Goal: Check status: Check status

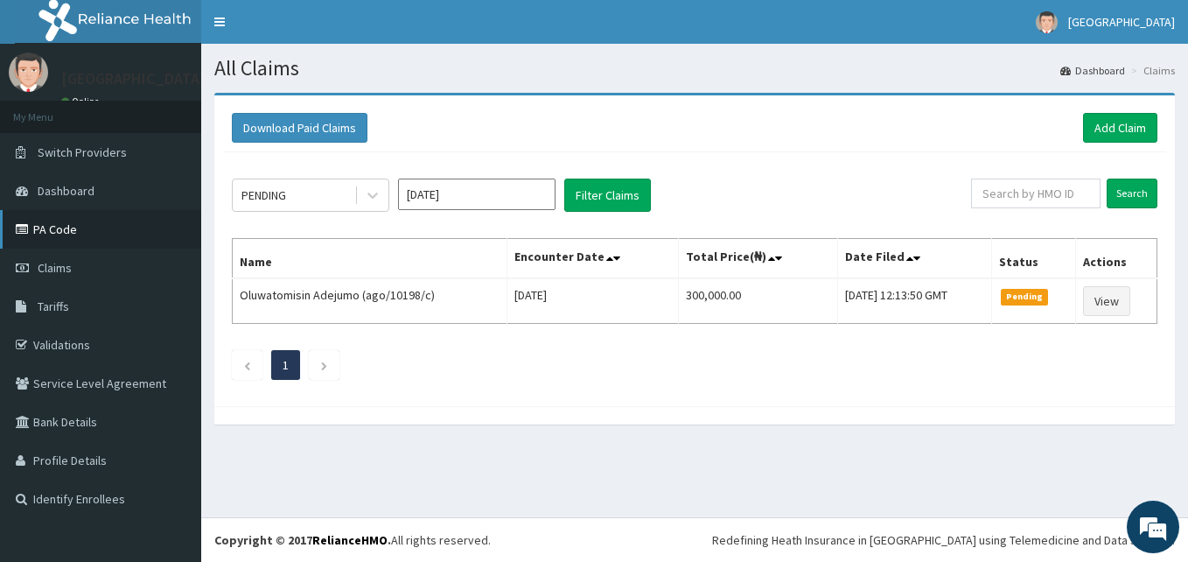
drag, startPoint x: 74, startPoint y: 232, endPoint x: 126, endPoint y: 220, distance: 52.9
click at [75, 232] on link "PA Code" at bounding box center [100, 229] width 201 height 38
click at [369, 197] on icon at bounding box center [372, 194] width 17 height 17
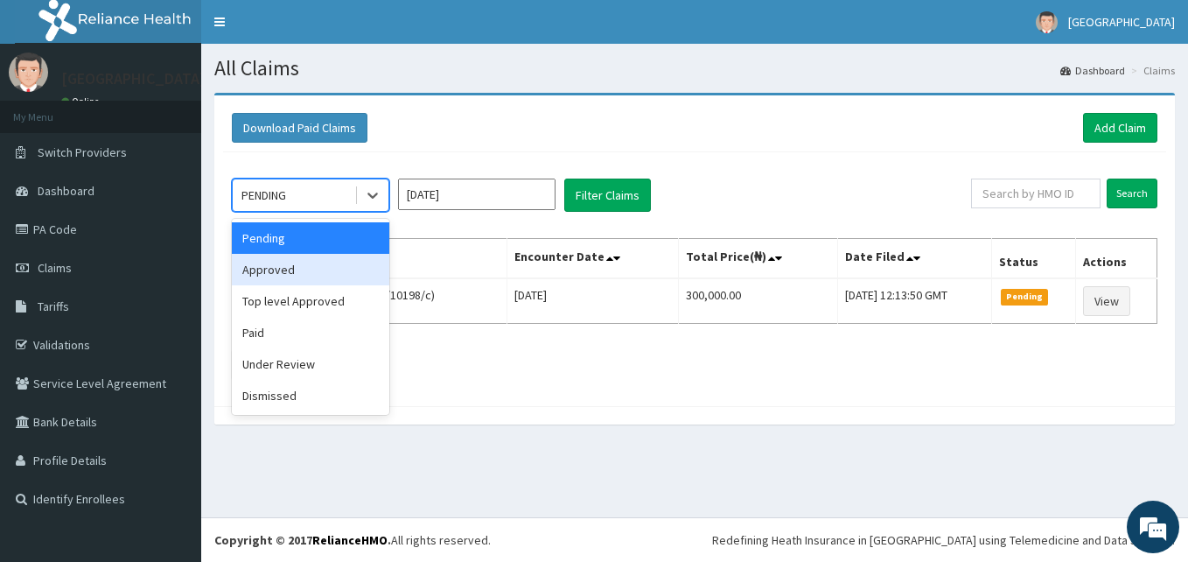
click at [554, 201] on input "[DATE]" at bounding box center [476, 193] width 157 height 31
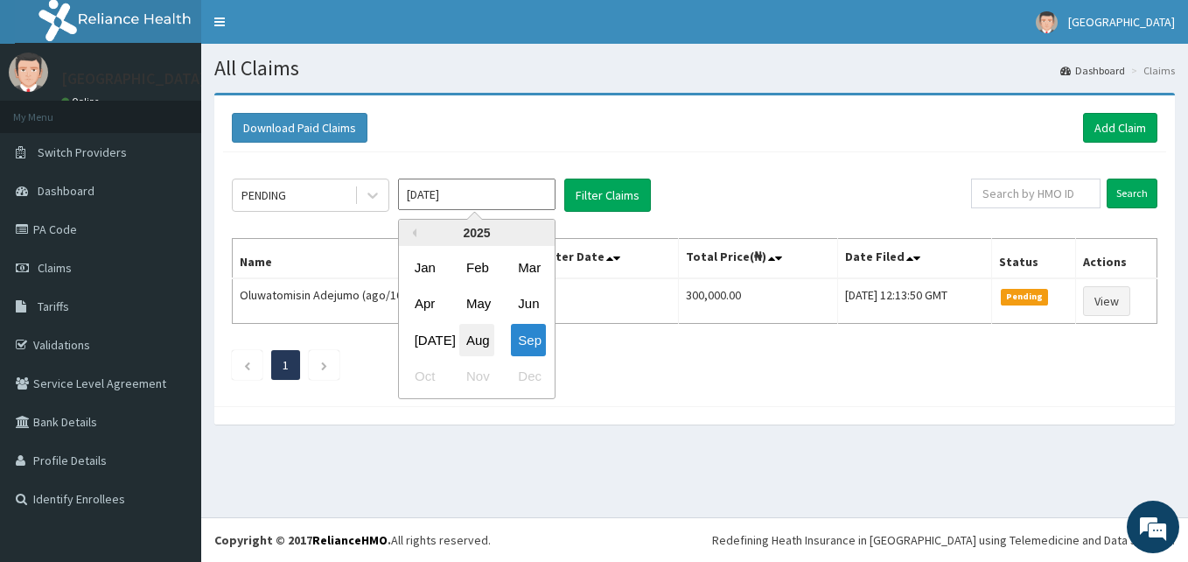
click at [481, 333] on div "Aug" at bounding box center [476, 340] width 35 height 32
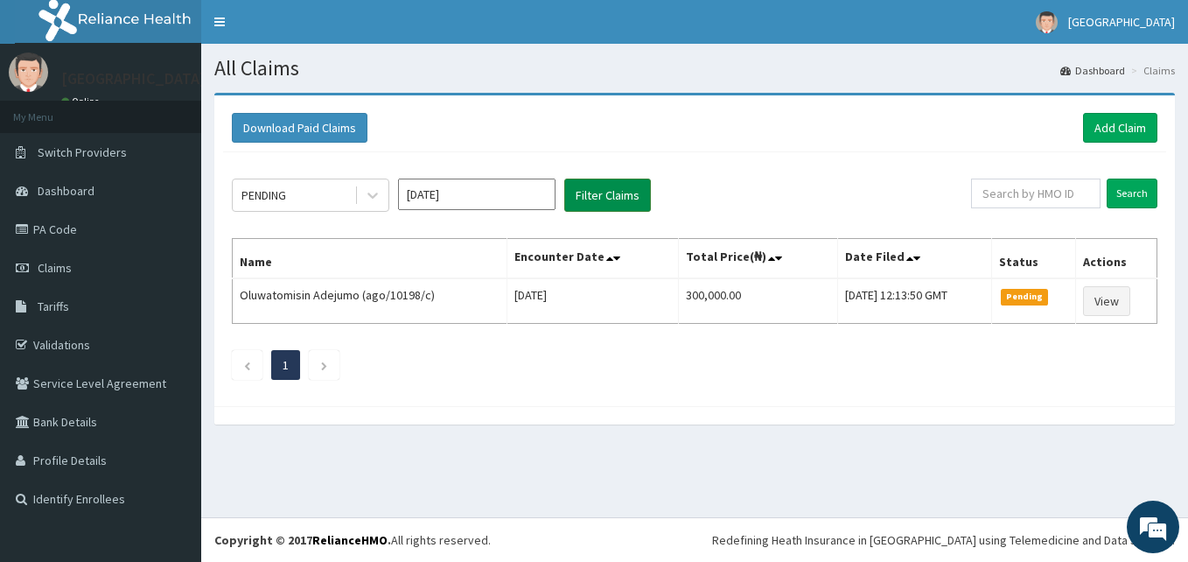
click at [584, 203] on button "Filter Claims" at bounding box center [607, 194] width 87 height 33
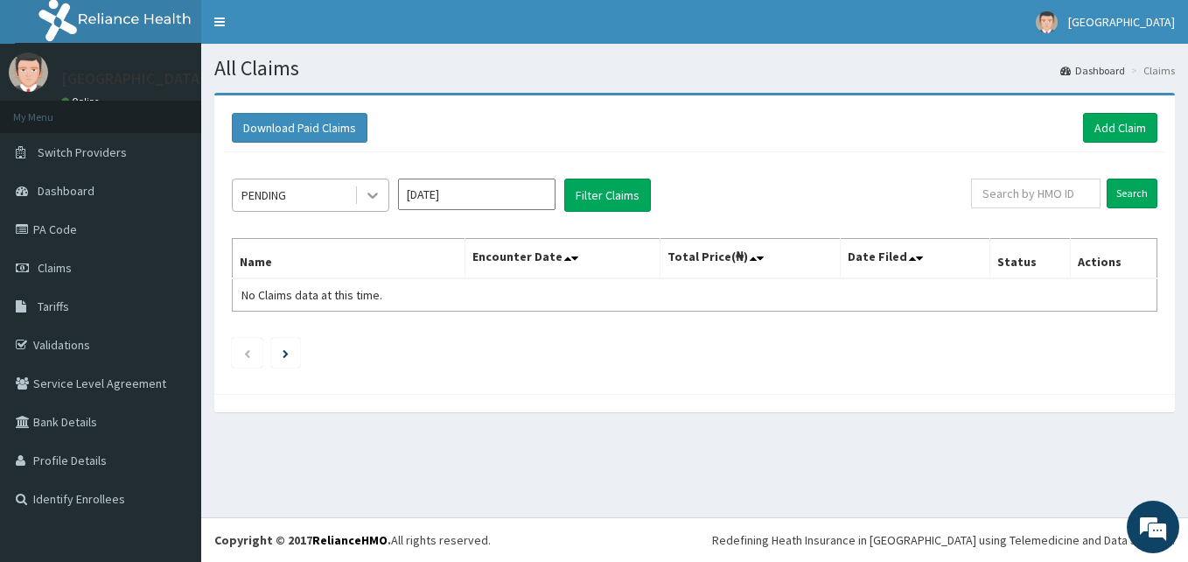
click at [371, 193] on icon at bounding box center [372, 194] width 17 height 17
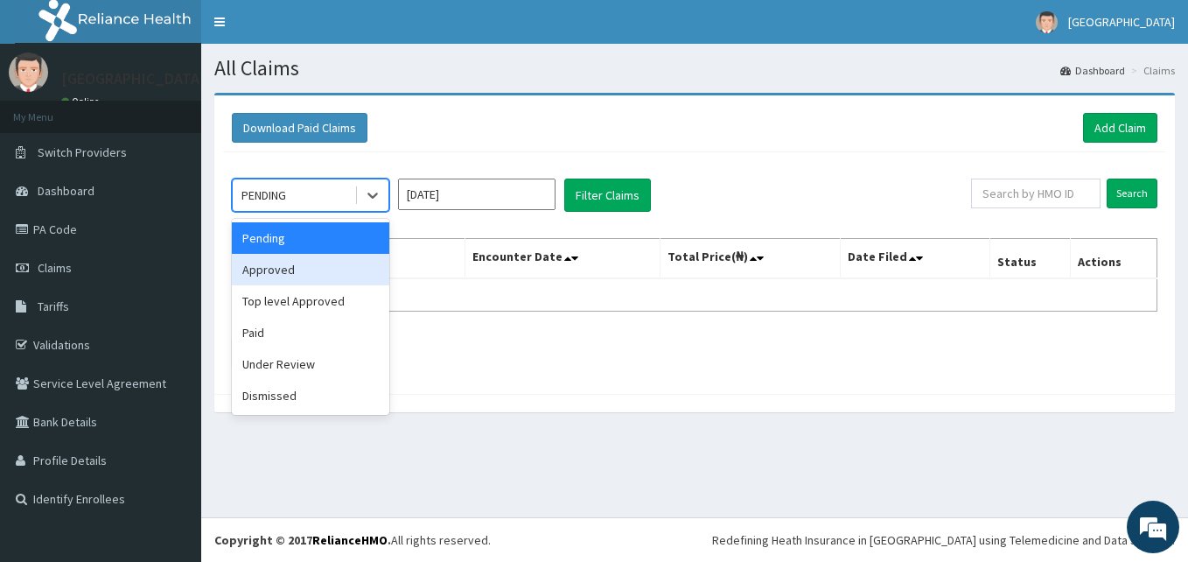
click at [337, 274] on div "Approved" at bounding box center [310, 269] width 157 height 31
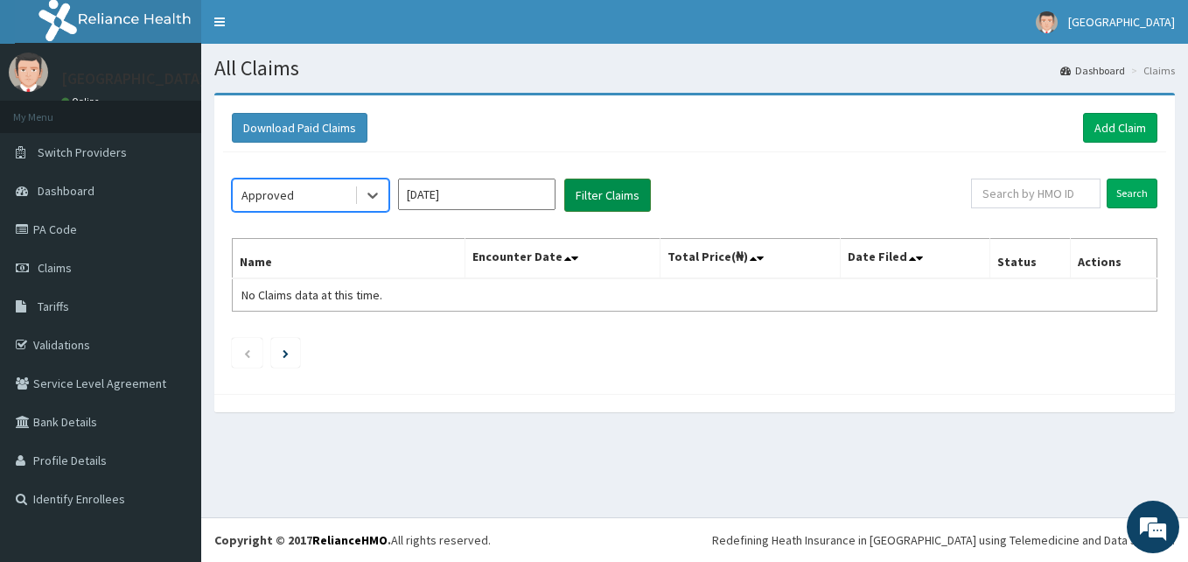
click at [597, 199] on button "Filter Claims" at bounding box center [607, 194] width 87 height 33
drag, startPoint x: 375, startPoint y: 199, endPoint x: 367, endPoint y: 211, distance: 14.3
click at [375, 199] on icon at bounding box center [372, 194] width 17 height 17
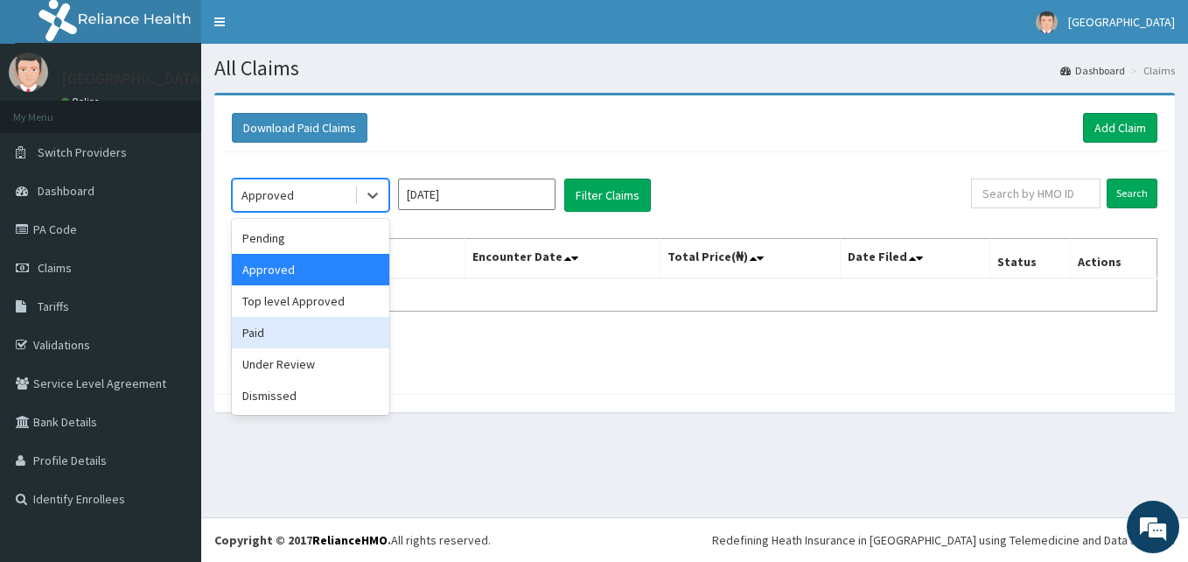
click at [316, 320] on div "Paid" at bounding box center [310, 332] width 157 height 31
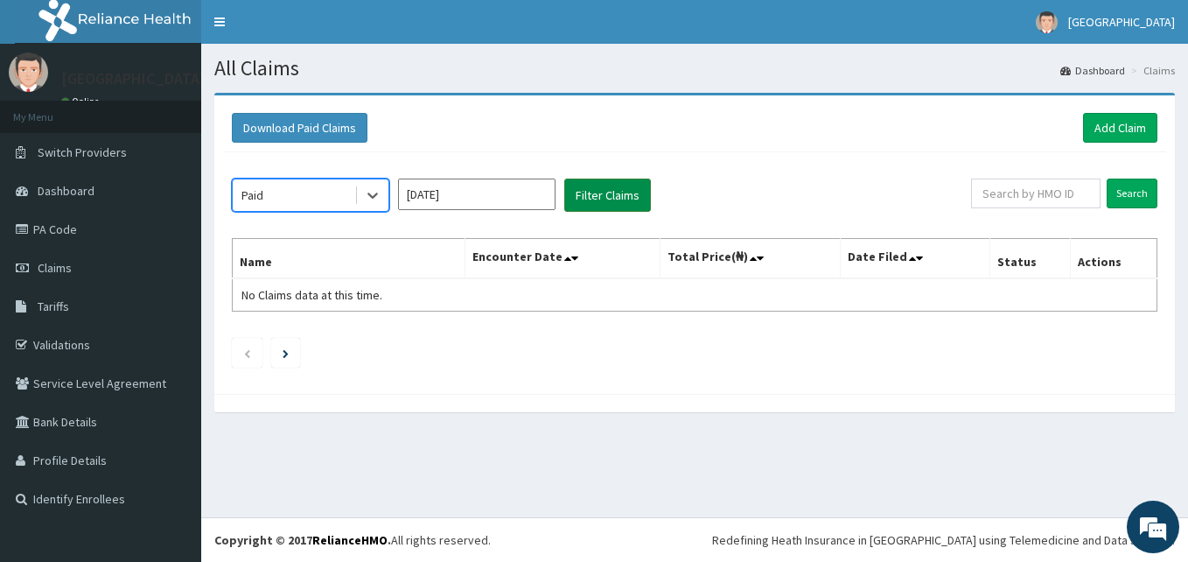
click at [588, 206] on button "Filter Claims" at bounding box center [607, 194] width 87 height 33
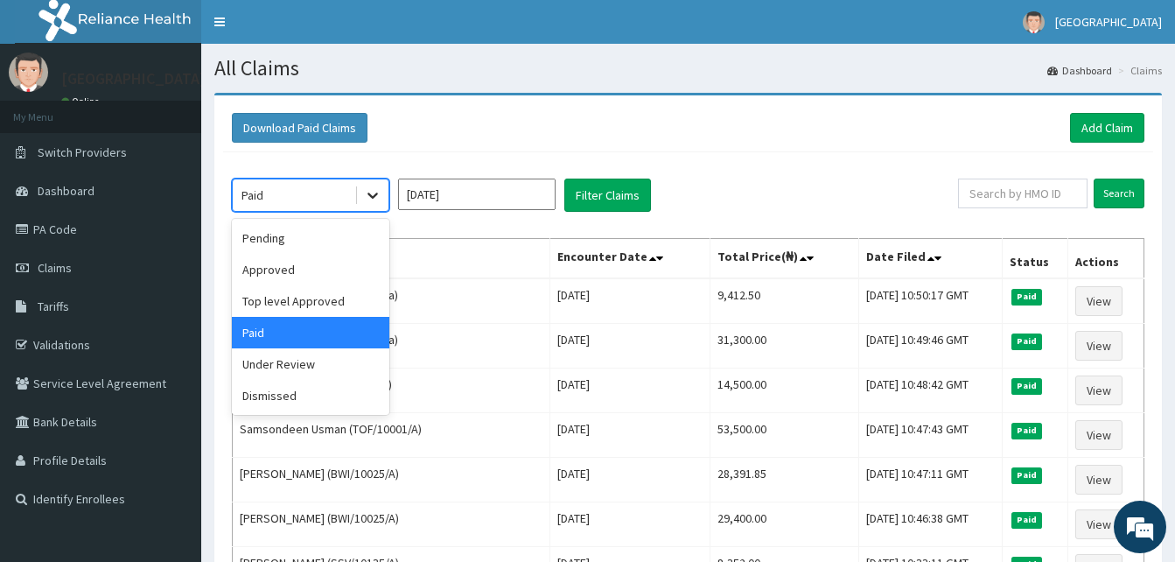
click at [366, 199] on icon at bounding box center [372, 194] width 17 height 17
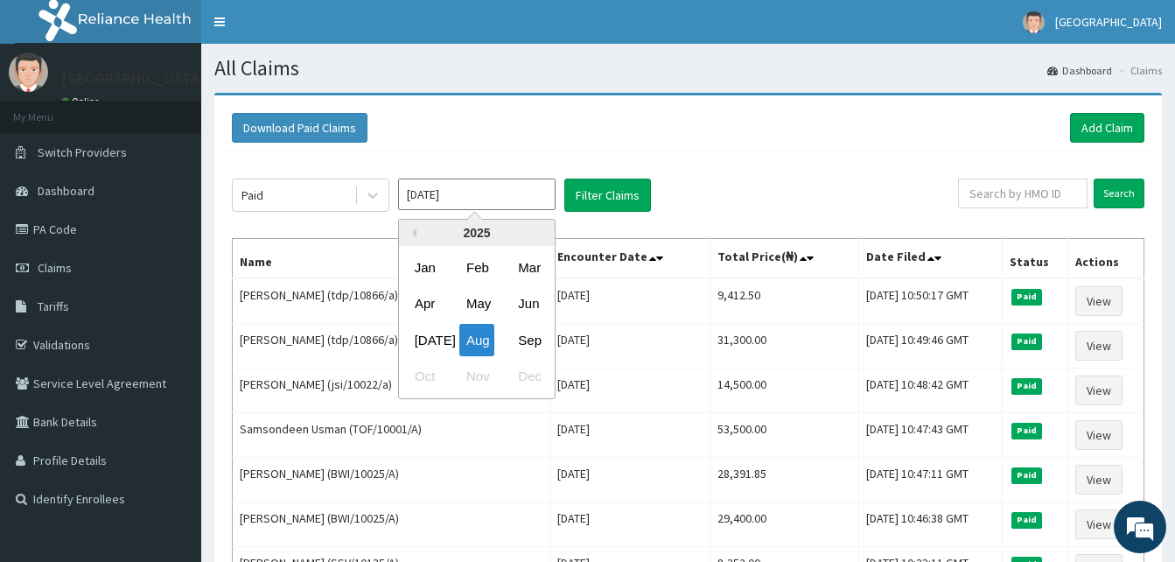
click at [518, 199] on input "Aug 2025" at bounding box center [476, 193] width 157 height 31
drag, startPoint x: 435, startPoint y: 266, endPoint x: 448, endPoint y: 236, distance: 32.5
click at [435, 266] on div "Jan" at bounding box center [425, 267] width 35 height 32
type input "Jan 2025"
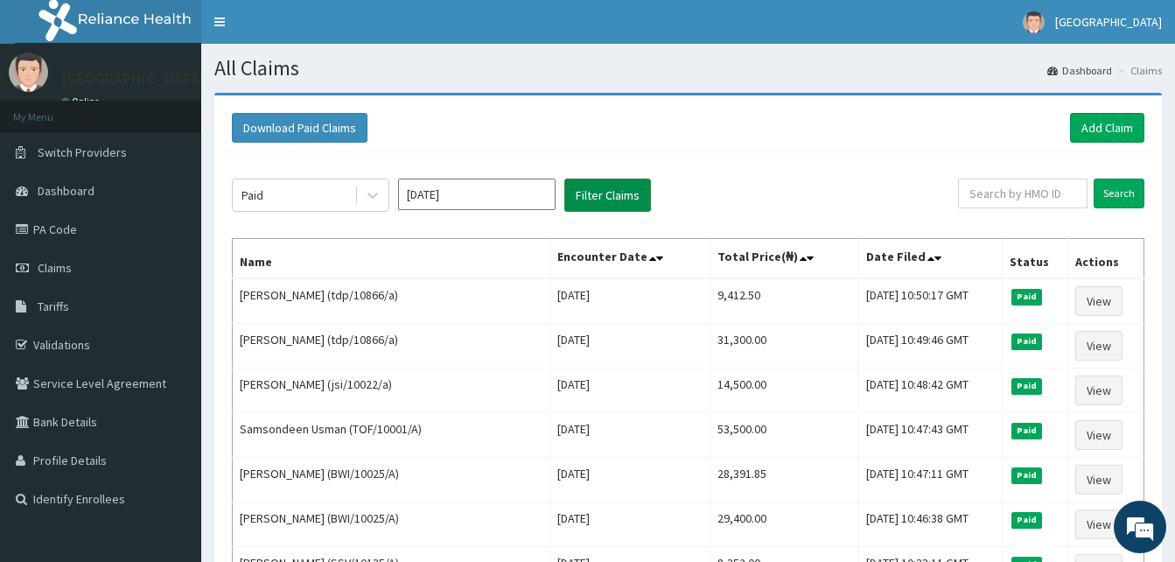
click at [580, 191] on button "Filter Claims" at bounding box center [607, 194] width 87 height 33
click at [592, 193] on button "Filter Claims" at bounding box center [607, 194] width 87 height 33
click at [1122, 200] on input "Search" at bounding box center [1119, 193] width 51 height 30
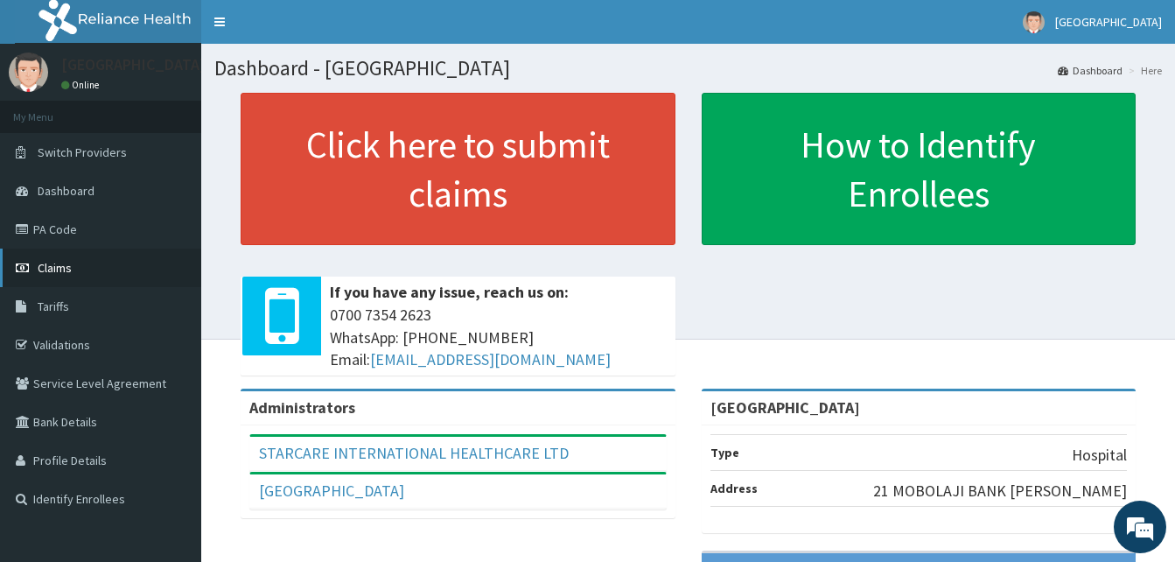
click at [64, 260] on span "Claims" at bounding box center [55, 268] width 34 height 16
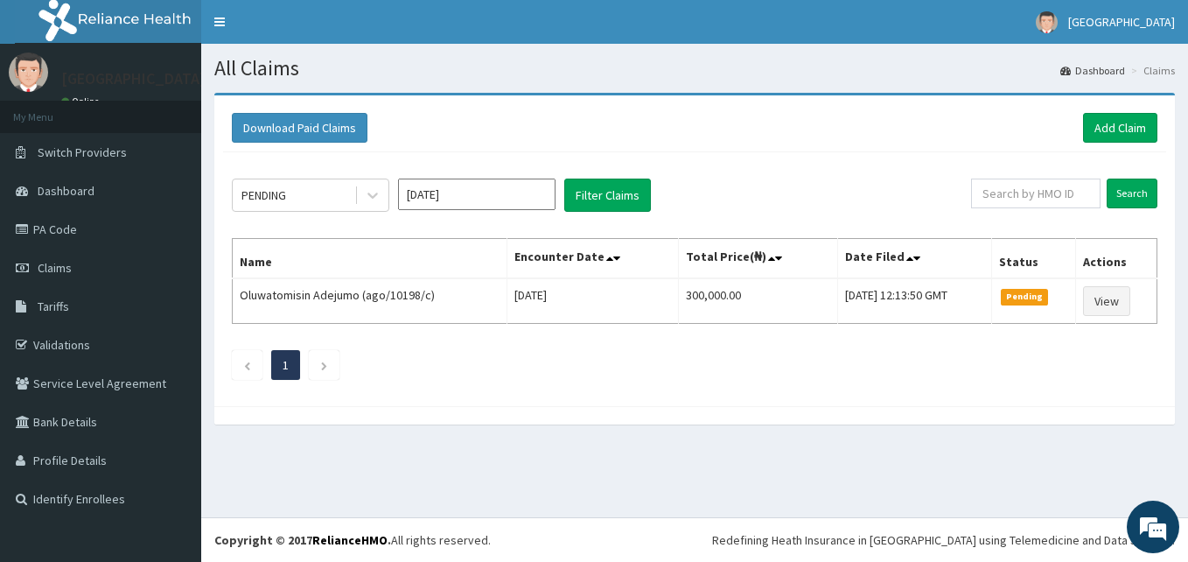
click at [548, 199] on input "[DATE]" at bounding box center [476, 193] width 157 height 31
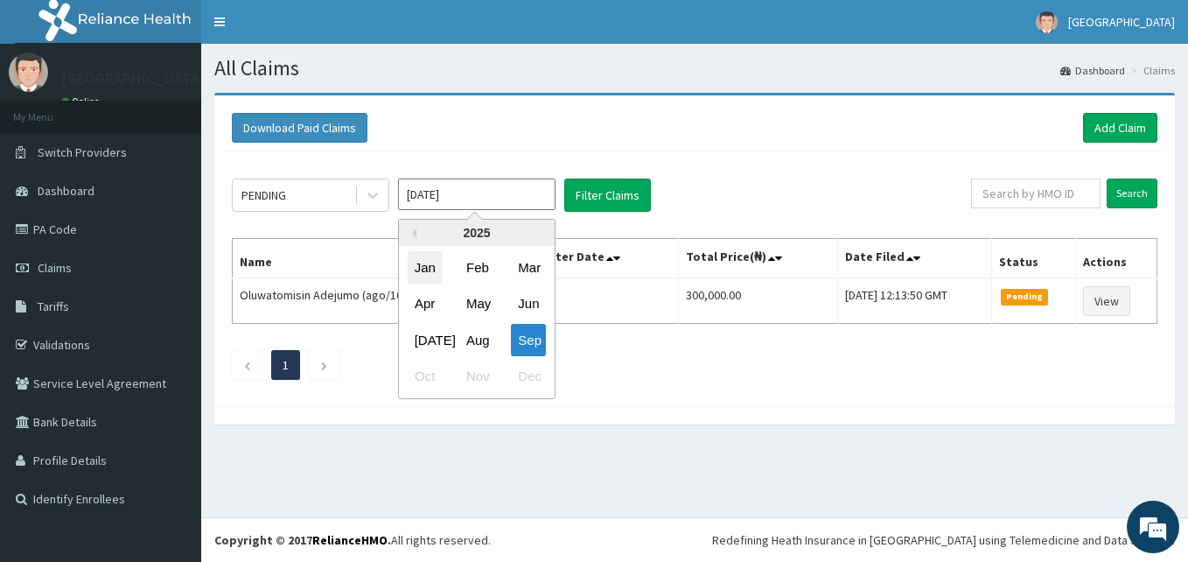
click at [415, 269] on div "Jan" at bounding box center [425, 267] width 35 height 32
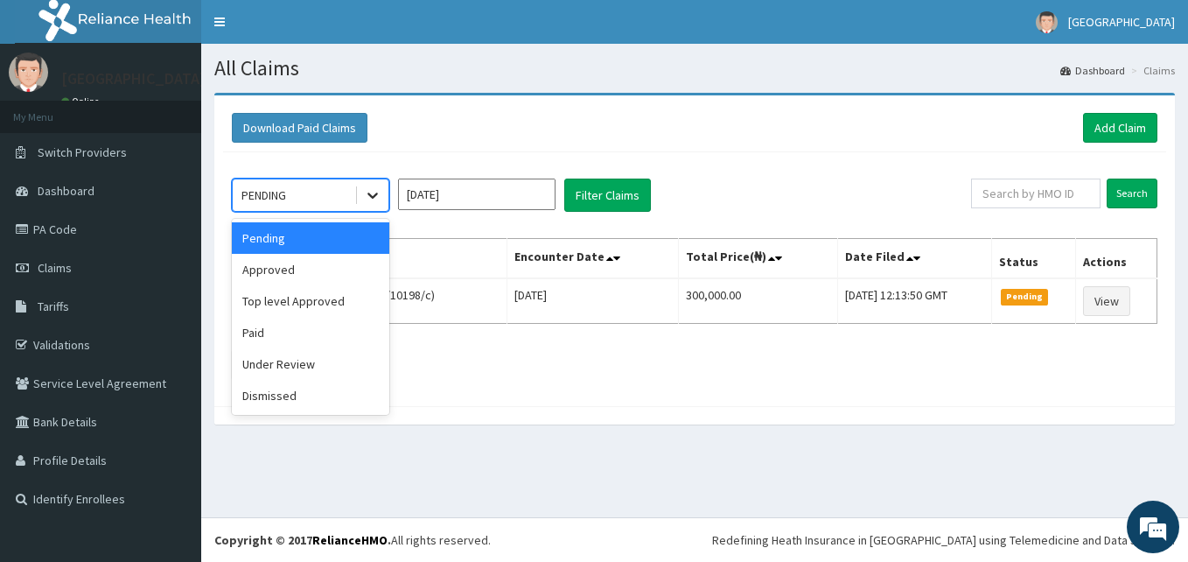
click at [374, 202] on icon at bounding box center [372, 194] width 17 height 17
click at [307, 336] on div "Paid" at bounding box center [310, 332] width 157 height 31
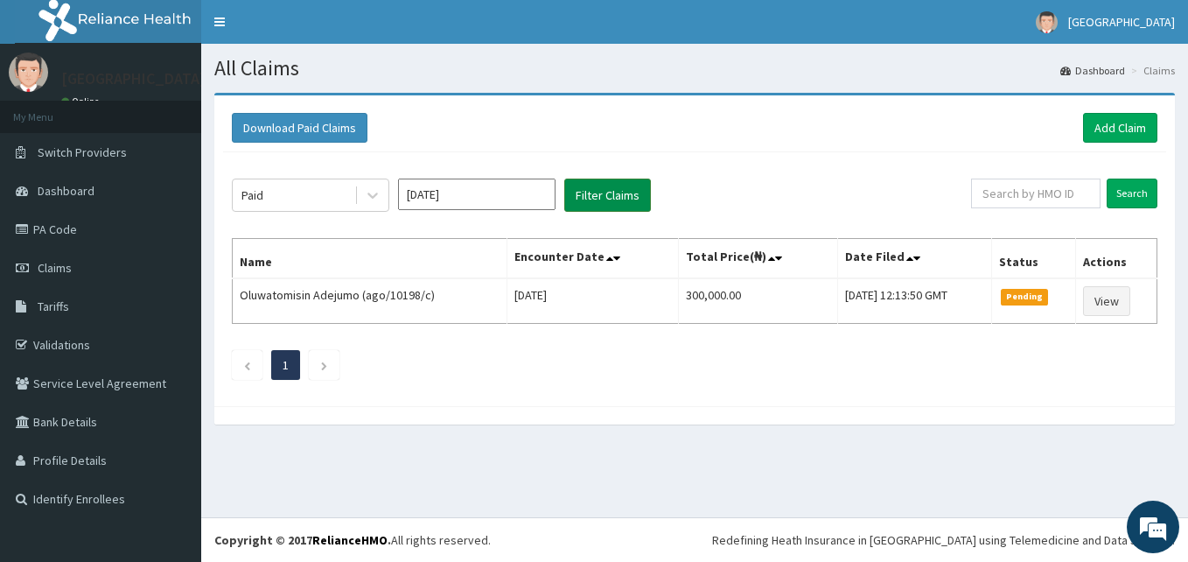
click at [620, 202] on button "Filter Claims" at bounding box center [607, 194] width 87 height 33
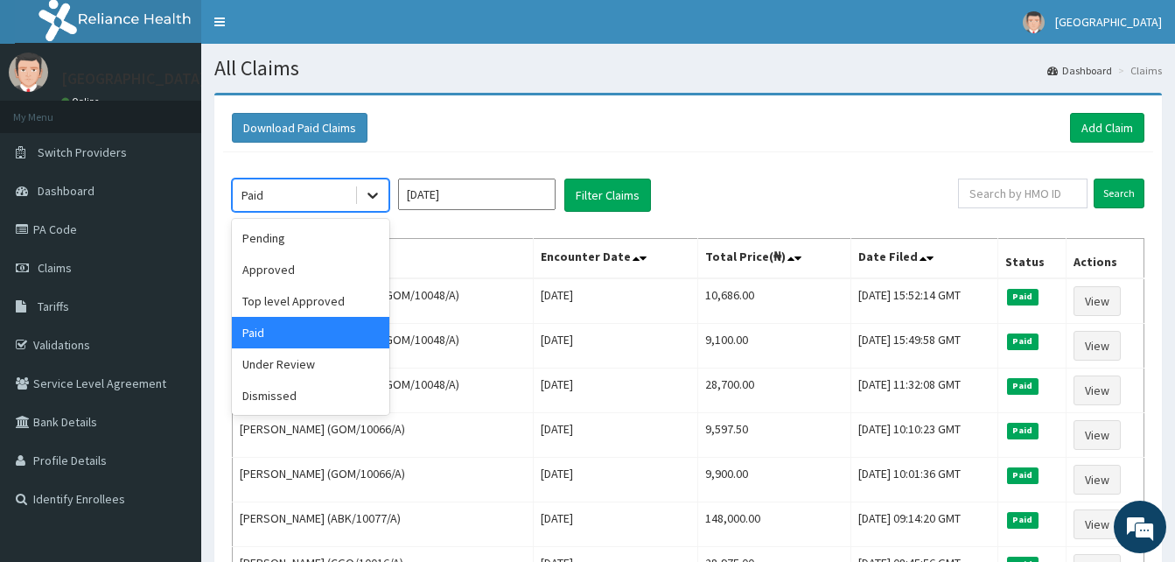
click at [380, 190] on icon at bounding box center [372, 194] width 17 height 17
click at [295, 265] on div "Approved" at bounding box center [310, 269] width 157 height 31
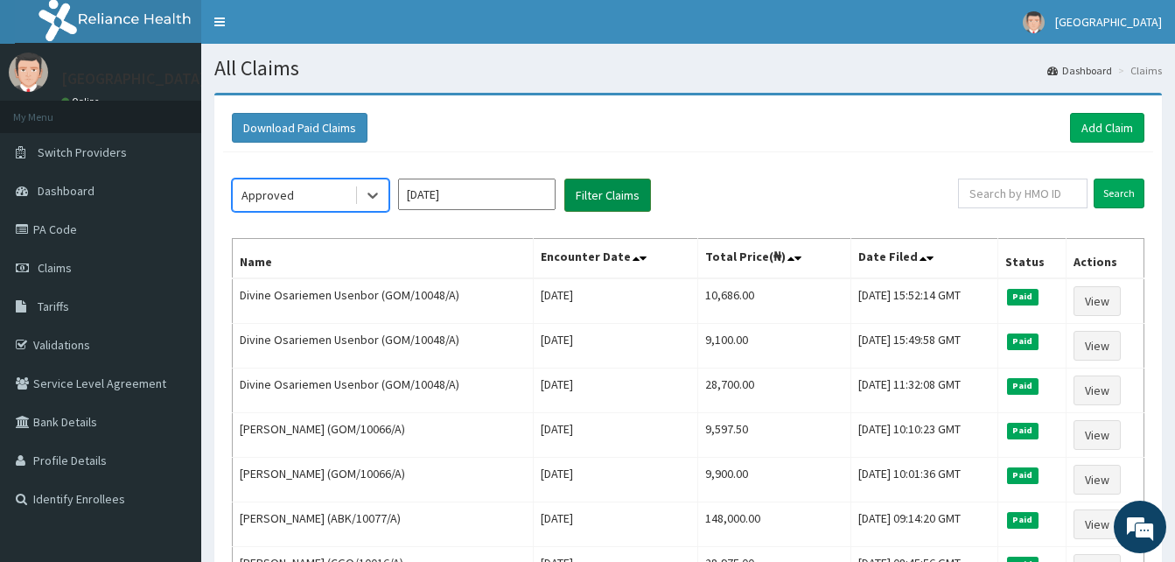
click at [604, 205] on button "Filter Claims" at bounding box center [607, 194] width 87 height 33
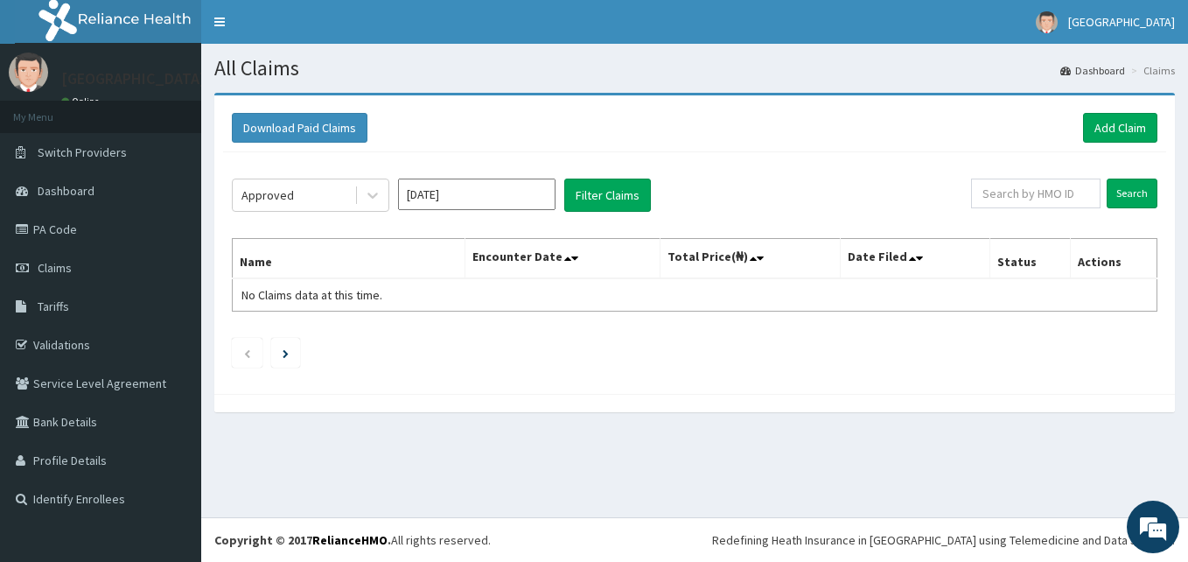
drag, startPoint x: 381, startPoint y: 192, endPoint x: 352, endPoint y: 214, distance: 36.8
click at [381, 192] on icon at bounding box center [372, 194] width 17 height 17
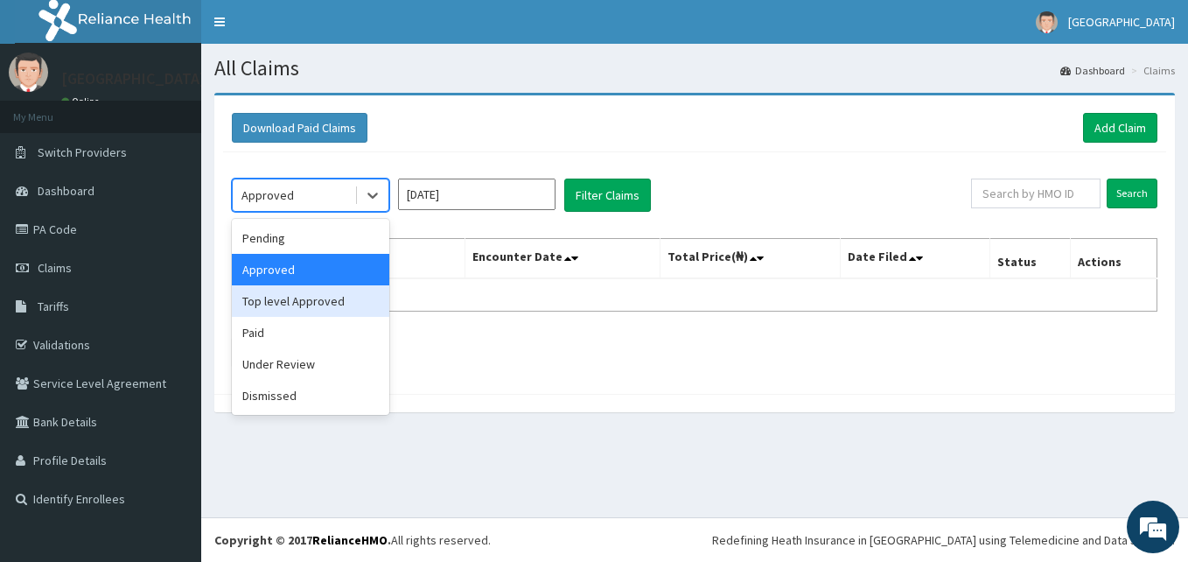
click at [286, 297] on div "Top level Approved" at bounding box center [310, 300] width 157 height 31
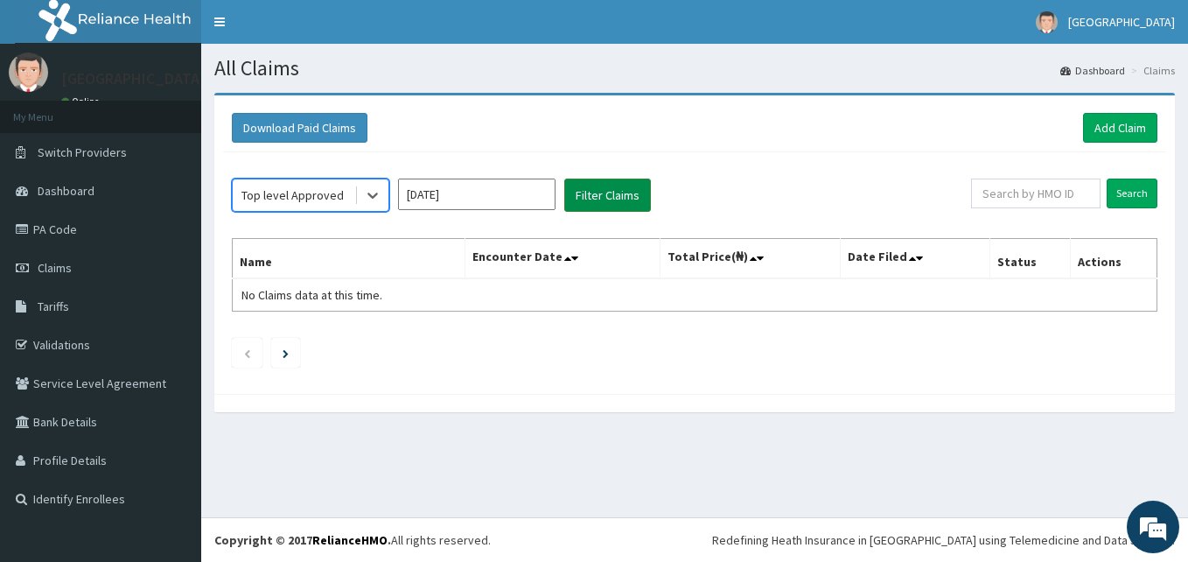
click at [611, 198] on button "Filter Claims" at bounding box center [607, 194] width 87 height 33
click at [371, 196] on icon at bounding box center [372, 196] width 10 height 6
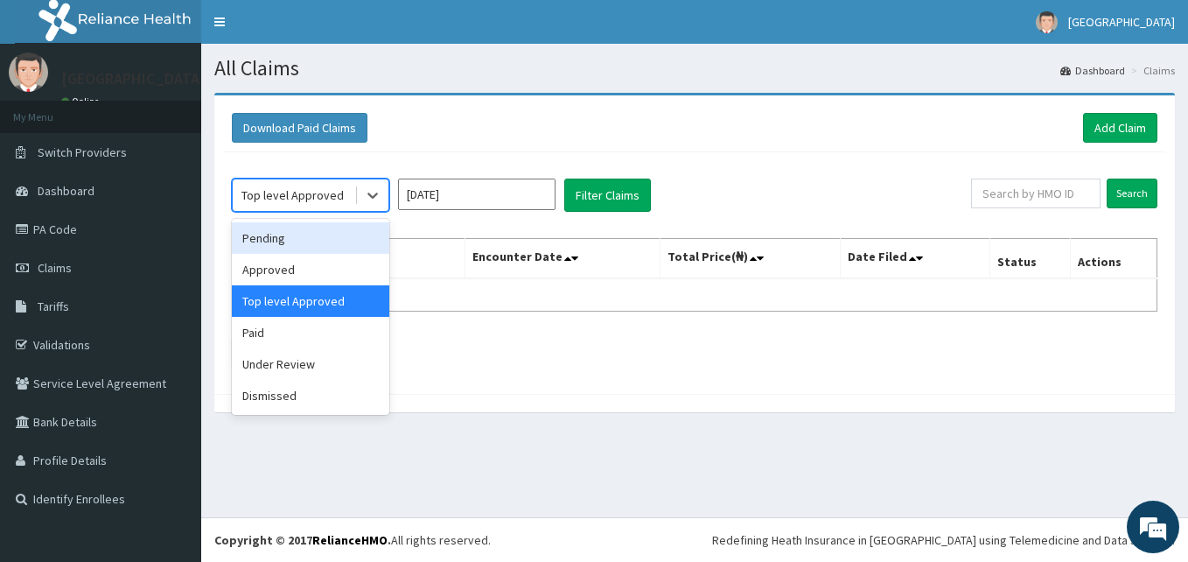
drag, startPoint x: 312, startPoint y: 244, endPoint x: 373, endPoint y: 227, distance: 62.9
click at [312, 244] on div "Pending" at bounding box center [310, 237] width 157 height 31
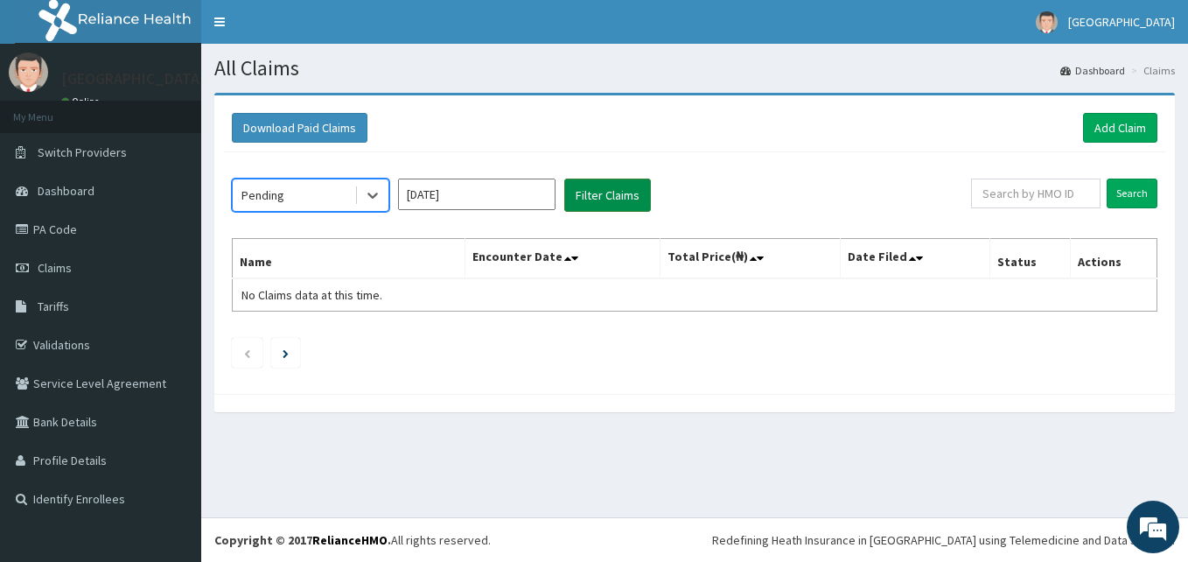
click at [594, 199] on button "Filter Claims" at bounding box center [607, 194] width 87 height 33
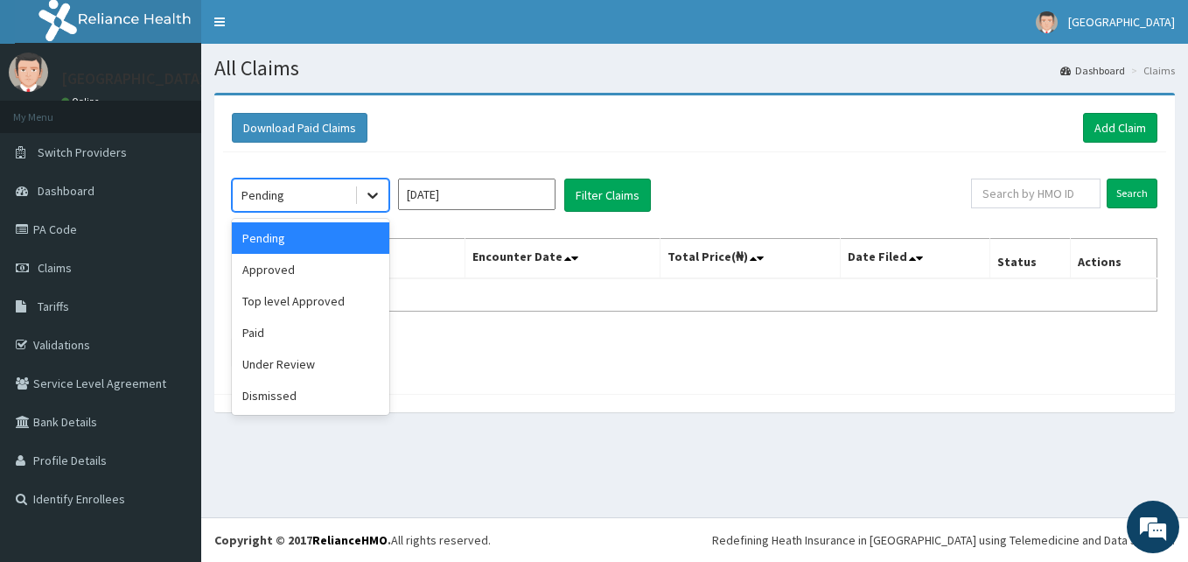
drag, startPoint x: 369, startPoint y: 201, endPoint x: 308, endPoint y: 270, distance: 92.3
click at [369, 201] on icon at bounding box center [372, 194] width 17 height 17
click at [300, 362] on div "Under Review" at bounding box center [310, 363] width 157 height 31
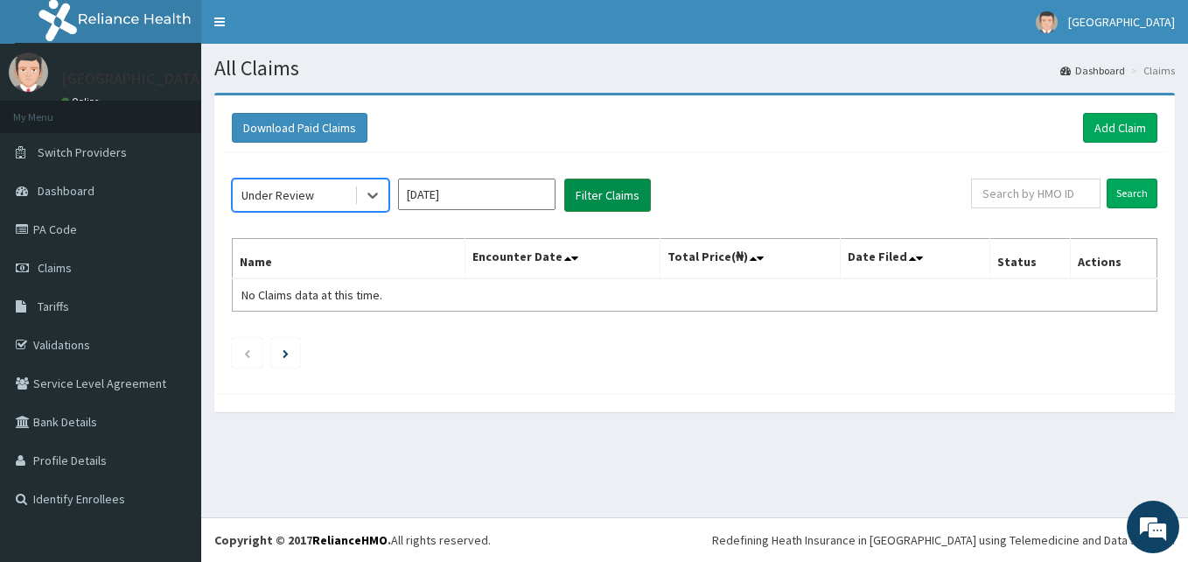
click at [620, 186] on button "Filter Claims" at bounding box center [607, 194] width 87 height 33
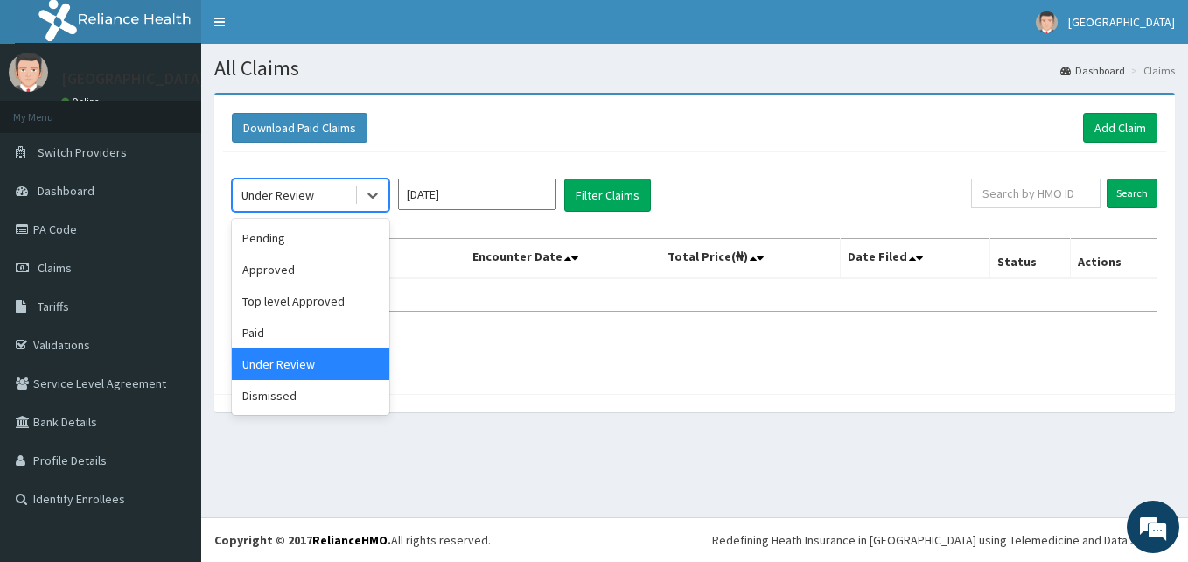
click at [355, 193] on div at bounding box center [371, 194] width 34 height 31
drag, startPoint x: 334, startPoint y: 401, endPoint x: 379, endPoint y: 376, distance: 50.9
click at [340, 397] on div "Dismissed" at bounding box center [310, 395] width 157 height 31
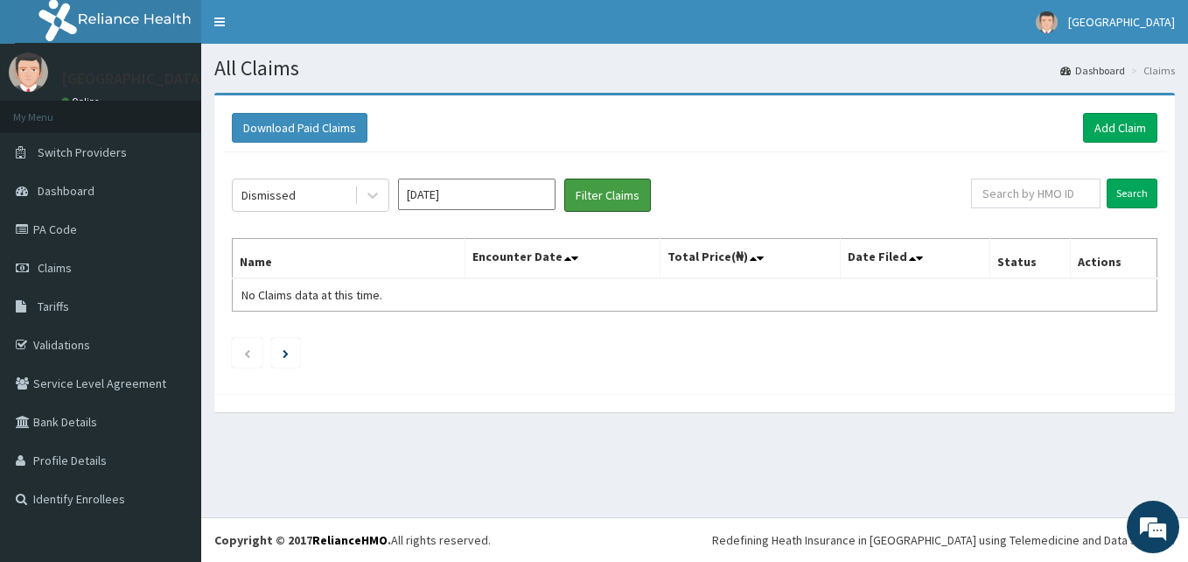
drag, startPoint x: 609, startPoint y: 199, endPoint x: 693, endPoint y: 252, distance: 99.5
click at [609, 199] on button "Filter Claims" at bounding box center [607, 194] width 87 height 33
click at [524, 196] on input "Jan 2025" at bounding box center [476, 193] width 157 height 31
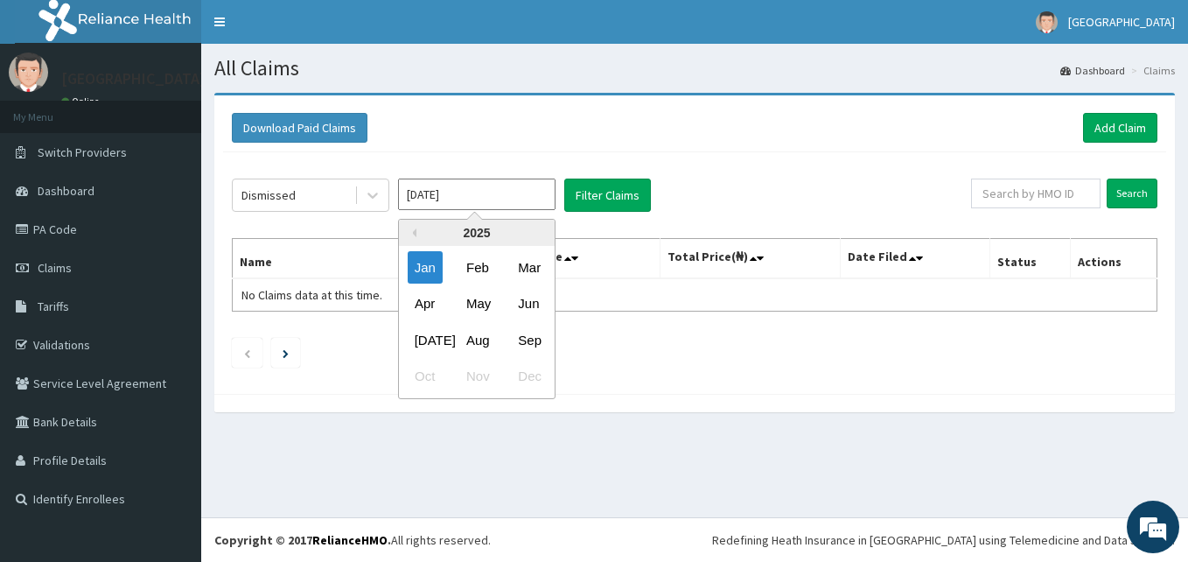
click at [496, 272] on div "Jan Feb Mar" at bounding box center [477, 267] width 156 height 36
click at [473, 266] on div "Feb" at bounding box center [476, 267] width 35 height 32
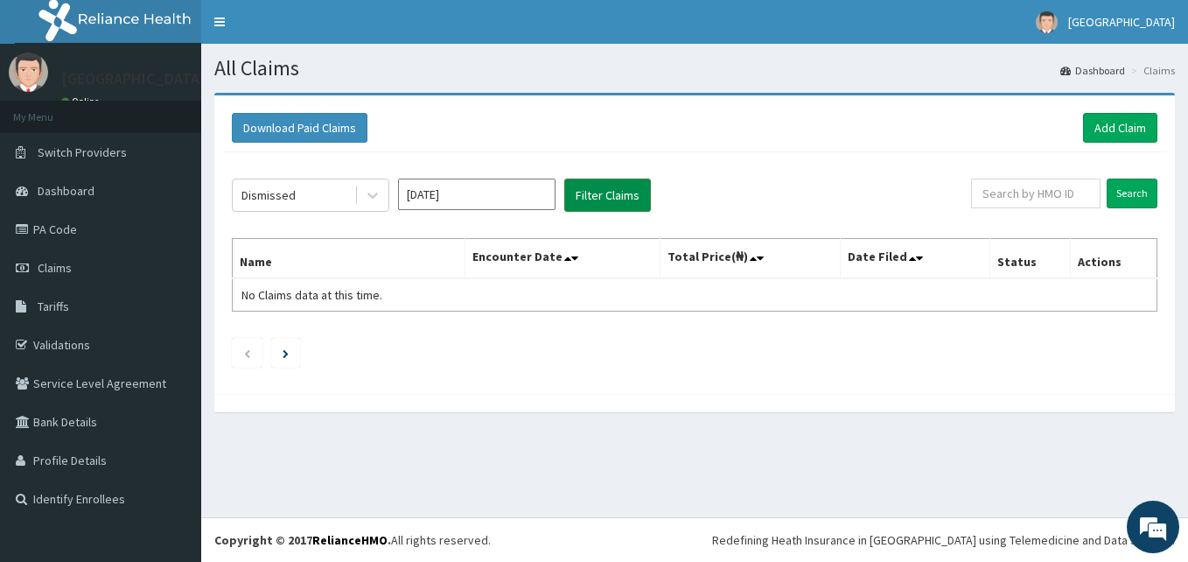
click at [603, 198] on button "Filter Claims" at bounding box center [607, 194] width 87 height 33
click at [375, 198] on icon at bounding box center [372, 194] width 17 height 17
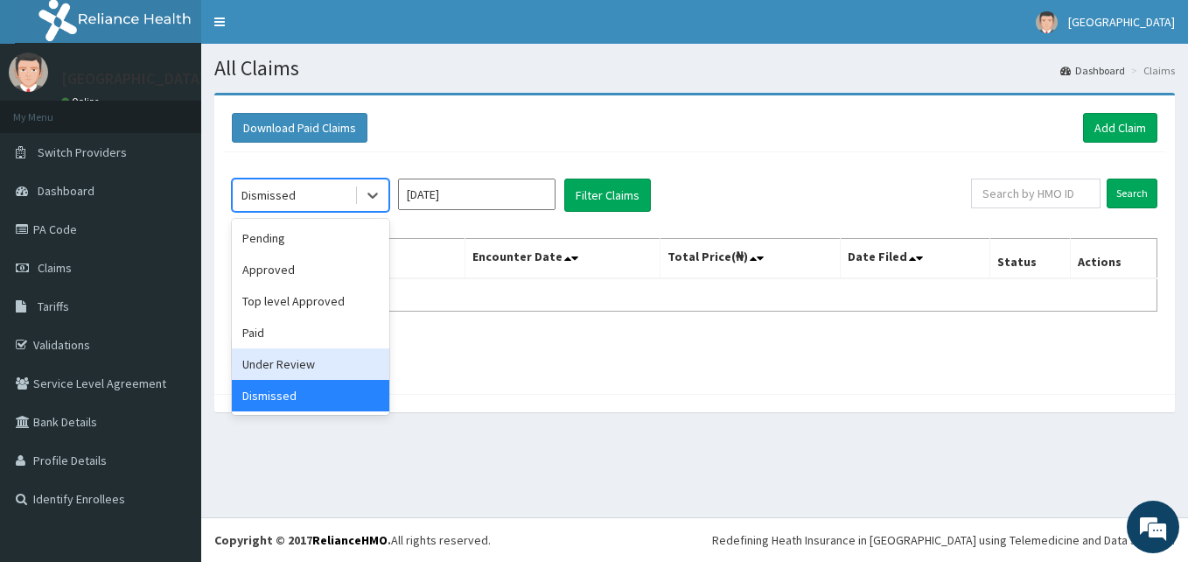
drag, startPoint x: 367, startPoint y: 367, endPoint x: 374, endPoint y: 360, distance: 10.5
click at [367, 367] on div "Under Review" at bounding box center [310, 363] width 157 height 31
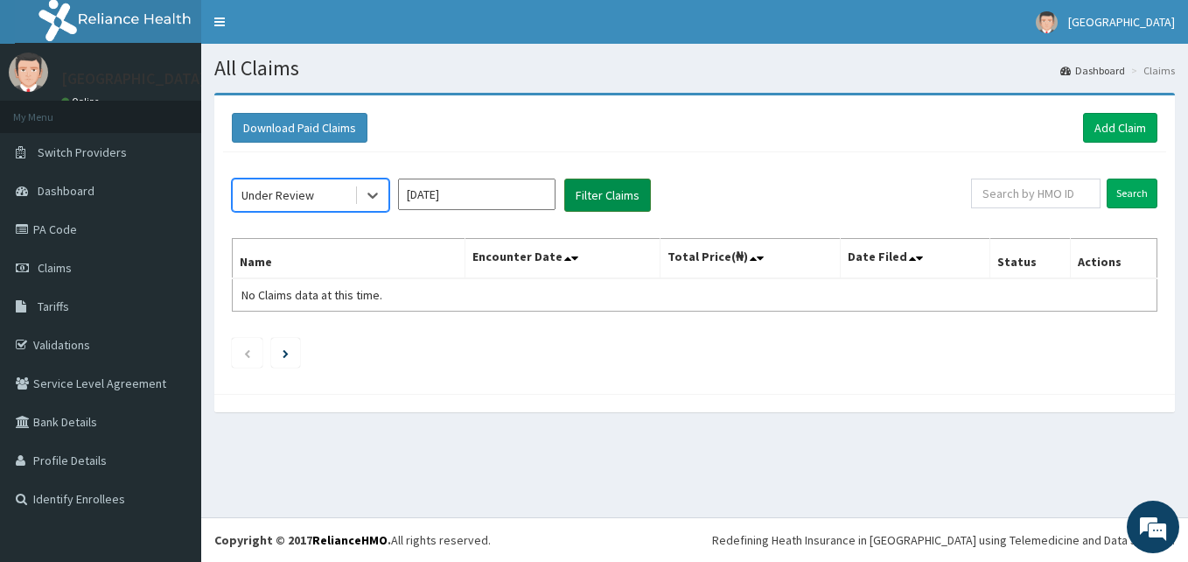
click at [639, 186] on button "Filter Claims" at bounding box center [607, 194] width 87 height 33
click at [374, 204] on icon at bounding box center [372, 194] width 17 height 17
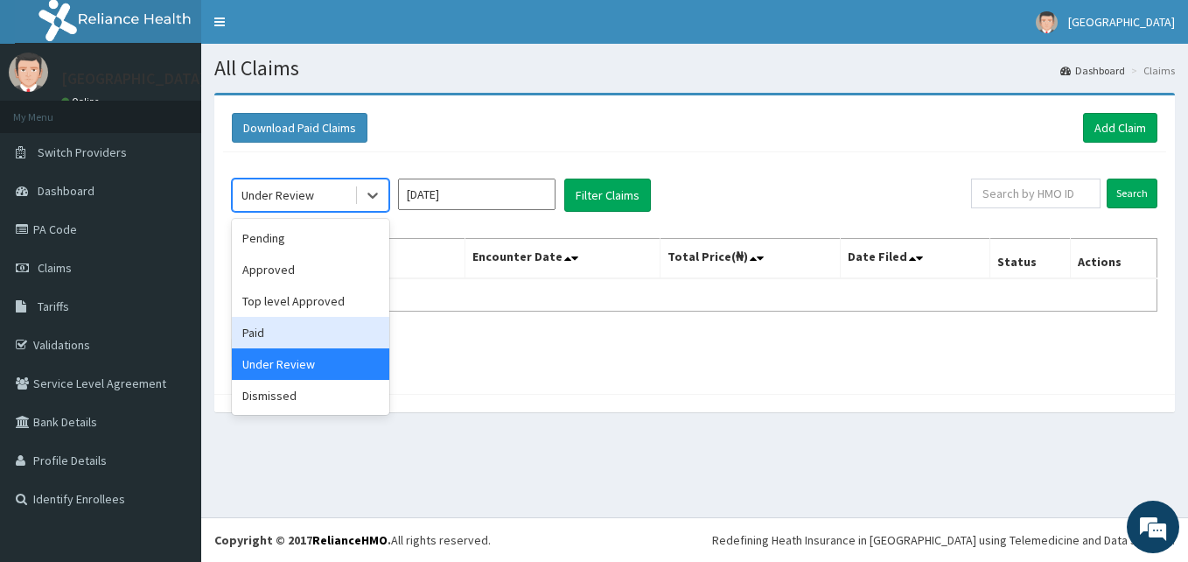
drag, startPoint x: 313, startPoint y: 327, endPoint x: 651, endPoint y: 190, distance: 364.6
click at [327, 322] on div "Paid" at bounding box center [310, 332] width 157 height 31
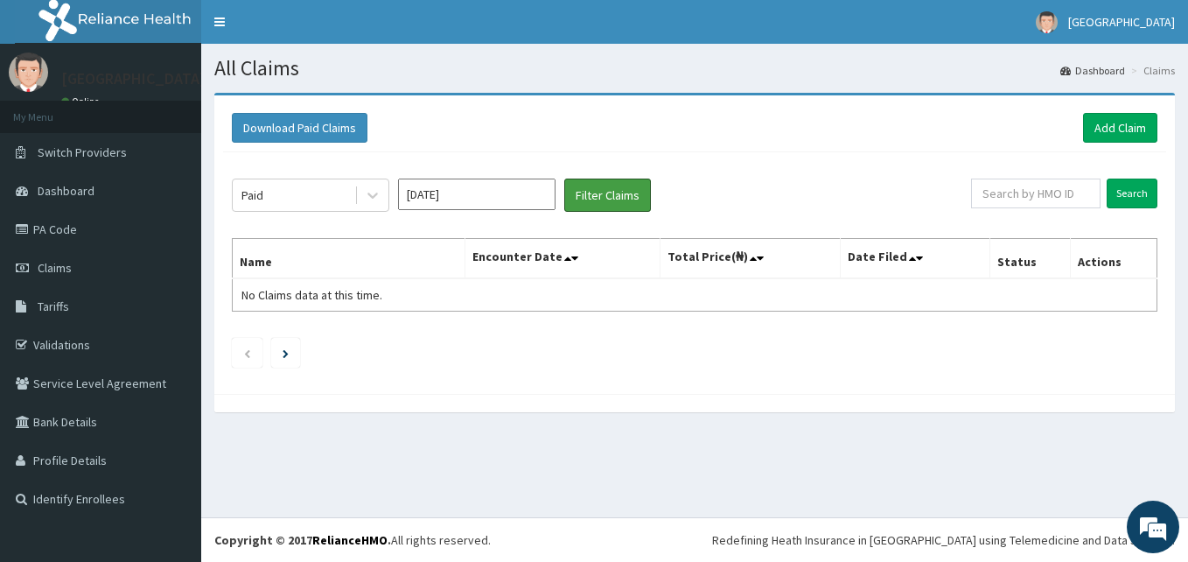
drag, startPoint x: 633, startPoint y: 201, endPoint x: 560, endPoint y: 218, distance: 74.5
click at [633, 201] on button "Filter Claims" at bounding box center [607, 194] width 87 height 33
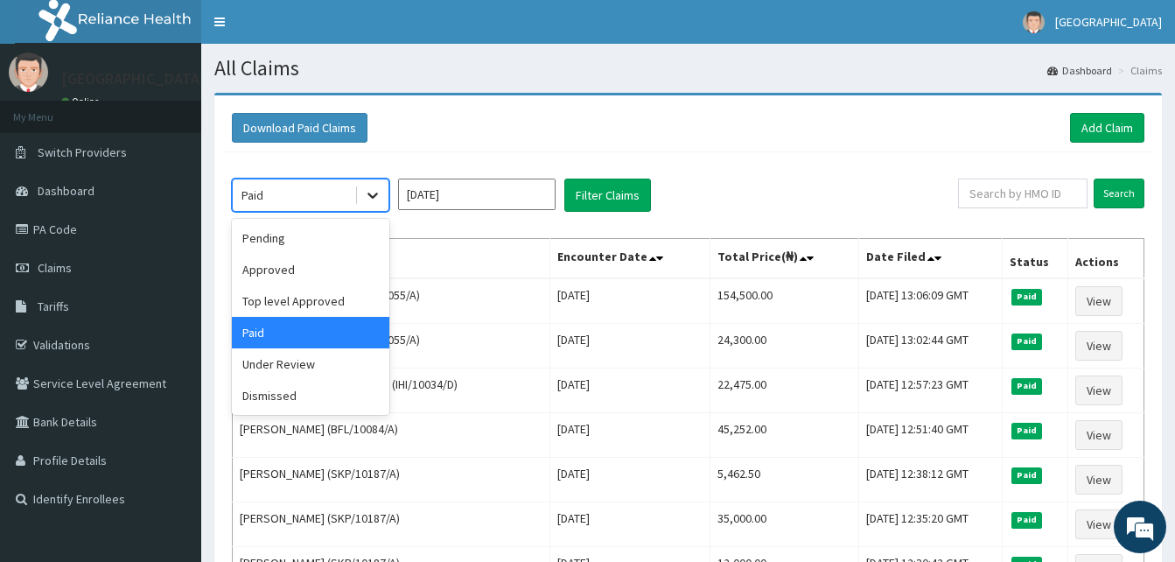
click at [375, 202] on icon at bounding box center [372, 194] width 17 height 17
click at [318, 303] on div "Top level Approved" at bounding box center [310, 300] width 157 height 31
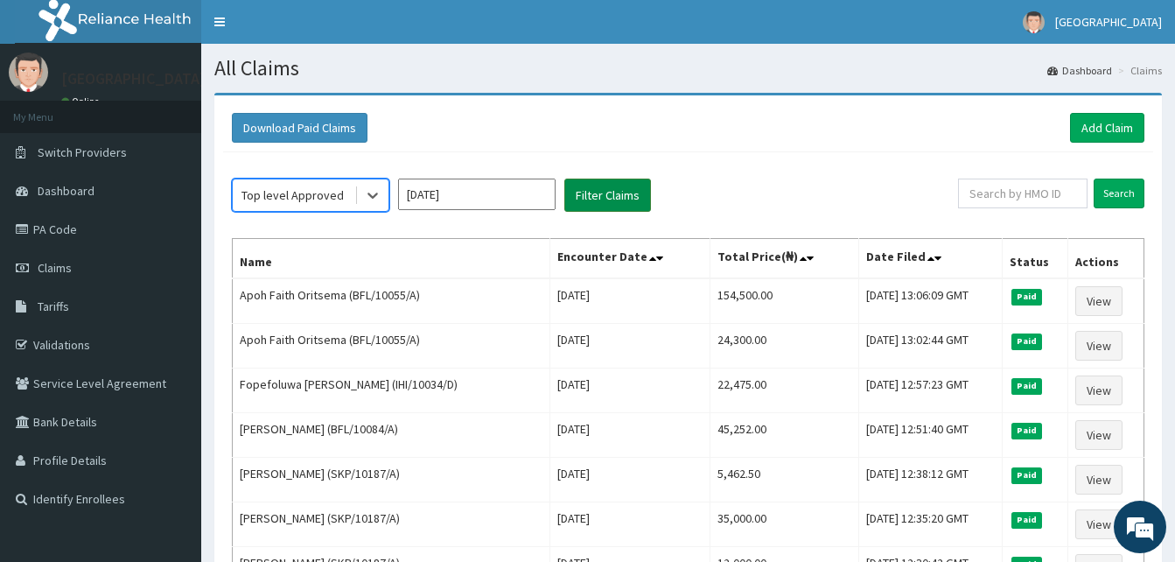
click at [606, 199] on button "Filter Claims" at bounding box center [607, 194] width 87 height 33
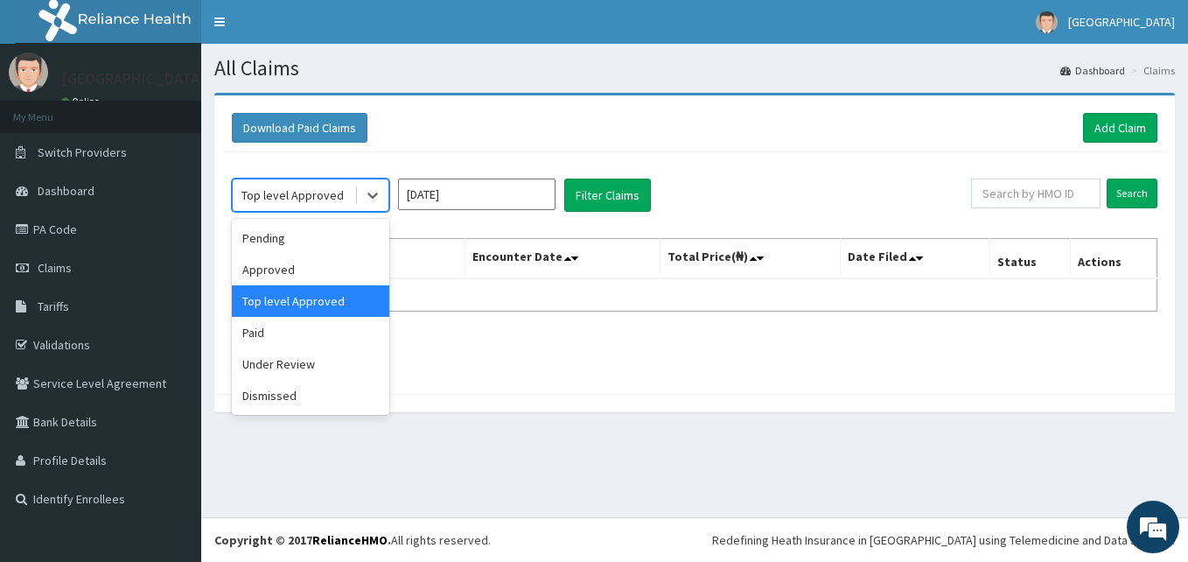
drag, startPoint x: 374, startPoint y: 199, endPoint x: 366, endPoint y: 220, distance: 22.4
click at [374, 199] on icon at bounding box center [372, 194] width 17 height 17
click at [342, 269] on div "Approved" at bounding box center [310, 269] width 157 height 31
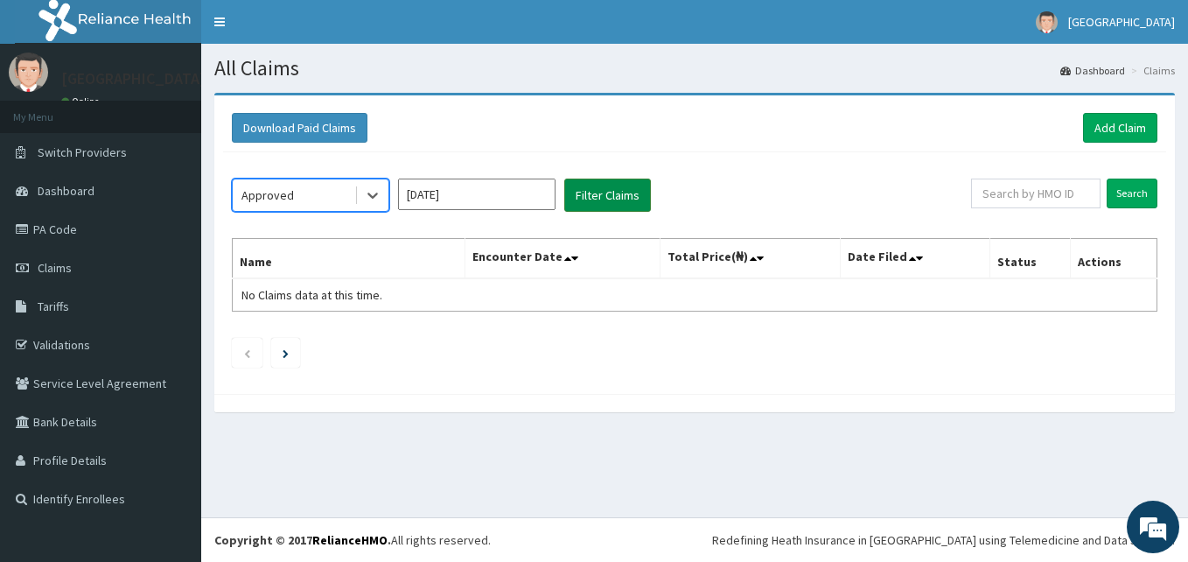
click at [585, 183] on button "Filter Claims" at bounding box center [607, 194] width 87 height 33
click at [603, 192] on button "Filter Claims" at bounding box center [607, 194] width 87 height 33
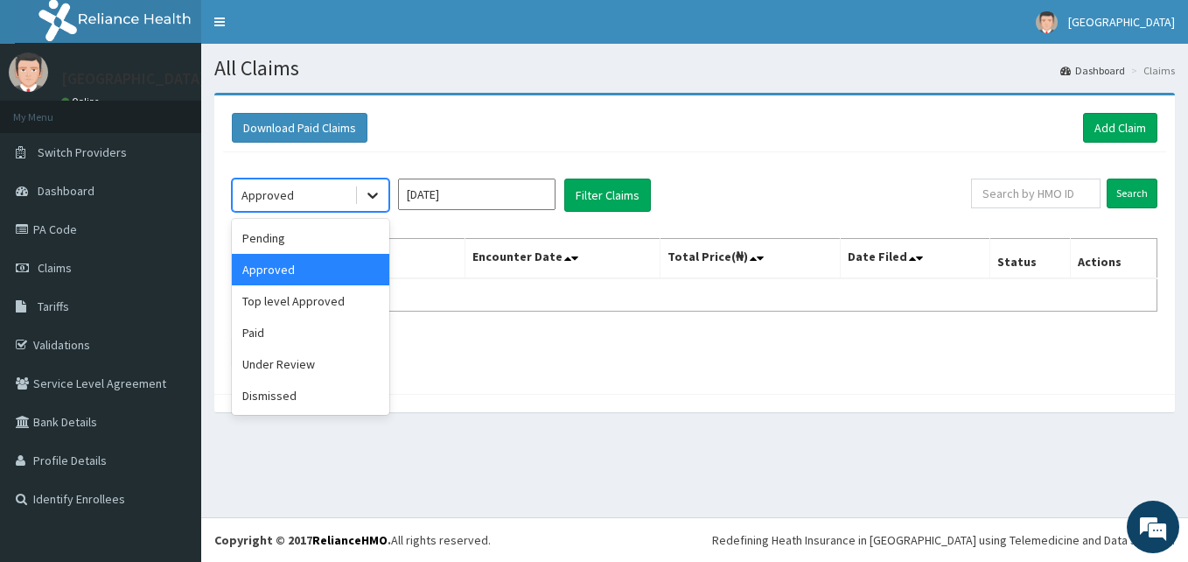
click at [381, 200] on icon at bounding box center [372, 194] width 17 height 17
click at [362, 246] on div "Pending" at bounding box center [310, 237] width 157 height 31
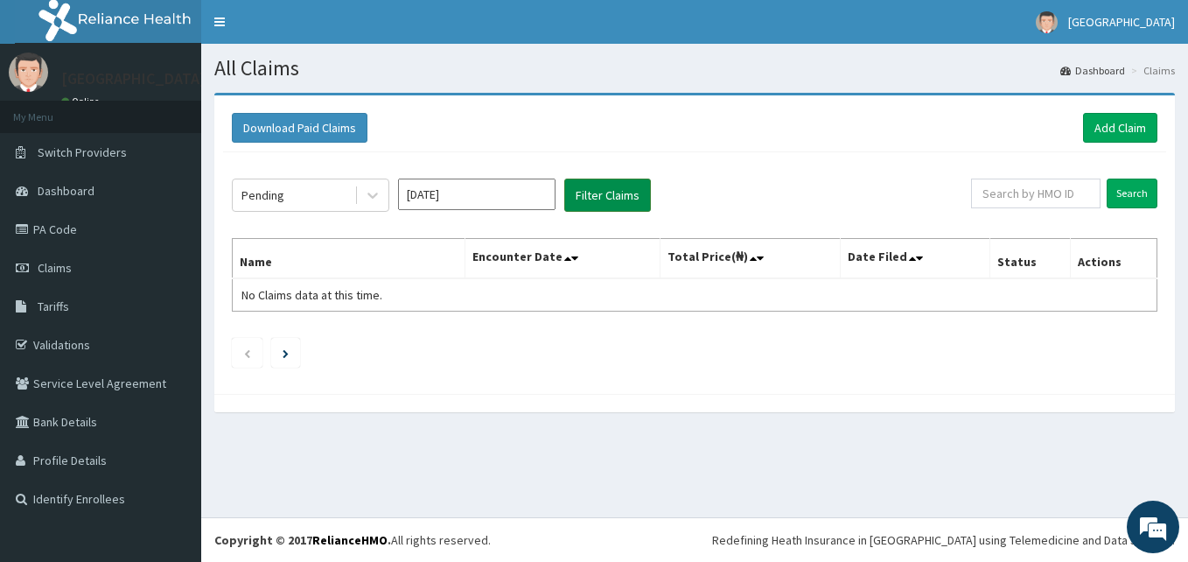
click at [594, 195] on button "Filter Claims" at bounding box center [607, 194] width 87 height 33
click at [535, 199] on input "Feb 2025" at bounding box center [476, 193] width 157 height 31
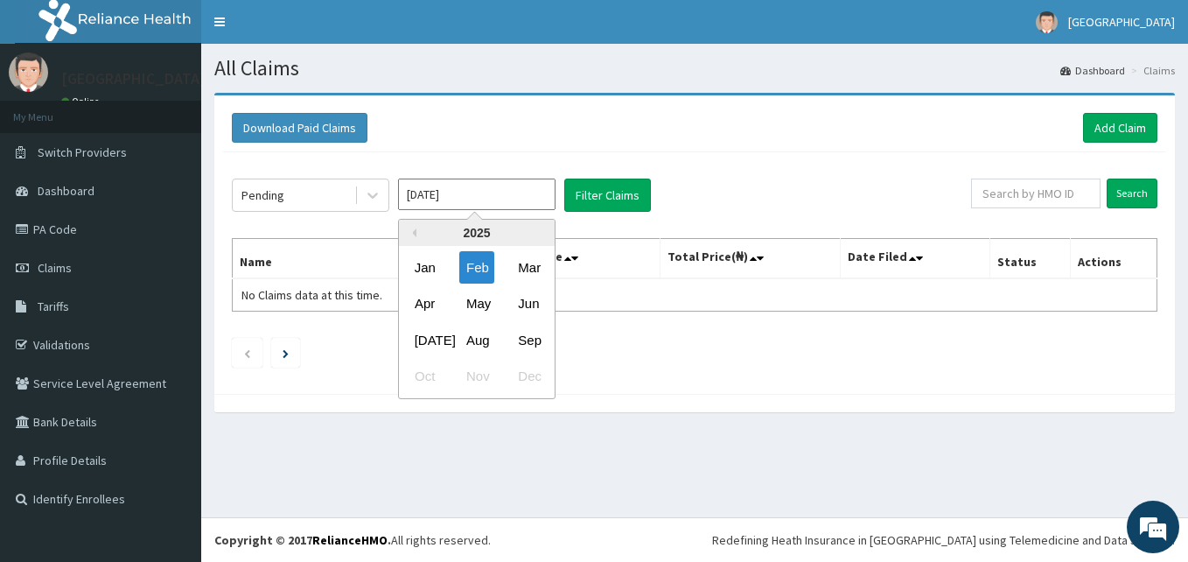
drag, startPoint x: 521, startPoint y: 261, endPoint x: 585, endPoint y: 227, distance: 72.0
click at [521, 261] on div "Mar" at bounding box center [528, 267] width 35 height 32
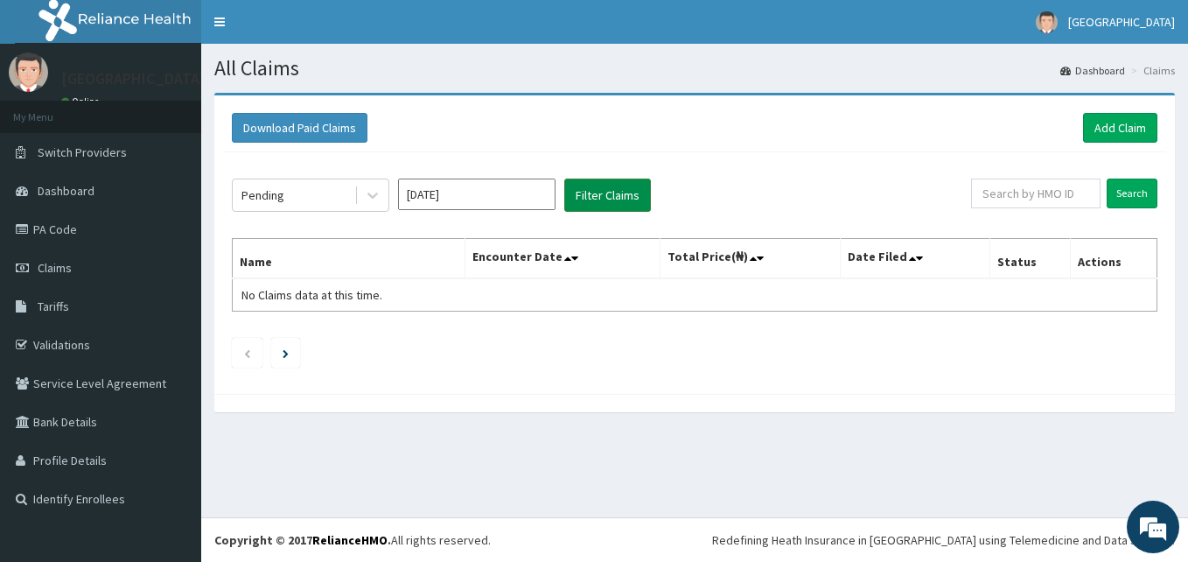
click at [610, 198] on button "Filter Claims" at bounding box center [607, 194] width 87 height 33
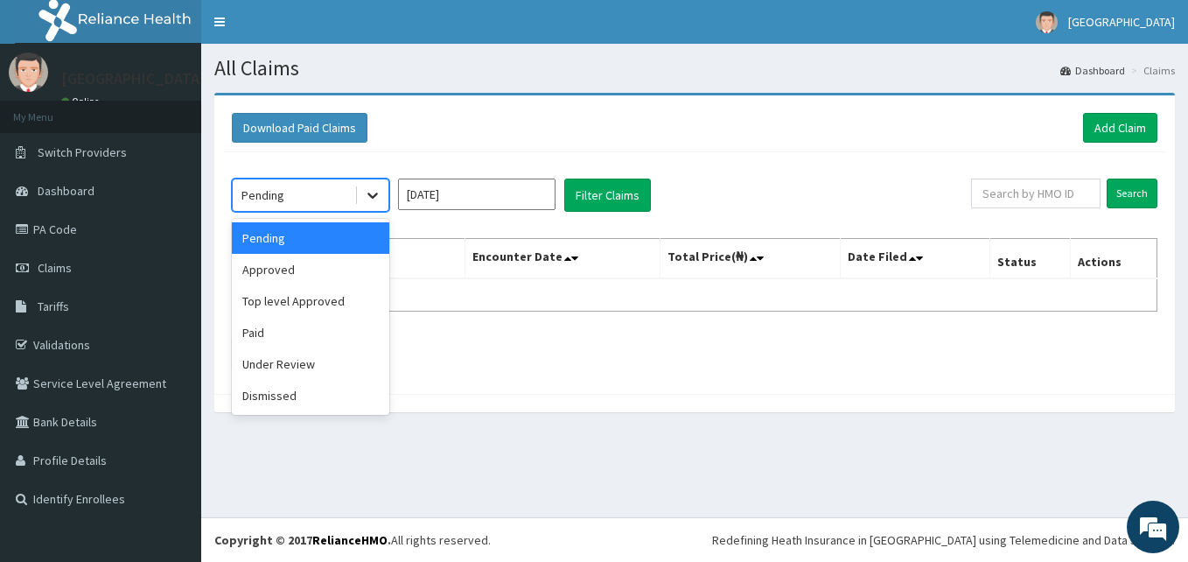
click at [376, 202] on icon at bounding box center [372, 194] width 17 height 17
drag, startPoint x: 359, startPoint y: 262, endPoint x: 376, endPoint y: 255, distance: 18.8
click at [359, 262] on div "Approved" at bounding box center [310, 269] width 157 height 31
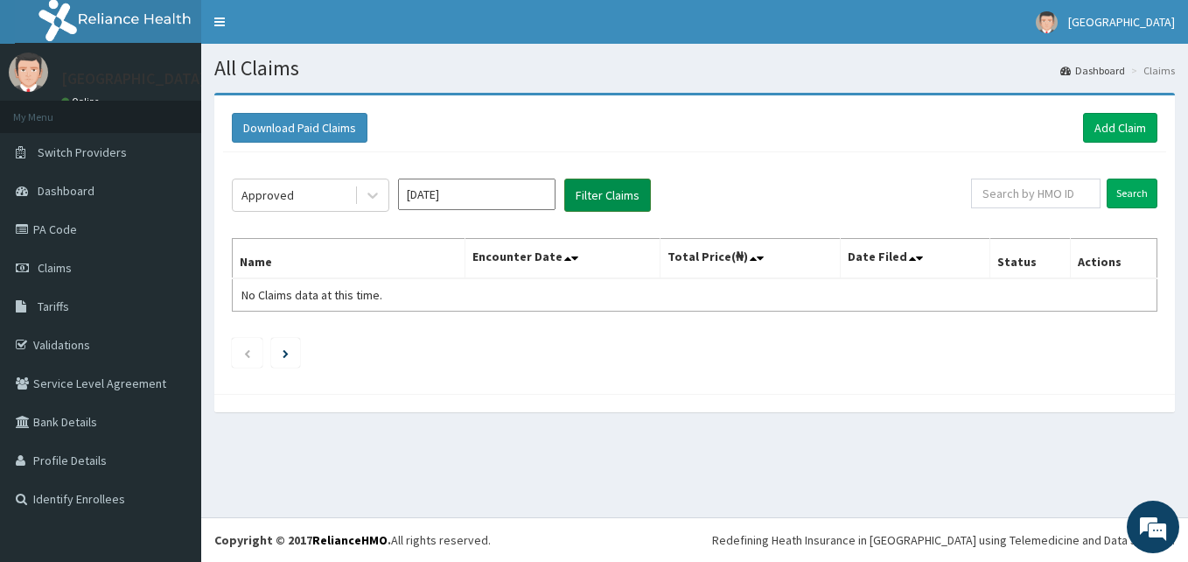
click at [591, 192] on button "Filter Claims" at bounding box center [607, 194] width 87 height 33
drag, startPoint x: 1129, startPoint y: 187, endPoint x: 1032, endPoint y: 212, distance: 100.2
click at [1129, 187] on input "Search" at bounding box center [1132, 193] width 51 height 30
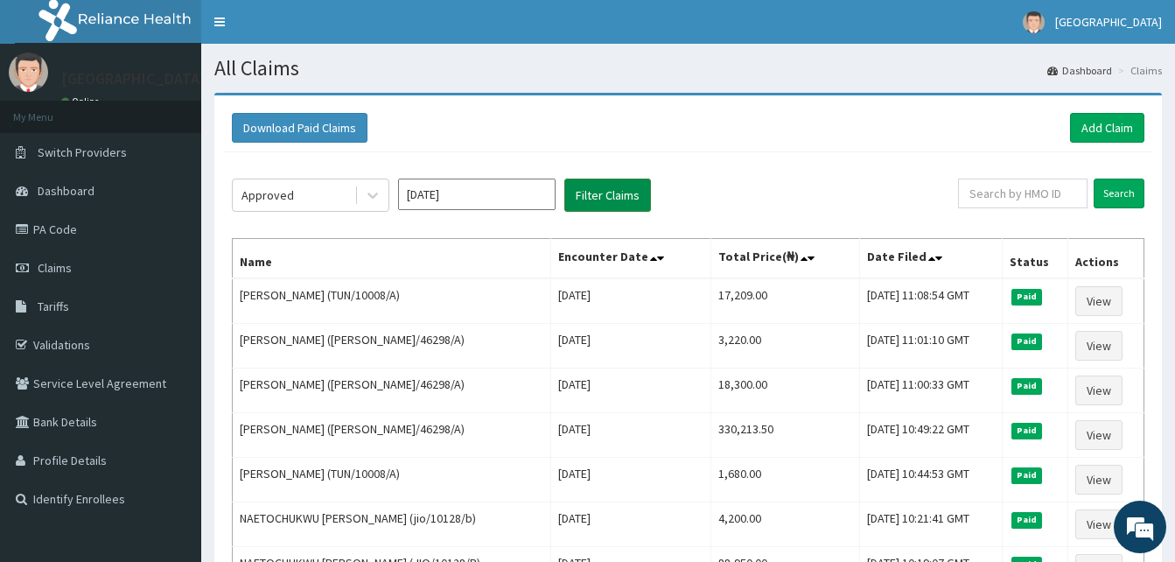
click at [602, 198] on button "Filter Claims" at bounding box center [607, 194] width 87 height 33
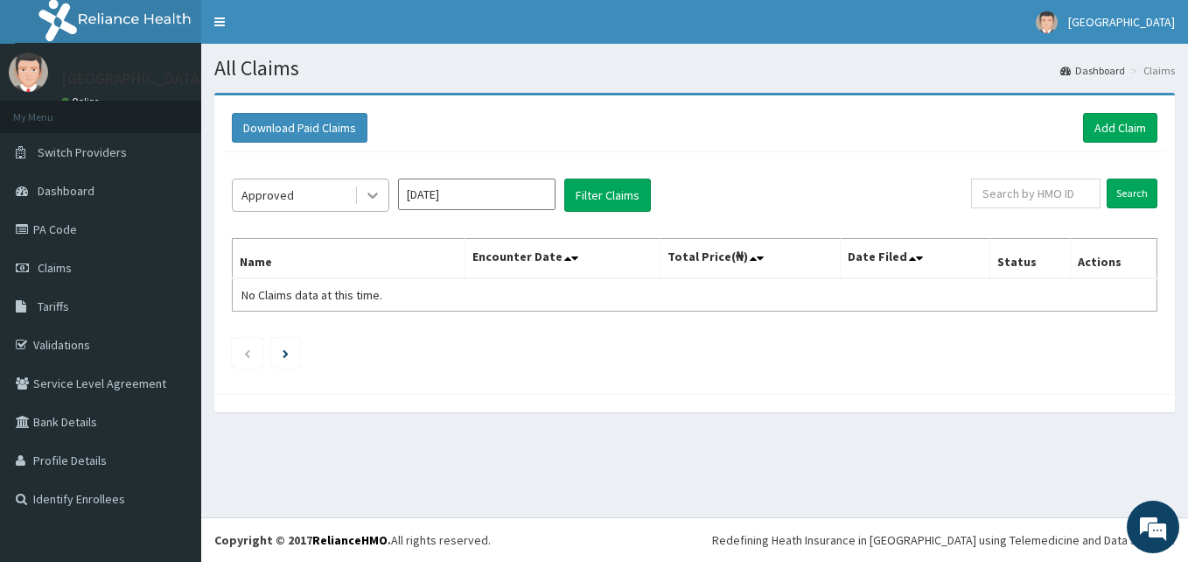
click at [381, 195] on div at bounding box center [372, 194] width 31 height 31
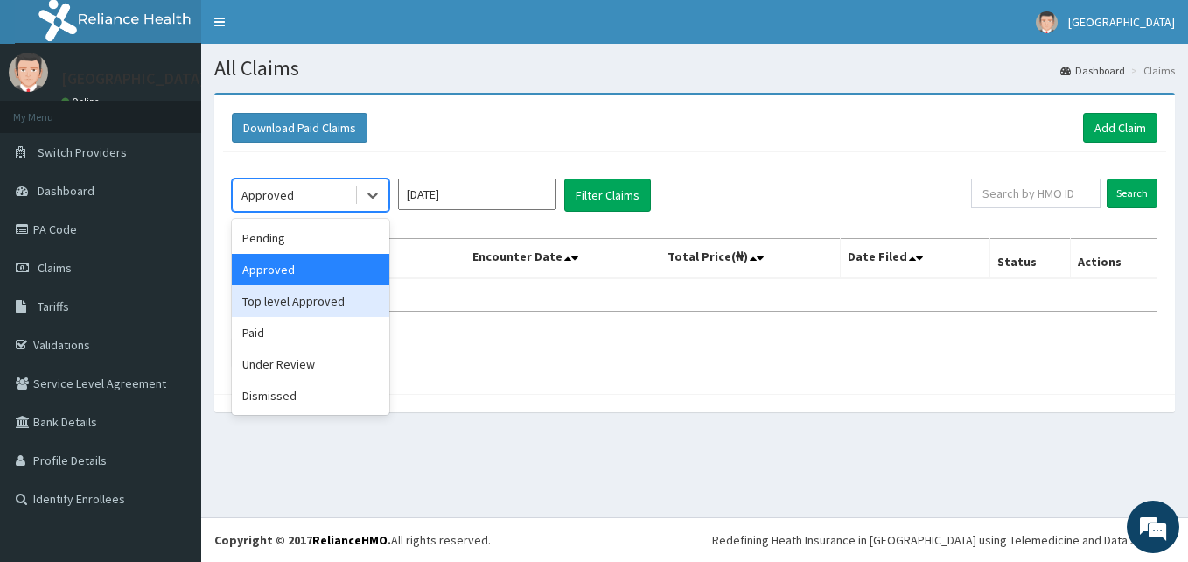
click at [344, 296] on div "Top level Approved" at bounding box center [310, 300] width 157 height 31
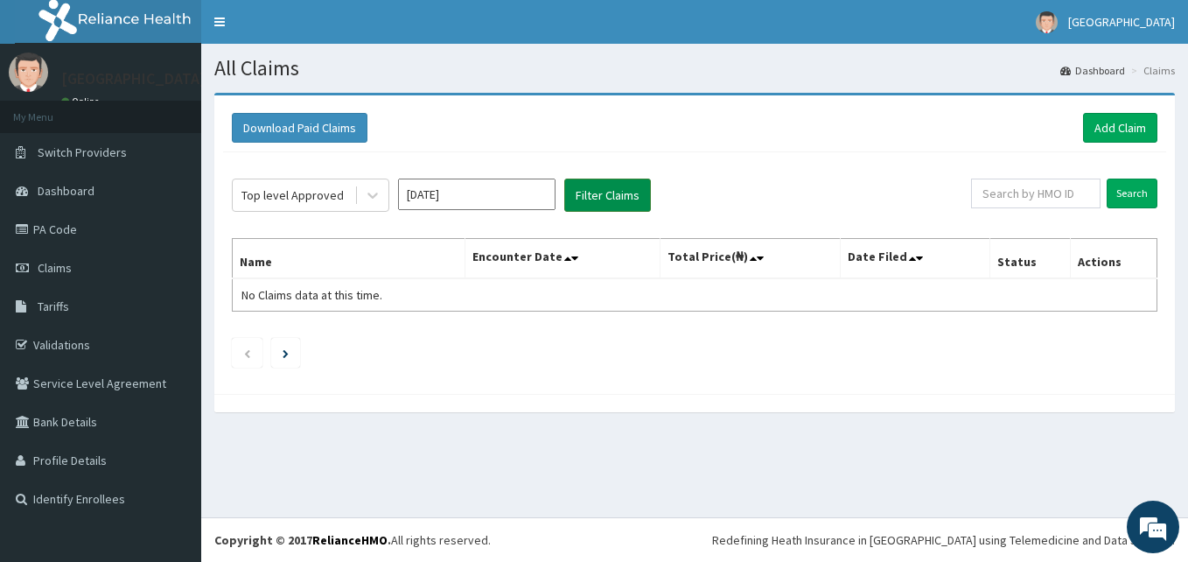
click at [591, 203] on button "Filter Claims" at bounding box center [607, 194] width 87 height 33
drag, startPoint x: 374, startPoint y: 194, endPoint x: 361, endPoint y: 218, distance: 27.0
click at [374, 198] on icon at bounding box center [372, 194] width 17 height 17
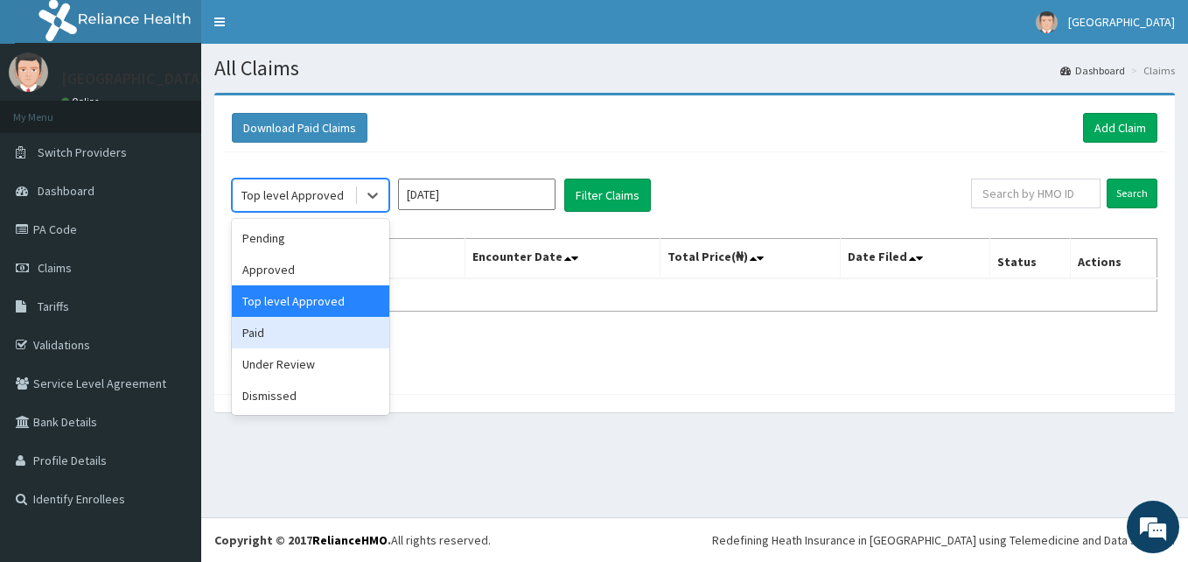
click at [329, 323] on div "Paid" at bounding box center [310, 332] width 157 height 31
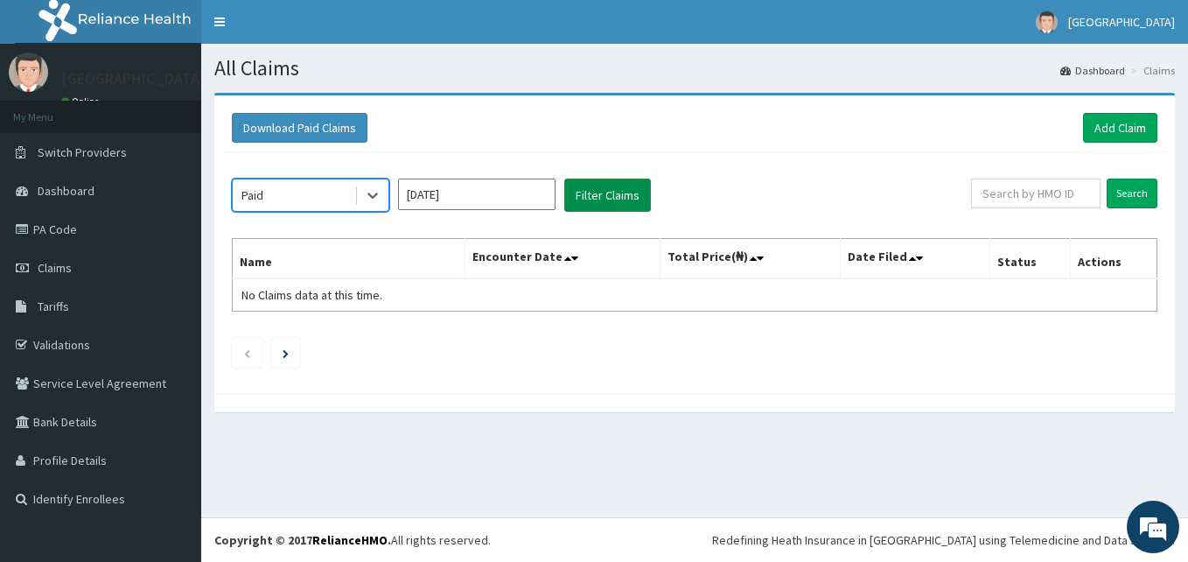
click at [600, 192] on button "Filter Claims" at bounding box center [607, 194] width 87 height 33
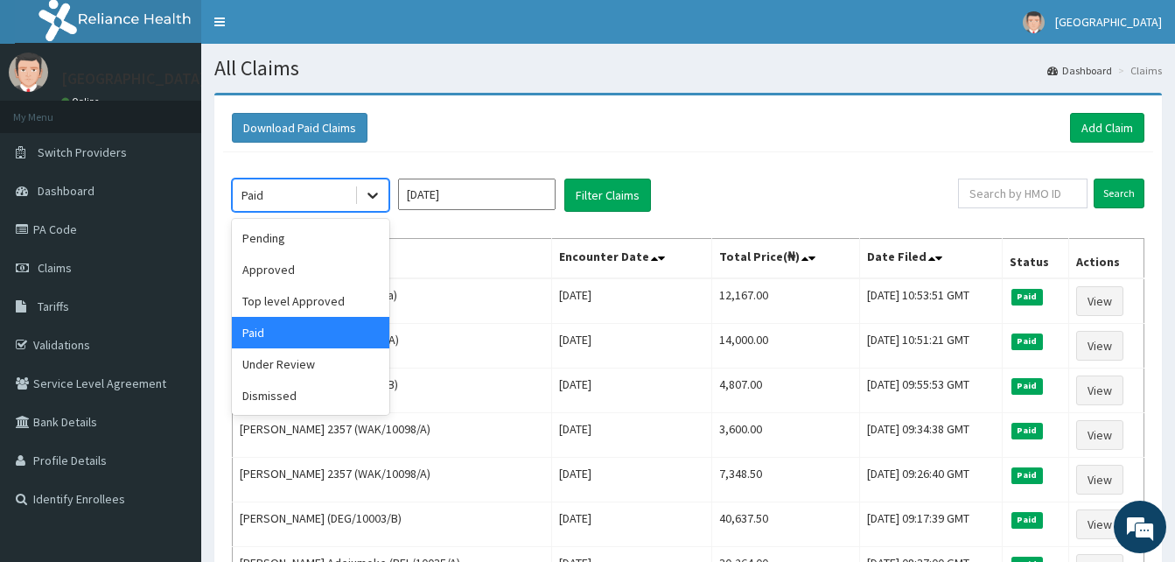
click at [374, 199] on icon at bounding box center [372, 194] width 17 height 17
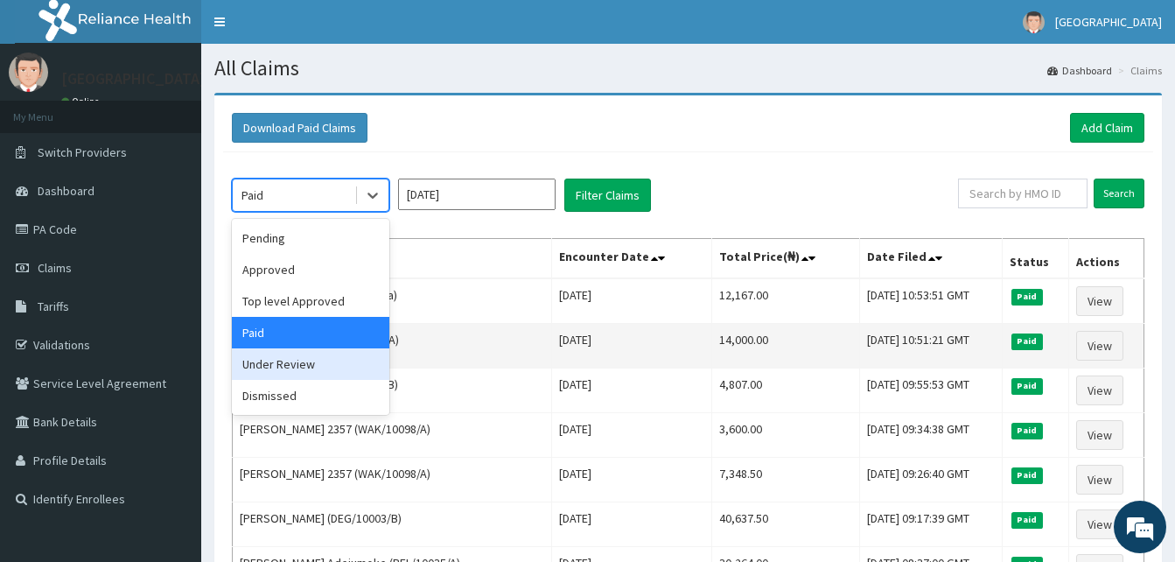
drag, startPoint x: 307, startPoint y: 353, endPoint x: 318, endPoint y: 348, distance: 12.2
click at [307, 353] on div "Under Review" at bounding box center [310, 363] width 157 height 31
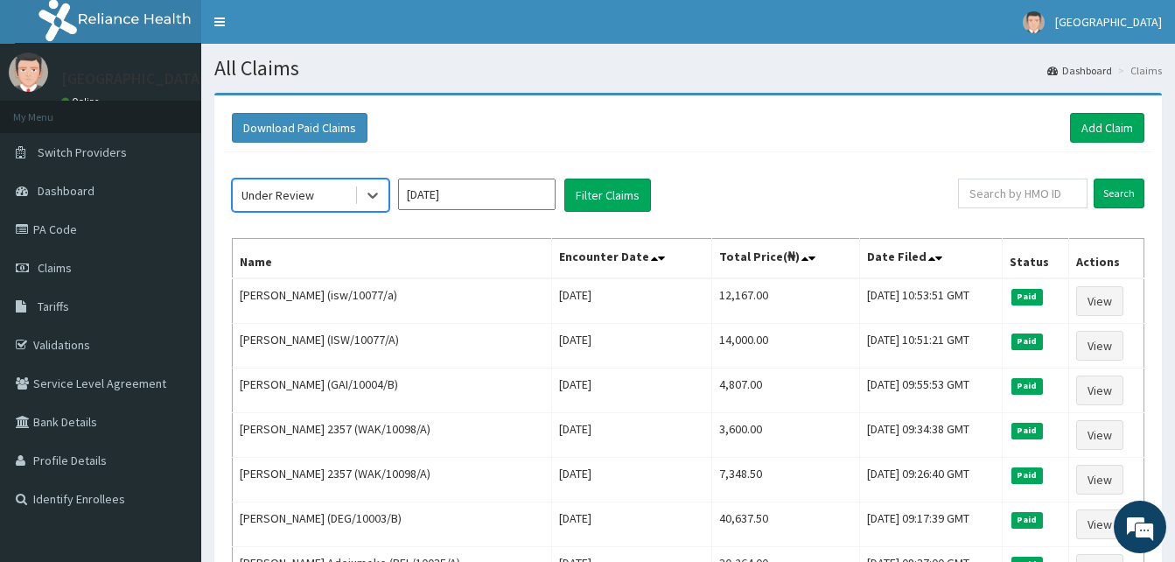
click at [616, 191] on button "Filter Claims" at bounding box center [607, 194] width 87 height 33
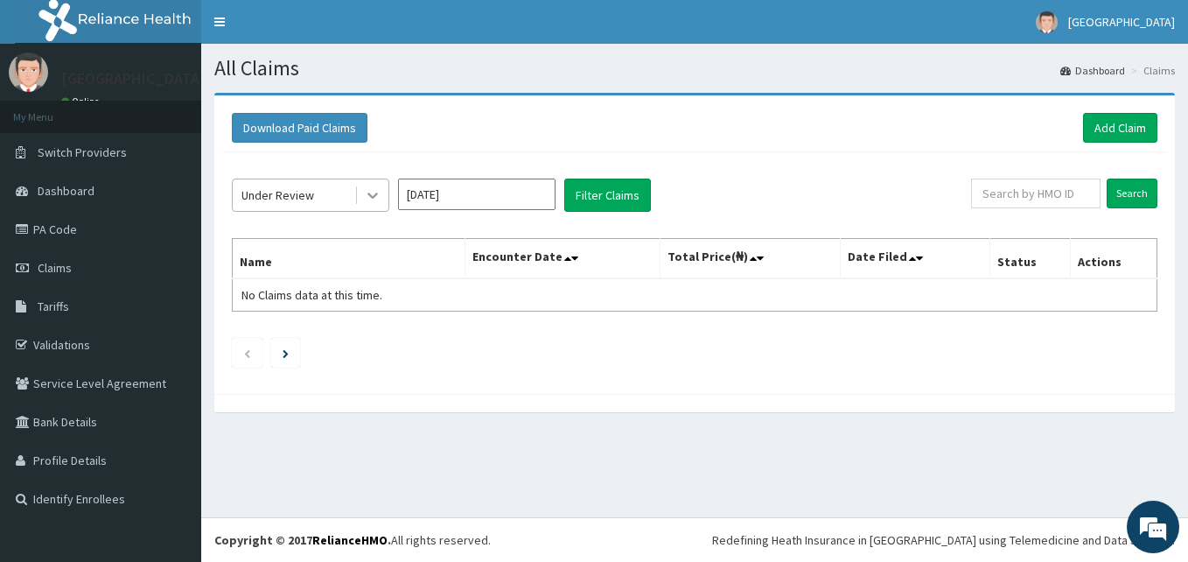
click at [372, 201] on icon at bounding box center [372, 194] width 17 height 17
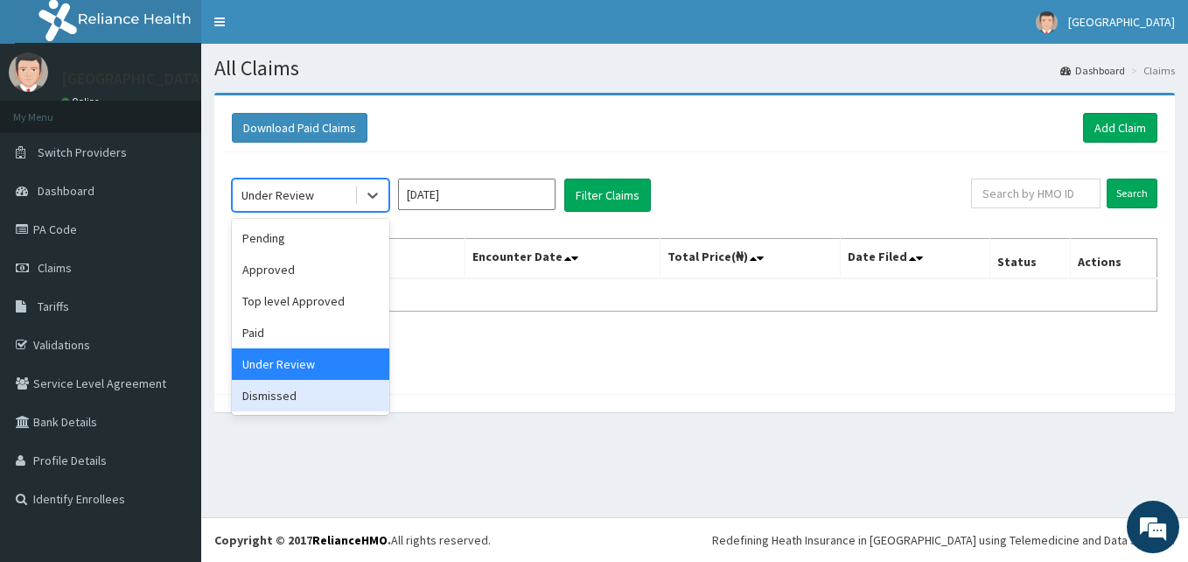
drag, startPoint x: 310, startPoint y: 392, endPoint x: 320, endPoint y: 374, distance: 20.4
click at [316, 380] on div "Dismissed" at bounding box center [310, 395] width 157 height 31
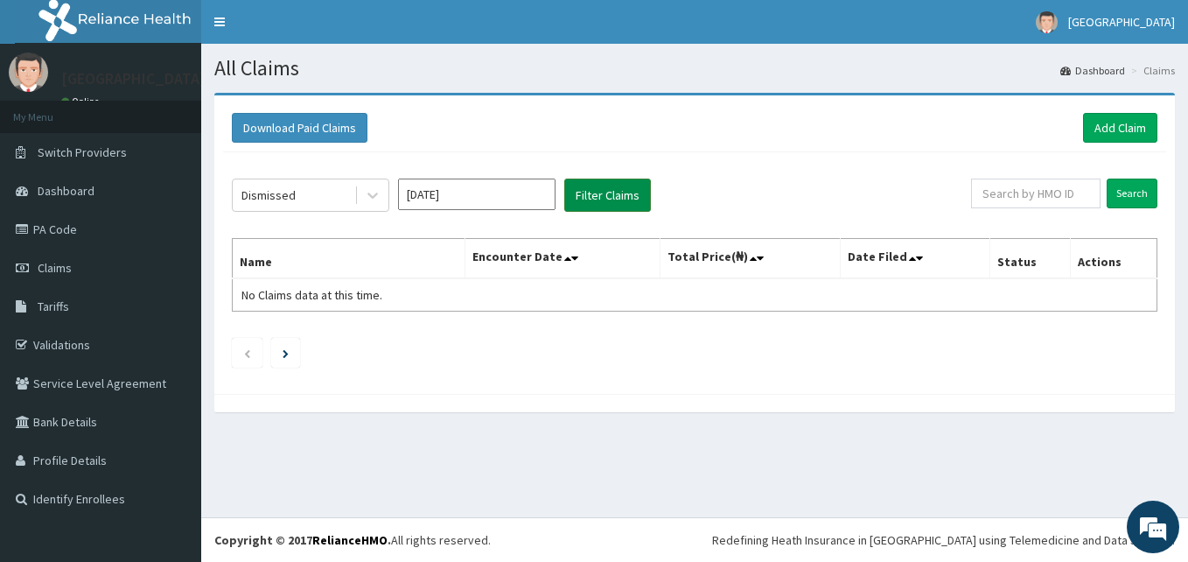
click at [591, 200] on button "Filter Claims" at bounding box center [607, 194] width 87 height 33
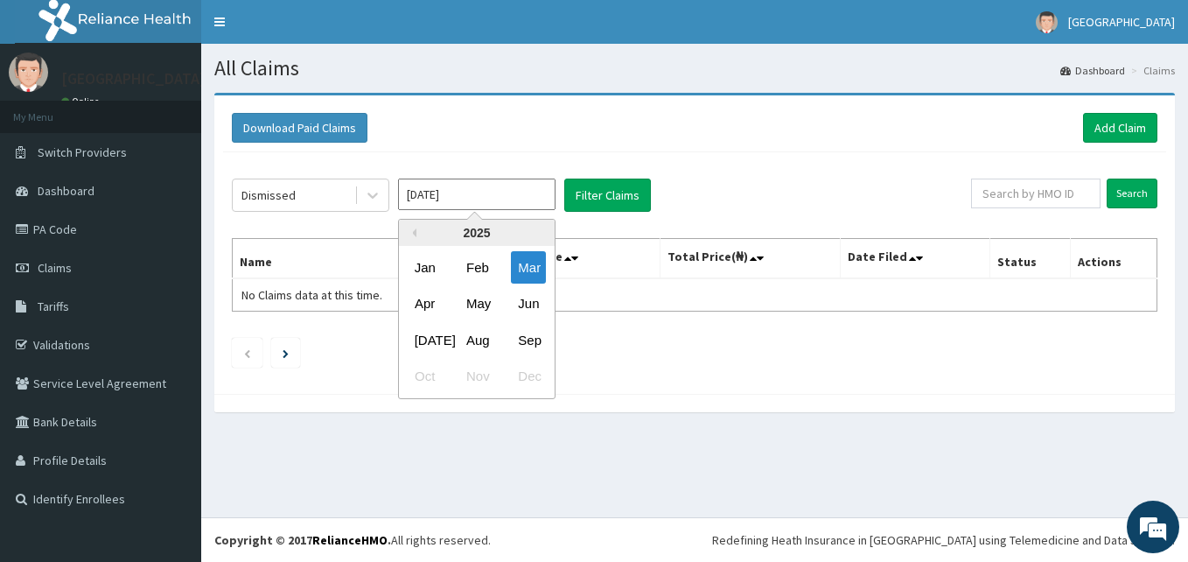
click at [547, 199] on input "Mar 2025" at bounding box center [476, 193] width 157 height 31
click at [426, 307] on div "Apr" at bounding box center [425, 304] width 35 height 32
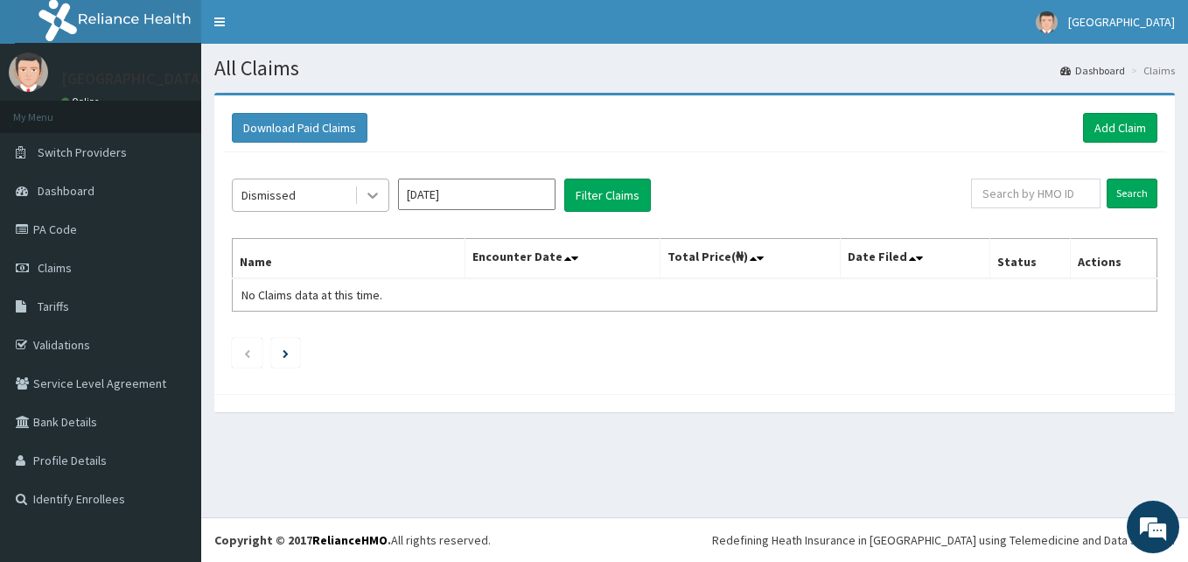
click at [369, 197] on icon at bounding box center [372, 194] width 17 height 17
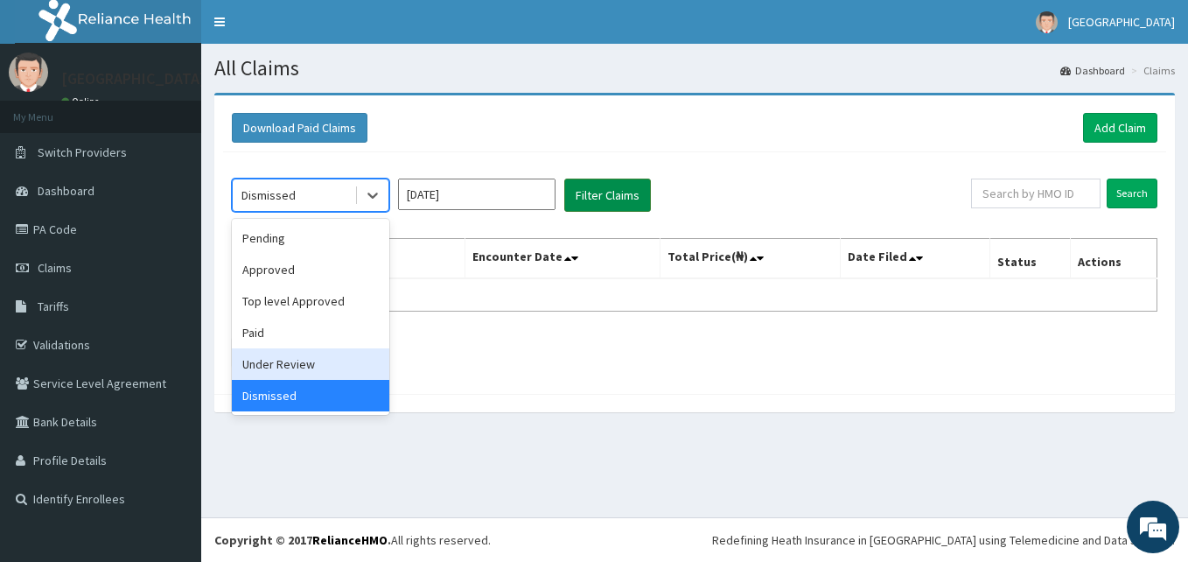
click at [626, 204] on button "Filter Claims" at bounding box center [607, 194] width 87 height 33
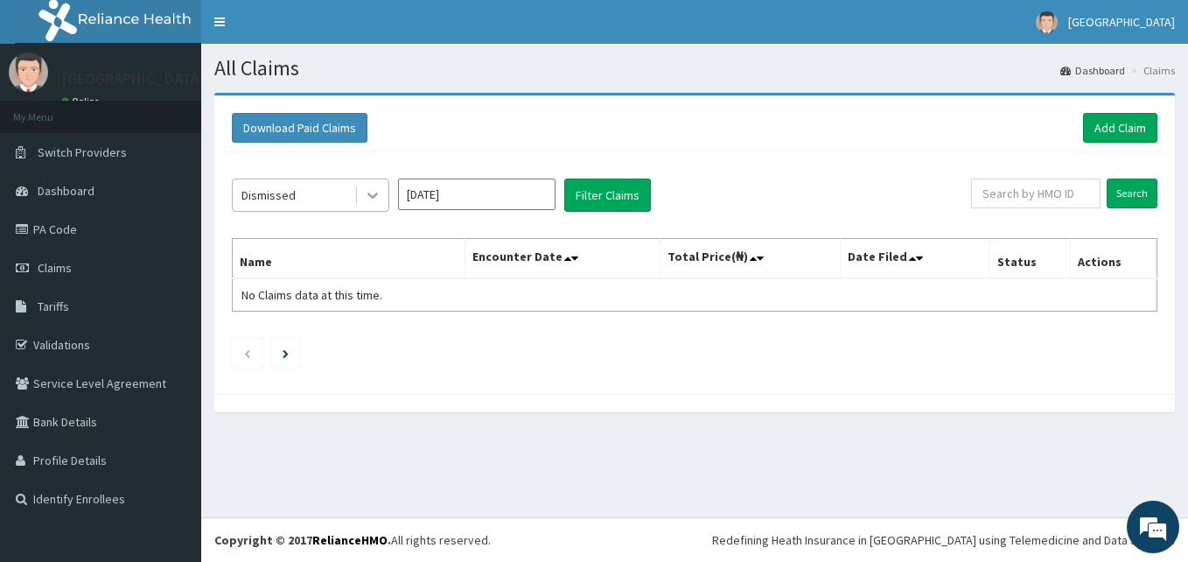
click at [380, 199] on icon at bounding box center [372, 194] width 17 height 17
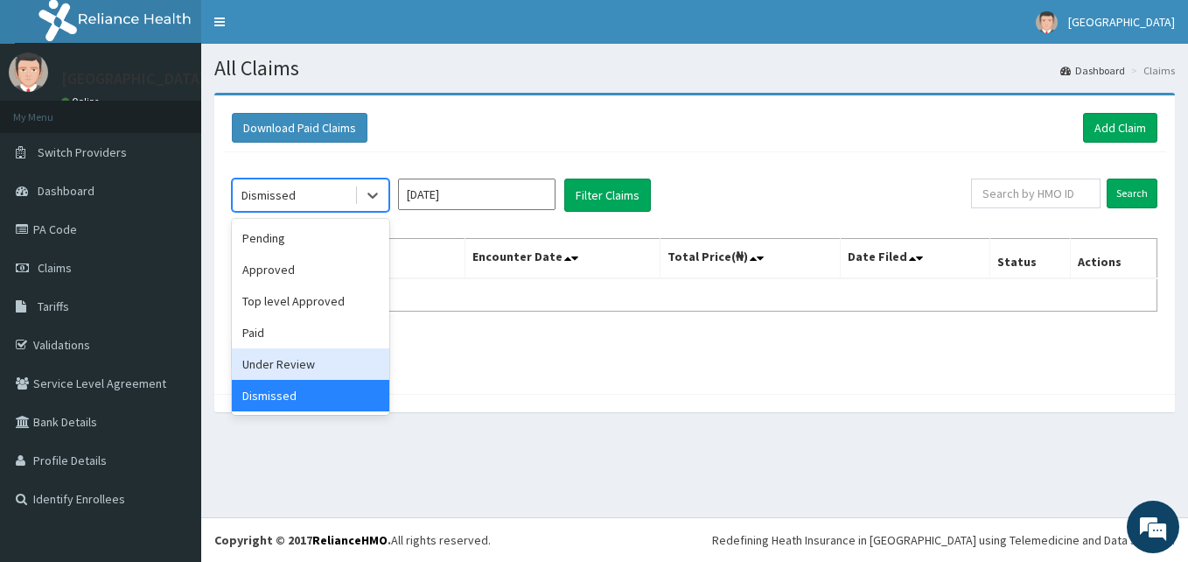
click at [297, 365] on div "Under Review" at bounding box center [310, 363] width 157 height 31
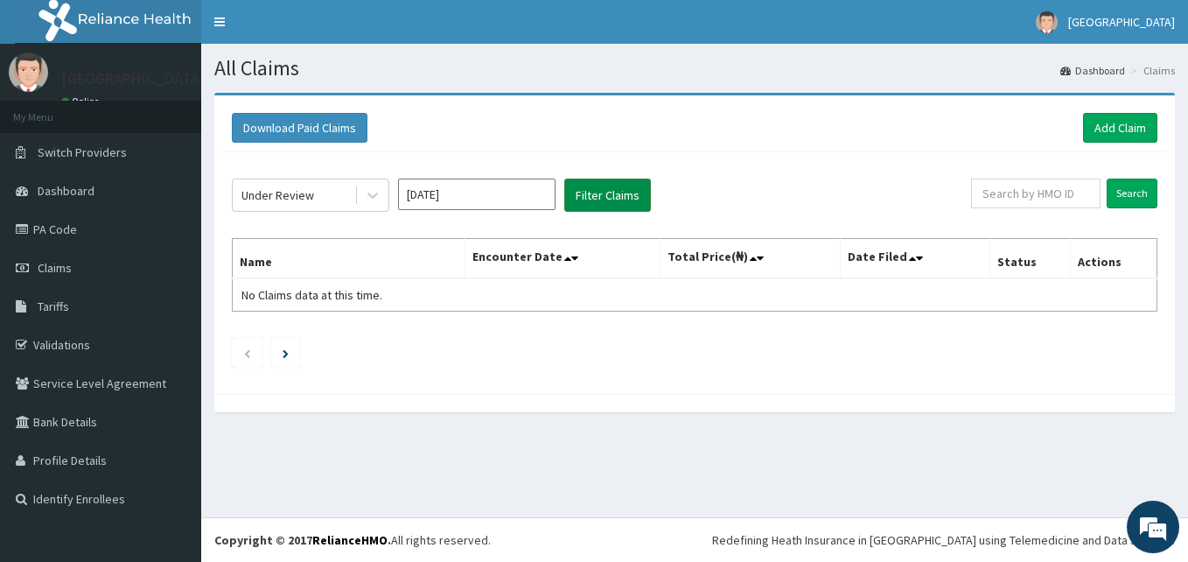
click at [626, 190] on button "Filter Claims" at bounding box center [607, 194] width 87 height 33
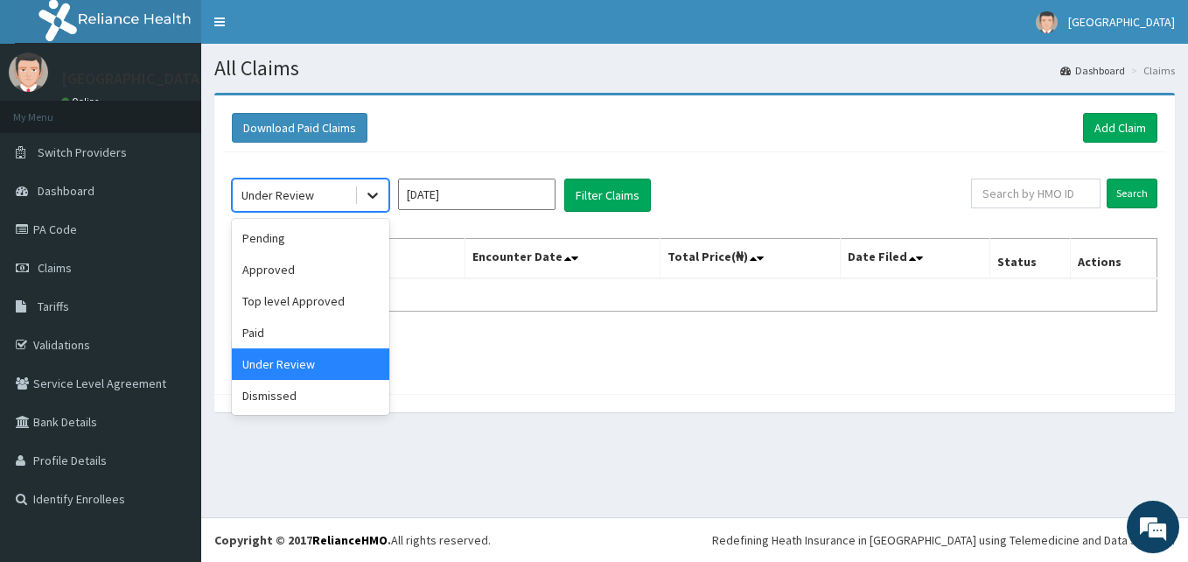
click at [380, 201] on icon at bounding box center [372, 194] width 17 height 17
click at [339, 406] on div "Dismissed" at bounding box center [310, 395] width 157 height 31
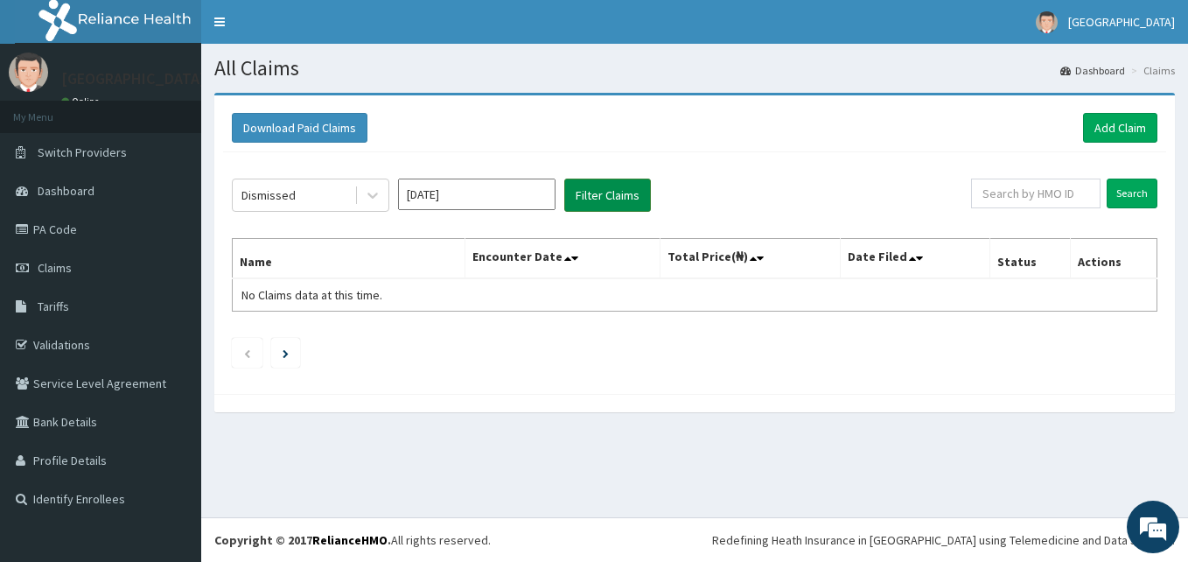
click at [622, 209] on button "Filter Claims" at bounding box center [607, 194] width 87 height 33
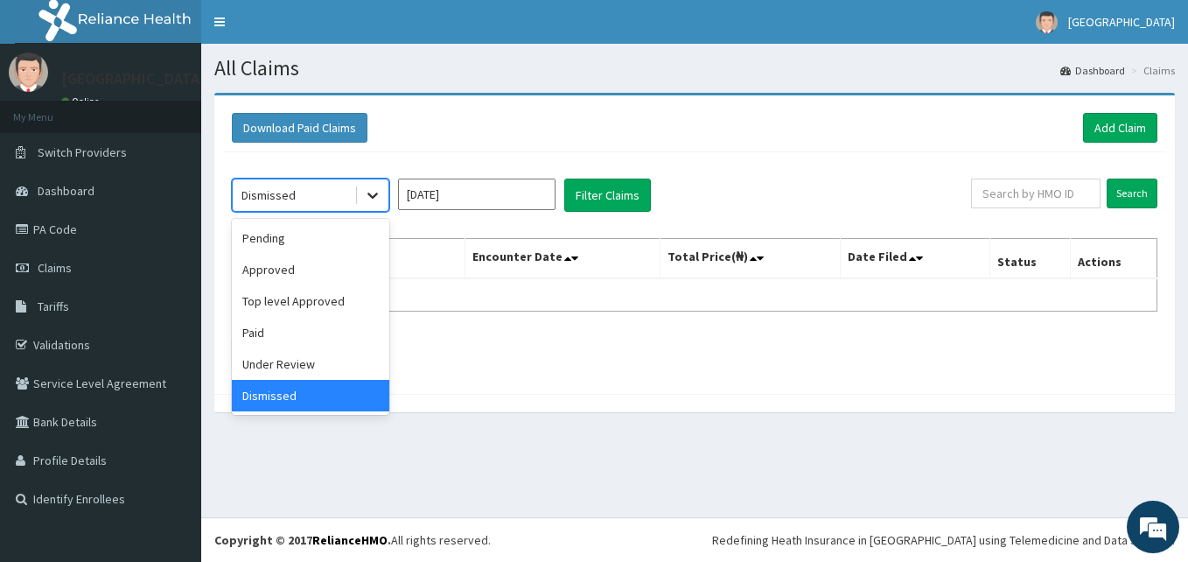
click at [377, 199] on icon at bounding box center [372, 194] width 17 height 17
click at [320, 327] on div "Paid" at bounding box center [310, 332] width 157 height 31
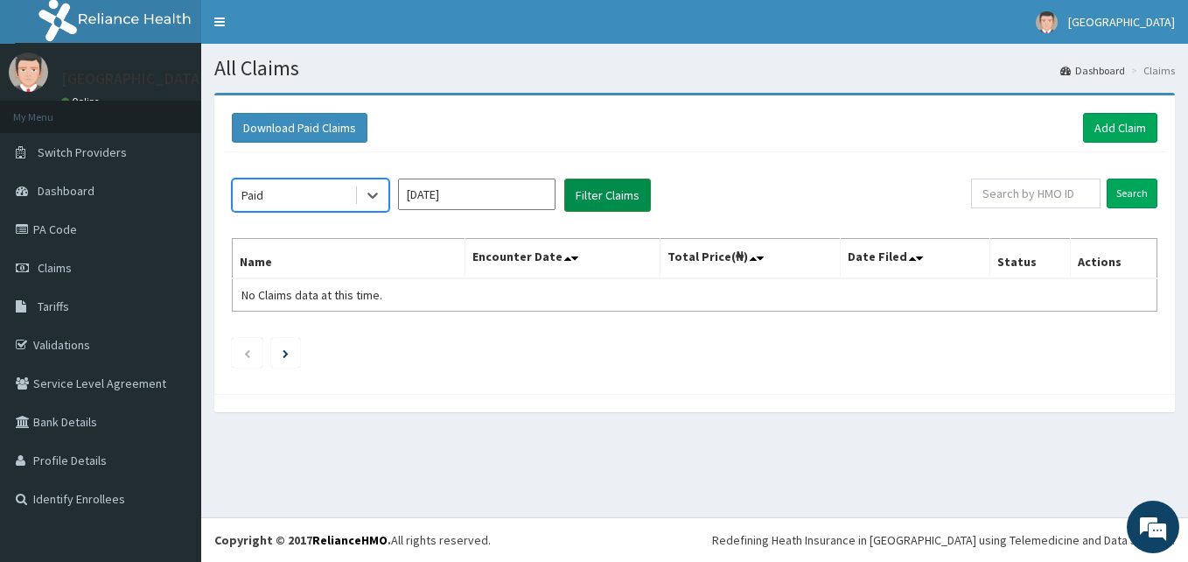
click at [633, 188] on button "Filter Claims" at bounding box center [607, 194] width 87 height 33
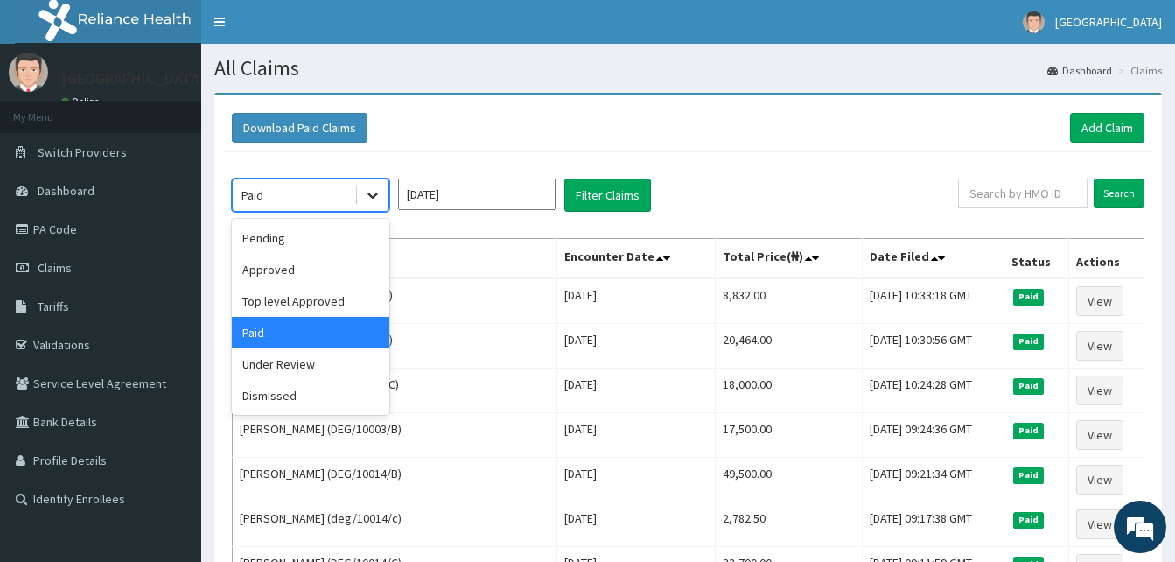
click at [367, 201] on icon at bounding box center [372, 194] width 17 height 17
click at [295, 308] on div "Top level Approved" at bounding box center [310, 300] width 157 height 31
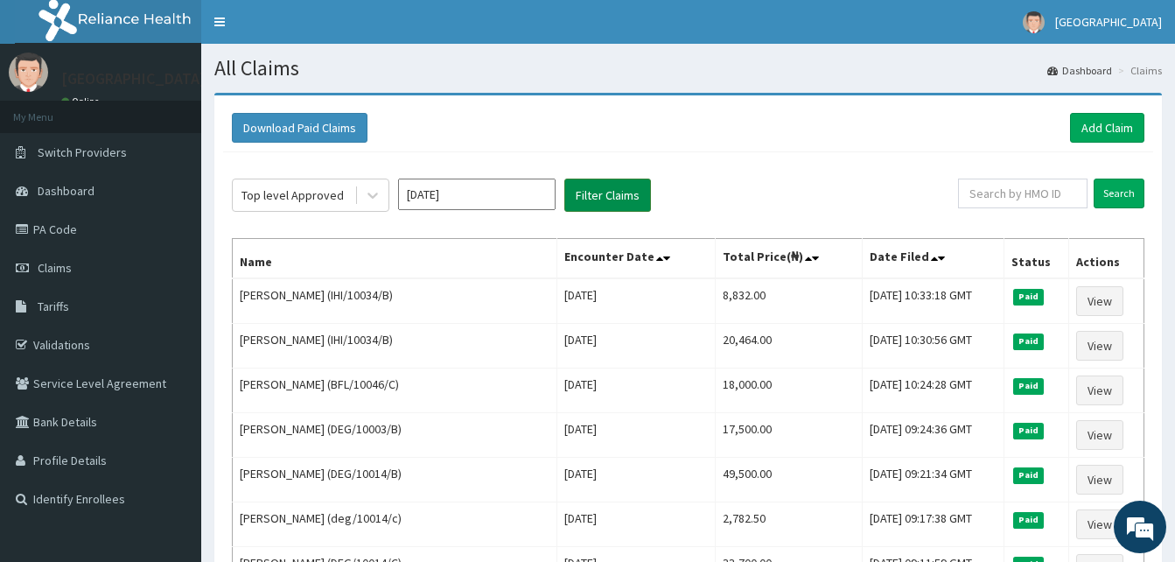
click at [608, 210] on button "Filter Claims" at bounding box center [607, 194] width 87 height 33
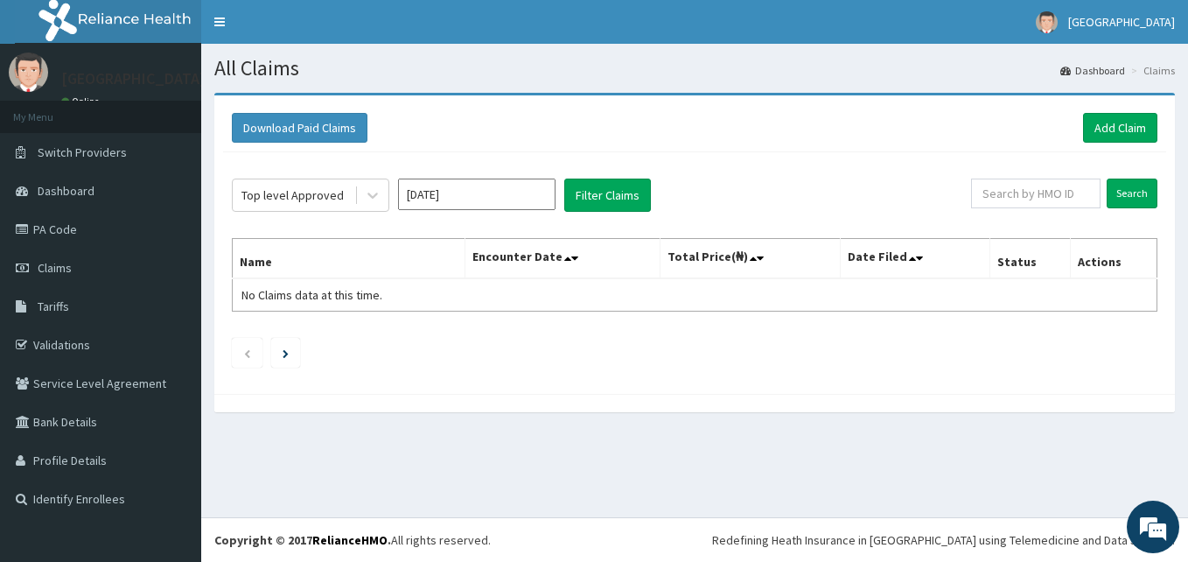
drag, startPoint x: 374, startPoint y: 197, endPoint x: 370, endPoint y: 217, distance: 20.6
click at [374, 197] on icon at bounding box center [372, 196] width 10 height 6
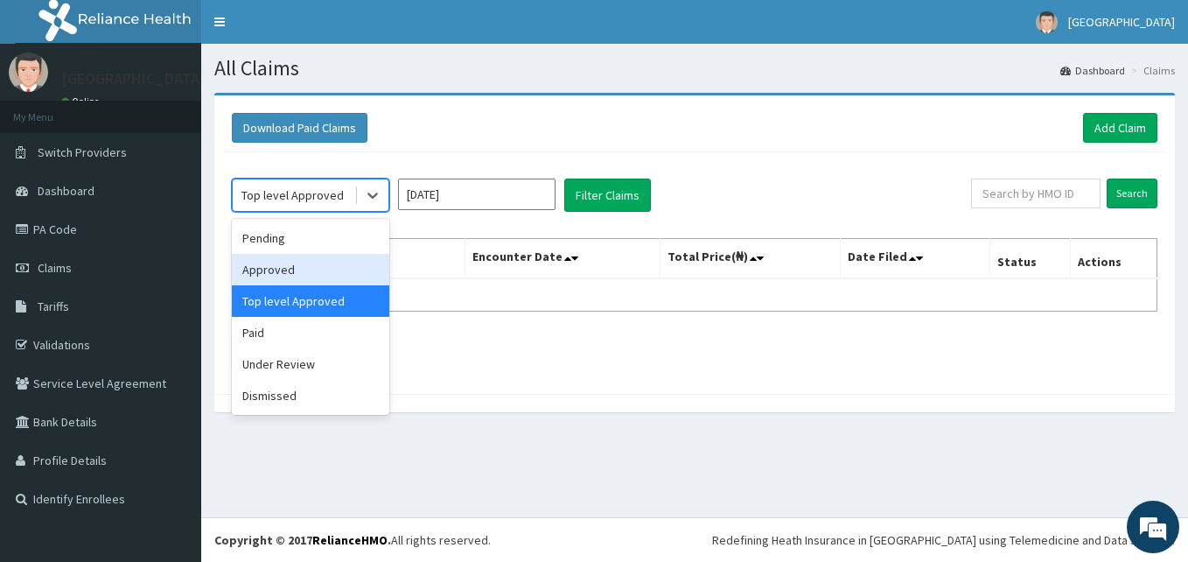
click at [316, 274] on div "Approved" at bounding box center [310, 269] width 157 height 31
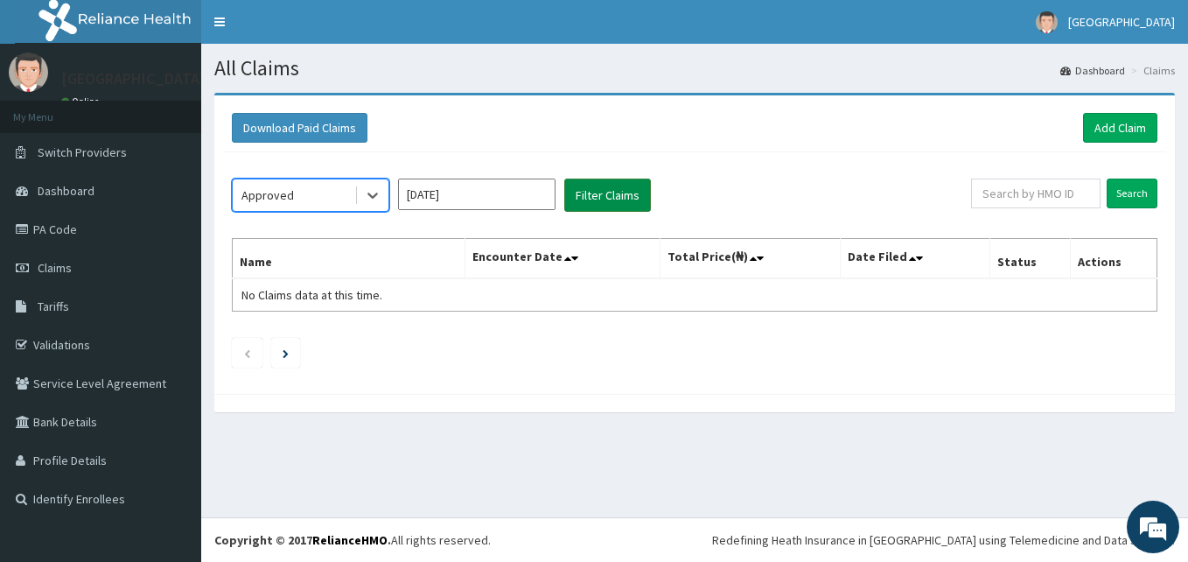
click at [614, 202] on button "Filter Claims" at bounding box center [607, 194] width 87 height 33
drag, startPoint x: 381, startPoint y: 203, endPoint x: 358, endPoint y: 214, distance: 25.4
click at [381, 203] on icon at bounding box center [372, 194] width 17 height 17
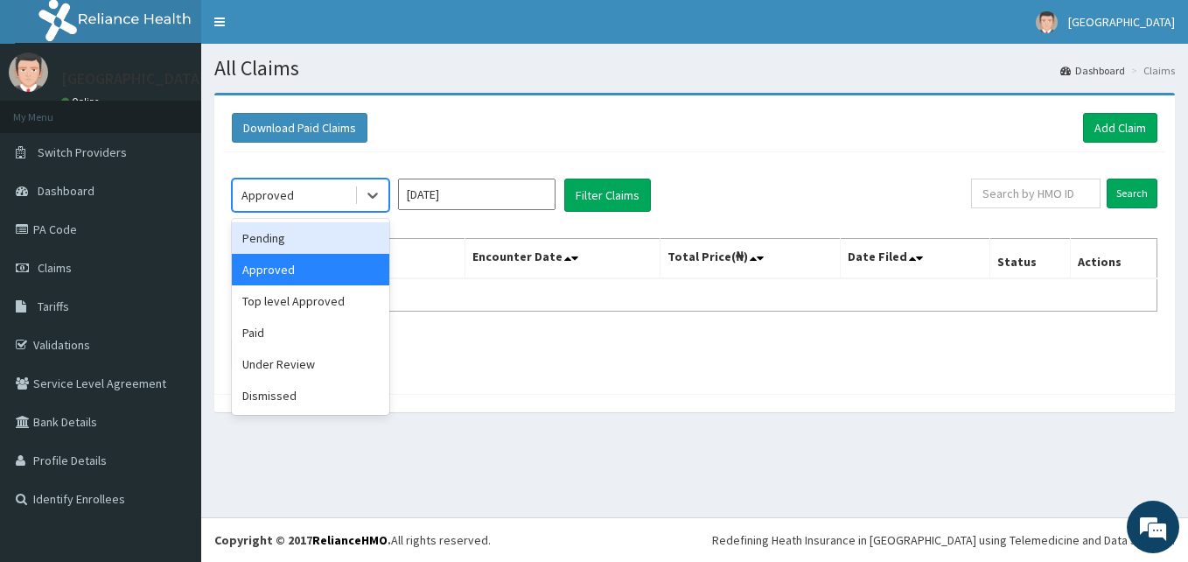
drag, startPoint x: 325, startPoint y: 240, endPoint x: 604, endPoint y: 205, distance: 280.4
click at [328, 240] on div "Pending" at bounding box center [310, 237] width 157 height 31
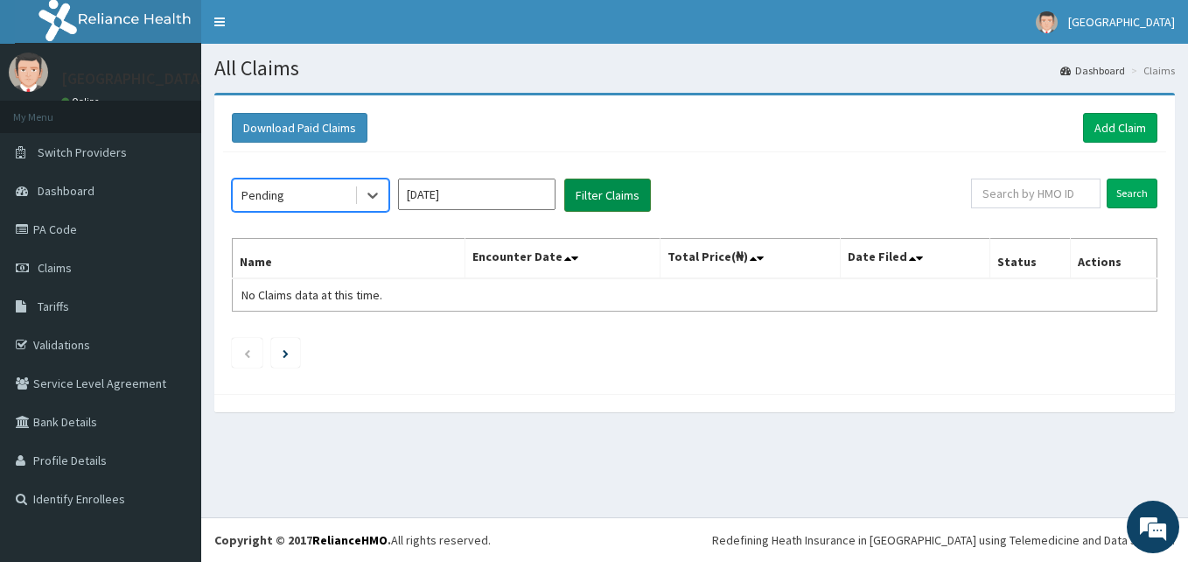
click at [650, 194] on button "Filter Claims" at bounding box center [607, 194] width 87 height 33
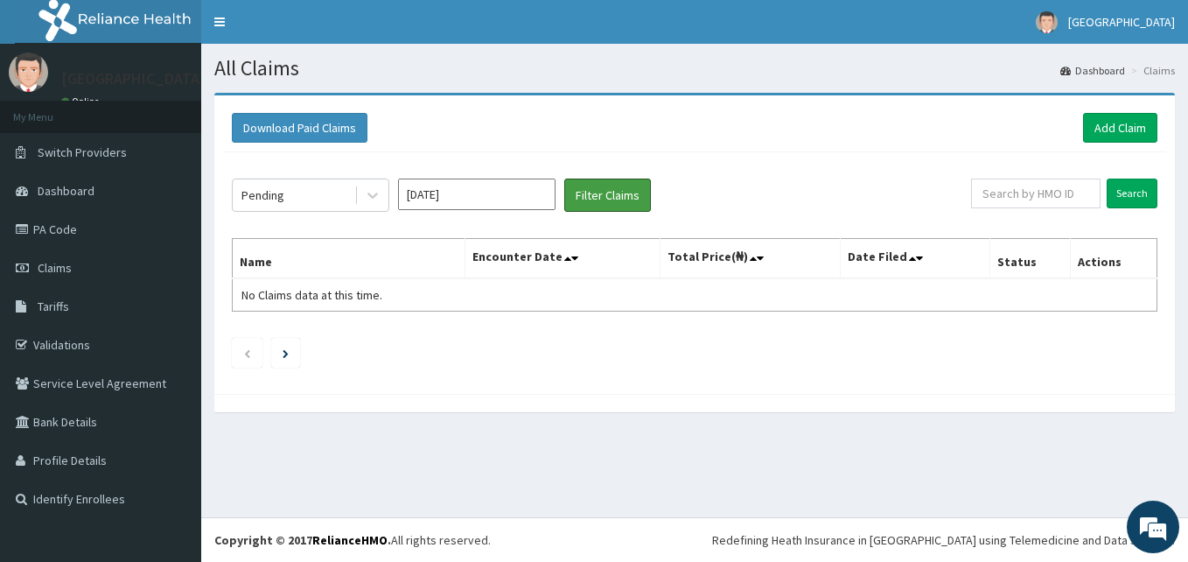
drag, startPoint x: 616, startPoint y: 195, endPoint x: 694, endPoint y: 184, distance: 78.7
click at [616, 195] on button "Filter Claims" at bounding box center [607, 194] width 87 height 33
click at [540, 203] on input "Apr 2025" at bounding box center [476, 193] width 157 height 31
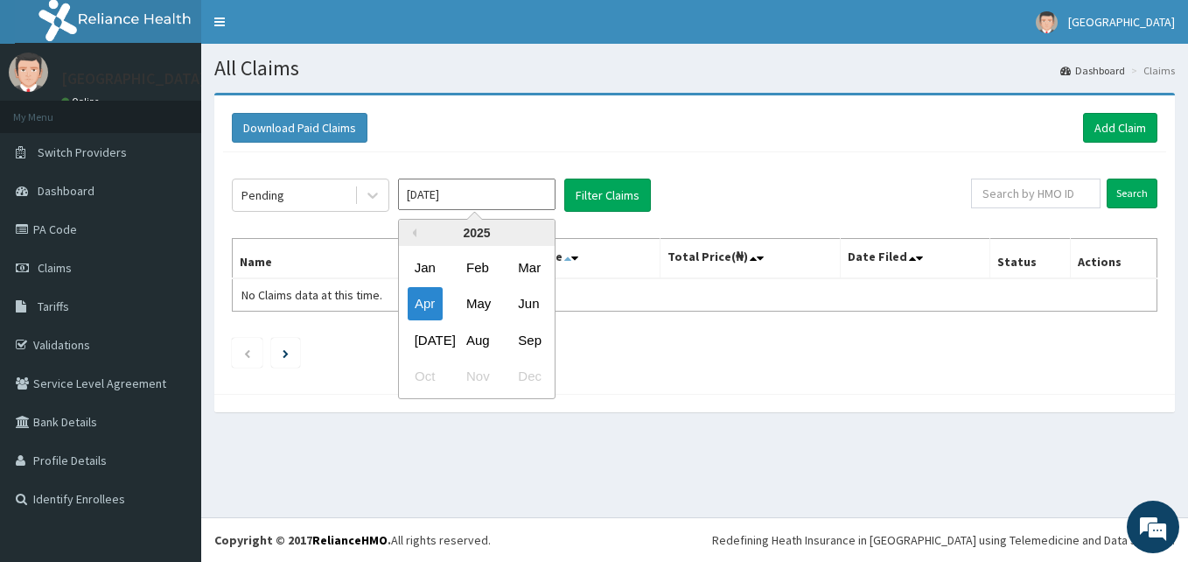
drag, startPoint x: 474, startPoint y: 304, endPoint x: 573, endPoint y: 262, distance: 107.4
click at [474, 304] on div "May" at bounding box center [476, 304] width 35 height 32
type input "May 2025"
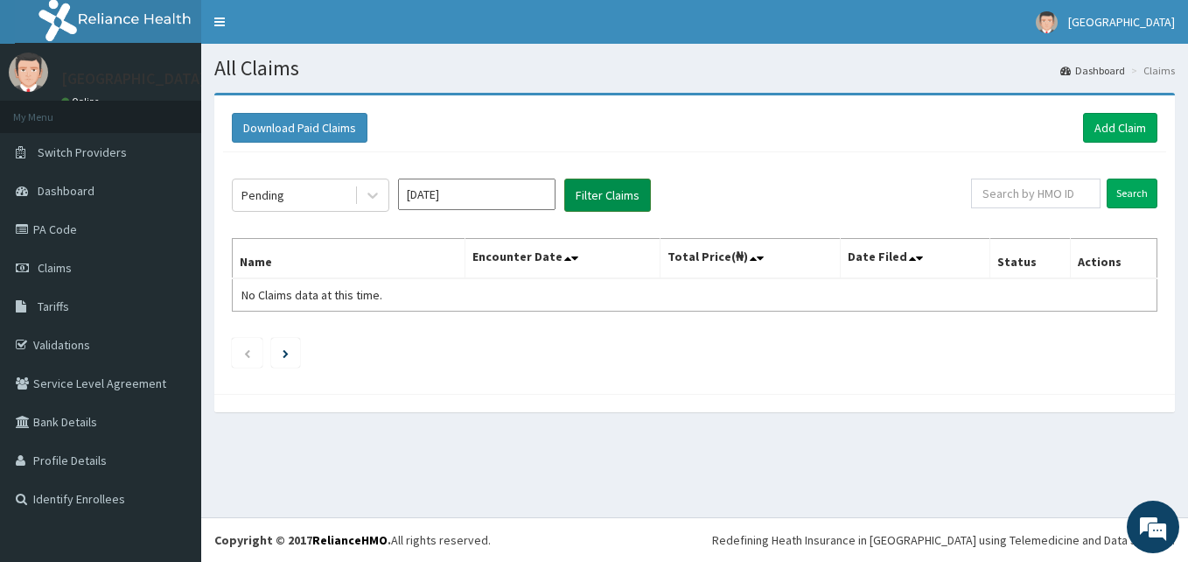
click at [618, 191] on button "Filter Claims" at bounding box center [607, 194] width 87 height 33
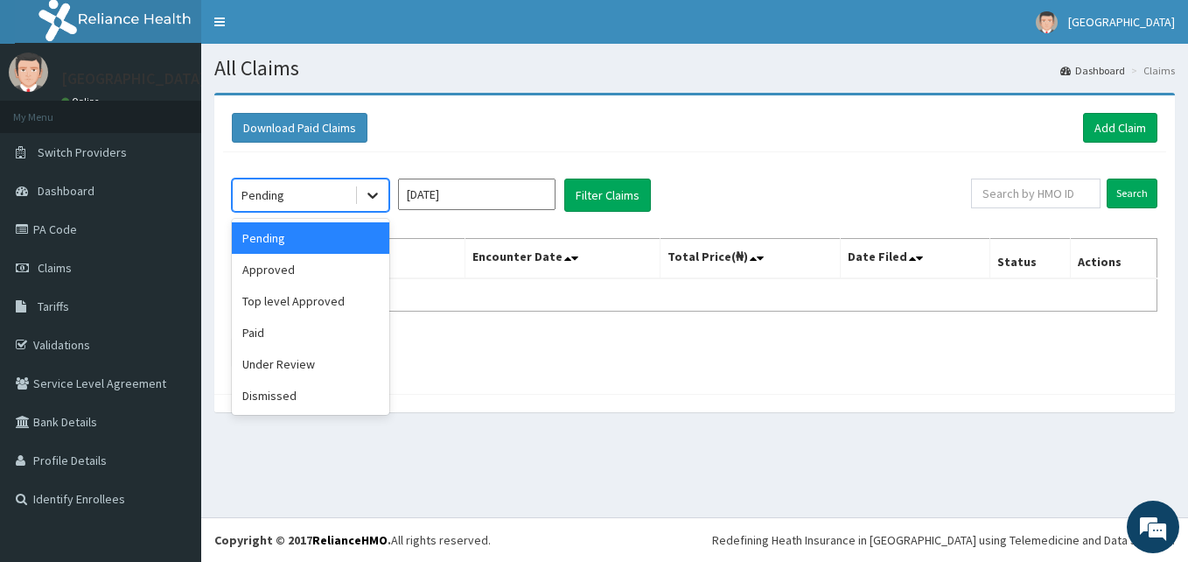
click at [359, 194] on div at bounding box center [372, 194] width 31 height 31
drag, startPoint x: 315, startPoint y: 267, endPoint x: 507, endPoint y: 202, distance: 203.1
click at [315, 267] on div "Approved" at bounding box center [310, 269] width 157 height 31
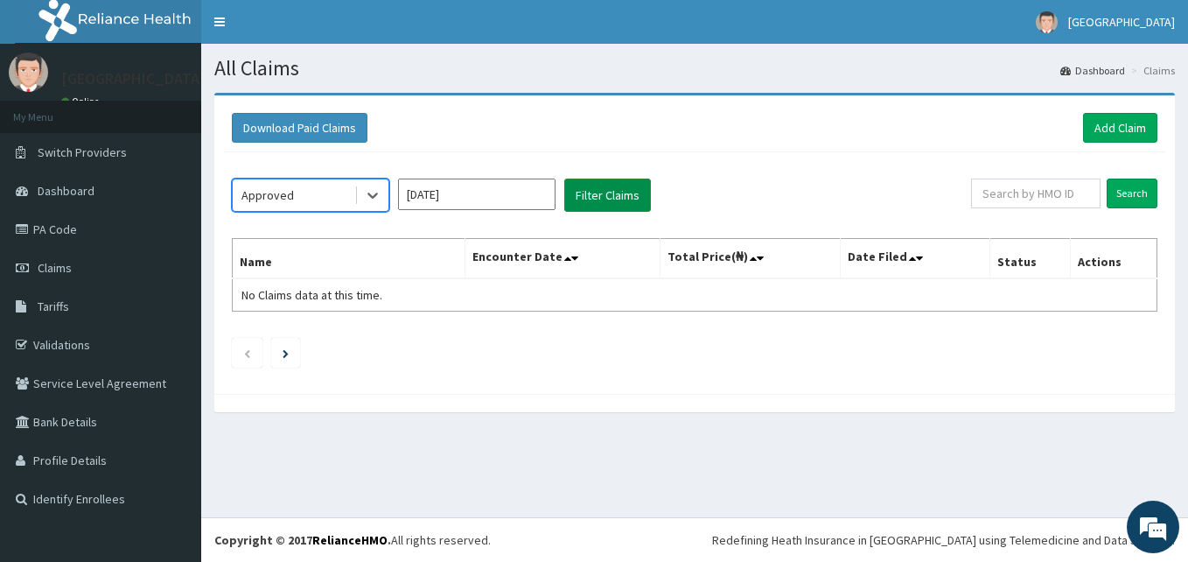
click at [598, 188] on button "Filter Claims" at bounding box center [607, 194] width 87 height 33
click at [512, 205] on input "May 2025" at bounding box center [476, 193] width 157 height 31
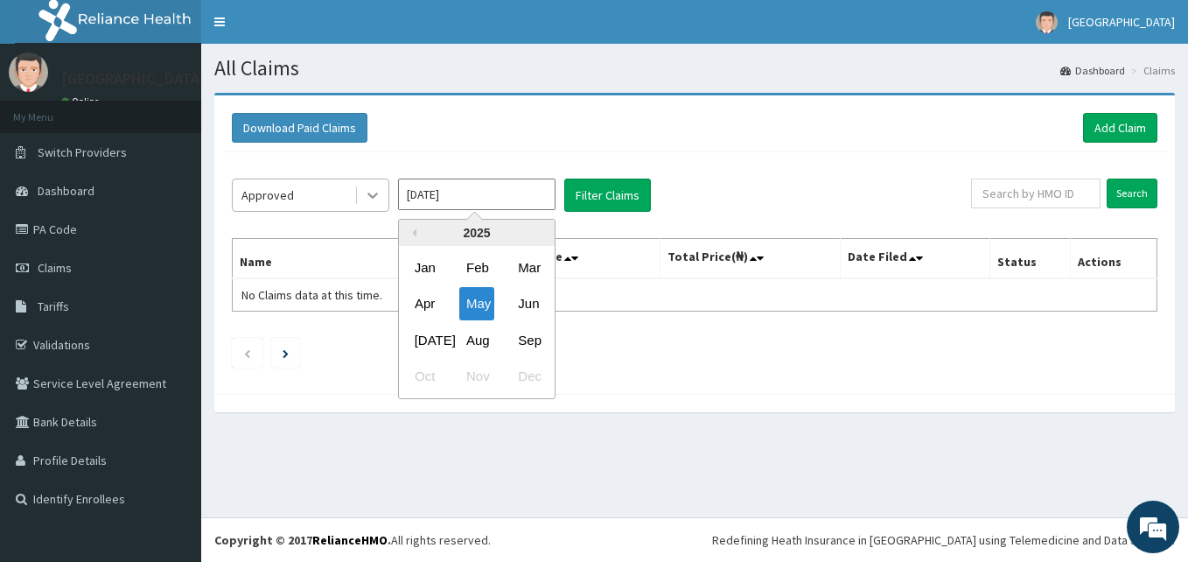
drag, startPoint x: 366, startPoint y: 199, endPoint x: 363, endPoint y: 210, distance: 10.8
click at [366, 199] on icon at bounding box center [372, 194] width 17 height 17
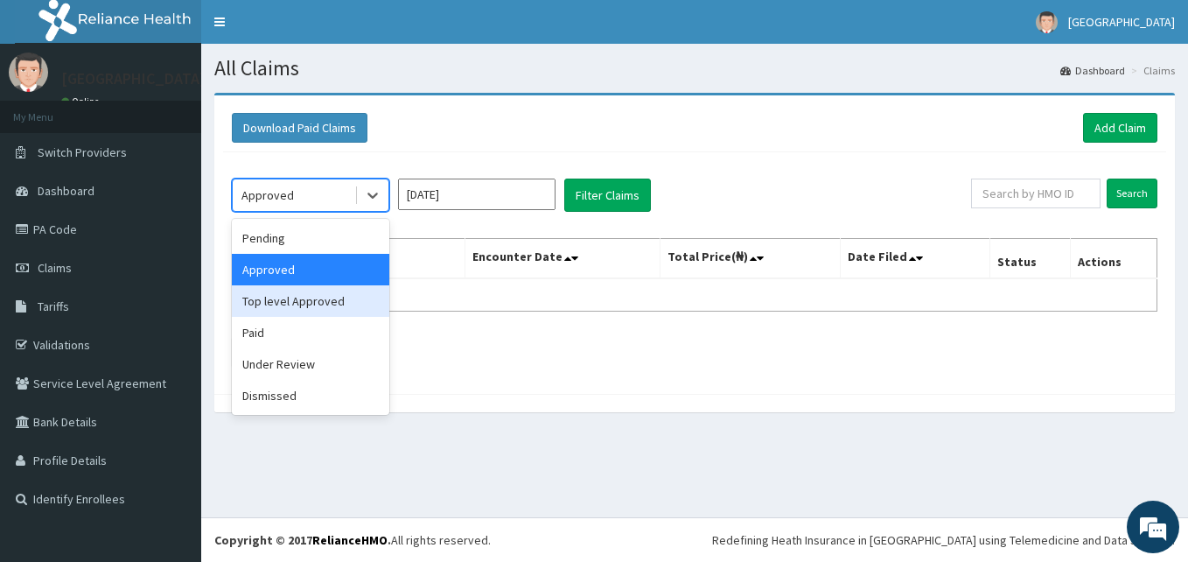
click at [332, 297] on div "Top level Approved" at bounding box center [310, 300] width 157 height 31
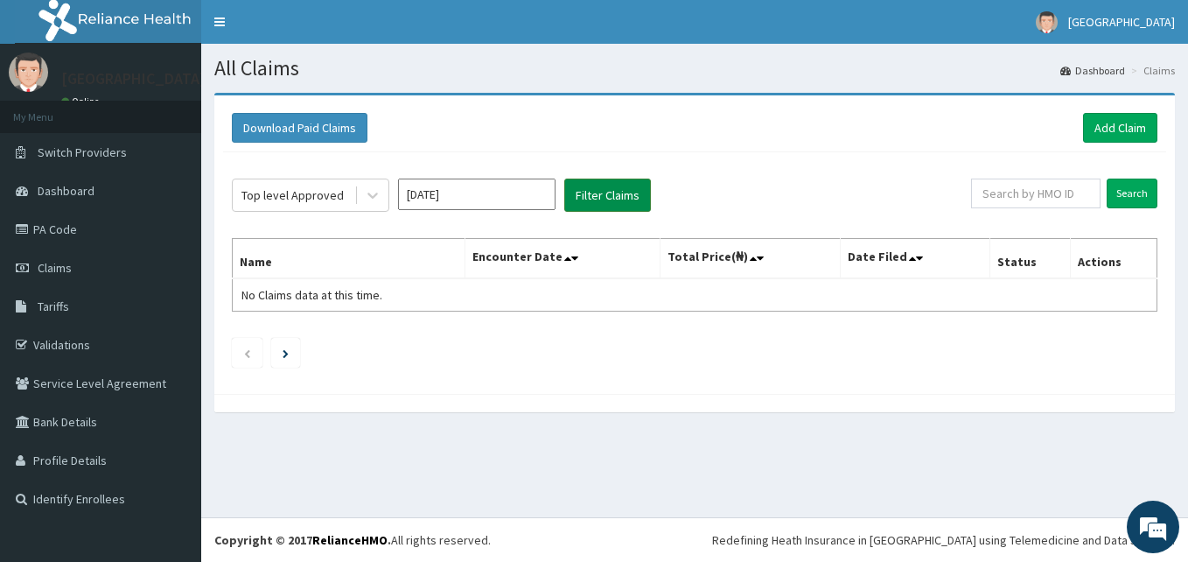
click at [584, 187] on button "Filter Claims" at bounding box center [607, 194] width 87 height 33
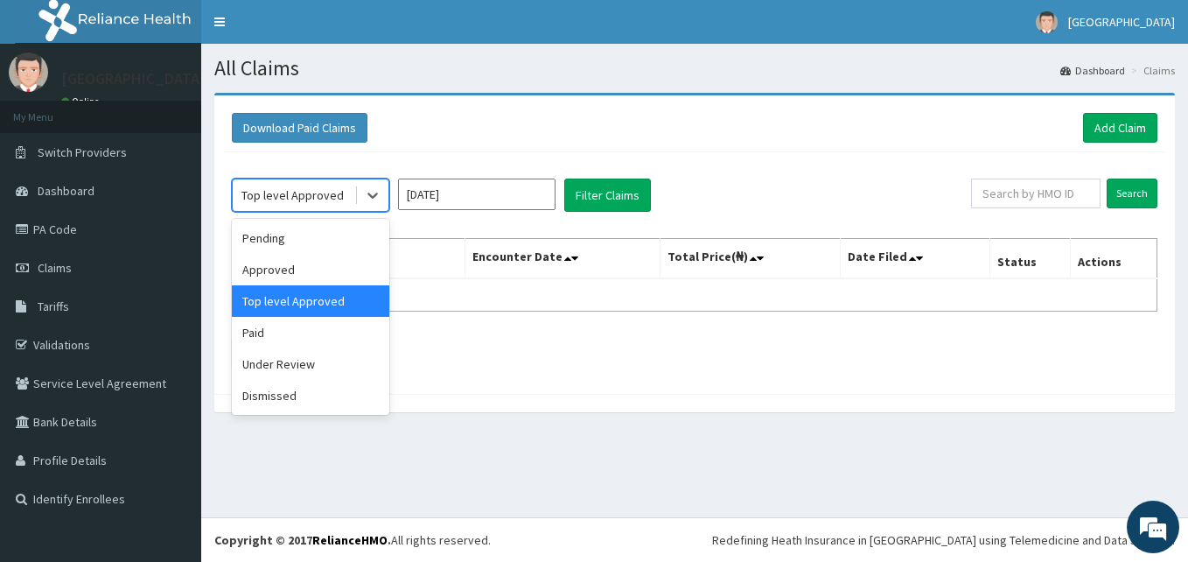
drag, startPoint x: 380, startPoint y: 209, endPoint x: 374, endPoint y: 223, distance: 15.3
click at [380, 209] on div at bounding box center [372, 194] width 31 height 31
click at [320, 344] on div "Paid" at bounding box center [310, 332] width 157 height 31
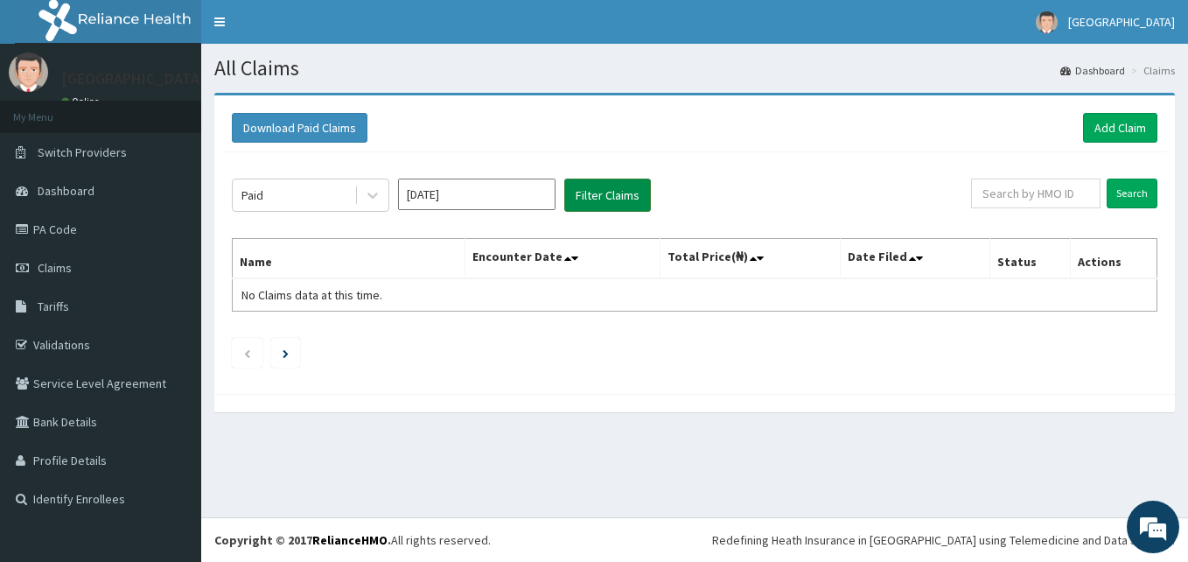
click at [594, 192] on button "Filter Claims" at bounding box center [607, 194] width 87 height 33
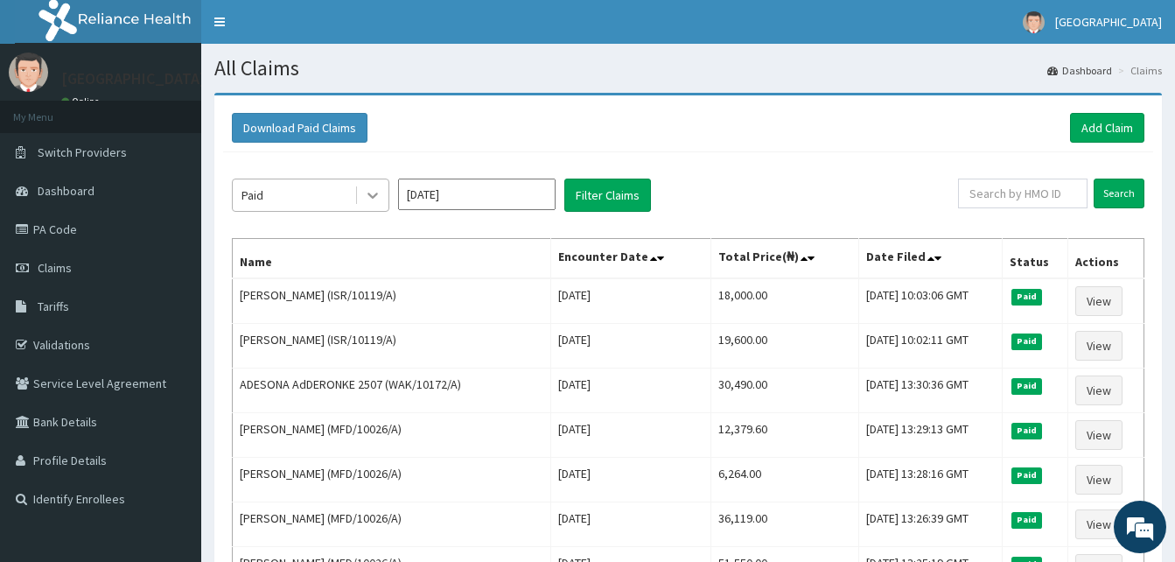
click at [383, 200] on div at bounding box center [372, 194] width 31 height 31
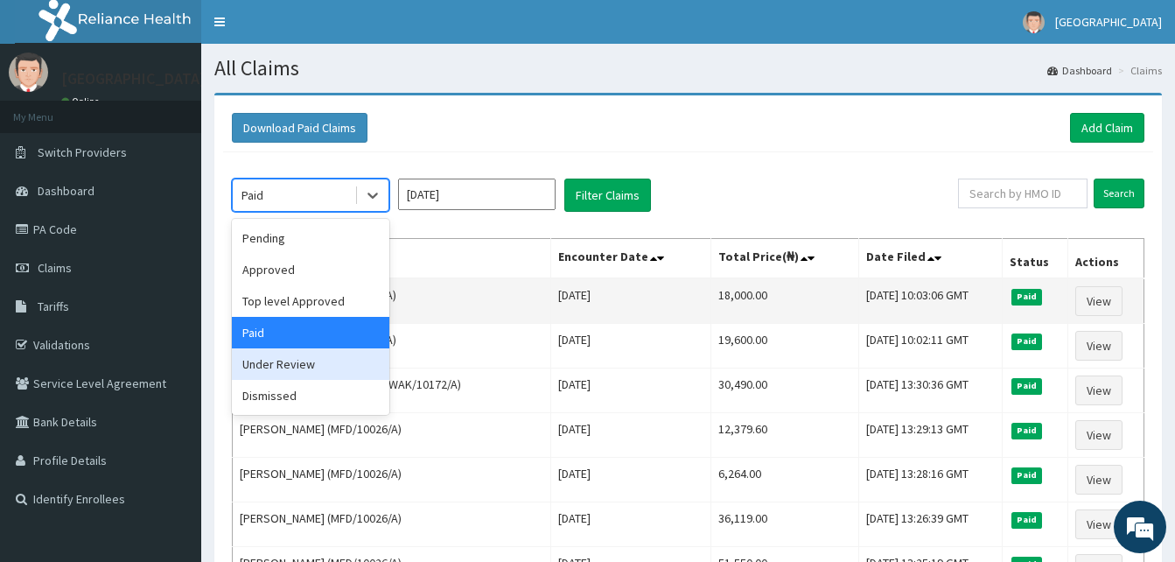
drag, startPoint x: 324, startPoint y: 369, endPoint x: 427, endPoint y: 307, distance: 120.5
click at [329, 361] on div "Under Review" at bounding box center [310, 363] width 157 height 31
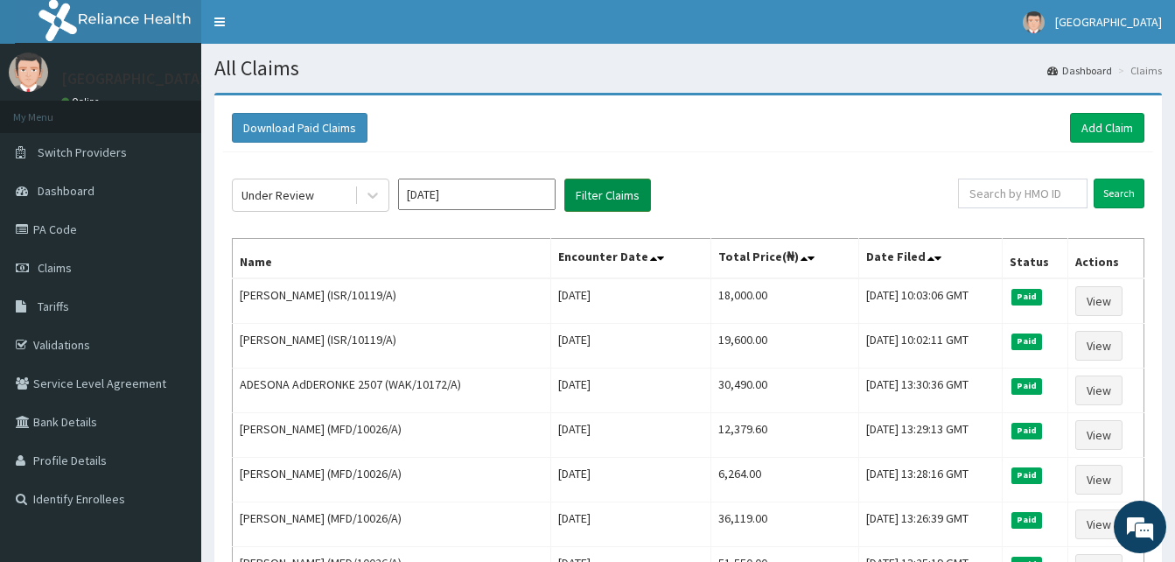
click at [604, 189] on button "Filter Claims" at bounding box center [607, 194] width 87 height 33
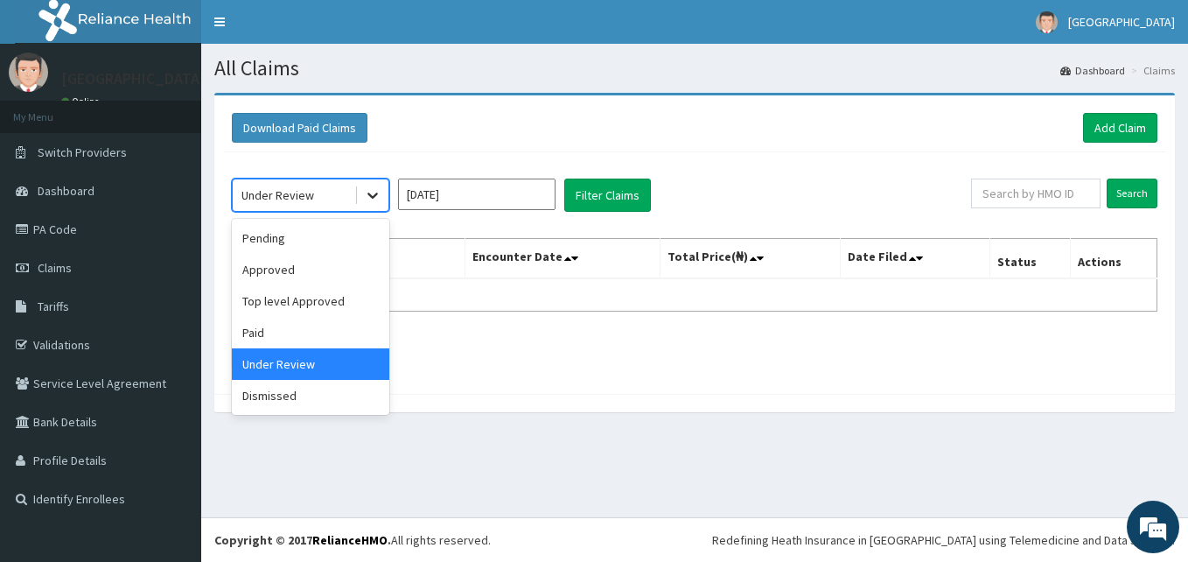
click at [365, 196] on icon at bounding box center [372, 194] width 17 height 17
drag, startPoint x: 315, startPoint y: 392, endPoint x: 479, endPoint y: 340, distance: 172.4
click at [316, 391] on div "Dismissed" at bounding box center [310, 395] width 157 height 31
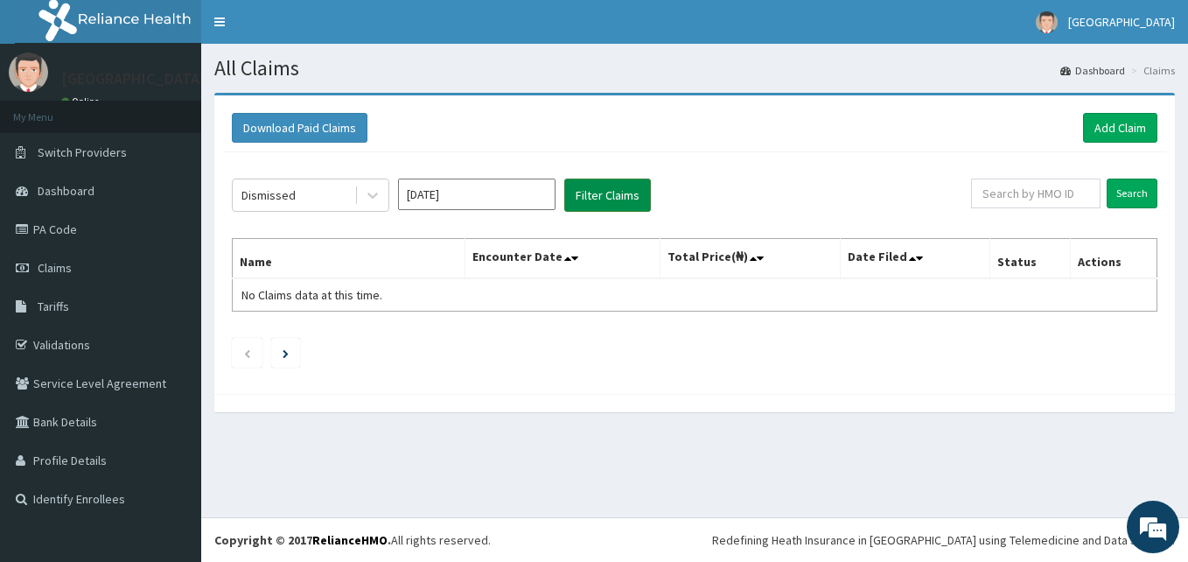
click at [622, 206] on button "Filter Claims" at bounding box center [607, 194] width 87 height 33
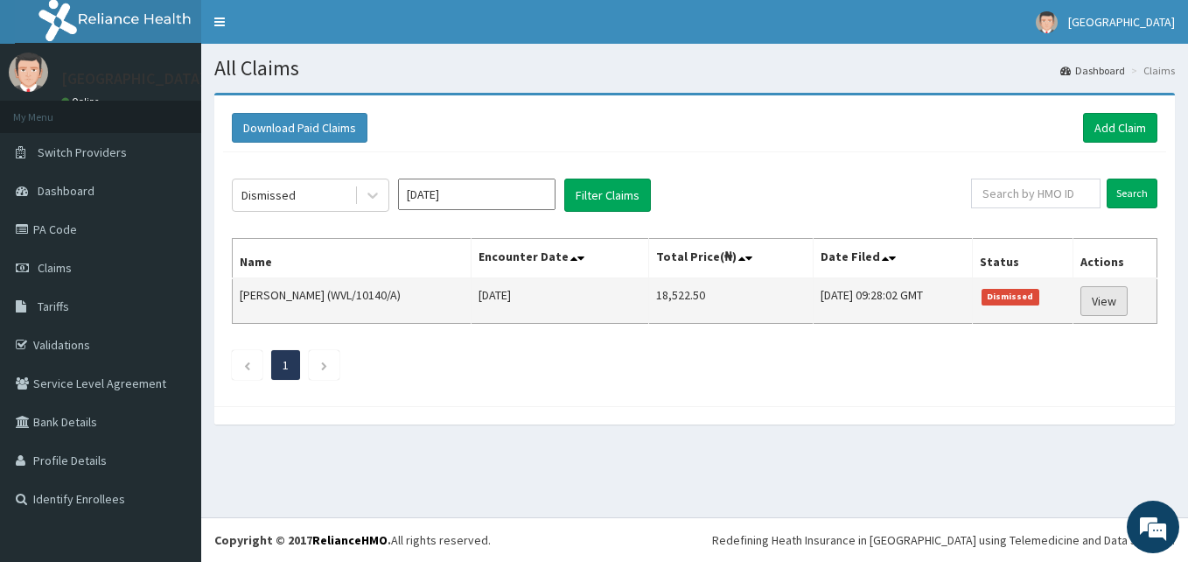
click at [1109, 298] on link "View" at bounding box center [1104, 301] width 47 height 30
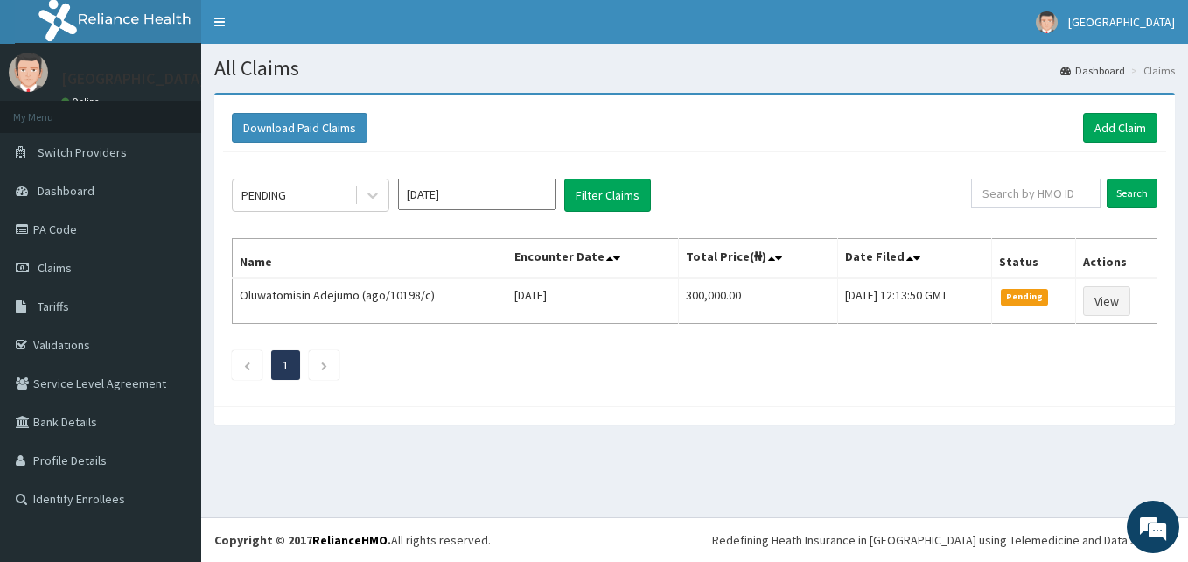
click at [522, 196] on input "[DATE]" at bounding box center [476, 193] width 157 height 31
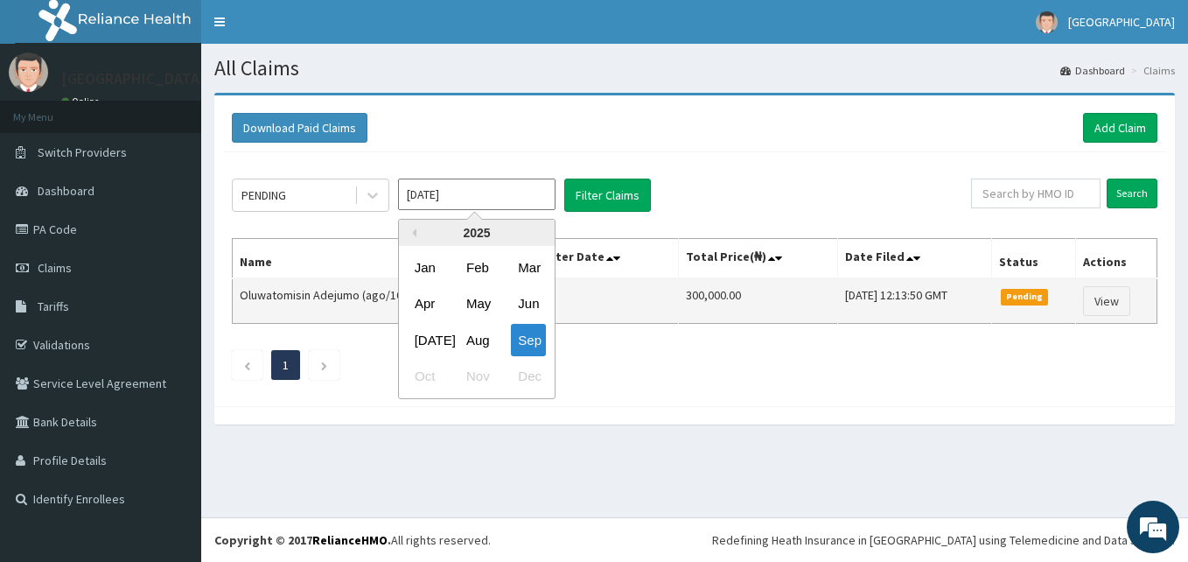
drag, startPoint x: 479, startPoint y: 309, endPoint x: 483, endPoint y: 297, distance: 13.0
click at [479, 309] on div "May" at bounding box center [476, 304] width 35 height 32
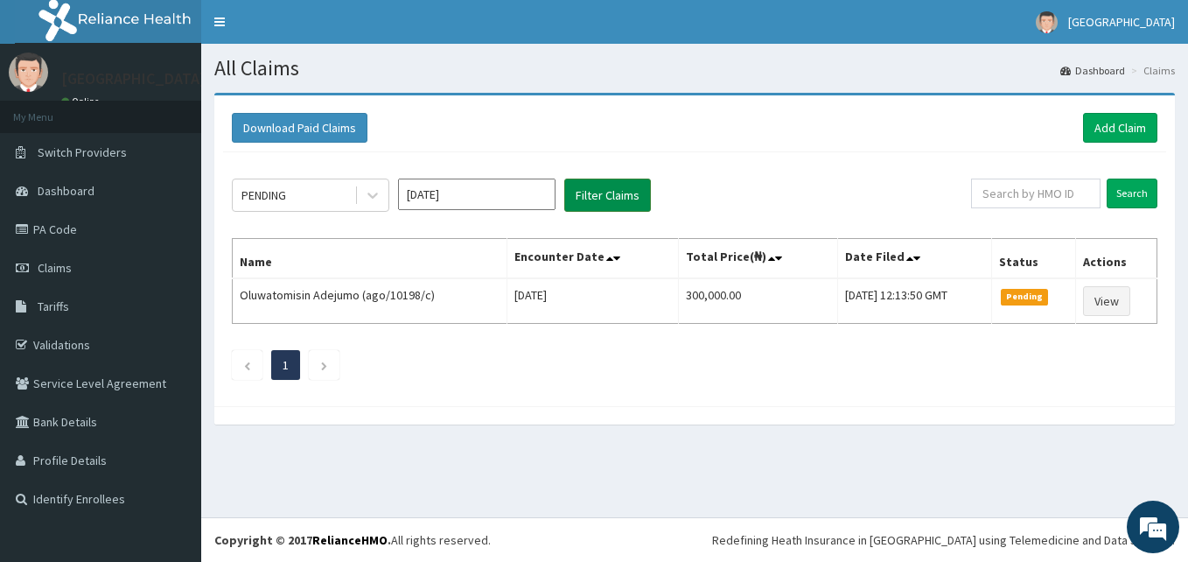
click at [583, 204] on button "Filter Claims" at bounding box center [607, 194] width 87 height 33
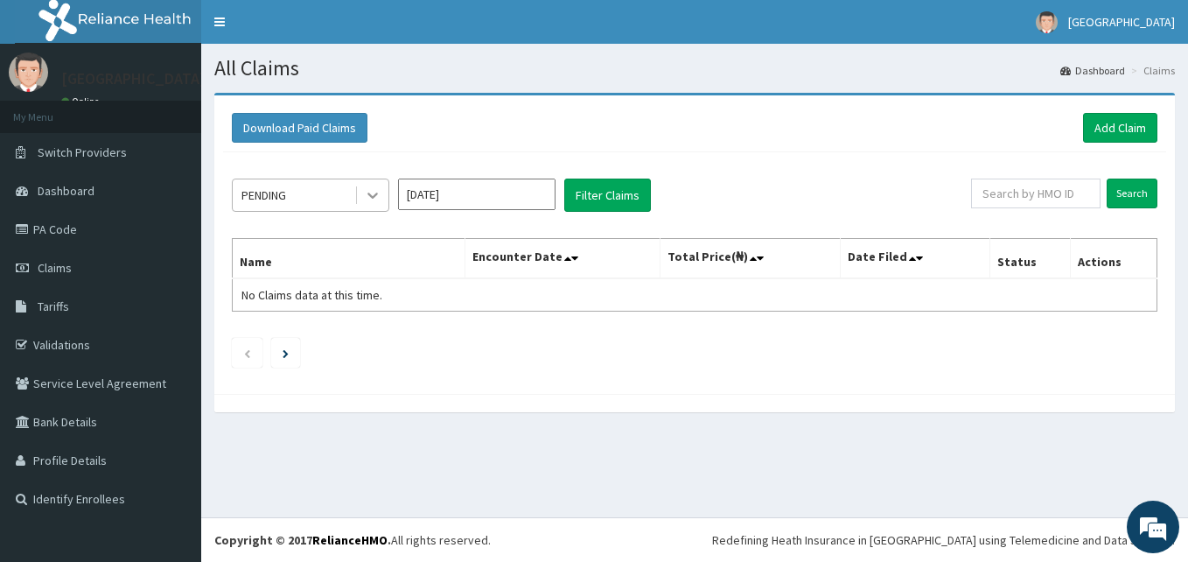
drag, startPoint x: 387, startPoint y: 192, endPoint x: 381, endPoint y: 199, distance: 9.3
click at [387, 192] on div at bounding box center [372, 194] width 31 height 31
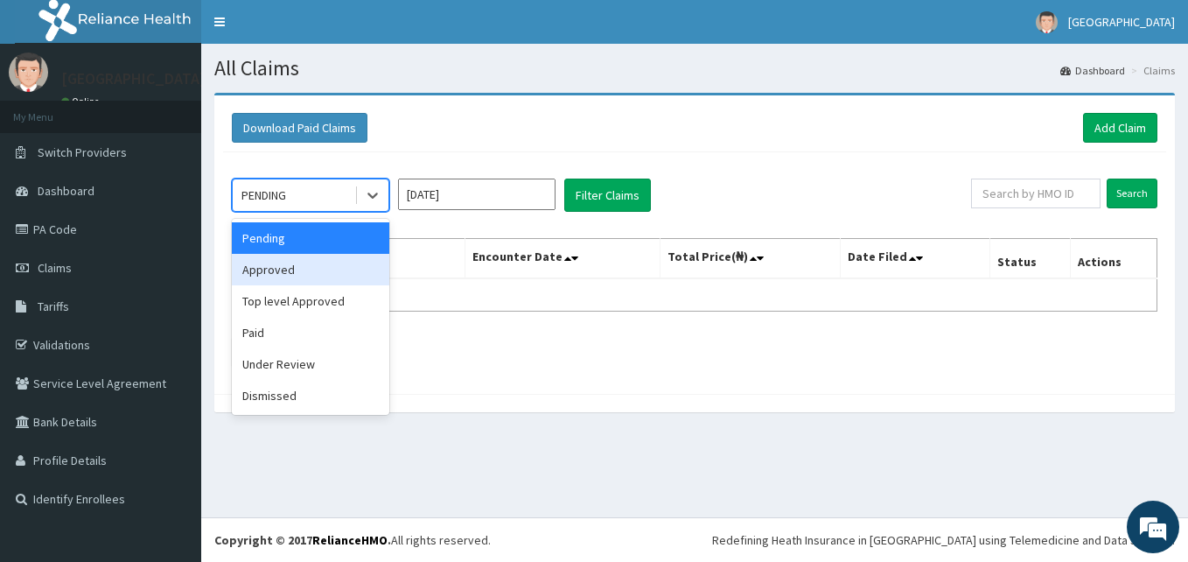
click at [315, 263] on div "Approved" at bounding box center [310, 269] width 157 height 31
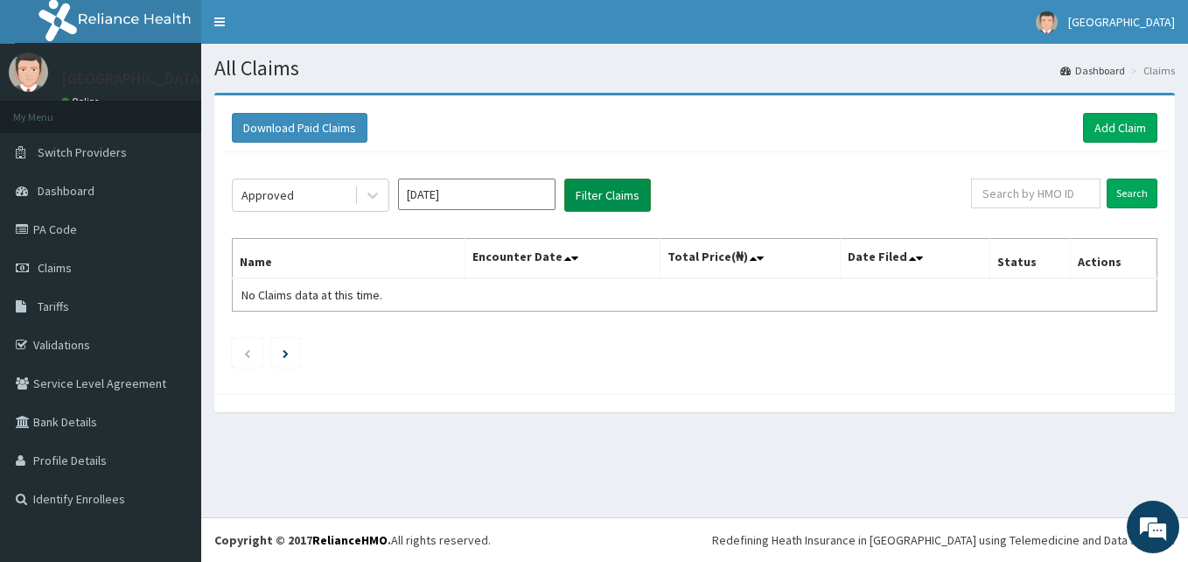
click at [605, 200] on button "Filter Claims" at bounding box center [607, 194] width 87 height 33
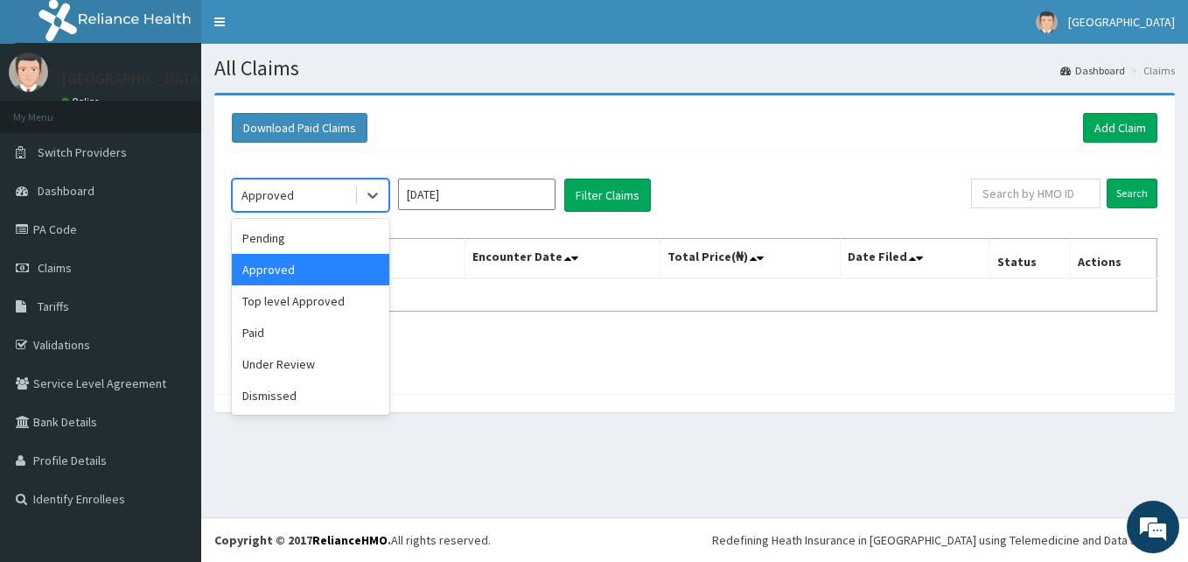
drag, startPoint x: 383, startPoint y: 202, endPoint x: 362, endPoint y: 268, distance: 68.9
click at [383, 203] on div at bounding box center [372, 194] width 31 height 31
drag, startPoint x: 341, startPoint y: 309, endPoint x: 497, endPoint y: 247, distance: 167.7
click at [346, 304] on div "Top level Approved" at bounding box center [310, 300] width 157 height 31
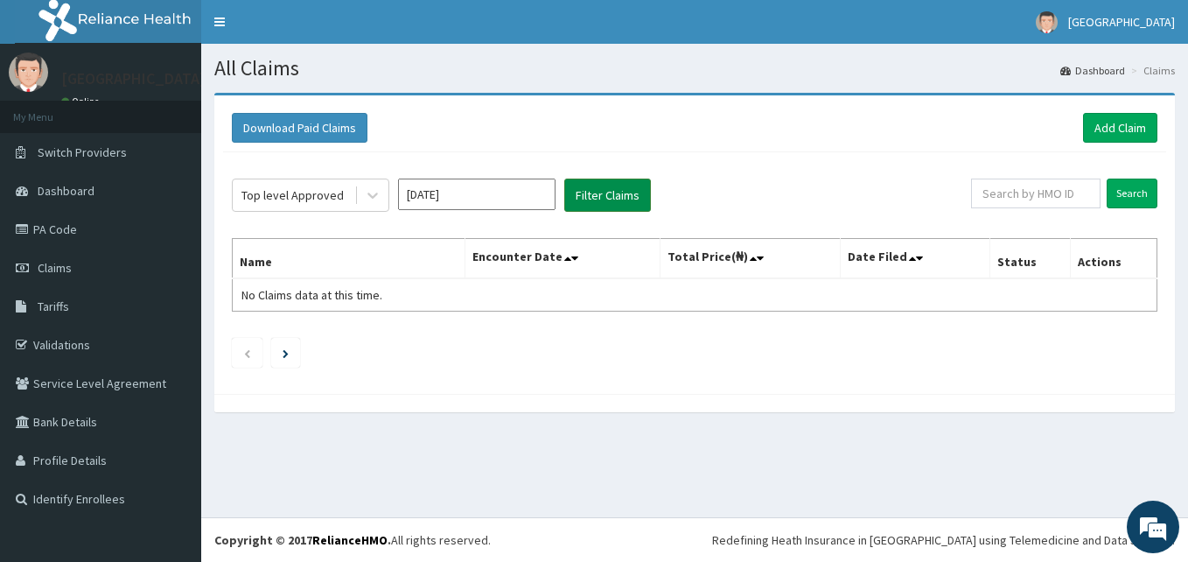
drag, startPoint x: 602, startPoint y: 200, endPoint x: 581, endPoint y: 205, distance: 21.4
click at [602, 200] on button "Filter Claims" at bounding box center [607, 194] width 87 height 33
drag, startPoint x: 367, startPoint y: 204, endPoint x: 365, endPoint y: 218, distance: 14.1
click at [366, 205] on div at bounding box center [372, 194] width 31 height 31
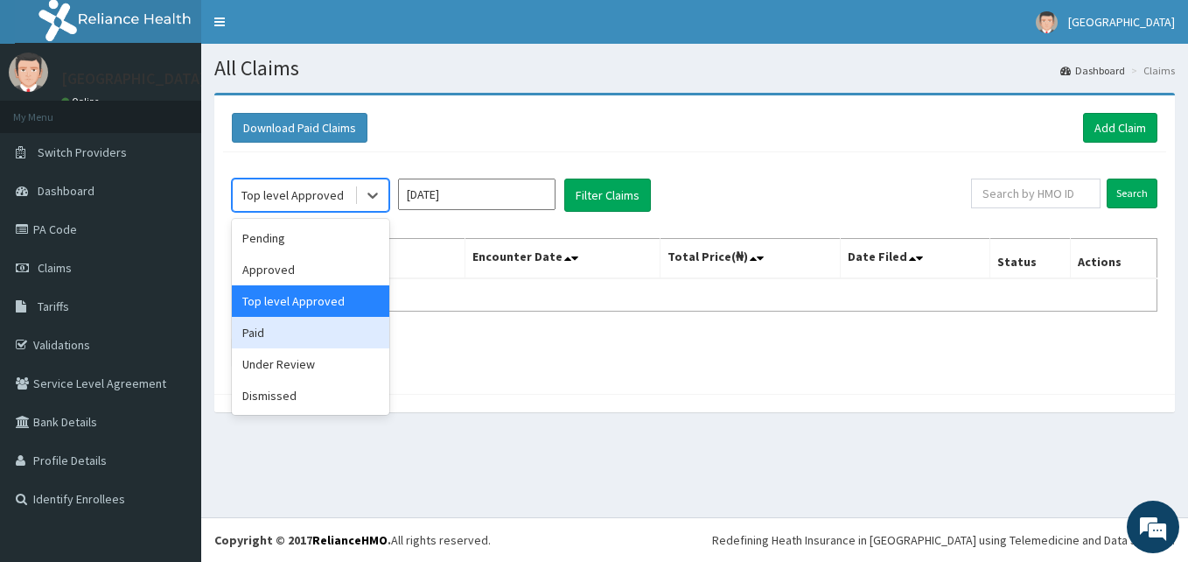
click at [325, 333] on div "Paid" at bounding box center [310, 332] width 157 height 31
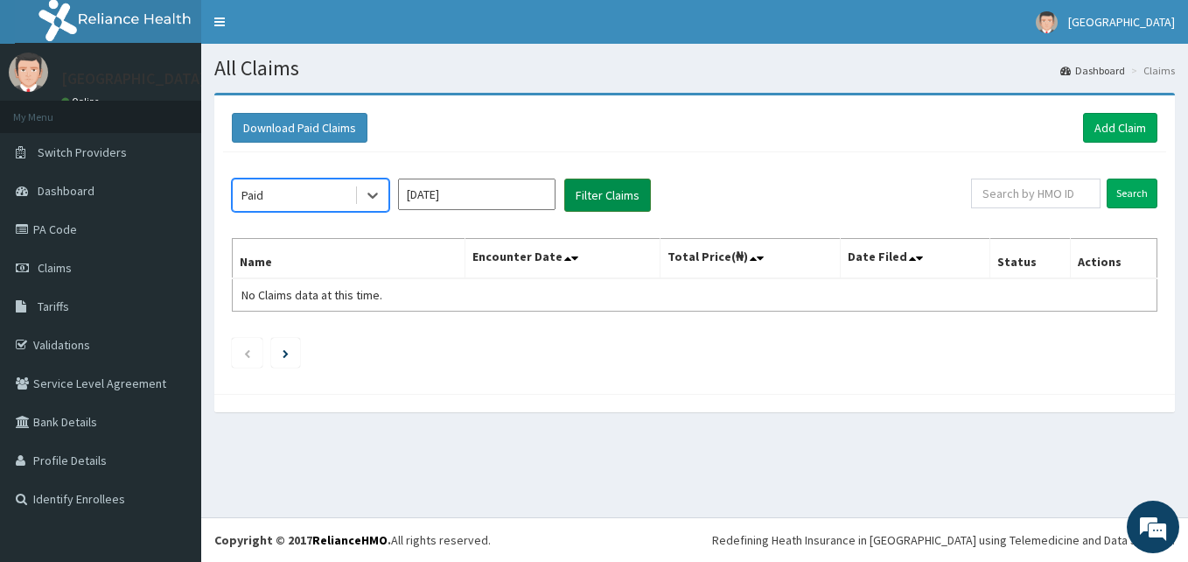
click at [594, 200] on button "Filter Claims" at bounding box center [607, 194] width 87 height 33
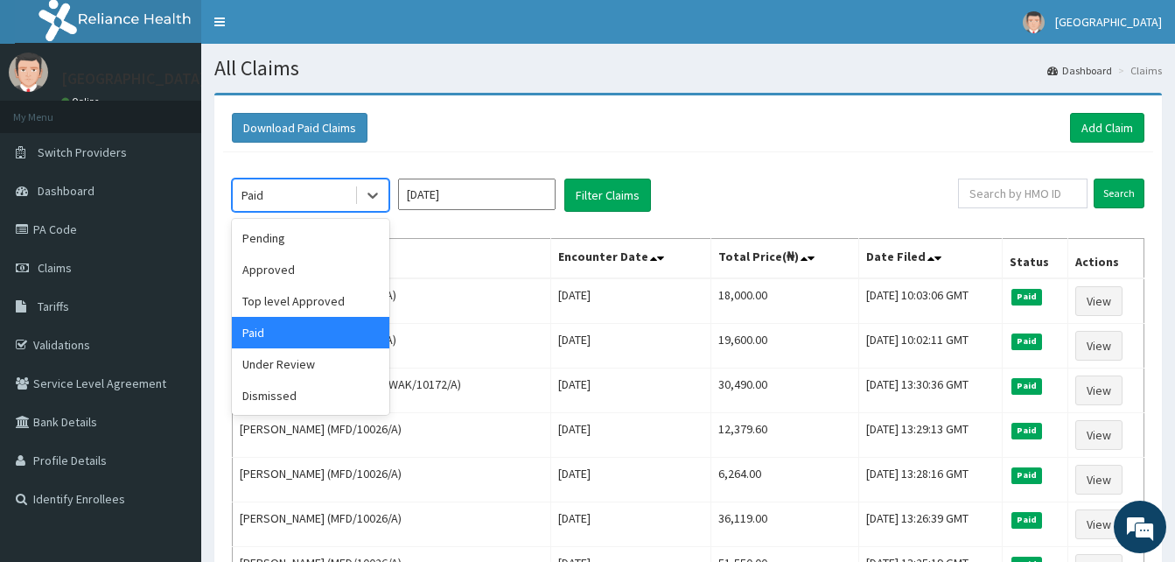
drag, startPoint x: 373, startPoint y: 198, endPoint x: 347, endPoint y: 283, distance: 88.6
click at [373, 198] on icon at bounding box center [372, 196] width 10 height 6
drag, startPoint x: 319, startPoint y: 375, endPoint x: 619, endPoint y: 181, distance: 357.5
click at [324, 369] on div "Under Review" at bounding box center [310, 363] width 157 height 31
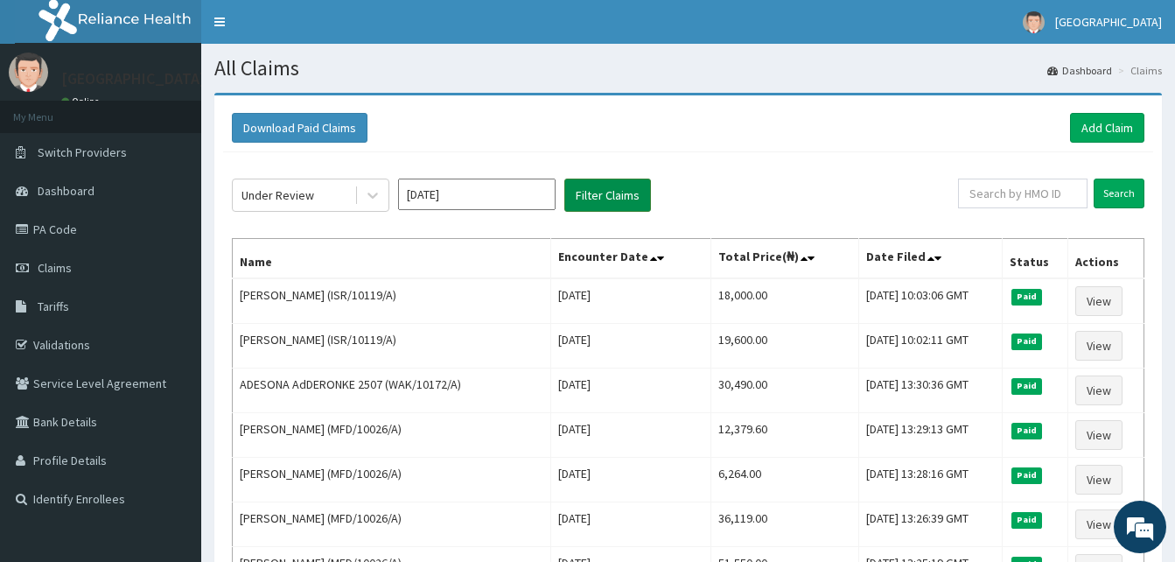
click at [617, 185] on button "Filter Claims" at bounding box center [607, 194] width 87 height 33
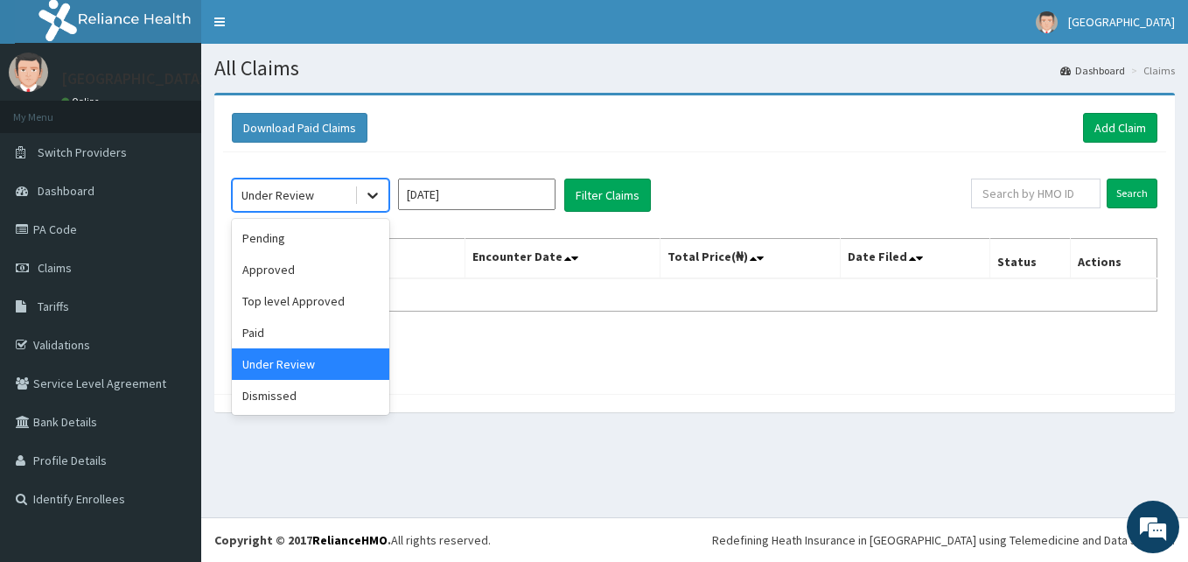
click at [372, 190] on icon at bounding box center [372, 194] width 17 height 17
drag, startPoint x: 322, startPoint y: 399, endPoint x: 353, endPoint y: 382, distance: 34.8
click at [322, 399] on div "Dismissed" at bounding box center [310, 395] width 157 height 31
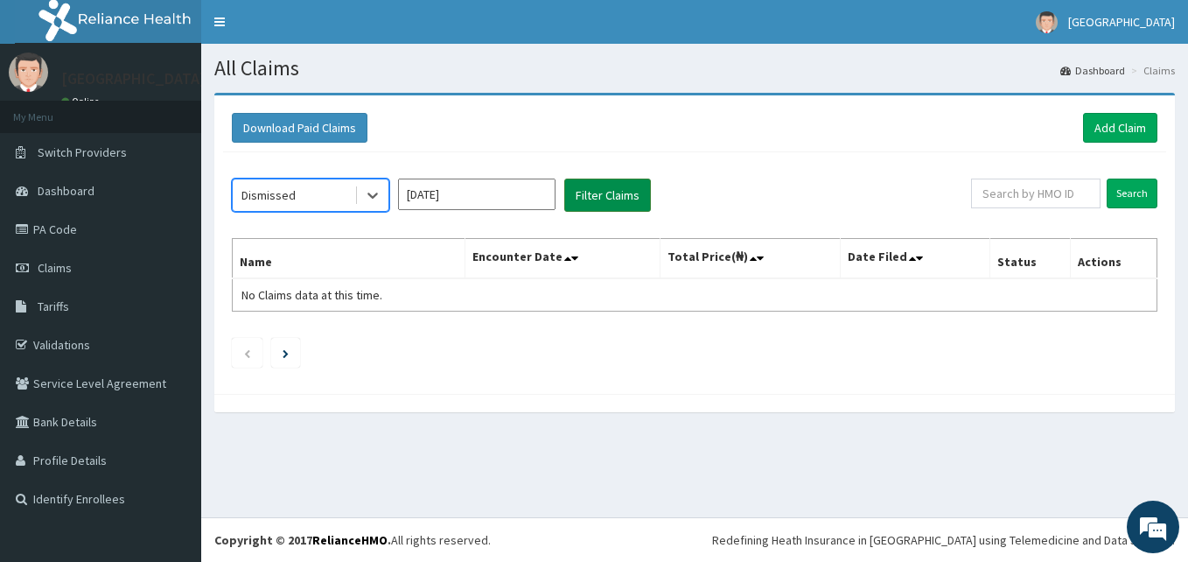
click at [622, 189] on button "Filter Claims" at bounding box center [607, 194] width 87 height 33
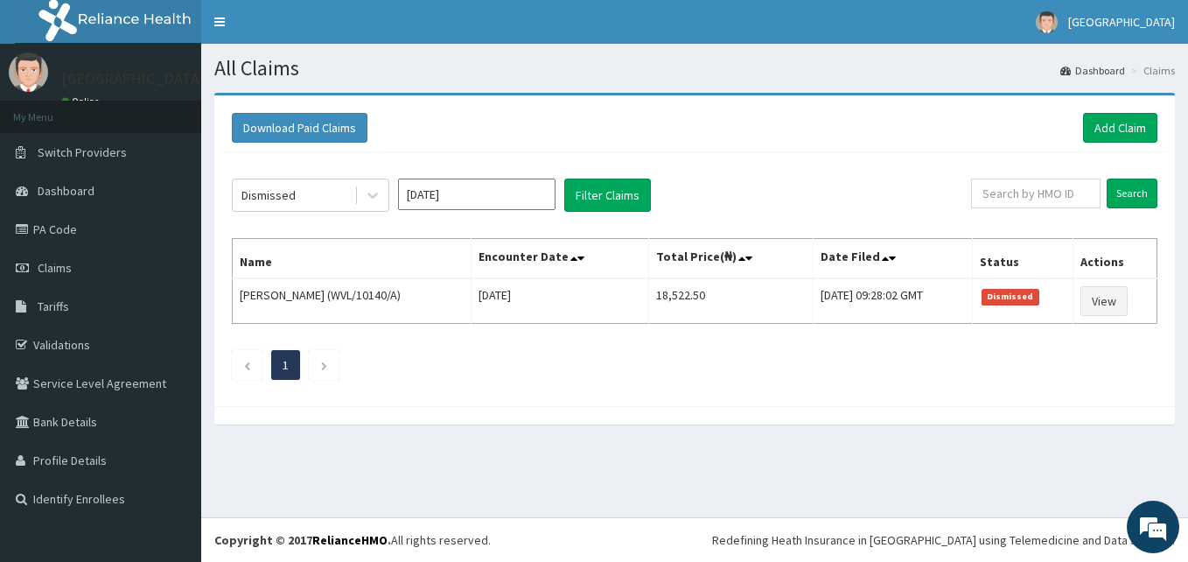
click at [553, 195] on input "May 2025" at bounding box center [476, 193] width 157 height 31
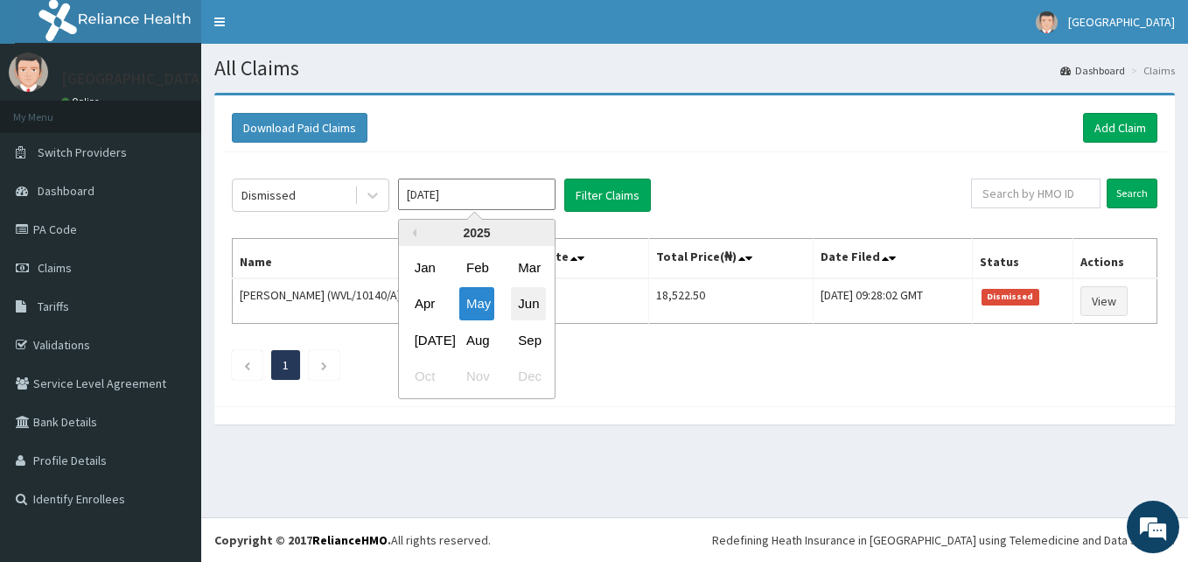
click at [535, 309] on div "Jun" at bounding box center [528, 304] width 35 height 32
type input "[DATE]"
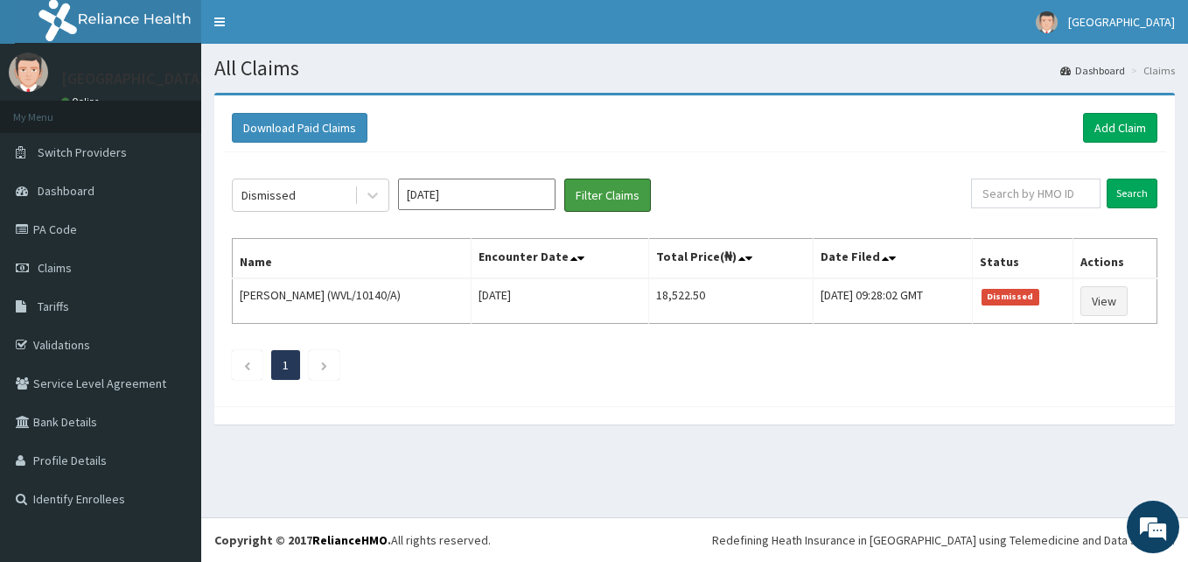
drag, startPoint x: 590, startPoint y: 197, endPoint x: 695, endPoint y: 199, distance: 105.0
click at [590, 197] on button "Filter Claims" at bounding box center [607, 194] width 87 height 33
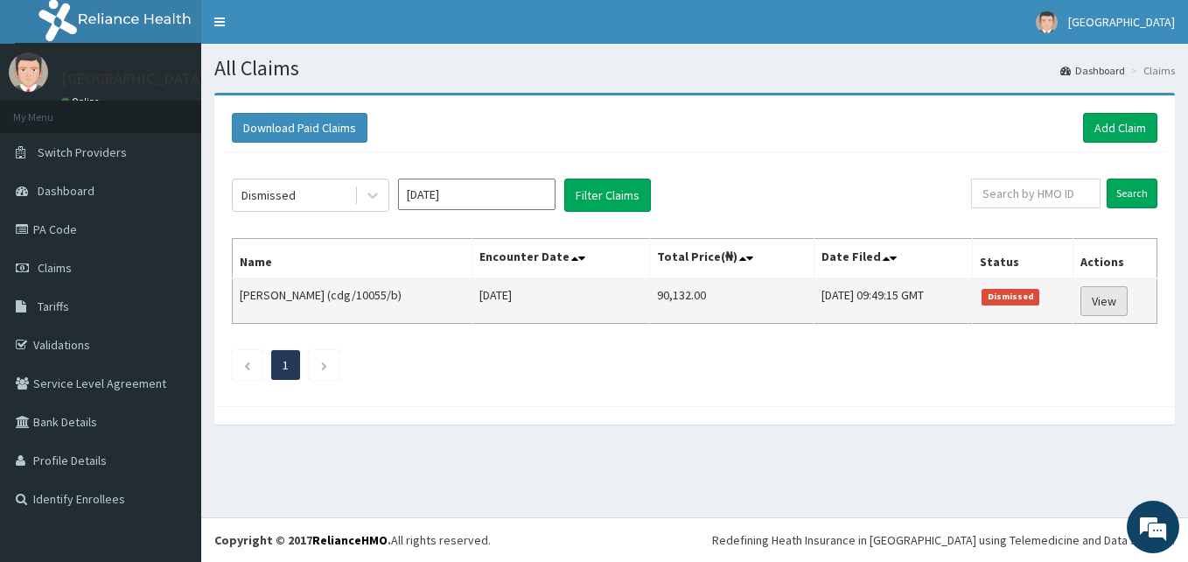
click at [1096, 304] on link "View" at bounding box center [1104, 301] width 47 height 30
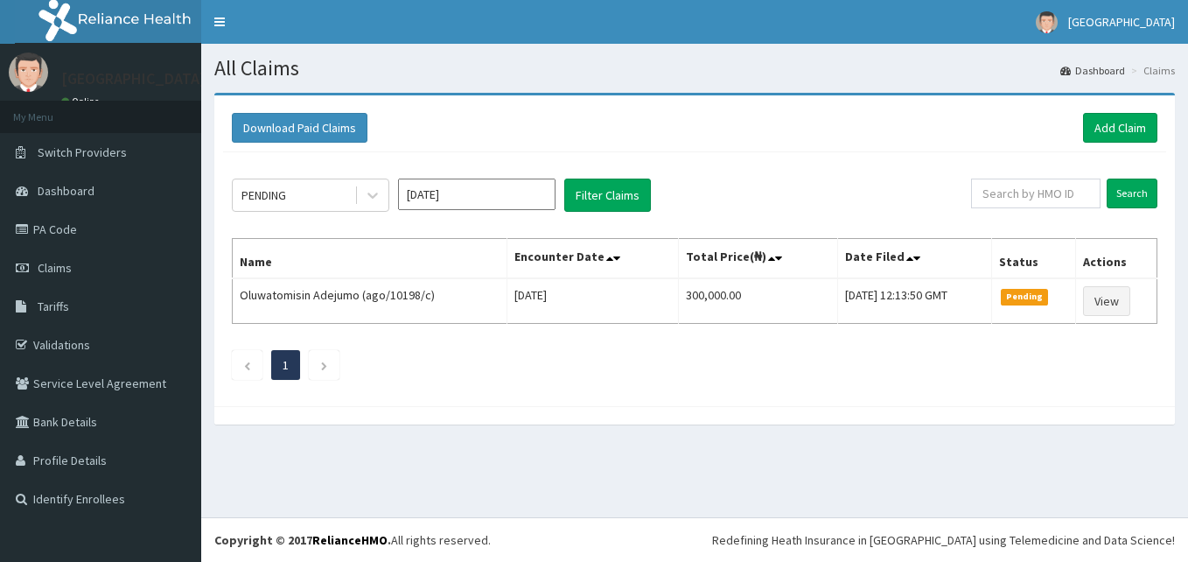
click at [528, 197] on input "[DATE]" at bounding box center [476, 193] width 157 height 31
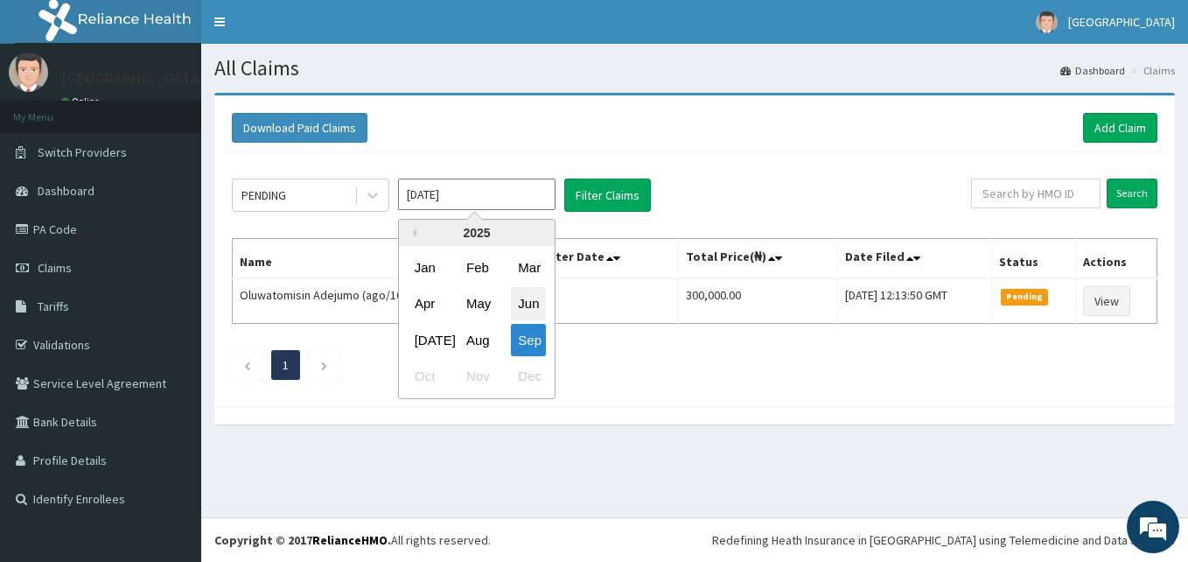
click at [530, 318] on div "Jun" at bounding box center [528, 304] width 35 height 32
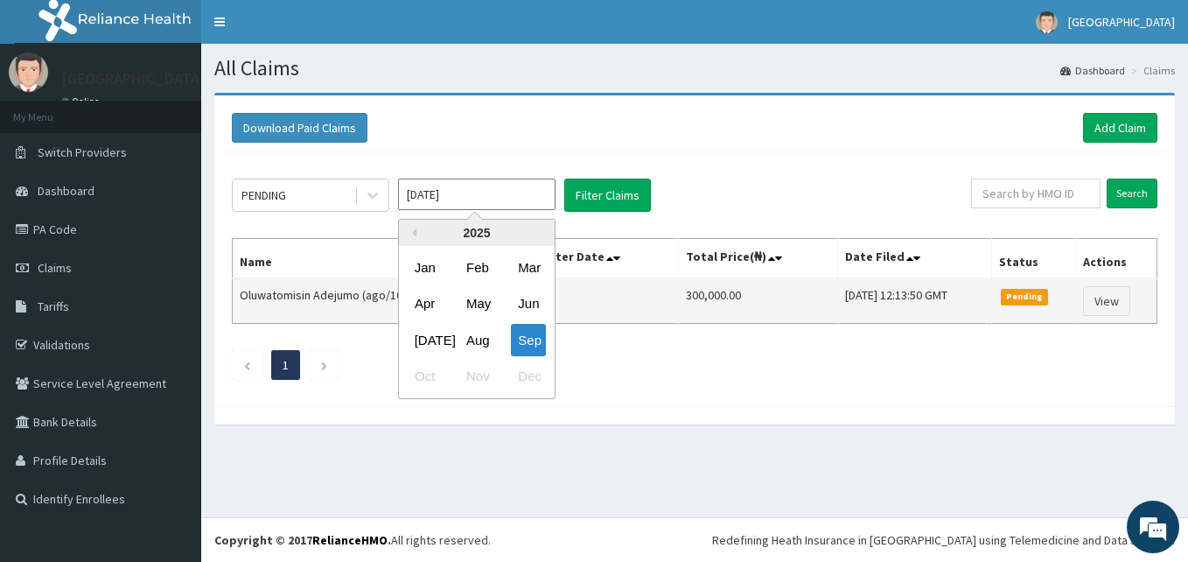
type input "Jun 2025"
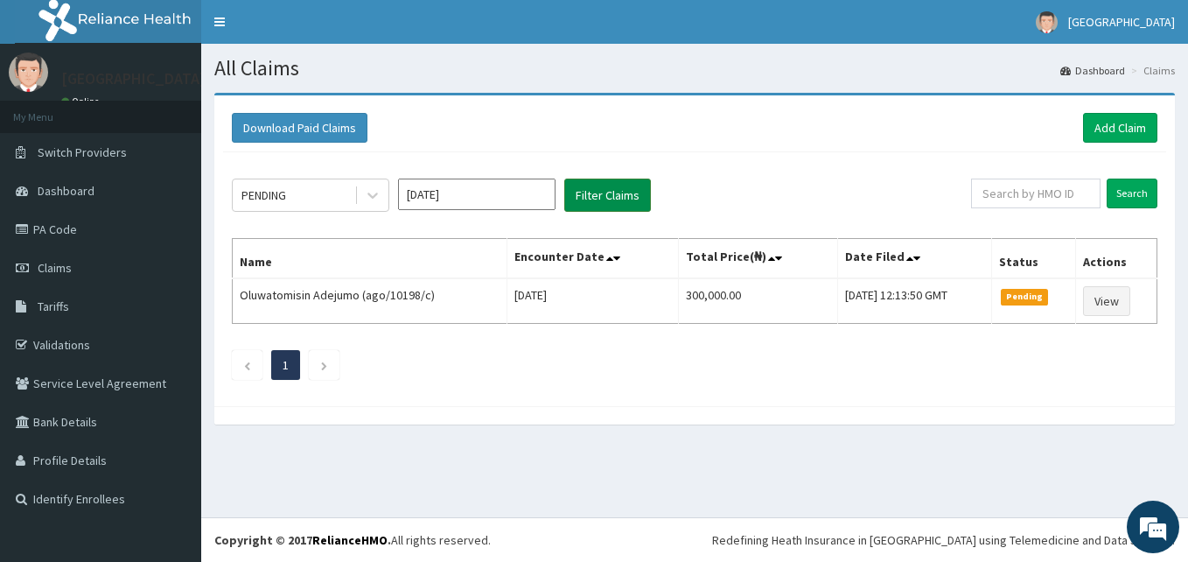
click at [586, 204] on button "Filter Claims" at bounding box center [607, 194] width 87 height 33
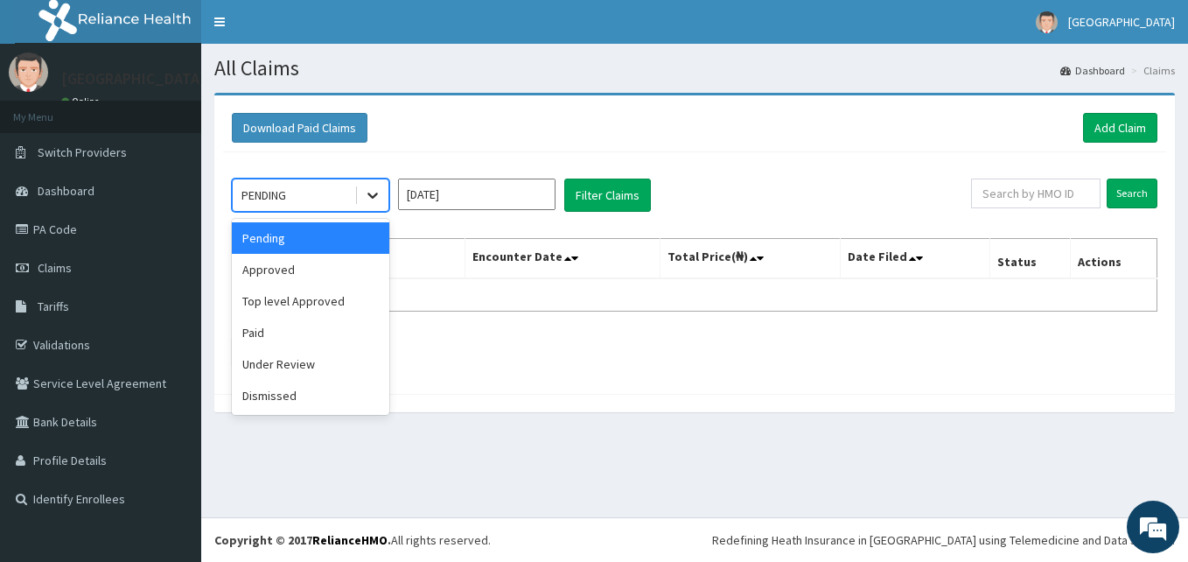
click at [374, 202] on icon at bounding box center [372, 194] width 17 height 17
drag, startPoint x: 311, startPoint y: 395, endPoint x: 437, endPoint y: 309, distance: 152.2
click at [312, 392] on div "Dismissed" at bounding box center [310, 395] width 157 height 31
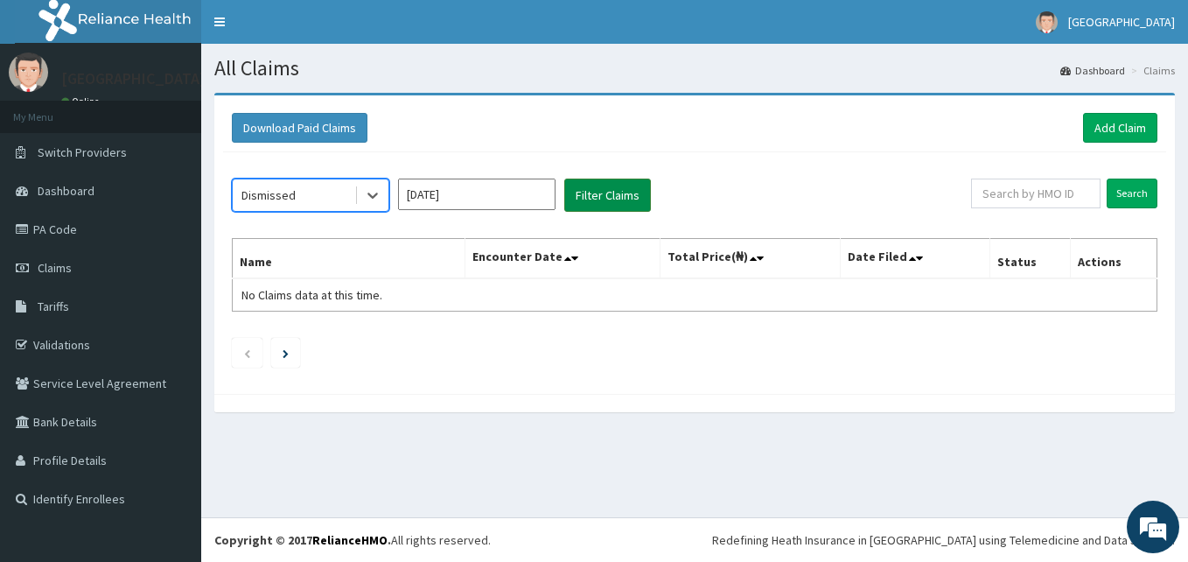
click at [625, 187] on button "Filter Claims" at bounding box center [607, 194] width 87 height 33
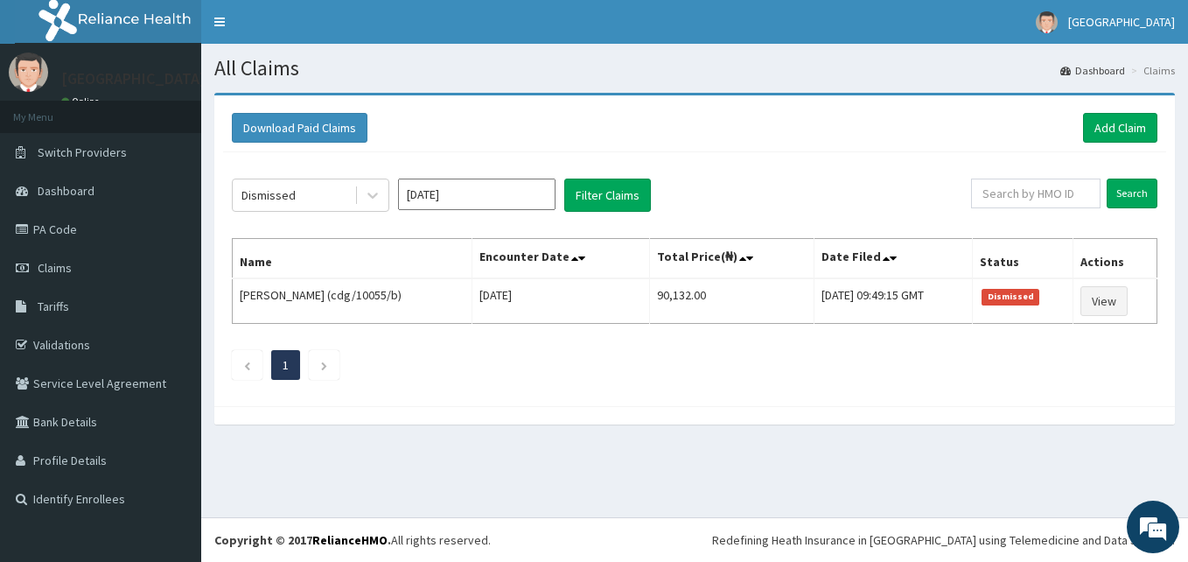
click at [549, 198] on input "Jun 2025" at bounding box center [476, 193] width 157 height 31
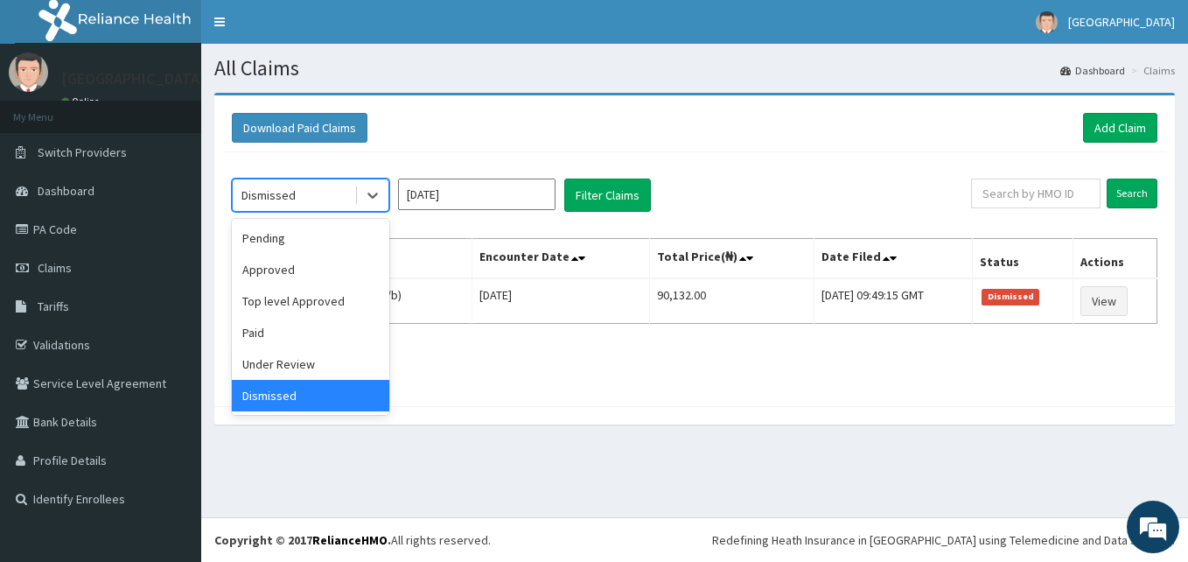
drag, startPoint x: 367, startPoint y: 189, endPoint x: 336, endPoint y: 257, distance: 75.2
click at [367, 189] on icon at bounding box center [372, 194] width 17 height 17
click at [298, 356] on div "Under Review" at bounding box center [310, 363] width 157 height 31
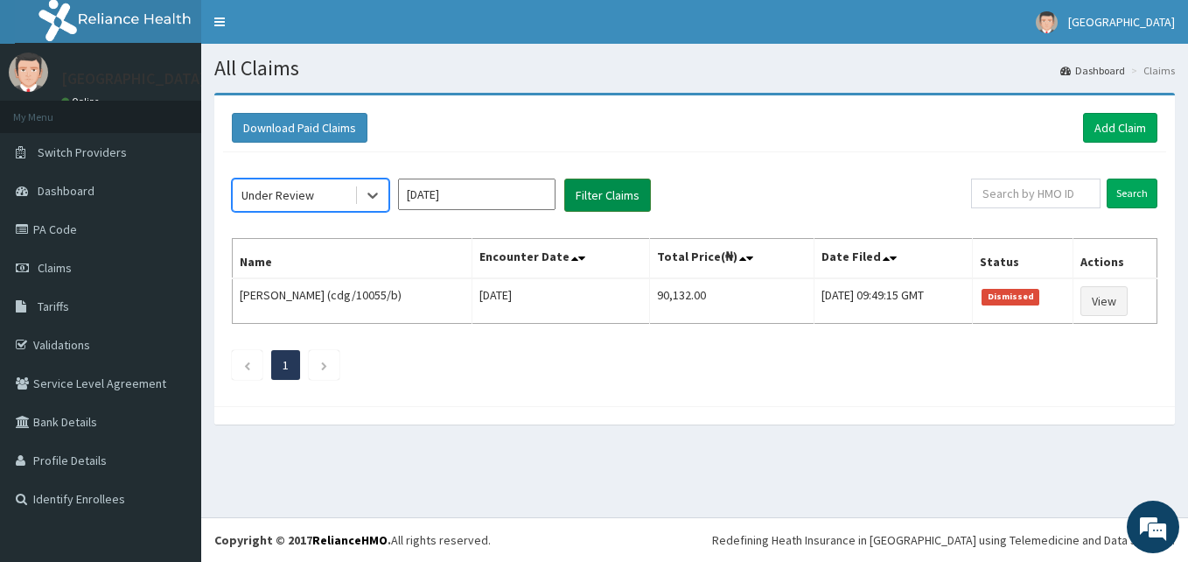
click at [572, 192] on button "Filter Claims" at bounding box center [607, 194] width 87 height 33
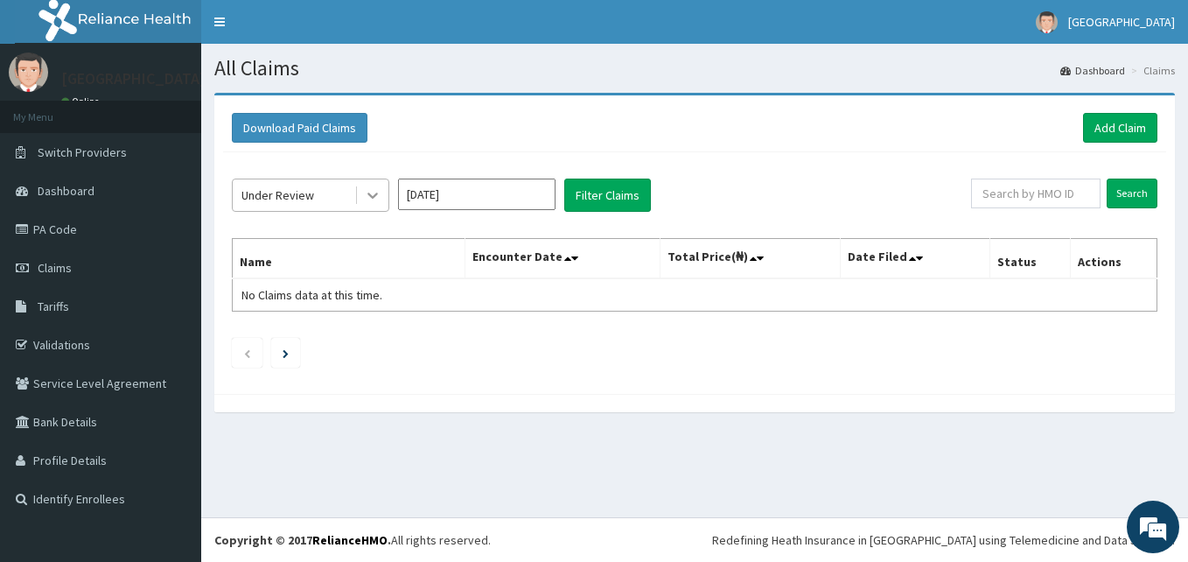
click at [376, 203] on icon at bounding box center [372, 194] width 17 height 17
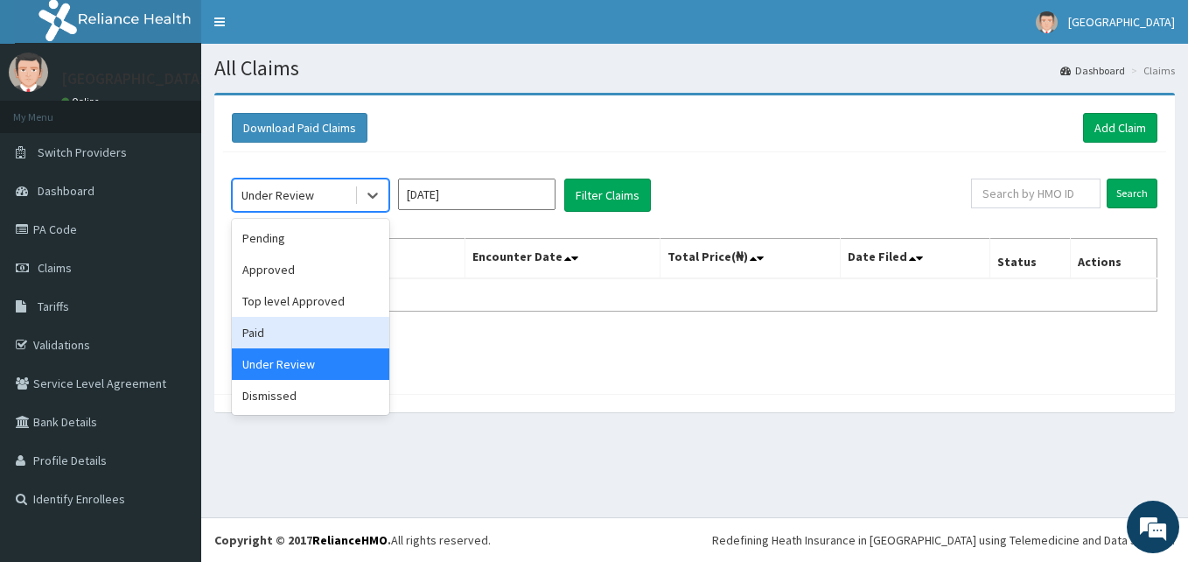
drag, startPoint x: 334, startPoint y: 331, endPoint x: 353, endPoint y: 322, distance: 20.3
click at [334, 331] on div "Paid" at bounding box center [310, 332] width 157 height 31
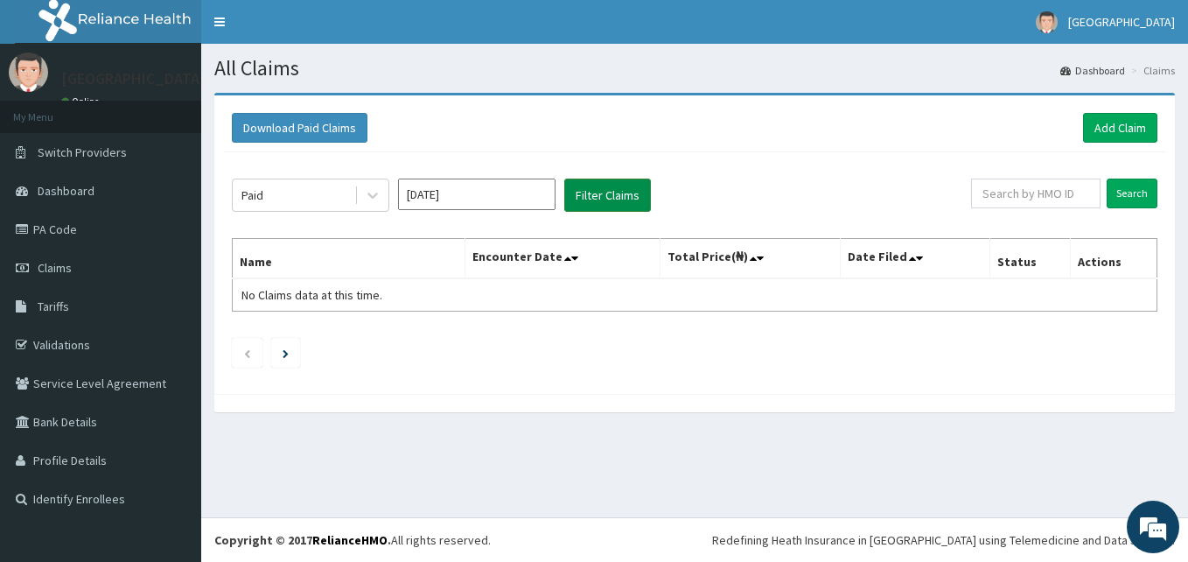
drag, startPoint x: 599, startPoint y: 171, endPoint x: 597, endPoint y: 185, distance: 14.2
click at [599, 171] on div "Paid Jun 2025 Filter Claims Search Name Encounter Date Total Price(₦) Date File…" at bounding box center [694, 268] width 943 height 233
click at [596, 186] on button "Filter Claims" at bounding box center [607, 194] width 87 height 33
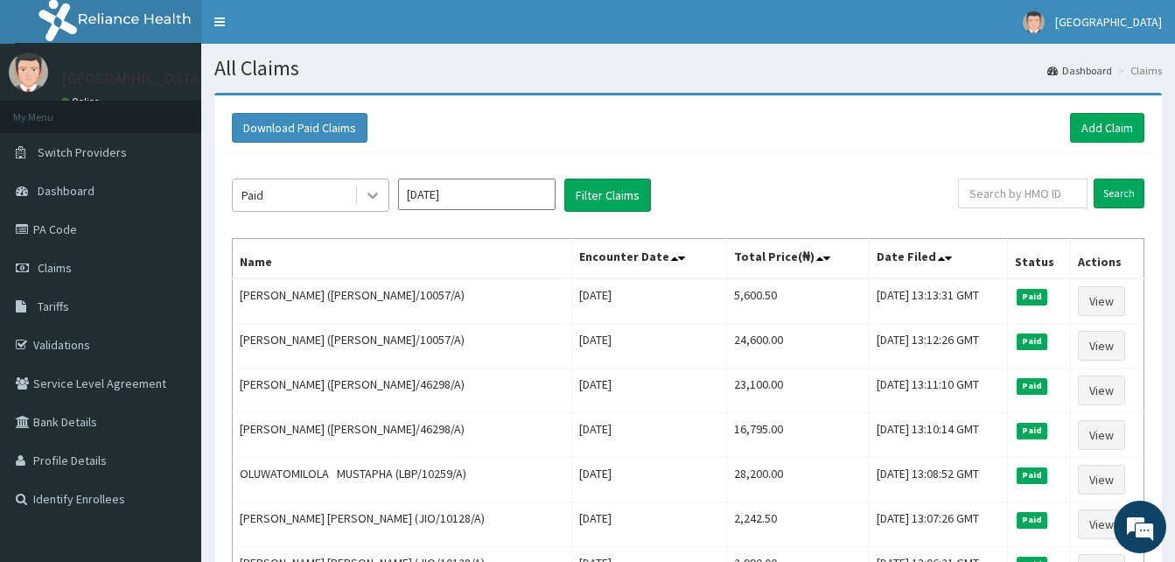
click at [373, 189] on icon at bounding box center [372, 194] width 17 height 17
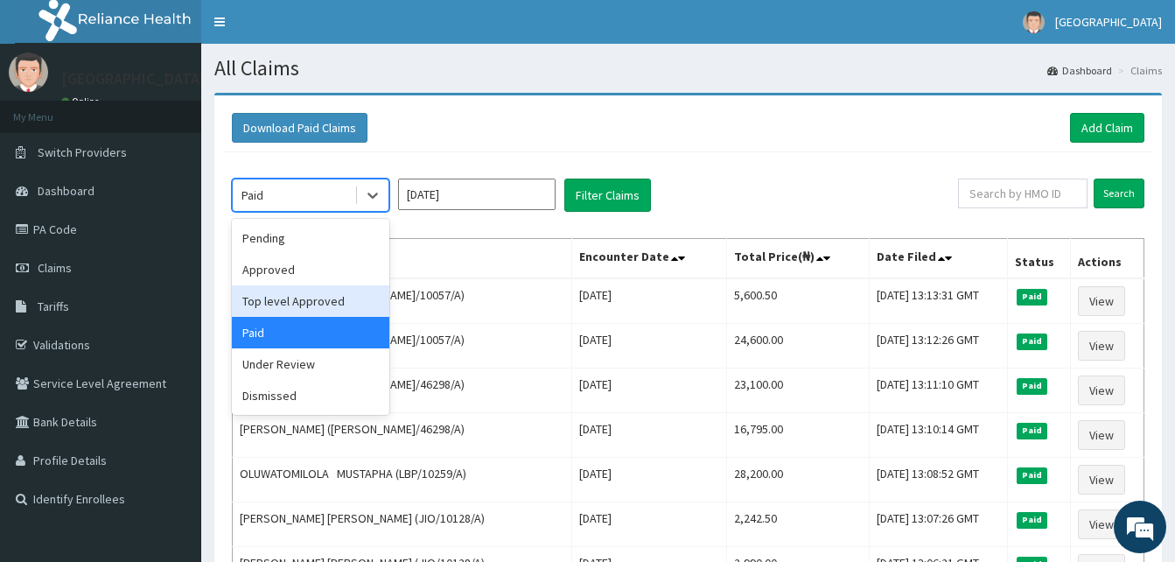
click at [343, 307] on div "Top level Approved" at bounding box center [310, 300] width 157 height 31
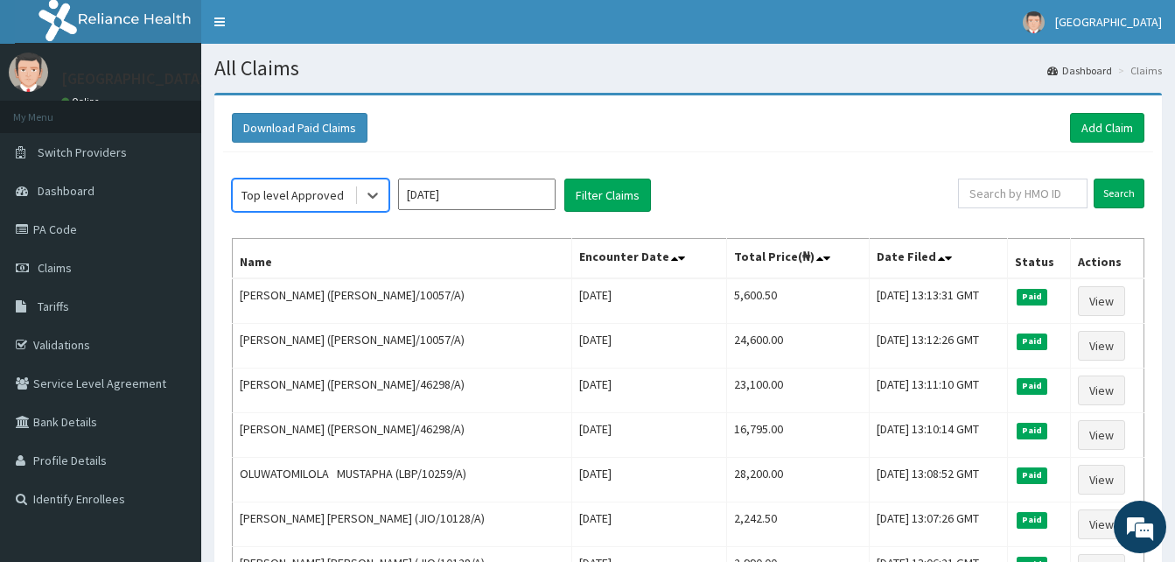
click at [615, 206] on button "Filter Claims" at bounding box center [607, 194] width 87 height 33
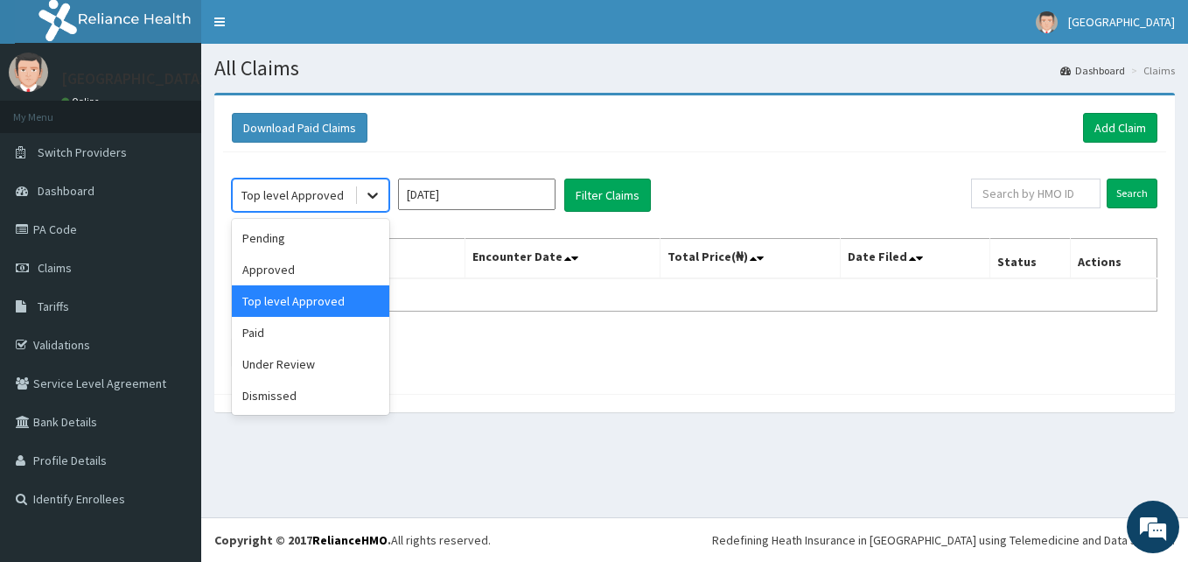
click at [366, 198] on icon at bounding box center [372, 194] width 17 height 17
click at [353, 285] on div "Top level Approved" at bounding box center [310, 300] width 157 height 31
drag, startPoint x: 375, startPoint y: 201, endPoint x: 351, endPoint y: 242, distance: 47.9
click at [375, 201] on icon at bounding box center [372, 194] width 17 height 17
drag, startPoint x: 334, startPoint y: 260, endPoint x: 360, endPoint y: 247, distance: 29.3
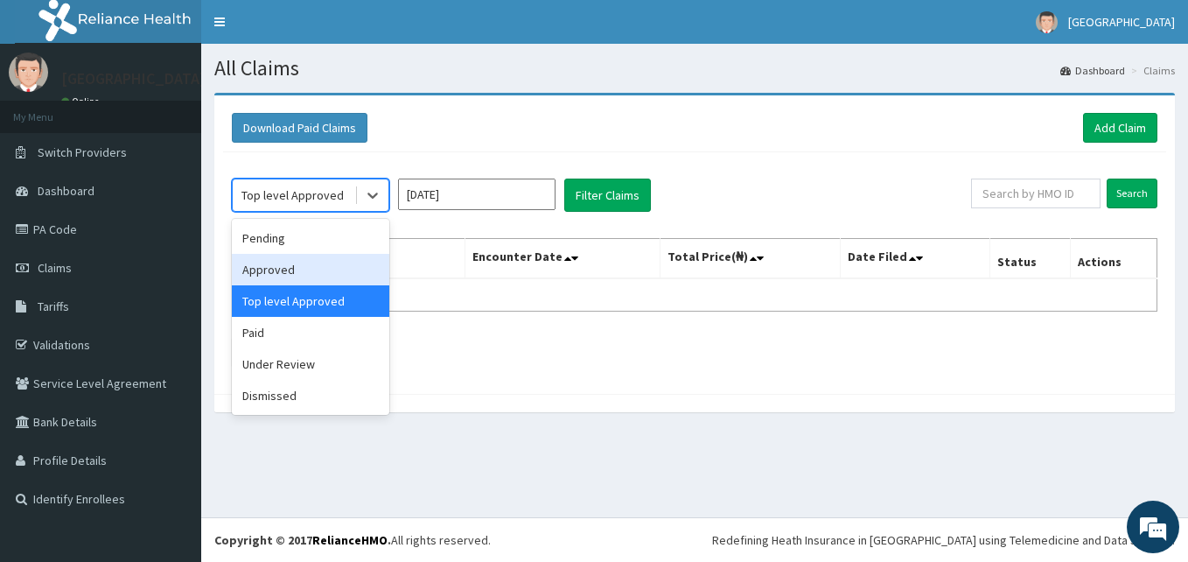
click at [334, 260] on div "Approved" at bounding box center [310, 269] width 157 height 31
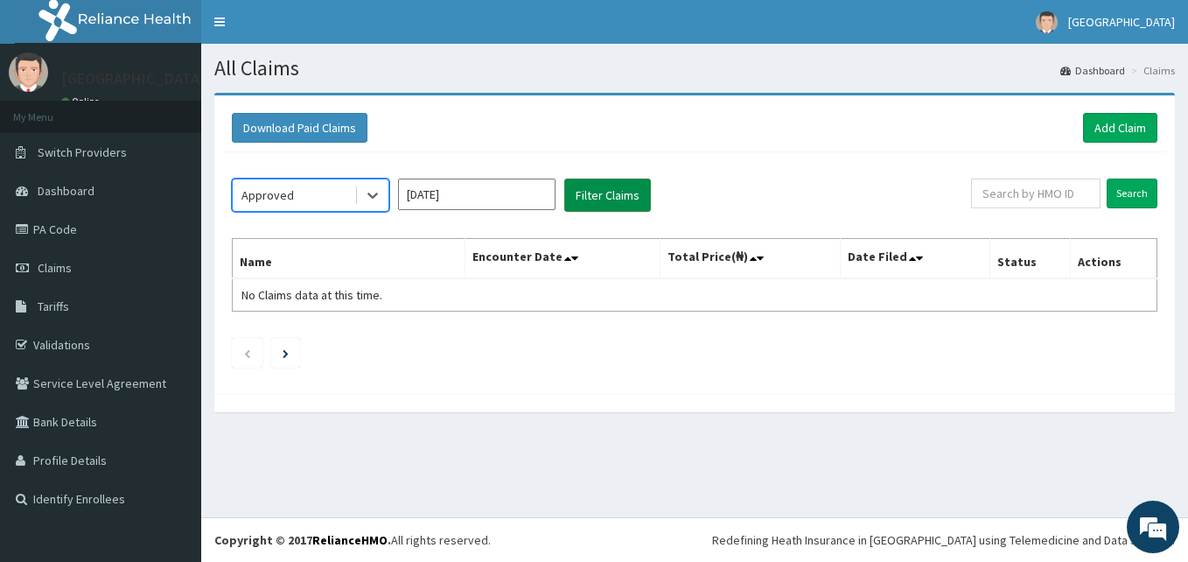
click at [578, 196] on button "Filter Claims" at bounding box center [607, 194] width 87 height 33
click at [584, 194] on button "Filter Claims" at bounding box center [607, 194] width 87 height 33
drag, startPoint x: 366, startPoint y: 205, endPoint x: 357, endPoint y: 217, distance: 15.1
click at [366, 205] on div at bounding box center [372, 194] width 31 height 31
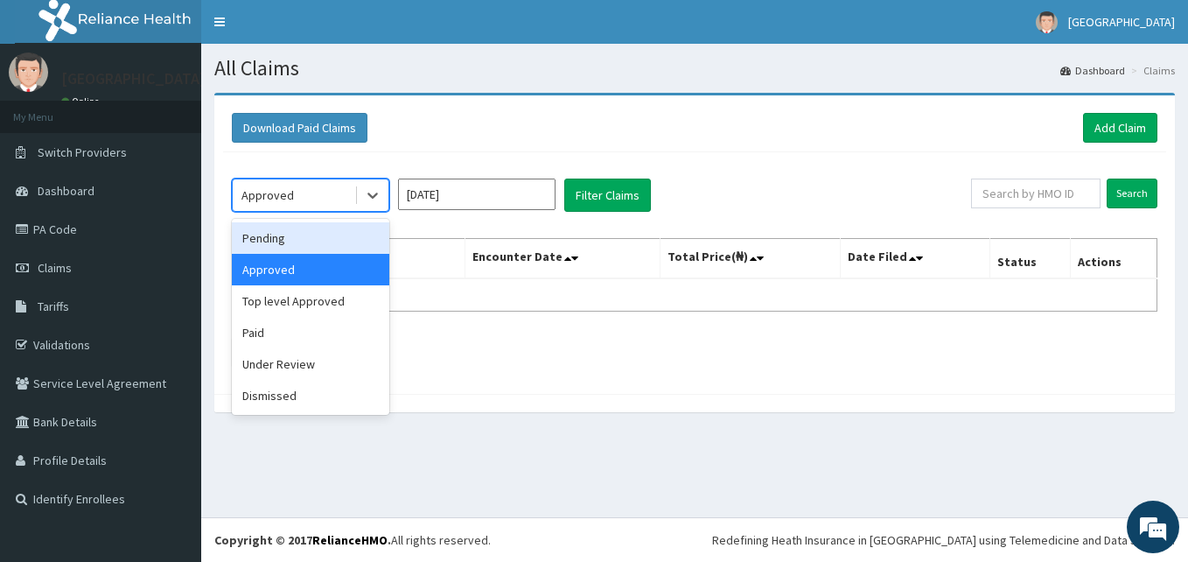
drag, startPoint x: 341, startPoint y: 234, endPoint x: 370, endPoint y: 219, distance: 32.5
click at [341, 234] on div "Pending" at bounding box center [310, 237] width 157 height 31
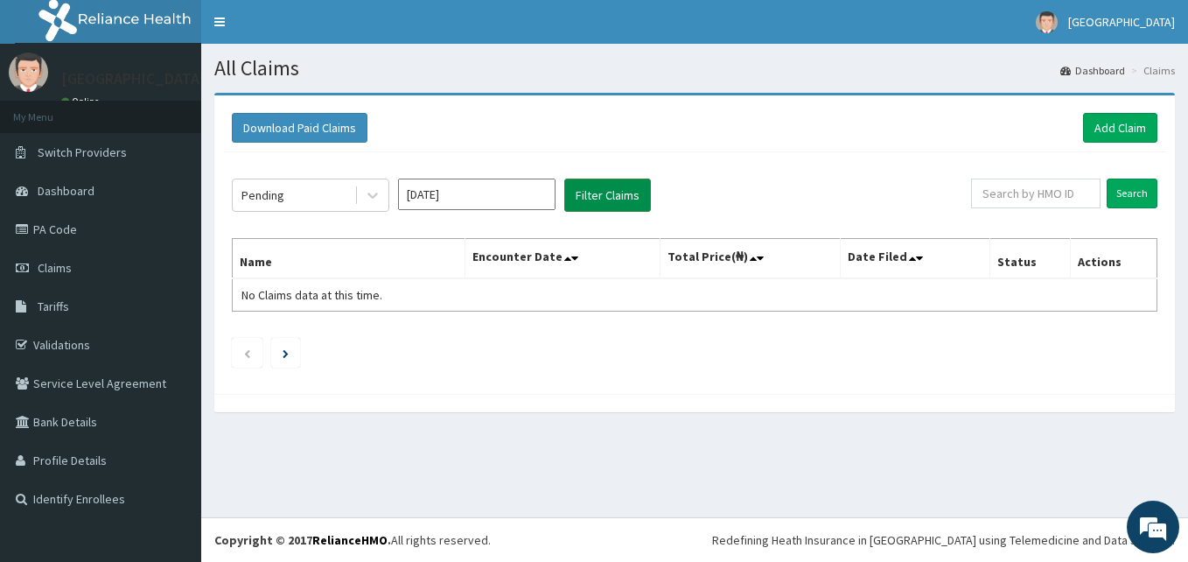
click at [596, 194] on button "Filter Claims" at bounding box center [607, 194] width 87 height 33
click at [370, 200] on icon at bounding box center [372, 194] width 17 height 17
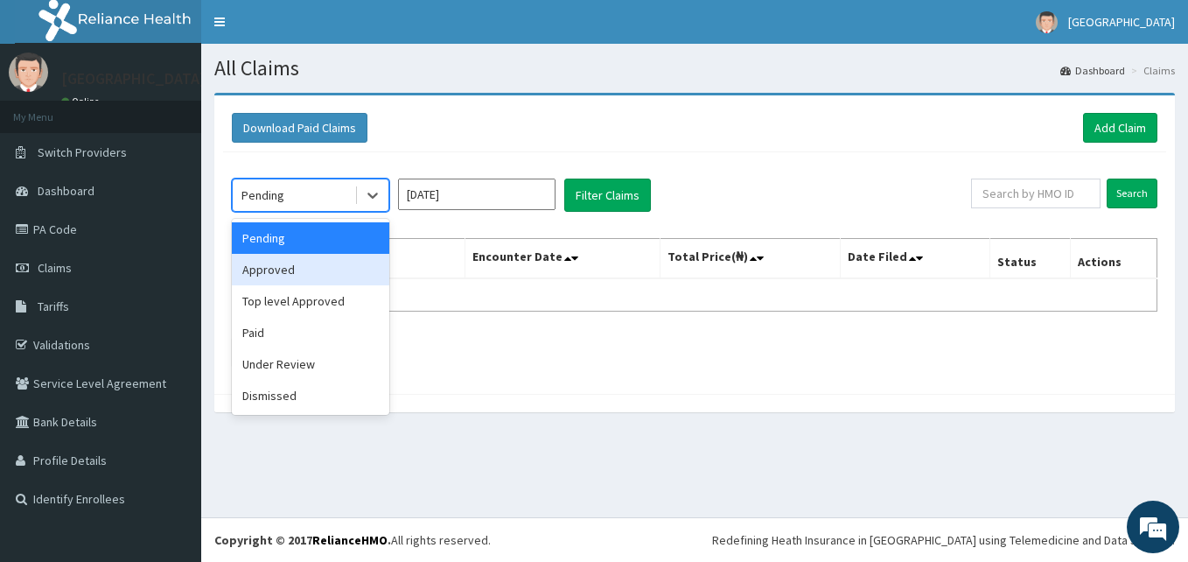
drag, startPoint x: 349, startPoint y: 274, endPoint x: 388, endPoint y: 251, distance: 45.5
click at [349, 274] on div "Approved" at bounding box center [310, 269] width 157 height 31
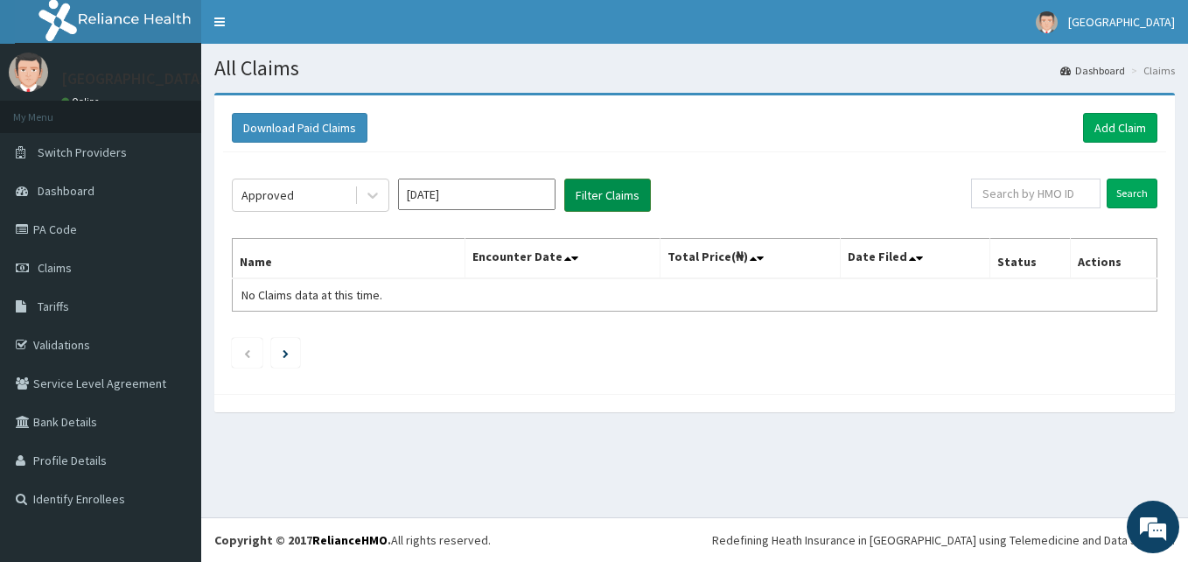
click at [613, 198] on button "Filter Claims" at bounding box center [607, 194] width 87 height 33
click at [612, 203] on button "Filter Claims" at bounding box center [607, 194] width 87 height 33
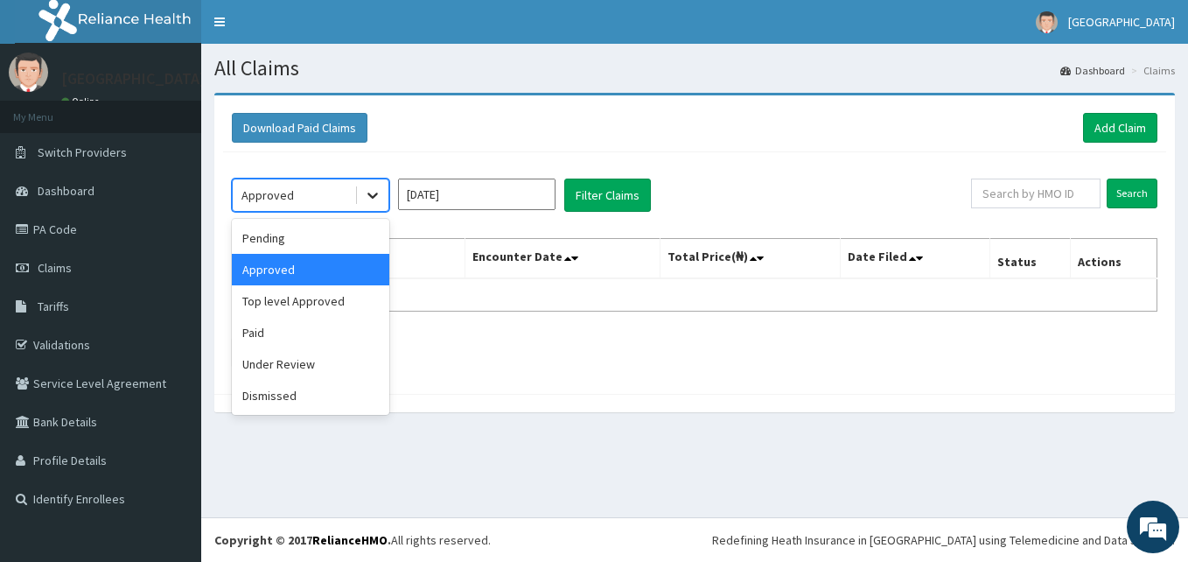
click at [374, 200] on icon at bounding box center [372, 194] width 17 height 17
drag, startPoint x: 336, startPoint y: 310, endPoint x: 419, endPoint y: 254, distance: 100.2
click at [336, 310] on div "Top level Approved" at bounding box center [310, 300] width 157 height 31
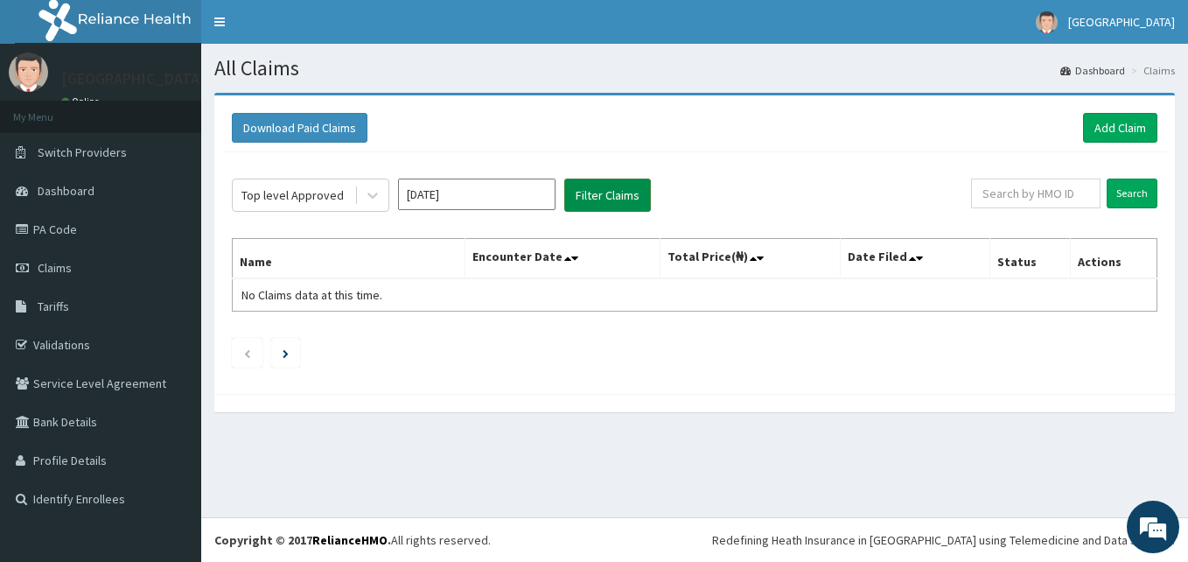
click at [614, 206] on button "Filter Claims" at bounding box center [607, 194] width 87 height 33
click at [614, 203] on button "Filter Claims" at bounding box center [607, 194] width 87 height 33
click at [378, 195] on icon at bounding box center [372, 194] width 17 height 17
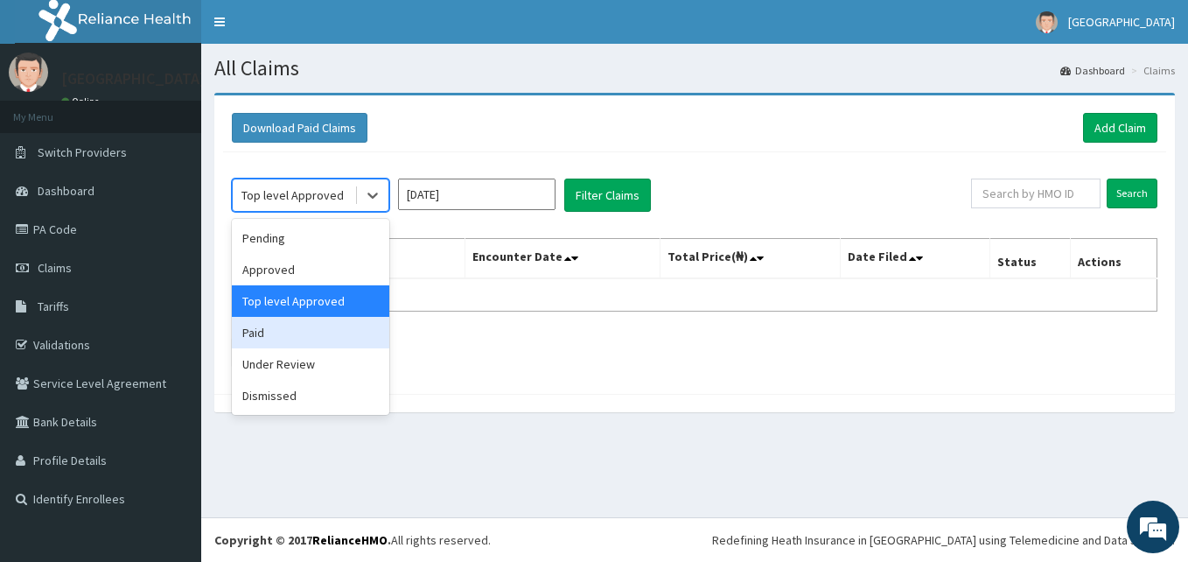
click at [326, 327] on div "Paid" at bounding box center [310, 332] width 157 height 31
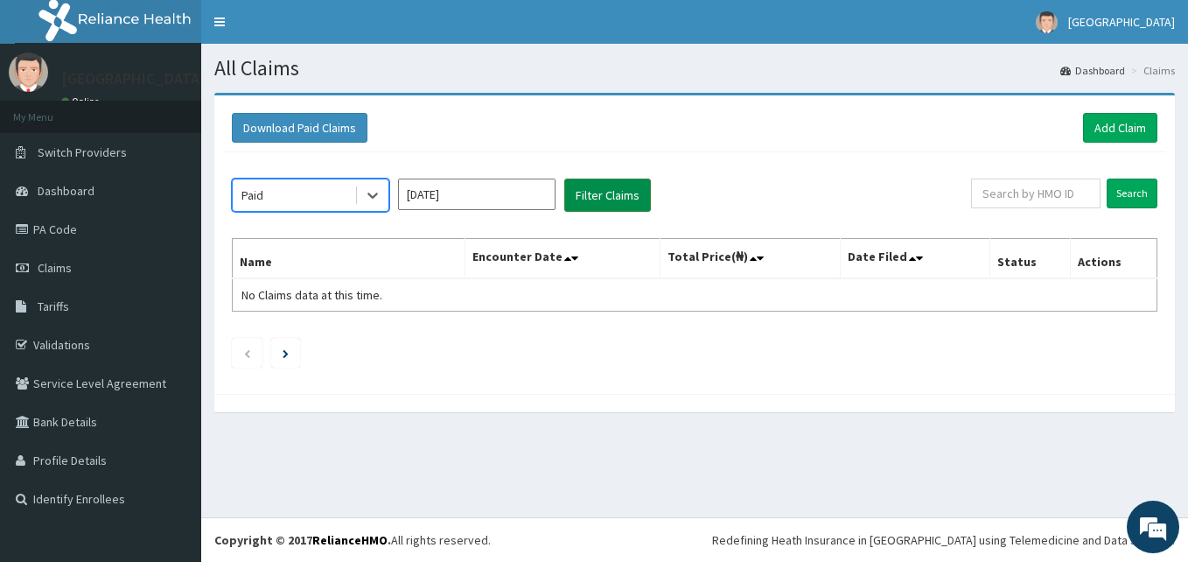
click at [585, 193] on button "Filter Claims" at bounding box center [607, 194] width 87 height 33
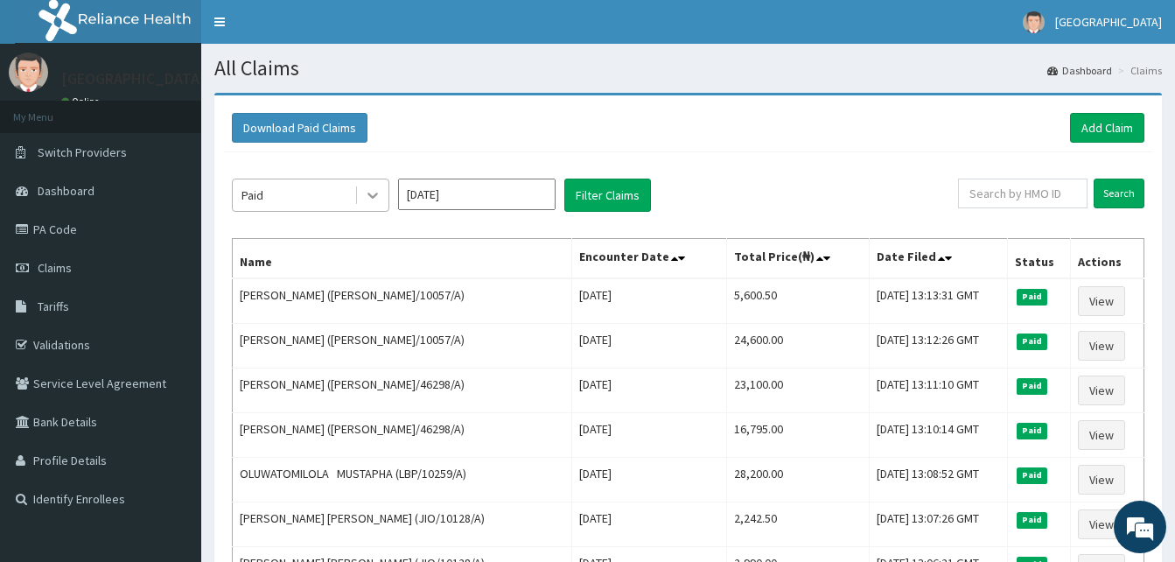
click at [381, 201] on div at bounding box center [372, 194] width 31 height 31
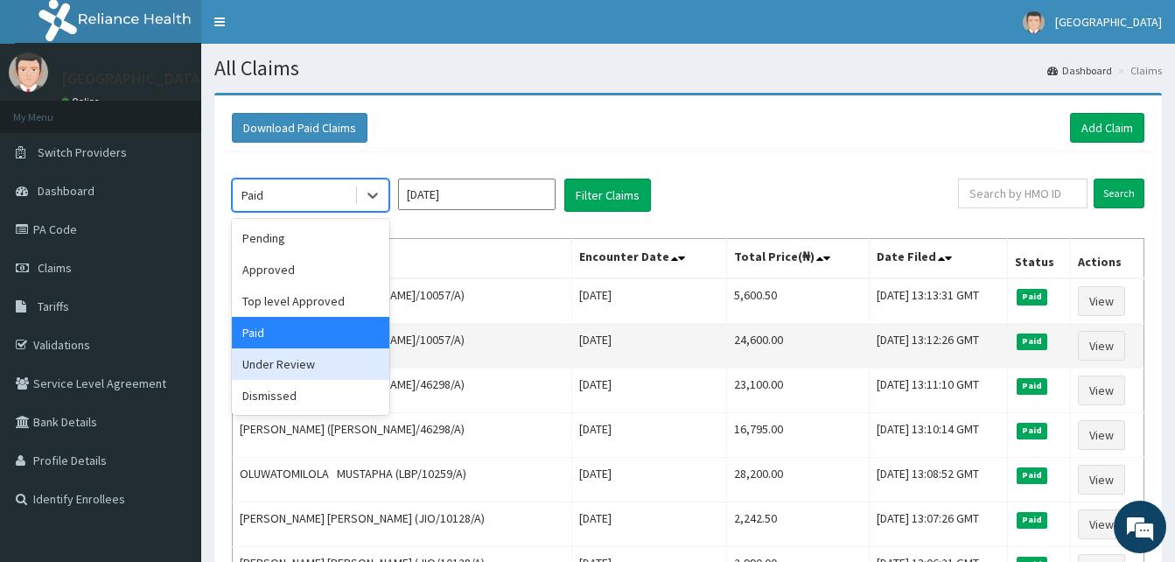
click at [322, 360] on div "Under Review" at bounding box center [310, 363] width 157 height 31
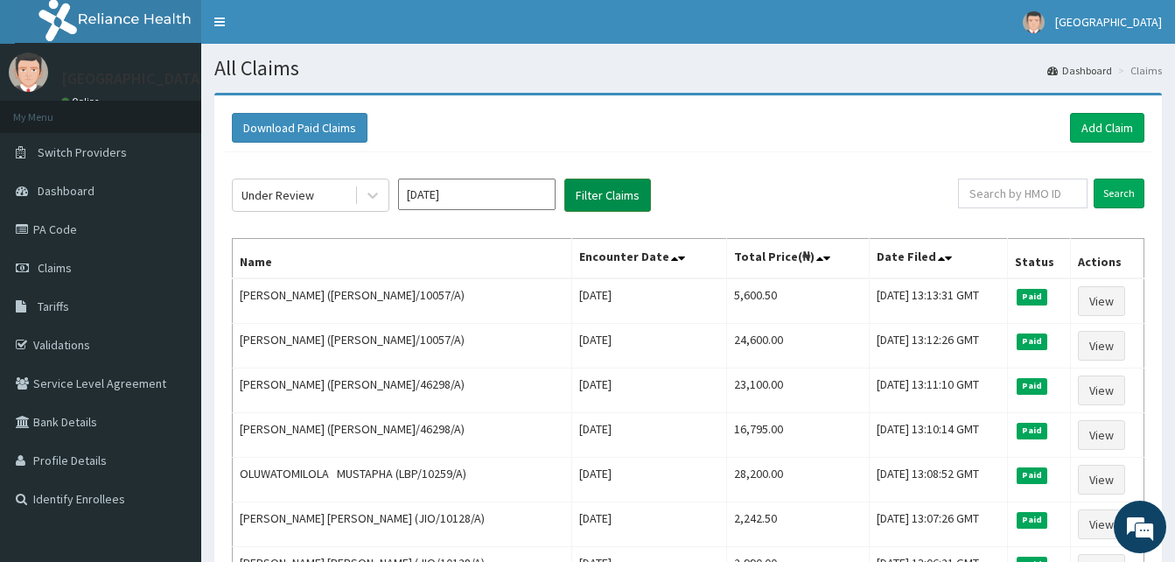
click at [608, 178] on button "Filter Claims" at bounding box center [607, 194] width 87 height 33
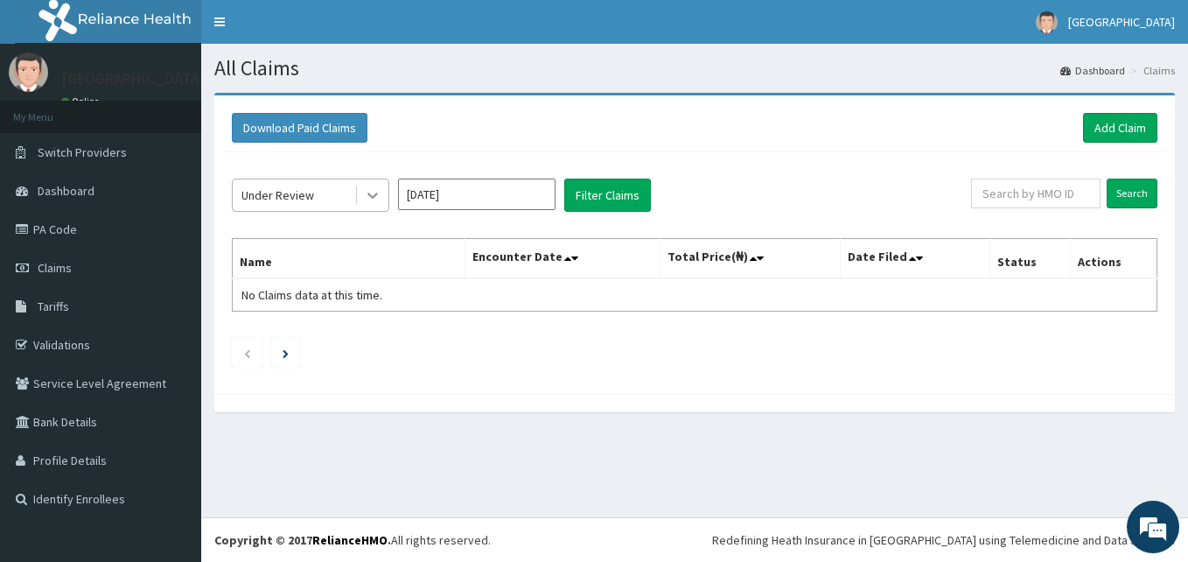
click at [367, 200] on icon at bounding box center [372, 194] width 17 height 17
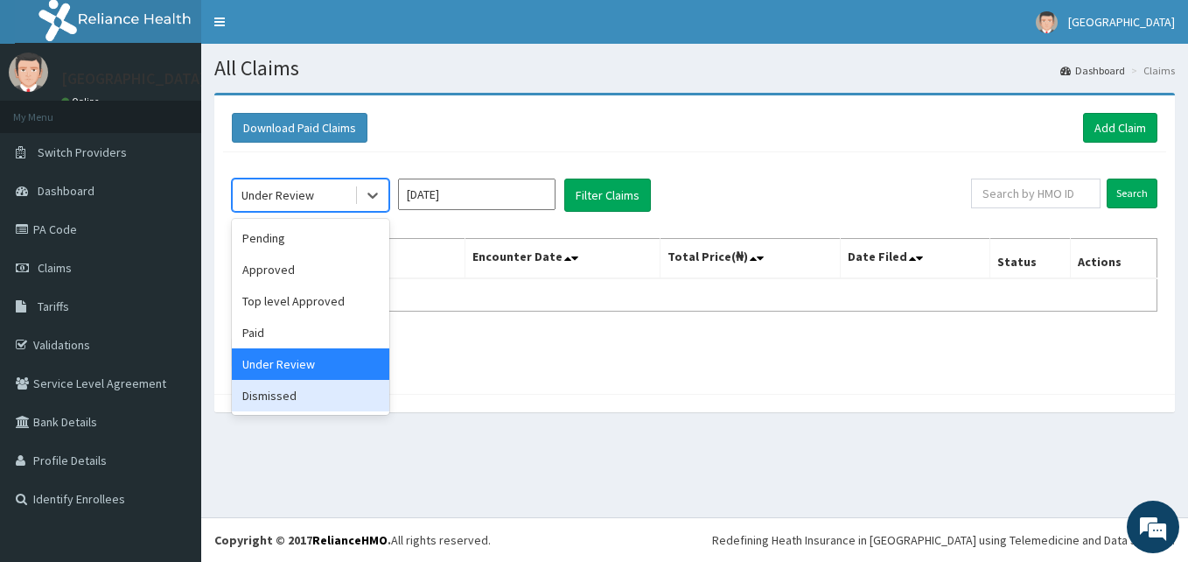
click at [297, 387] on div "Dismissed" at bounding box center [310, 395] width 157 height 31
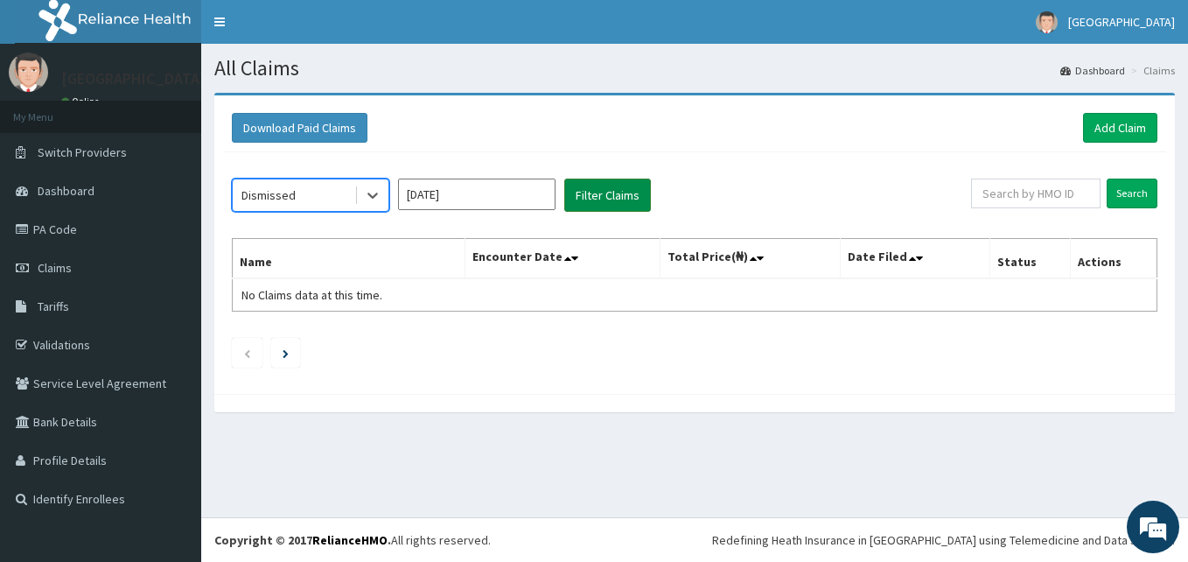
click at [597, 200] on button "Filter Claims" at bounding box center [607, 194] width 87 height 33
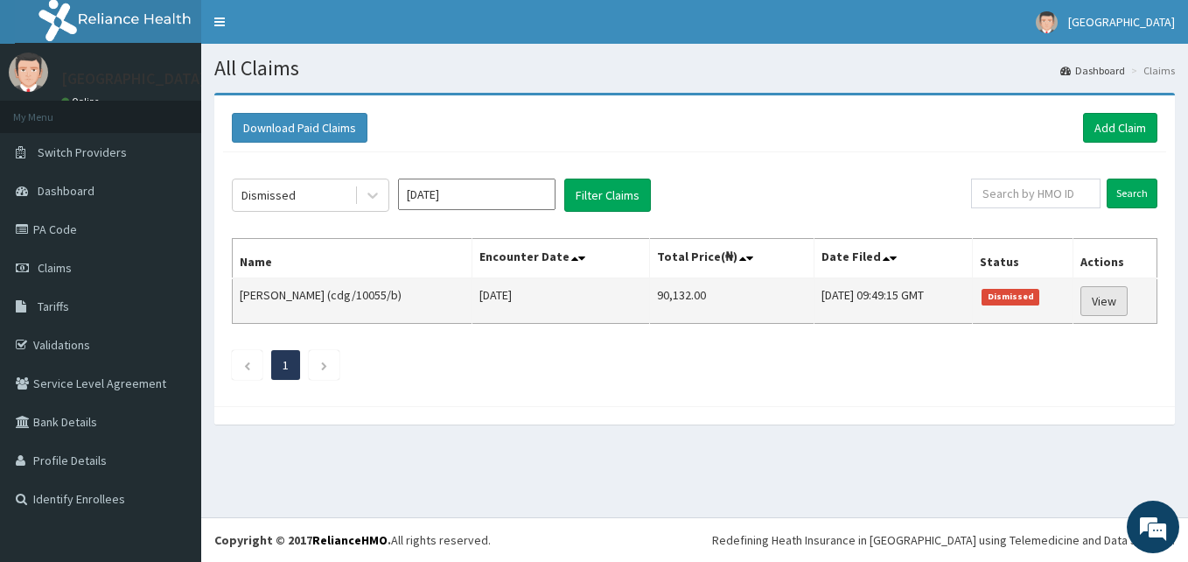
click at [1113, 299] on link "View" at bounding box center [1104, 301] width 47 height 30
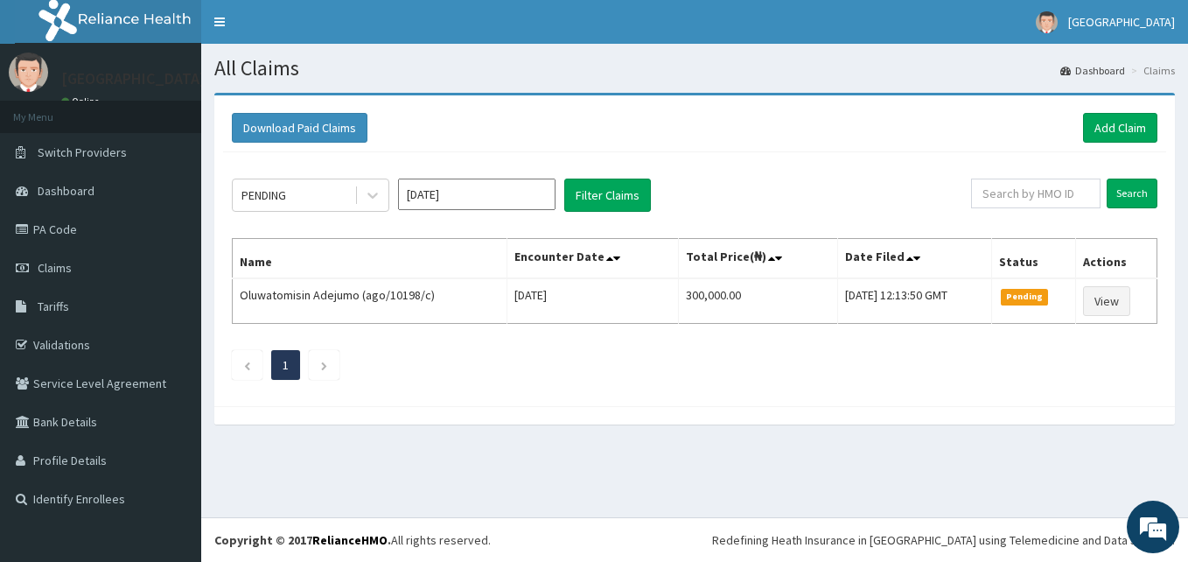
click at [543, 201] on input "[DATE]" at bounding box center [476, 193] width 157 height 31
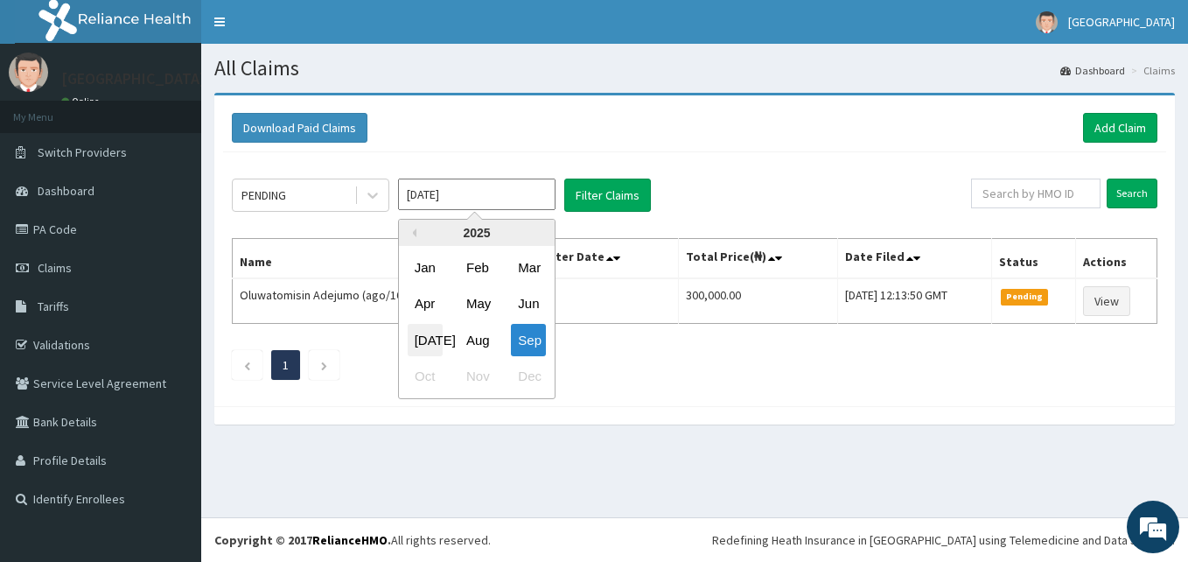
drag, startPoint x: 423, startPoint y: 333, endPoint x: 446, endPoint y: 317, distance: 28.9
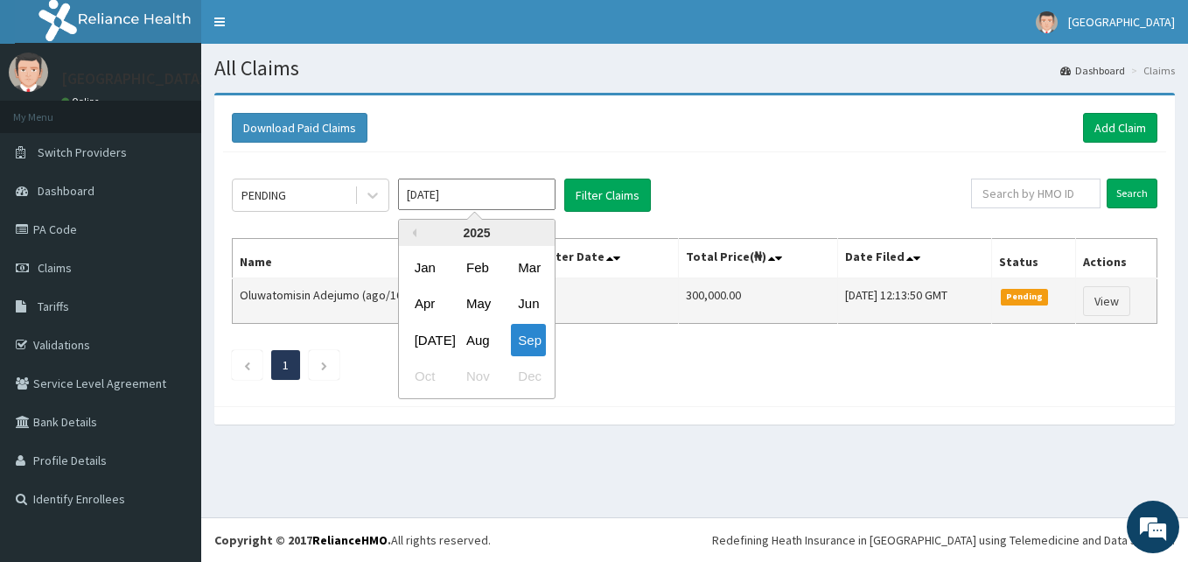
click at [423, 332] on div "[DATE]" at bounding box center [425, 340] width 35 height 32
type input "Jul 2025"
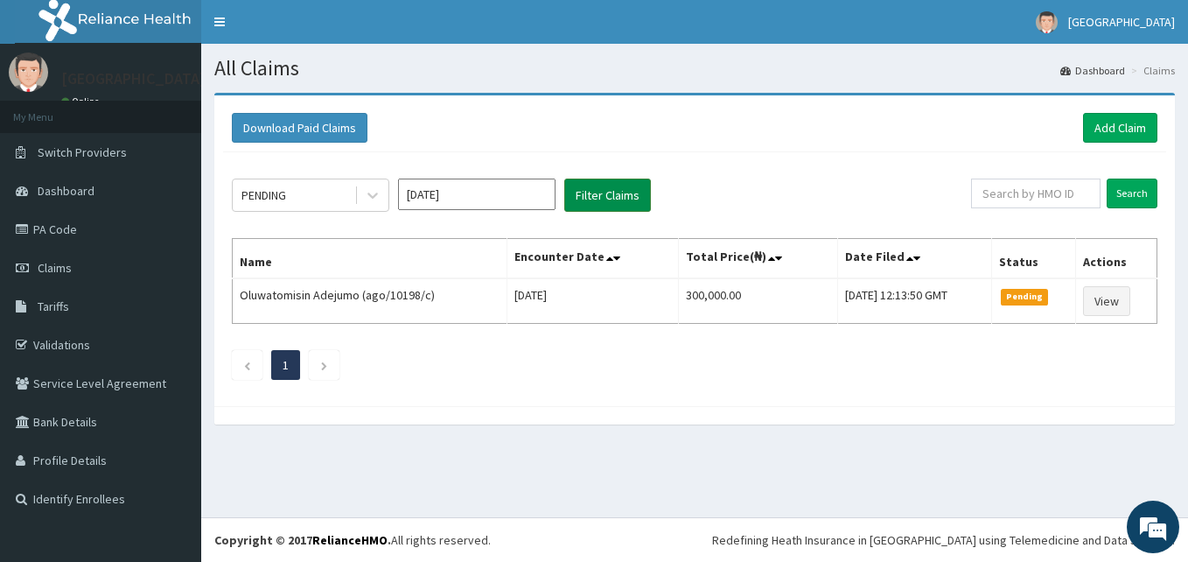
click at [573, 194] on button "Filter Claims" at bounding box center [607, 194] width 87 height 33
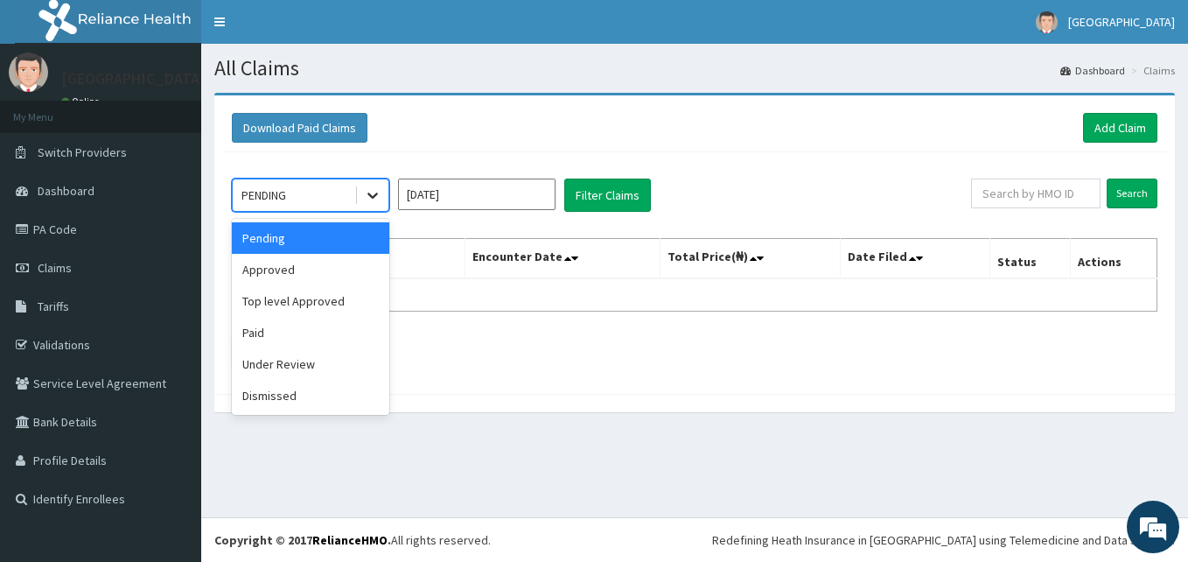
click at [374, 191] on icon at bounding box center [372, 194] width 17 height 17
drag, startPoint x: 350, startPoint y: 269, endPoint x: 466, endPoint y: 216, distance: 128.0
click at [350, 269] on div "Approved" at bounding box center [310, 269] width 157 height 31
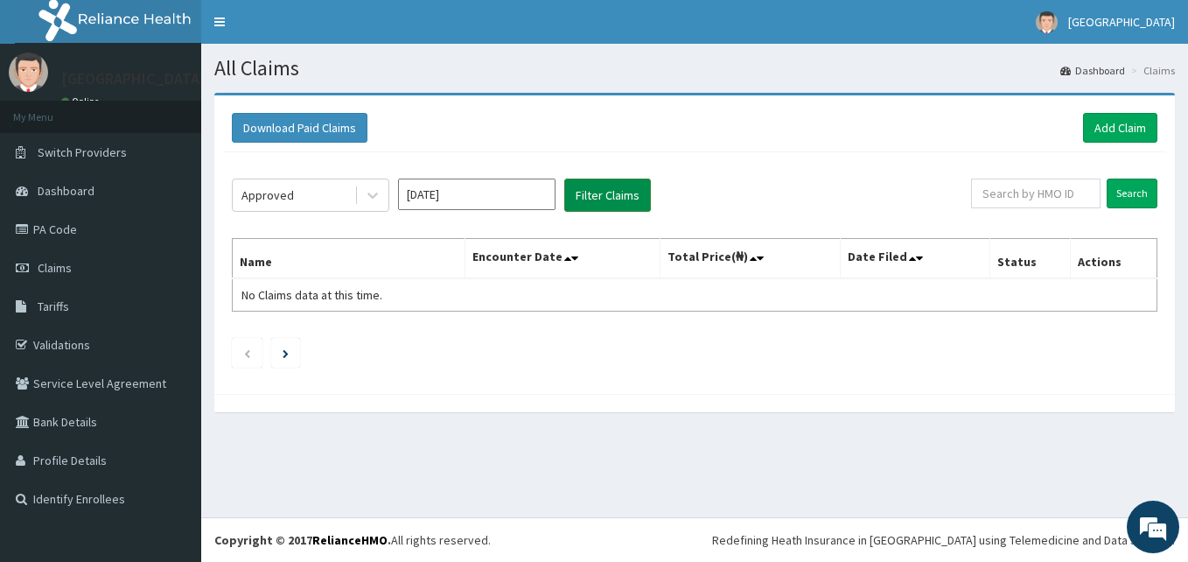
click at [584, 190] on button "Filter Claims" at bounding box center [607, 194] width 87 height 33
click at [583, 193] on button "Filter Claims" at bounding box center [607, 194] width 87 height 33
click at [587, 187] on button "Filter Claims" at bounding box center [607, 194] width 87 height 33
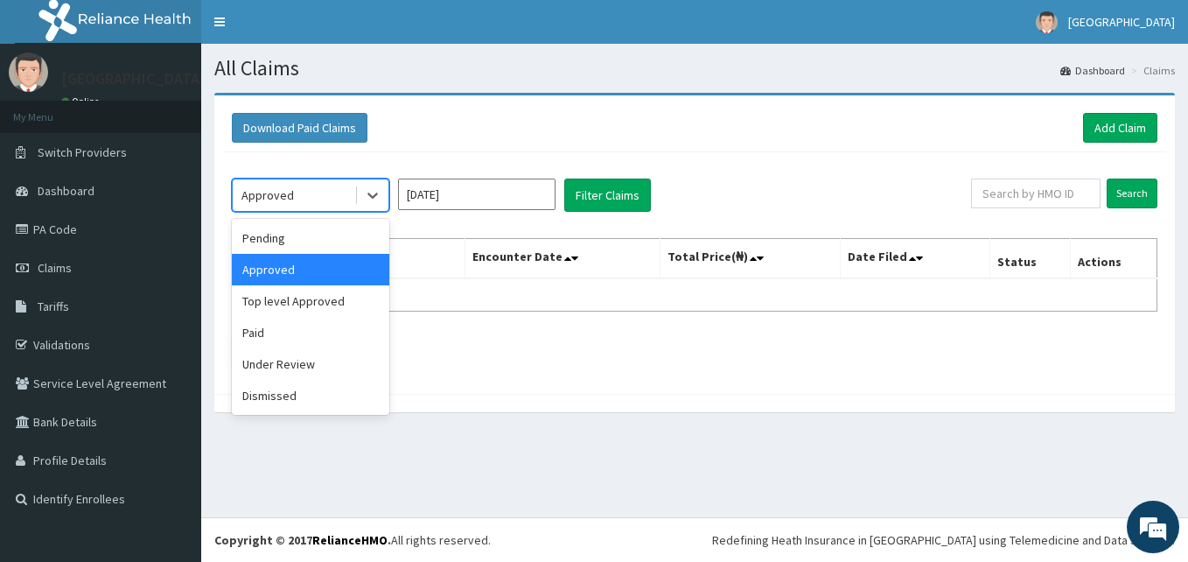
drag, startPoint x: 362, startPoint y: 193, endPoint x: 350, endPoint y: 221, distance: 30.6
click at [362, 193] on div at bounding box center [372, 194] width 31 height 31
drag, startPoint x: 335, startPoint y: 297, endPoint x: 376, endPoint y: 267, distance: 51.3
click at [335, 297] on div "Top level Approved" at bounding box center [310, 300] width 157 height 31
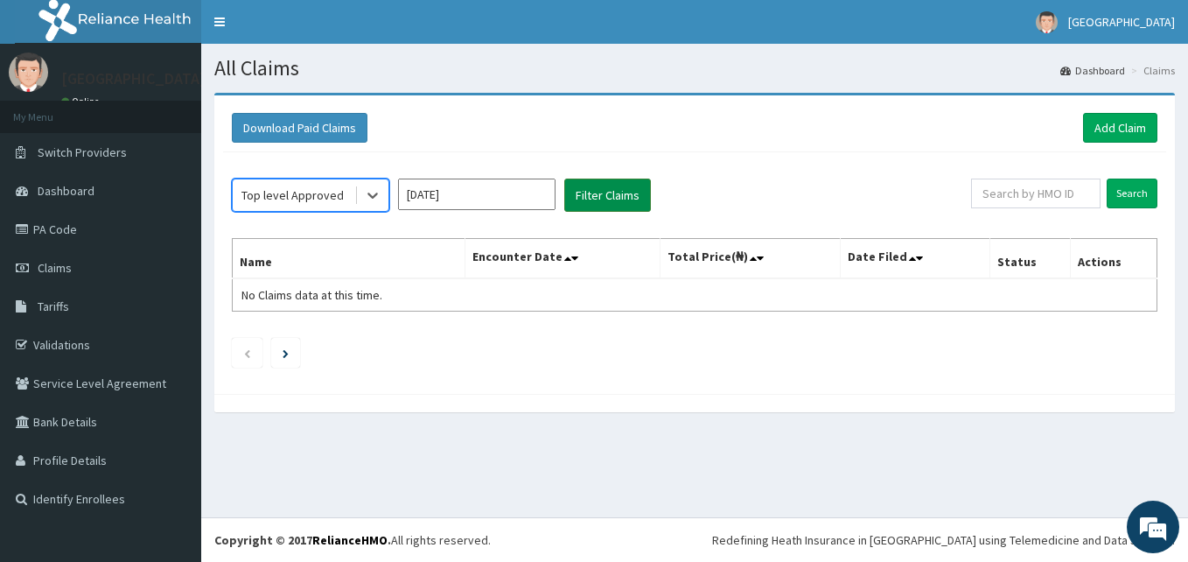
click at [601, 187] on button "Filter Claims" at bounding box center [607, 194] width 87 height 33
click at [374, 206] on div at bounding box center [372, 194] width 31 height 31
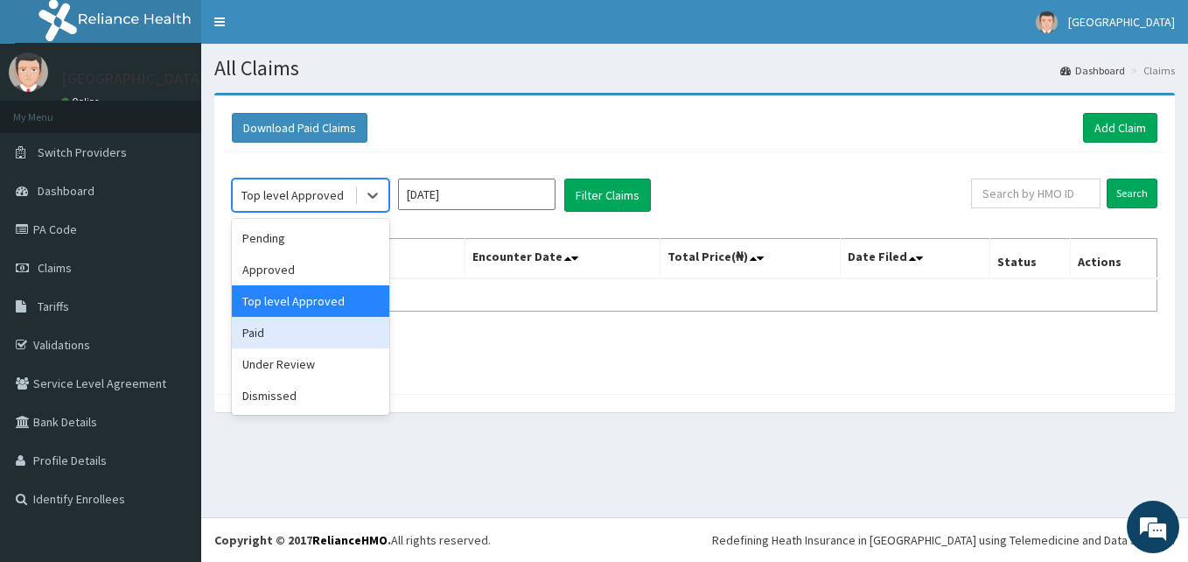
click at [344, 323] on div "Paid" at bounding box center [310, 332] width 157 height 31
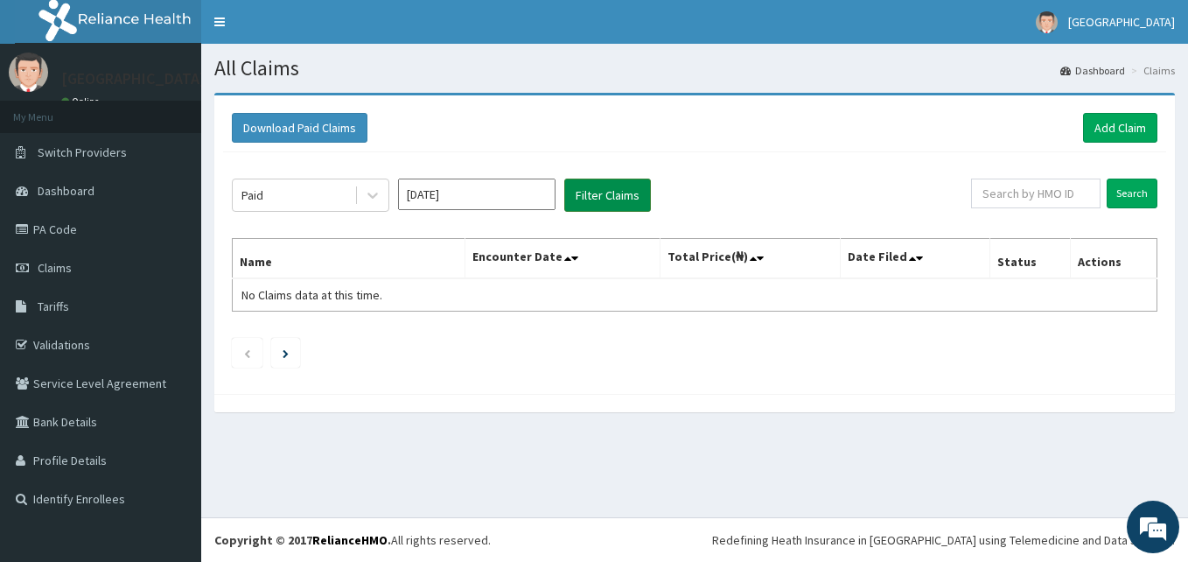
click at [601, 203] on button "Filter Claims" at bounding box center [607, 194] width 87 height 33
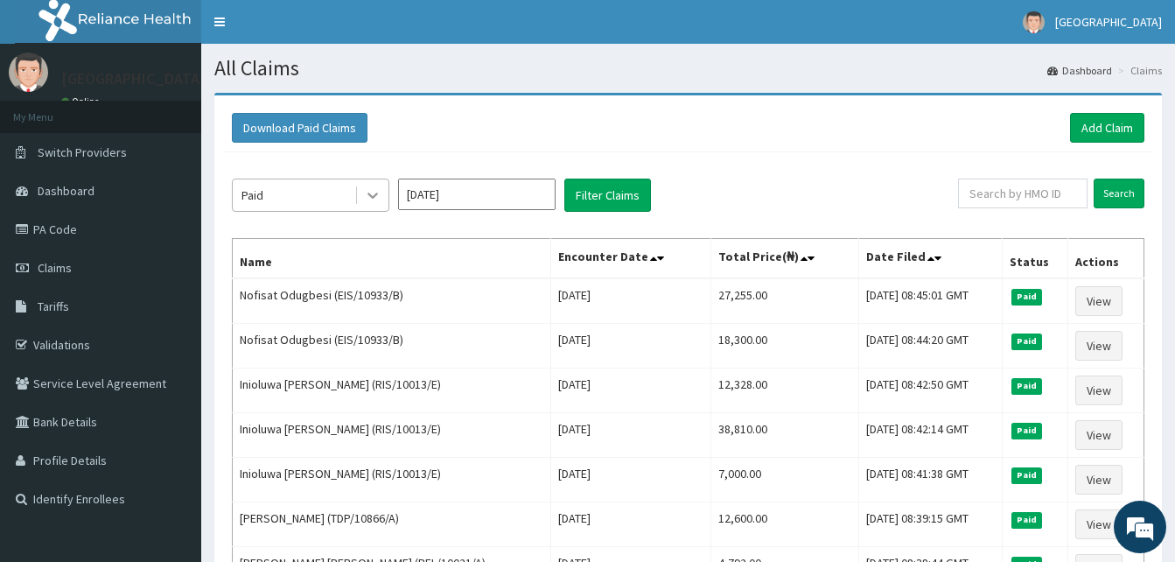
click at [376, 192] on icon at bounding box center [372, 194] width 17 height 17
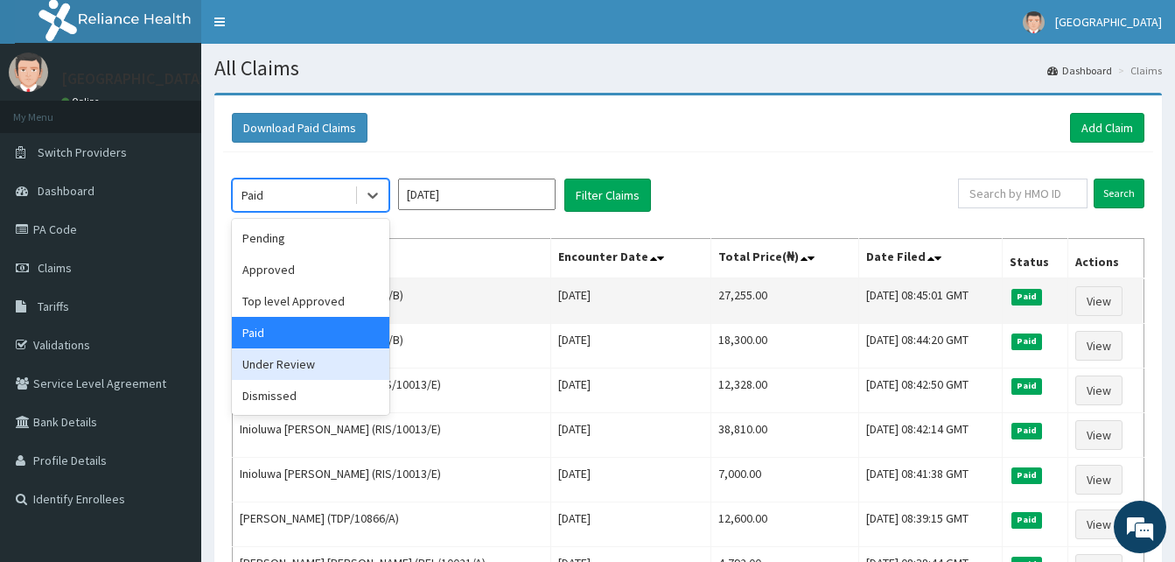
drag, startPoint x: 317, startPoint y: 357, endPoint x: 398, endPoint y: 304, distance: 97.3
click at [317, 357] on div "Under Review" at bounding box center [310, 363] width 157 height 31
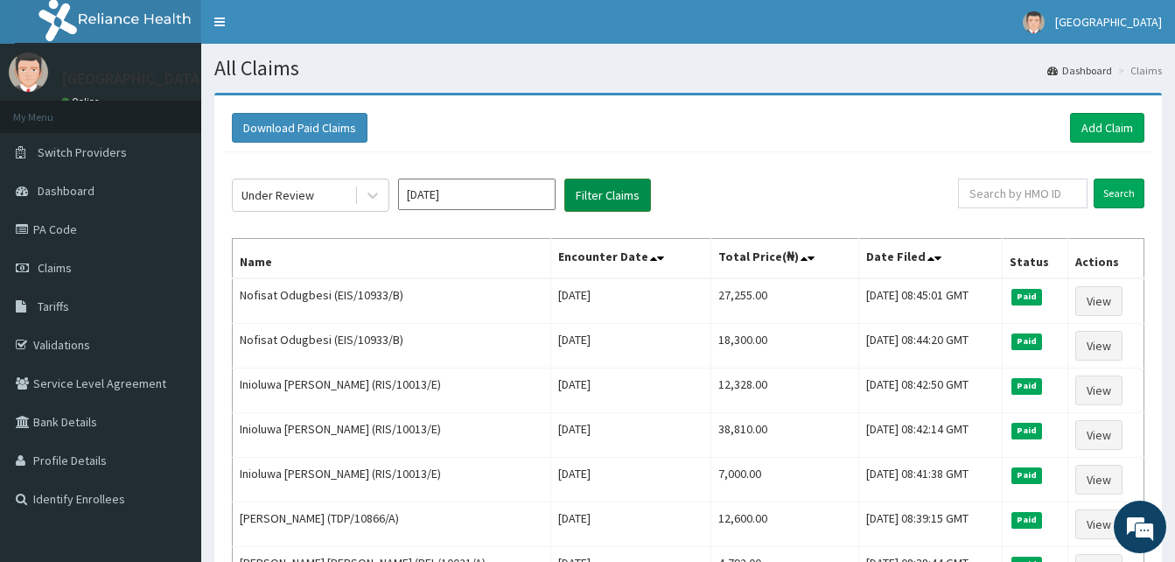
click at [594, 187] on button "Filter Claims" at bounding box center [607, 194] width 87 height 33
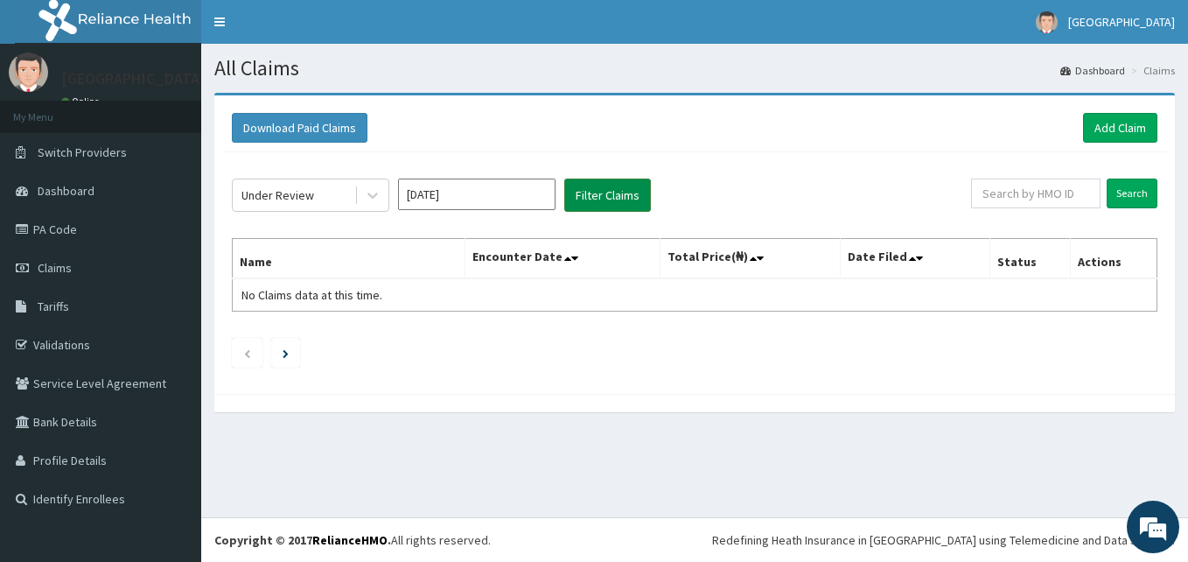
click at [615, 200] on button "Filter Claims" at bounding box center [607, 194] width 87 height 33
click at [382, 207] on div at bounding box center [372, 194] width 31 height 31
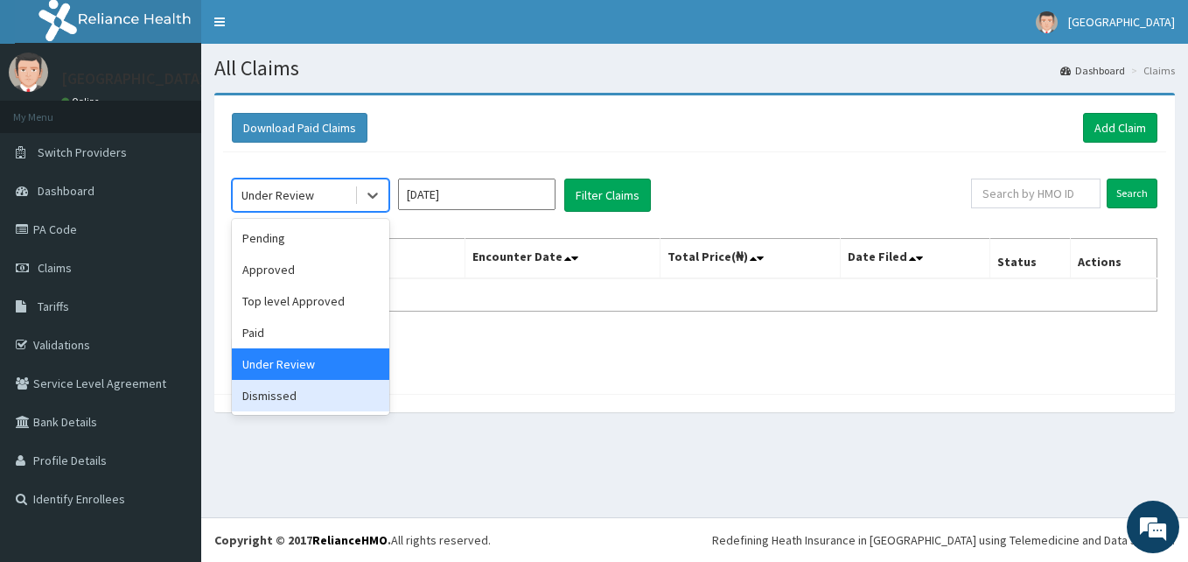
click at [331, 381] on div "Dismissed" at bounding box center [310, 395] width 157 height 31
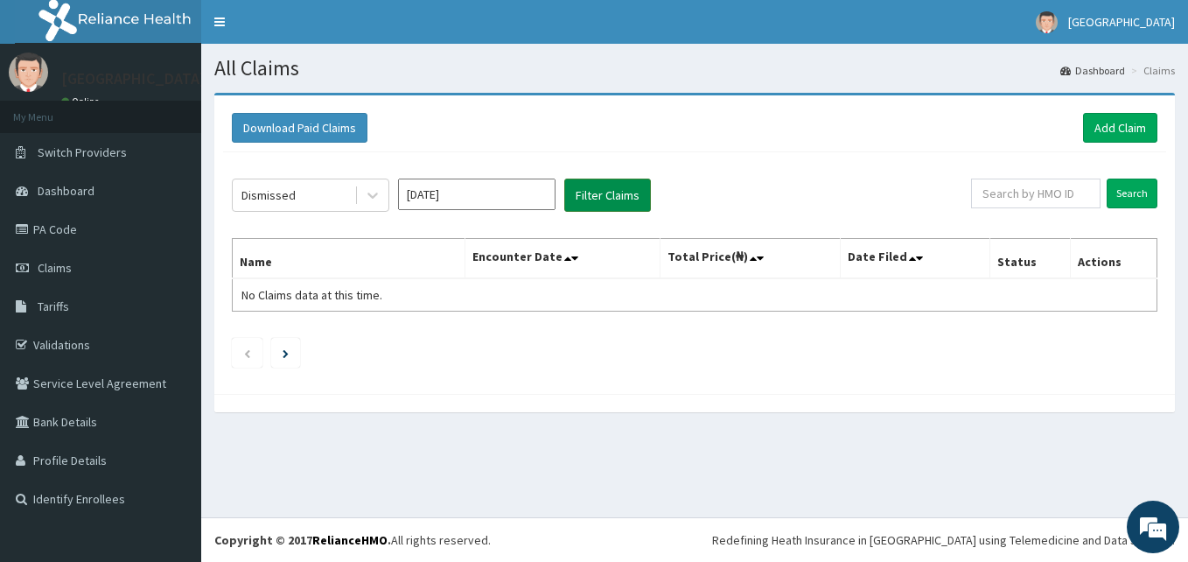
click at [599, 195] on button "Filter Claims" at bounding box center [607, 194] width 87 height 33
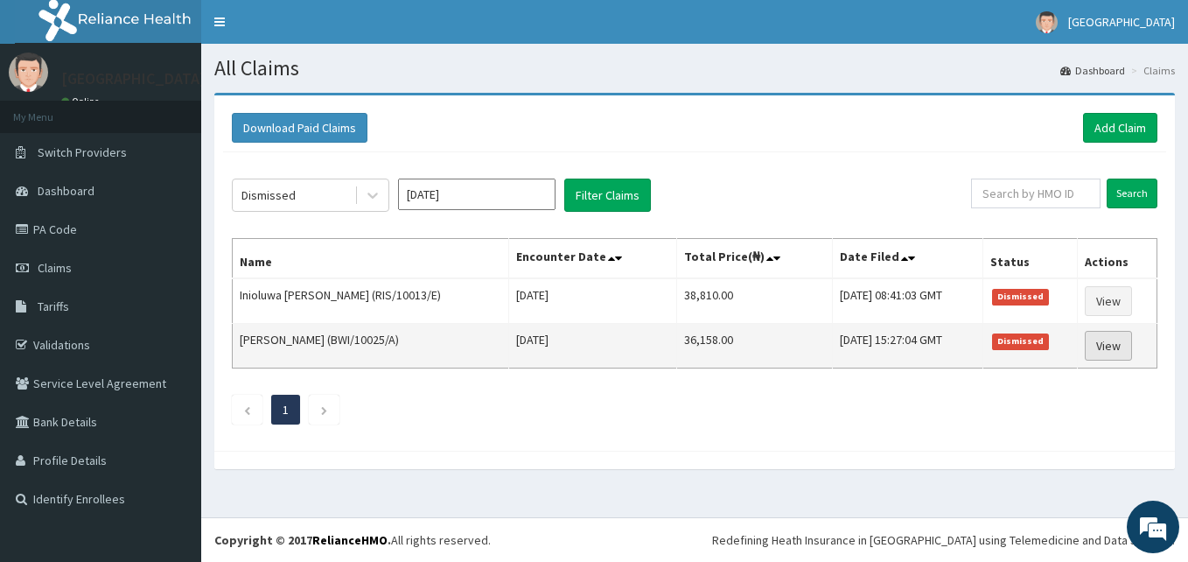
click at [1103, 347] on link "View" at bounding box center [1108, 346] width 47 height 30
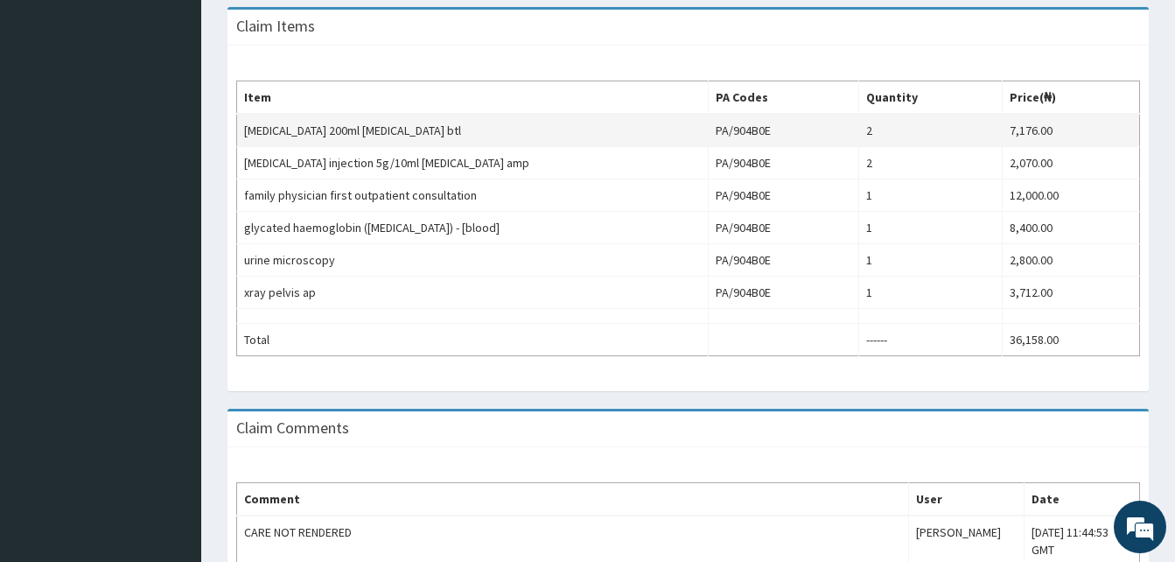
scroll to position [525, 0]
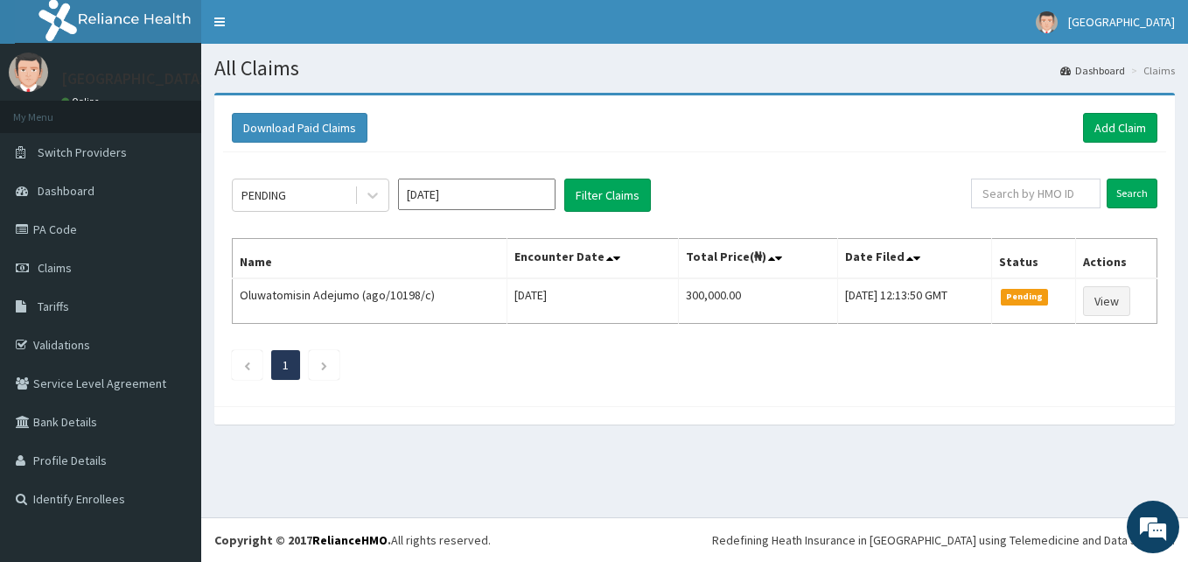
click at [543, 190] on input "[DATE]" at bounding box center [476, 193] width 157 height 31
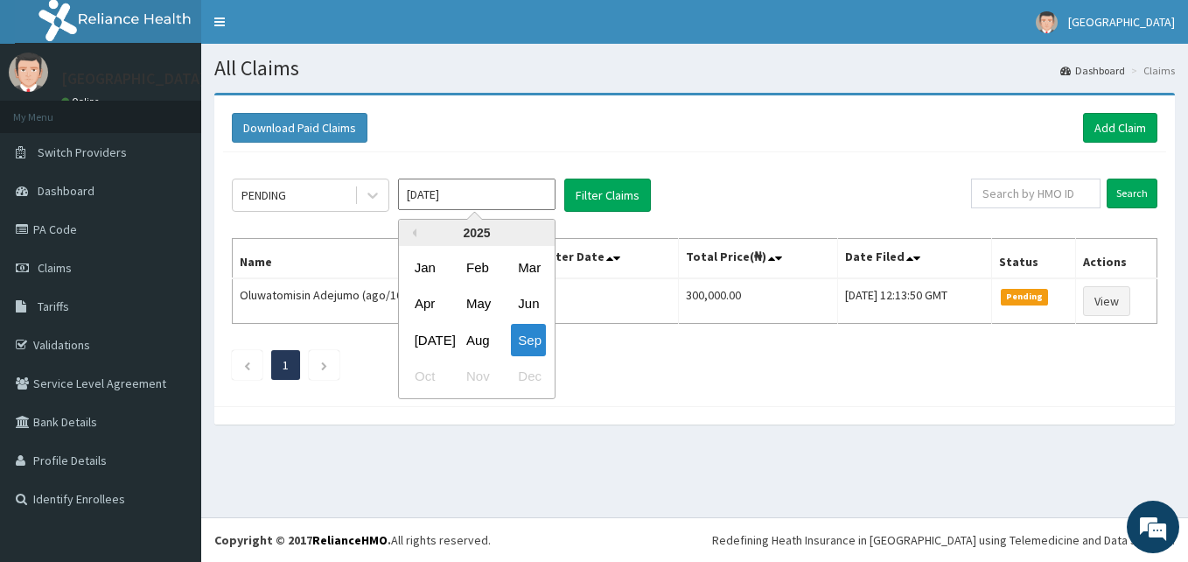
click at [430, 348] on div "[DATE]" at bounding box center [425, 340] width 35 height 32
type input "[DATE]"
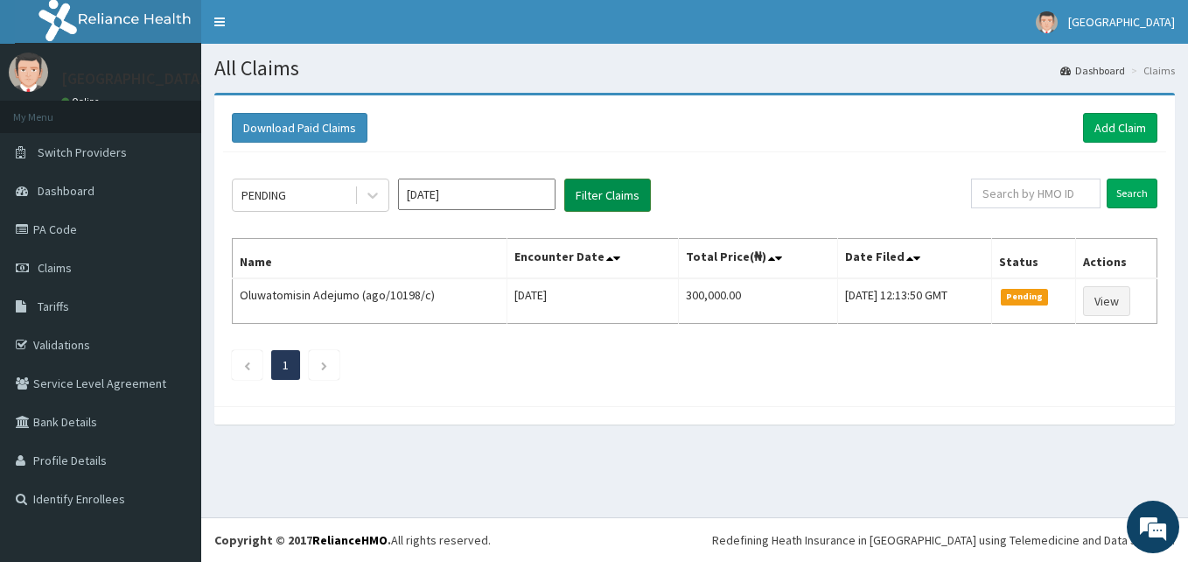
click at [607, 188] on button "Filter Claims" at bounding box center [607, 194] width 87 height 33
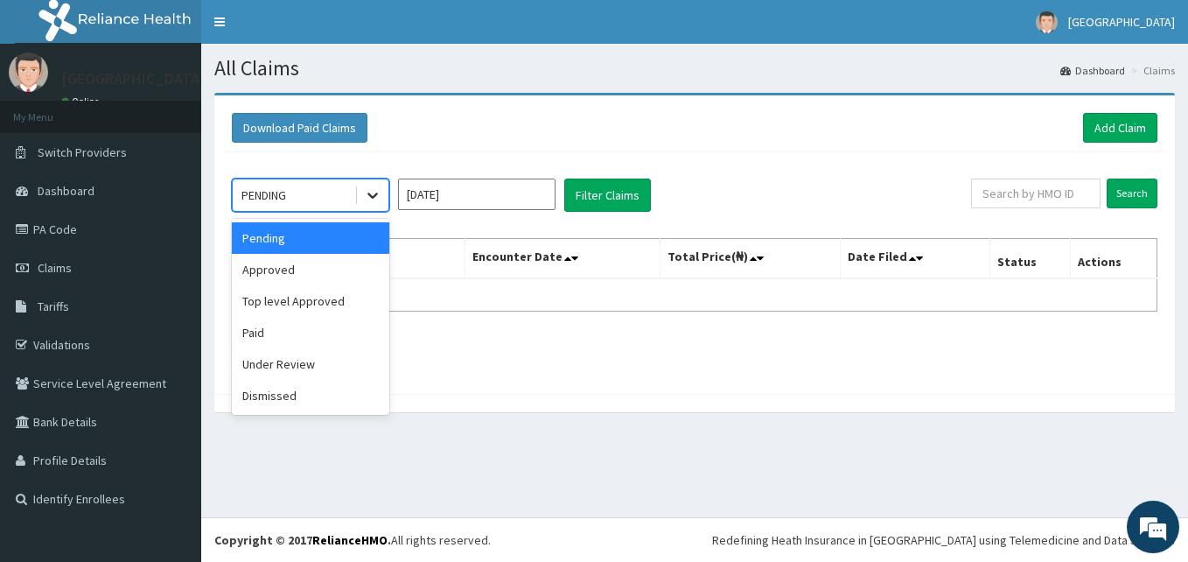
click at [378, 196] on icon at bounding box center [372, 194] width 17 height 17
click at [275, 403] on div "Dismissed" at bounding box center [310, 395] width 157 height 31
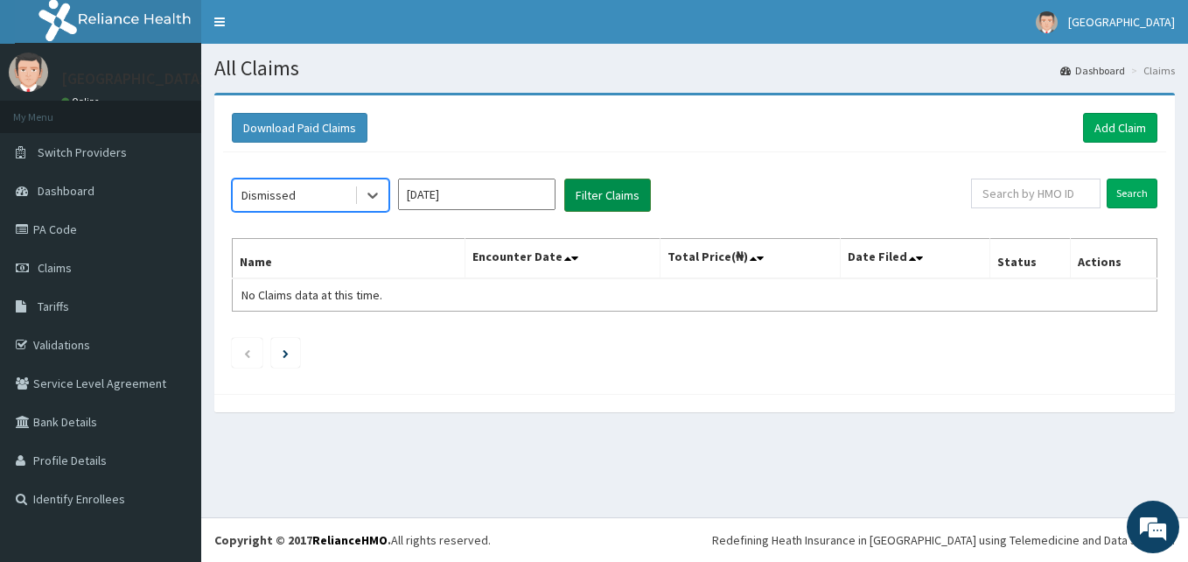
click at [629, 197] on button "Filter Claims" at bounding box center [607, 194] width 87 height 33
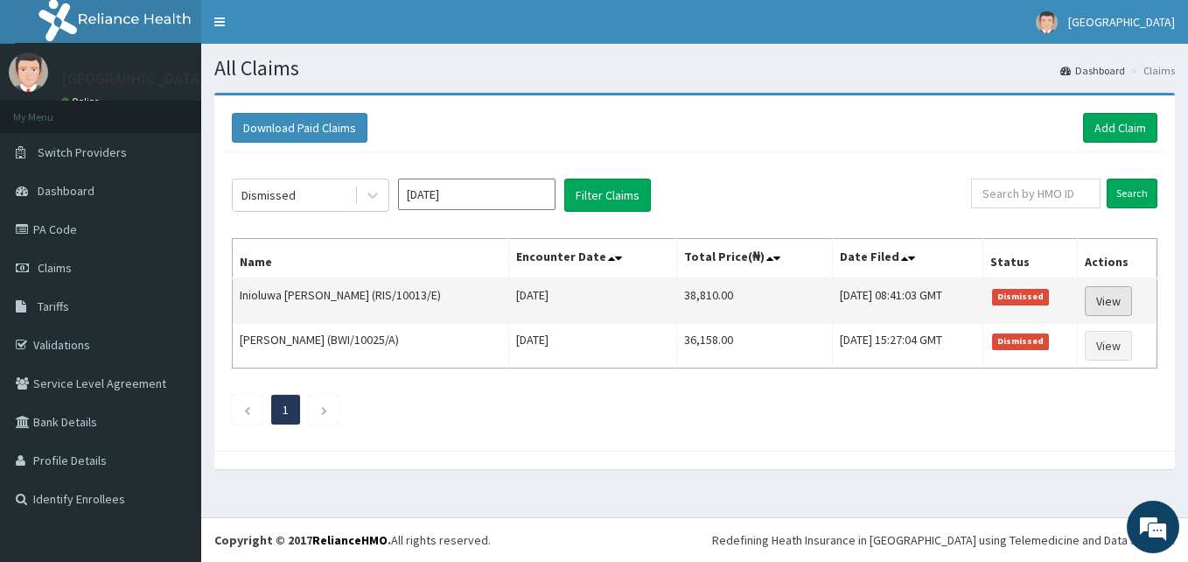
click at [1095, 301] on link "View" at bounding box center [1108, 301] width 47 height 30
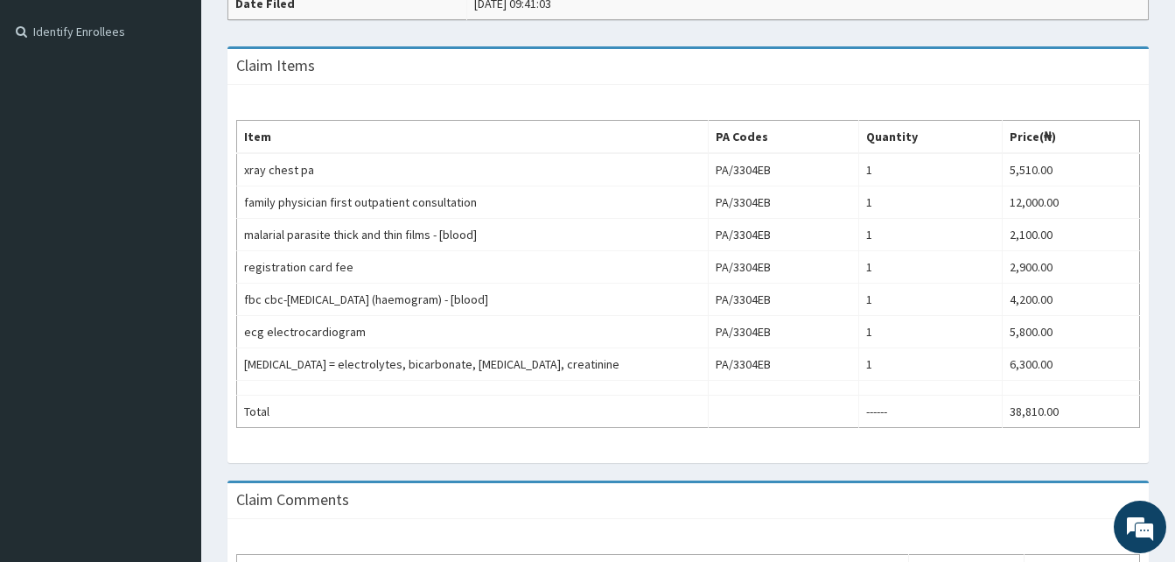
scroll to position [437, 0]
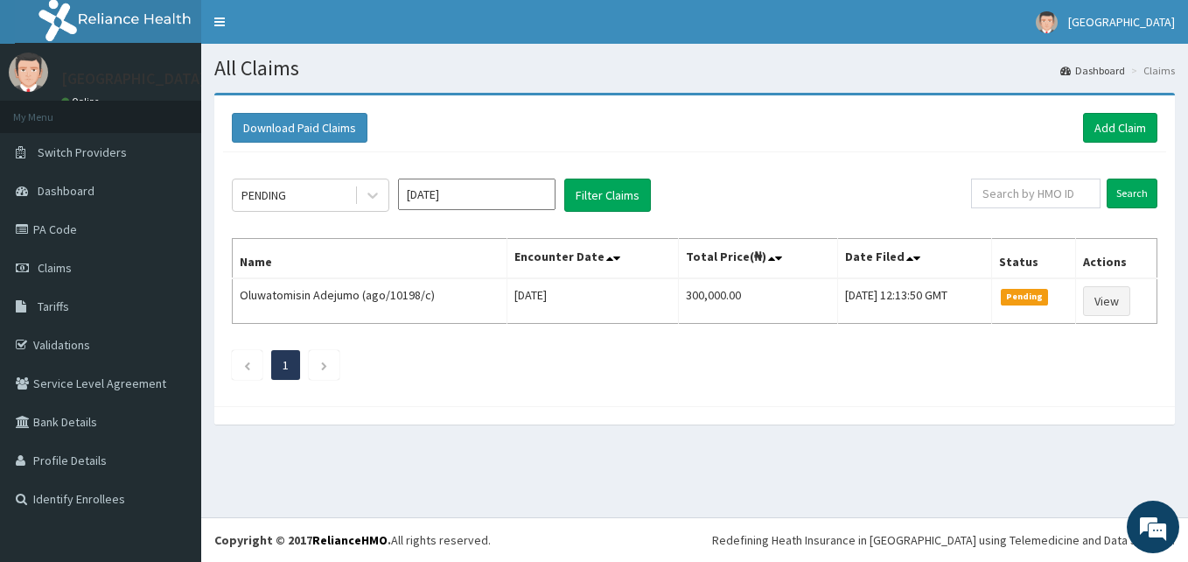
click at [542, 197] on input "[DATE]" at bounding box center [476, 193] width 157 height 31
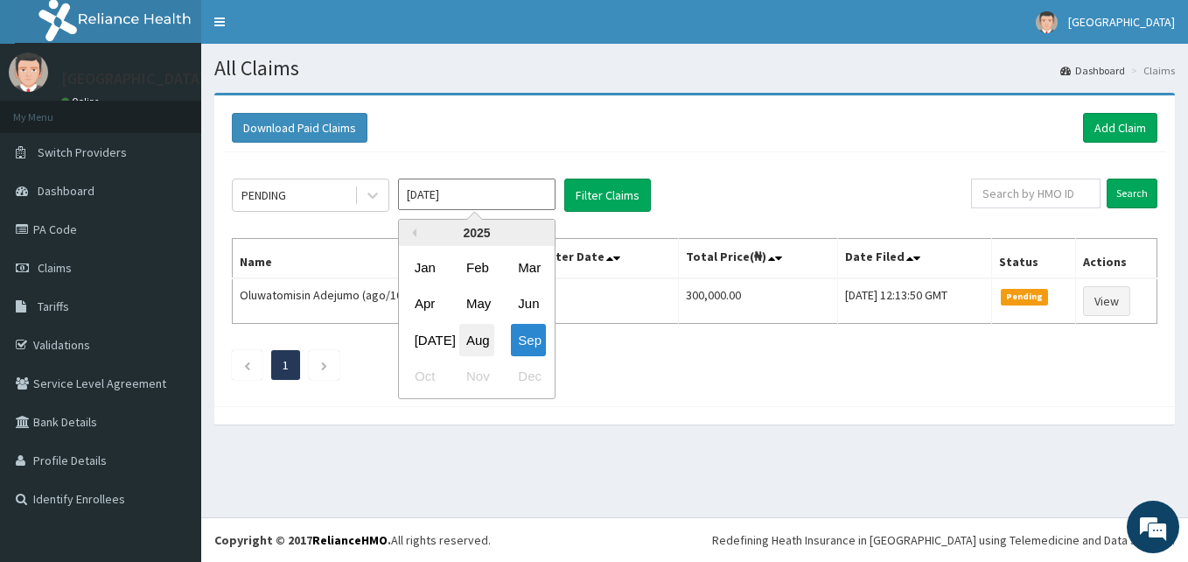
click at [486, 342] on div "Aug" at bounding box center [476, 340] width 35 height 32
type input "[DATE]"
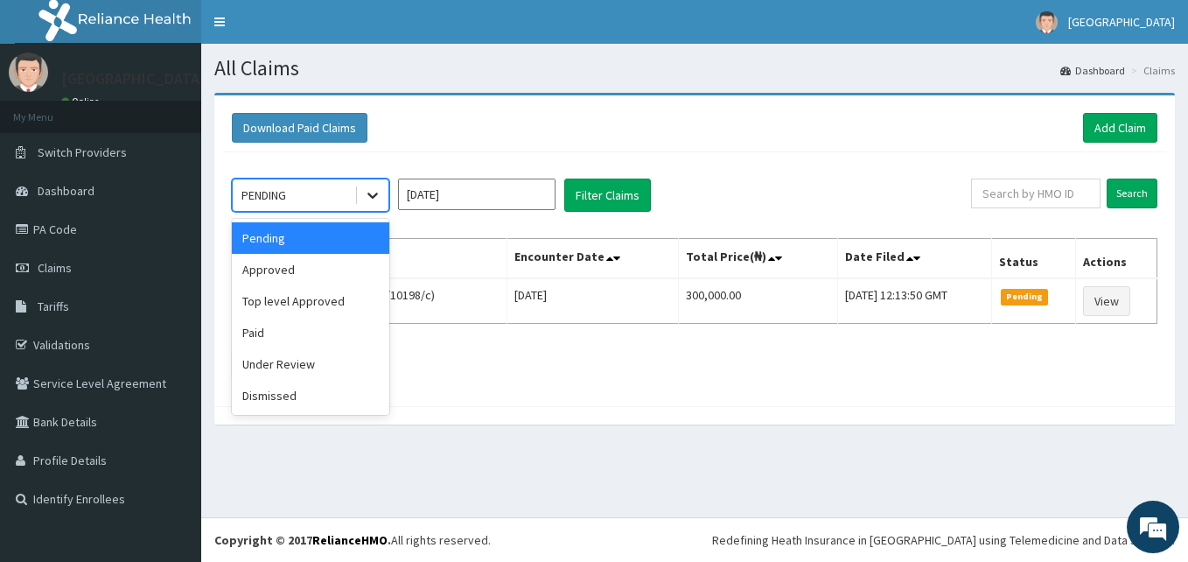
click at [371, 200] on icon at bounding box center [372, 194] width 17 height 17
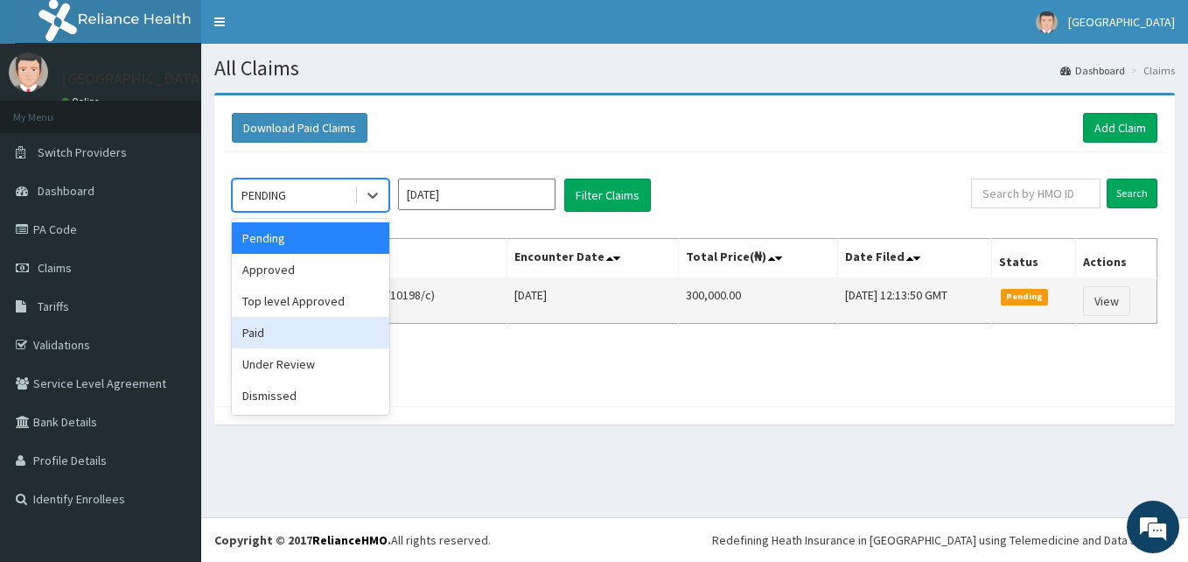
drag, startPoint x: 283, startPoint y: 339, endPoint x: 375, endPoint y: 284, distance: 106.7
click at [292, 332] on div "Paid" at bounding box center [310, 332] width 157 height 31
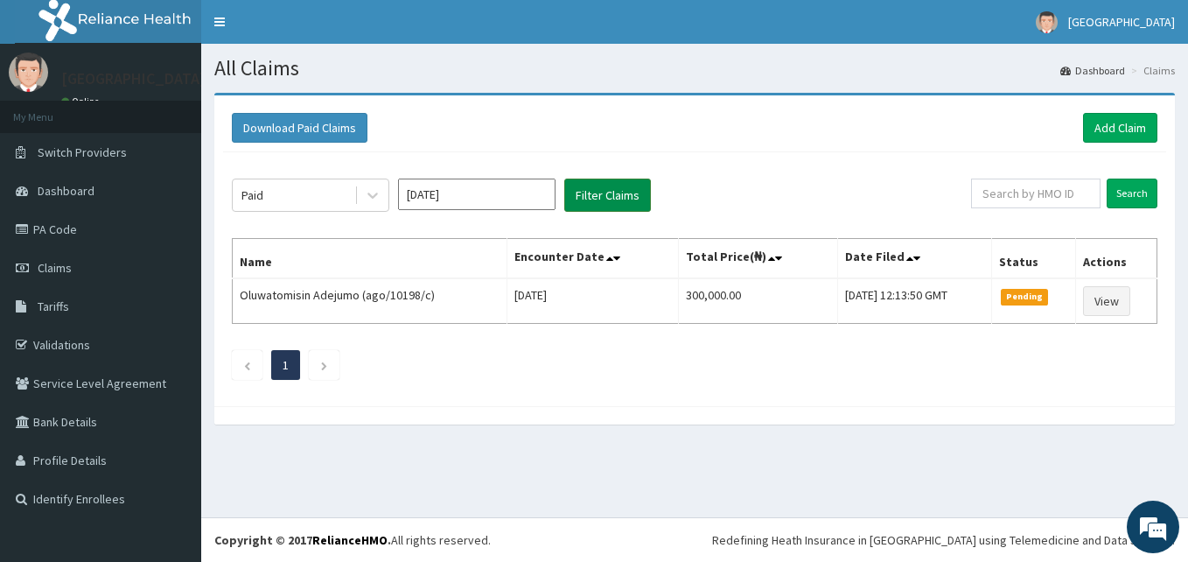
click at [597, 197] on button "Filter Claims" at bounding box center [607, 194] width 87 height 33
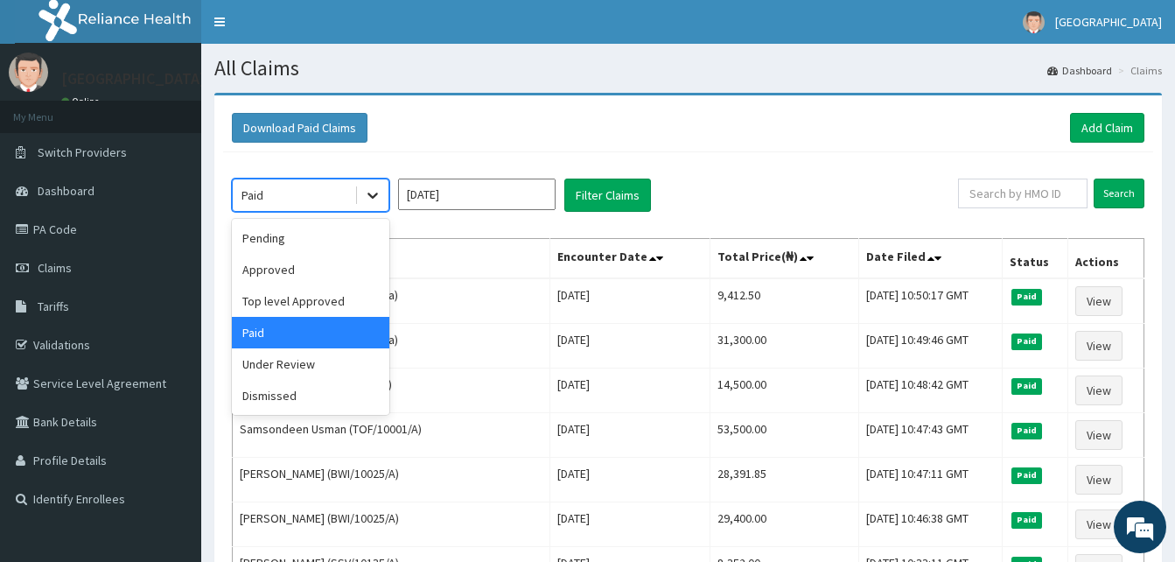
click at [365, 193] on icon at bounding box center [372, 194] width 17 height 17
drag, startPoint x: 314, startPoint y: 369, endPoint x: 333, endPoint y: 360, distance: 21.5
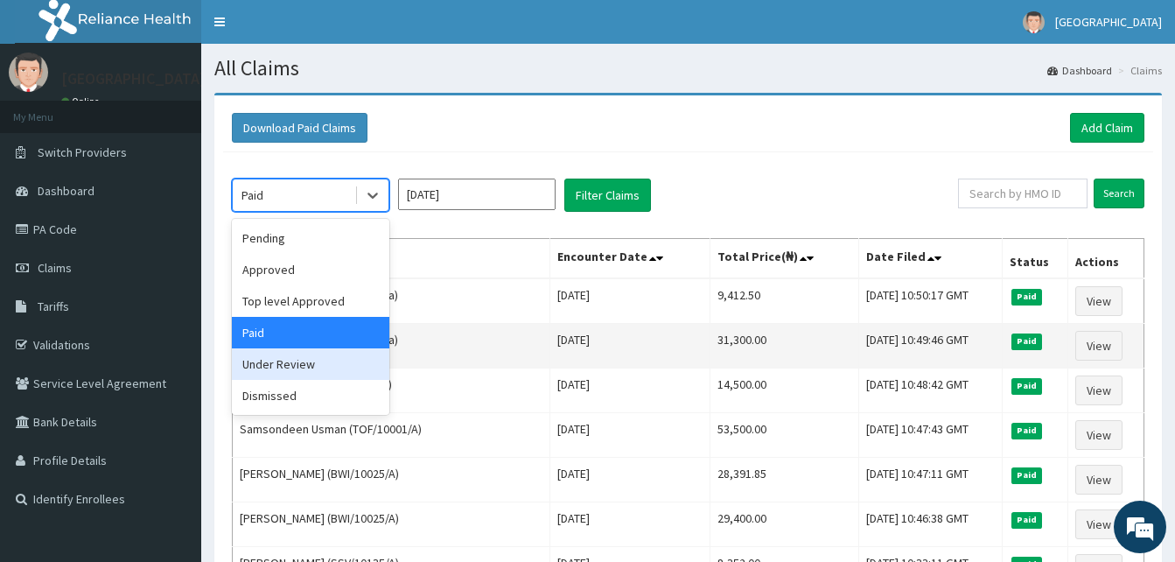
click at [315, 368] on div "Under Review" at bounding box center [310, 363] width 157 height 31
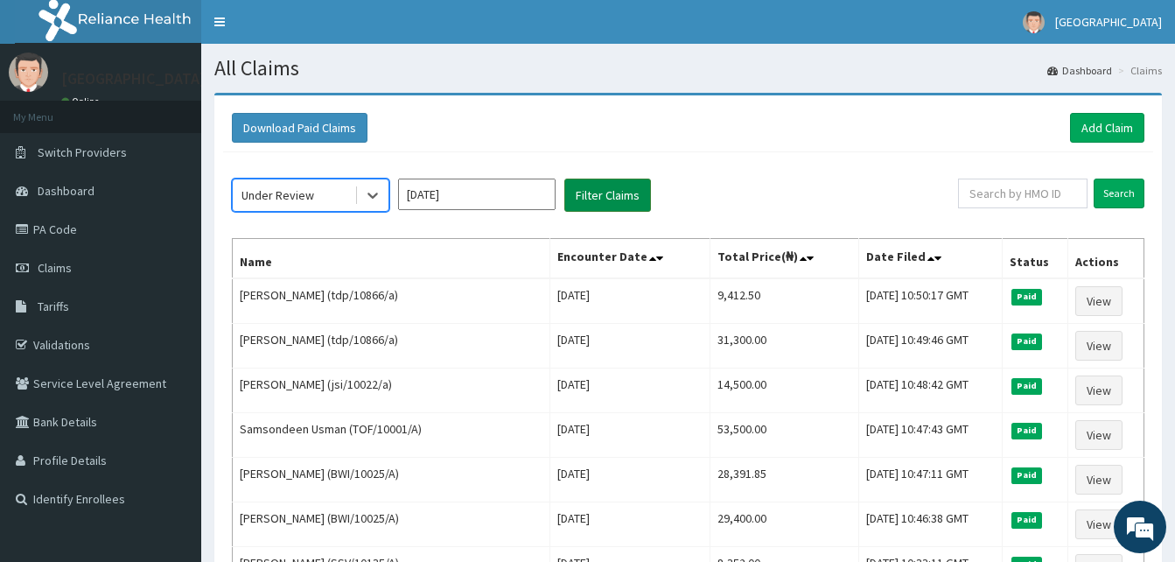
click at [598, 197] on button "Filter Claims" at bounding box center [607, 194] width 87 height 33
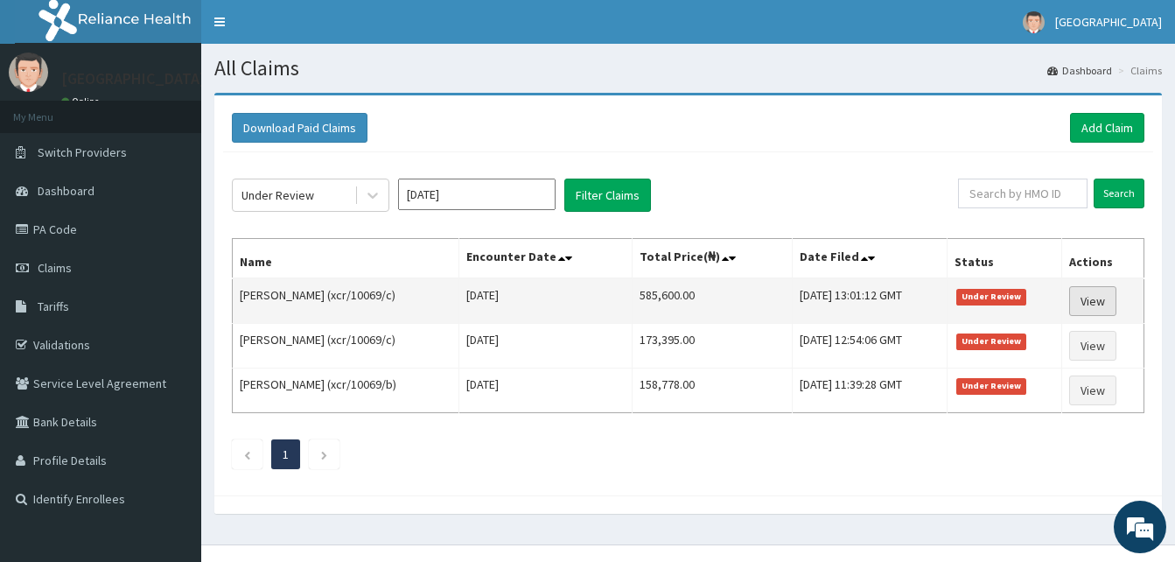
drag, startPoint x: 1106, startPoint y: 304, endPoint x: 1093, endPoint y: 307, distance: 13.4
click at [1106, 304] on link "View" at bounding box center [1092, 301] width 47 height 30
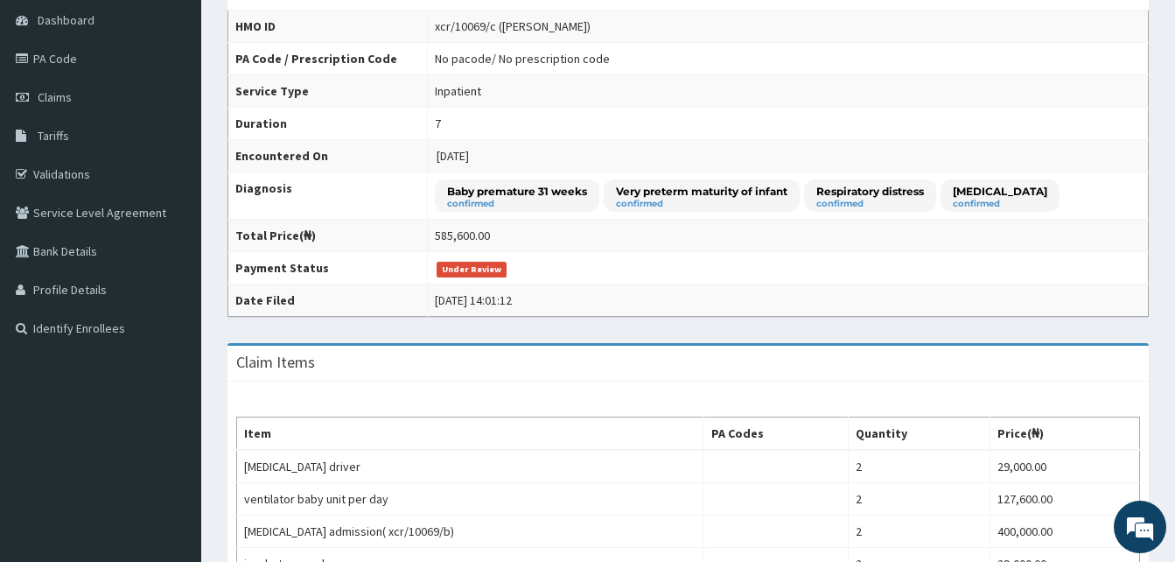
scroll to position [133, 0]
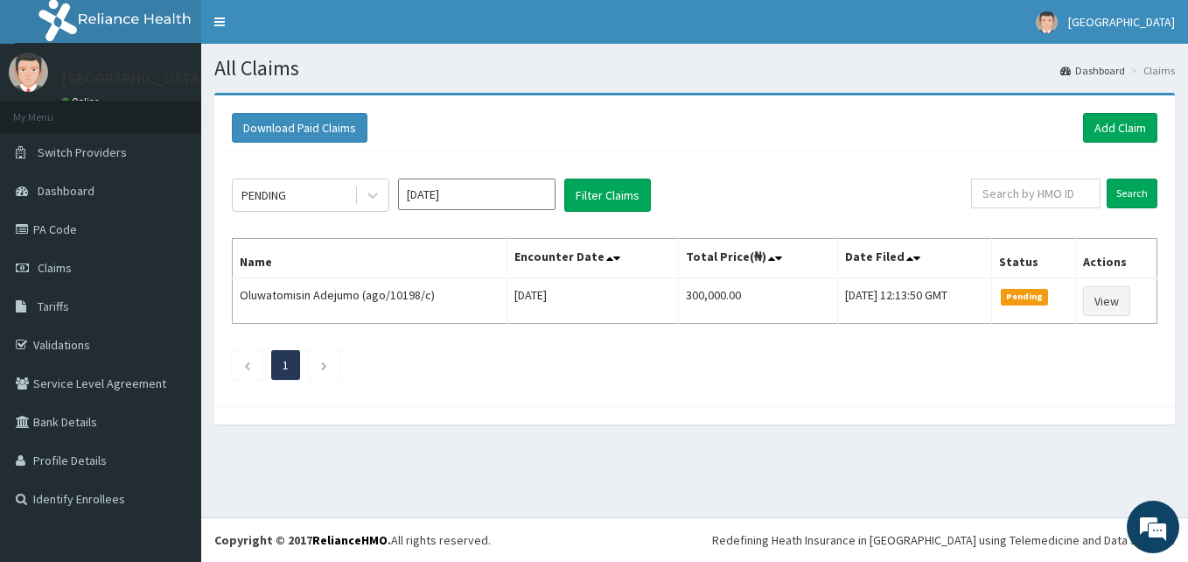
click at [511, 190] on input "[DATE]" at bounding box center [476, 193] width 157 height 31
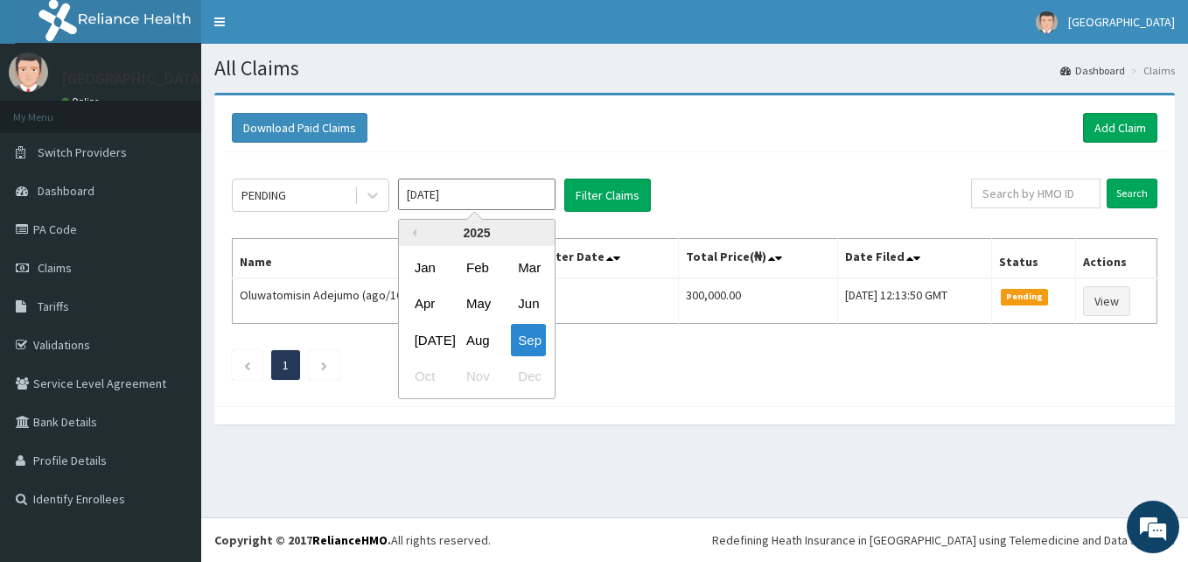
click at [526, 201] on input "[DATE]" at bounding box center [476, 193] width 157 height 31
drag, startPoint x: 479, startPoint y: 336, endPoint x: 513, endPoint y: 266, distance: 77.9
click at [479, 336] on div "Aug" at bounding box center [476, 340] width 35 height 32
type input "[DATE]"
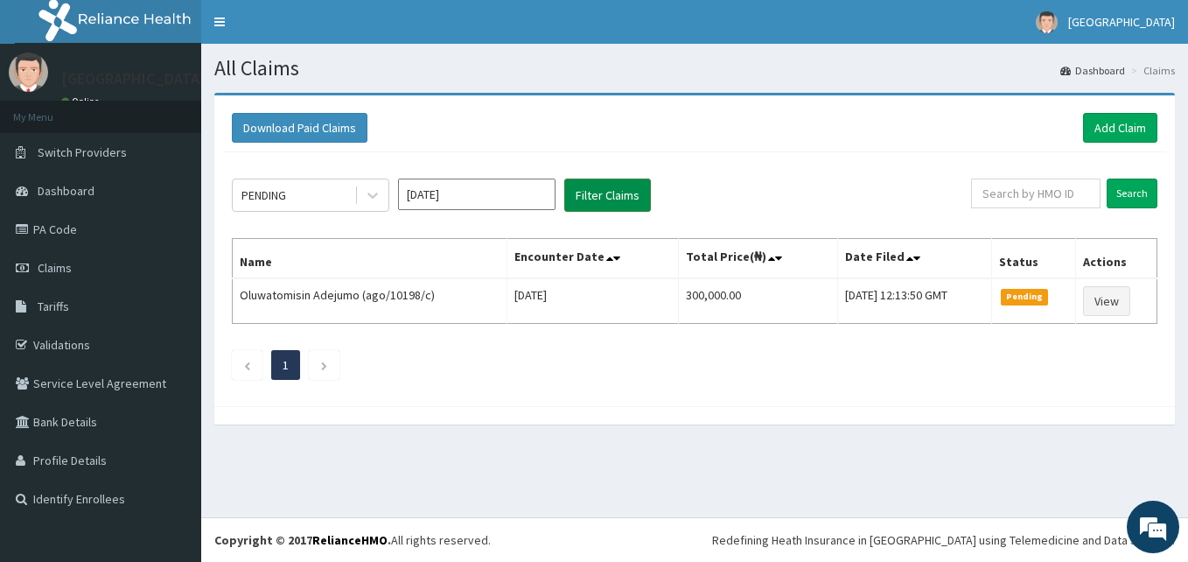
click at [576, 180] on button "Filter Claims" at bounding box center [607, 194] width 87 height 33
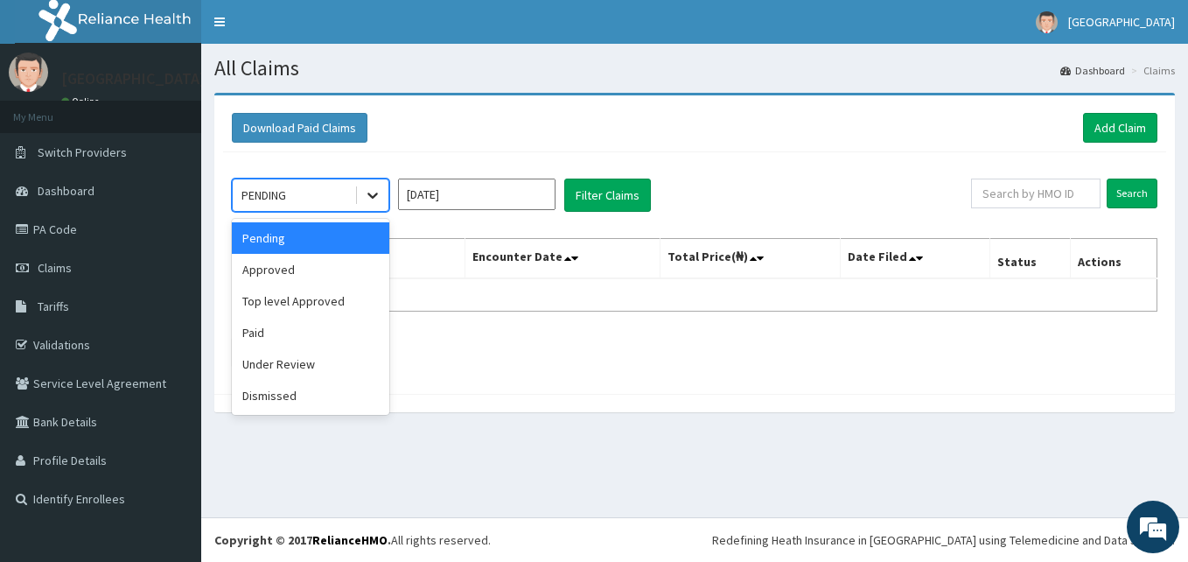
click at [383, 194] on div at bounding box center [372, 194] width 31 height 31
click at [337, 371] on div "Under Review" at bounding box center [310, 363] width 157 height 31
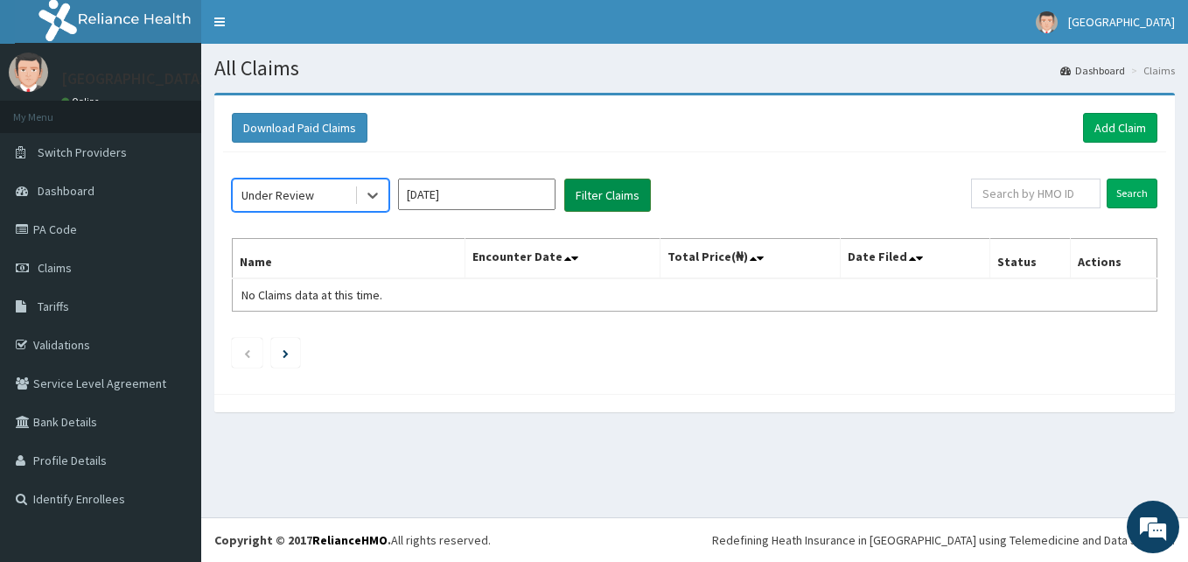
click at [609, 201] on button "Filter Claims" at bounding box center [607, 194] width 87 height 33
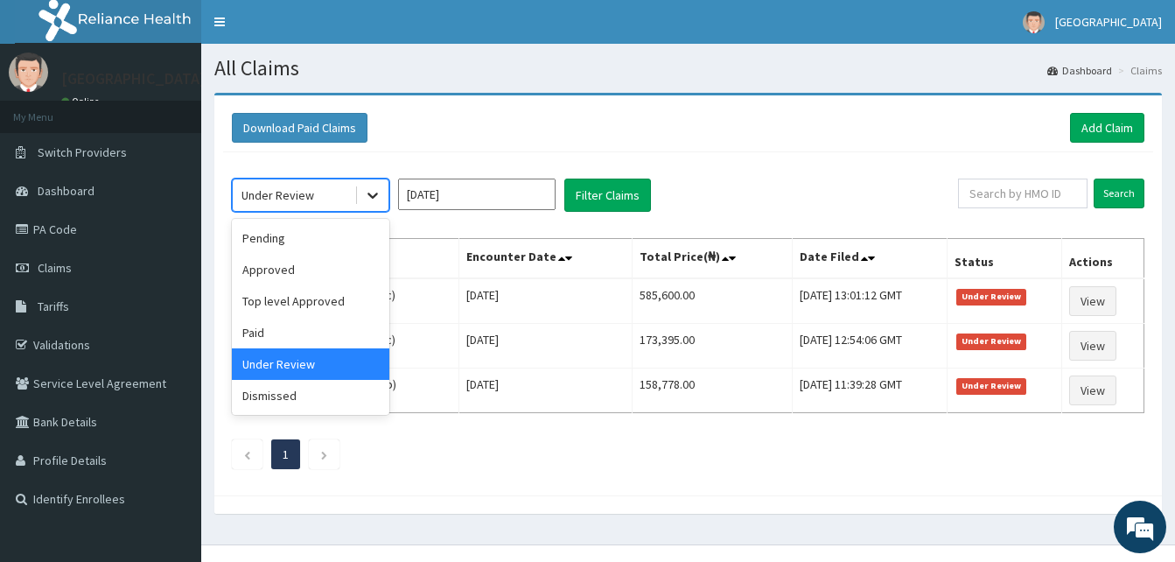
click at [374, 189] on icon at bounding box center [372, 194] width 17 height 17
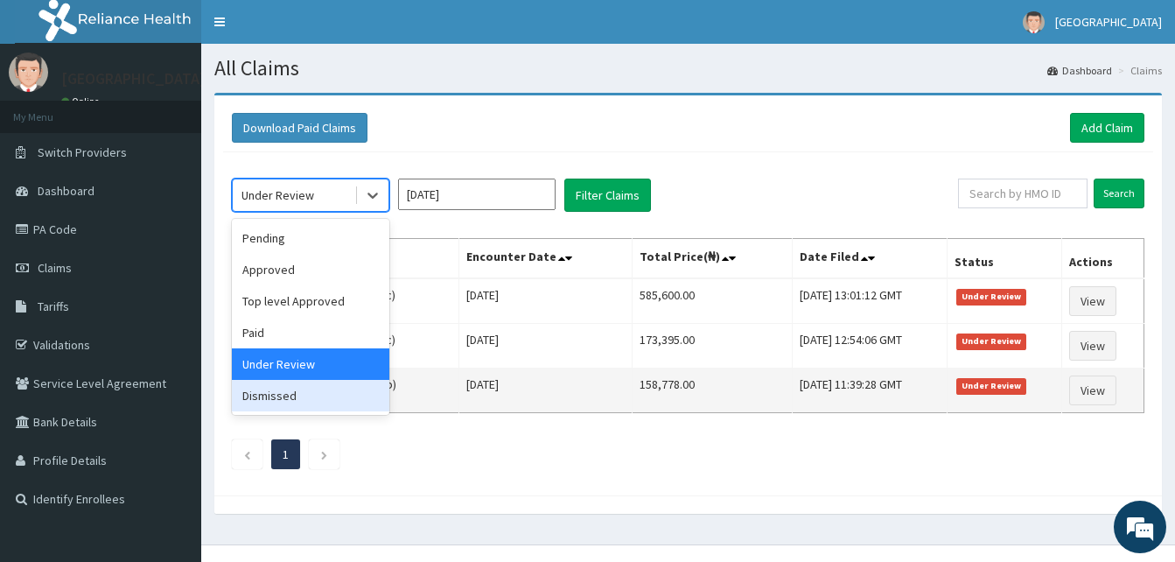
drag, startPoint x: 292, startPoint y: 395, endPoint x: 299, endPoint y: 387, distance: 10.5
click at [296, 391] on div "Dismissed" at bounding box center [310, 395] width 157 height 31
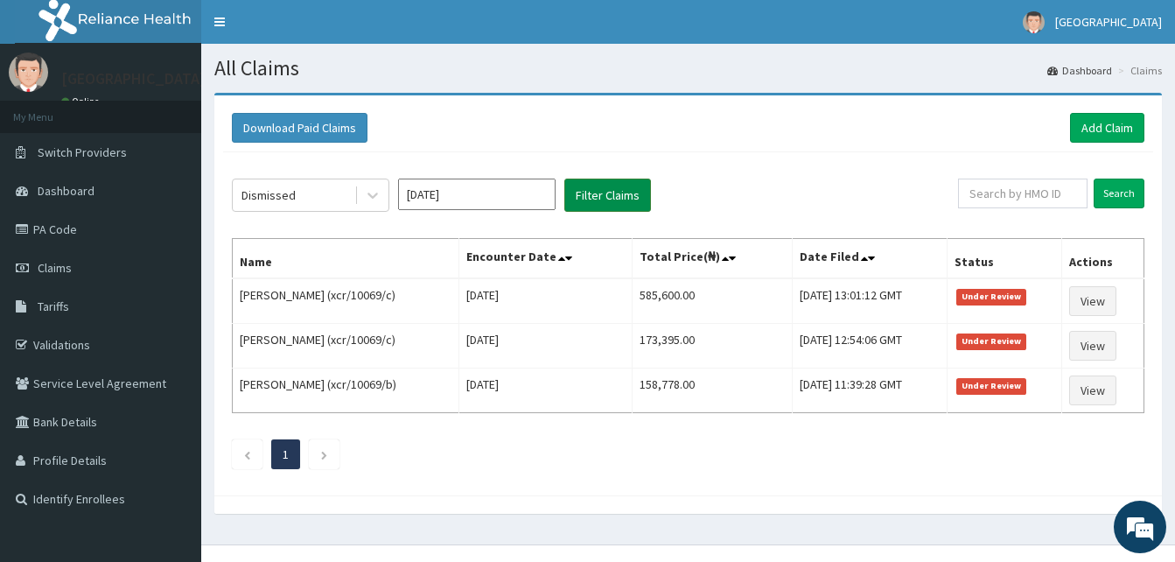
click at [585, 197] on button "Filter Claims" at bounding box center [607, 194] width 87 height 33
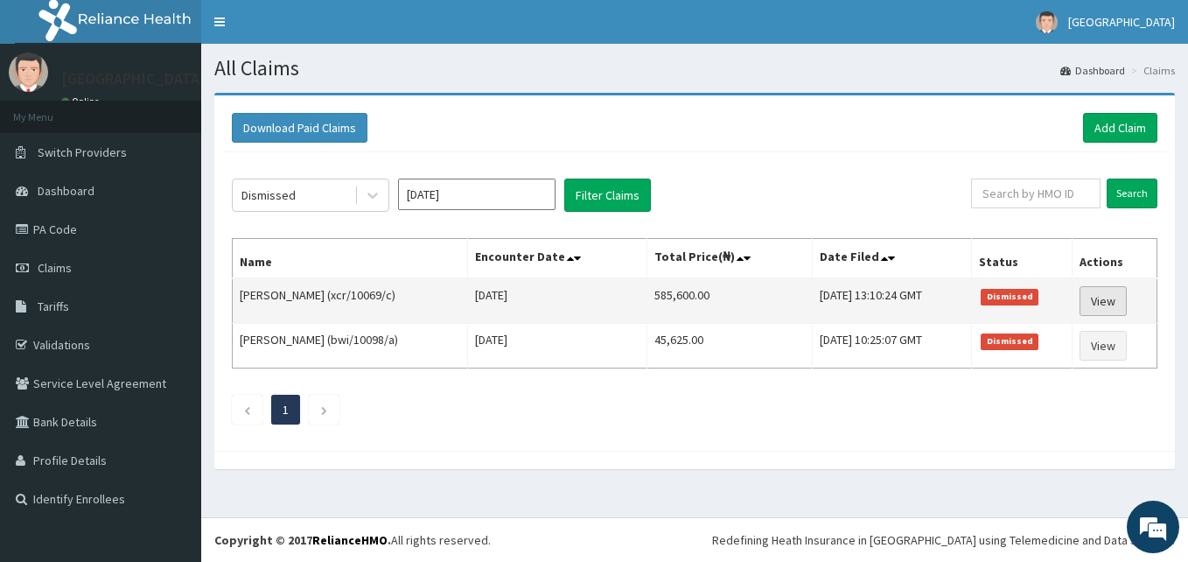
click at [1122, 300] on link "View" at bounding box center [1103, 301] width 47 height 30
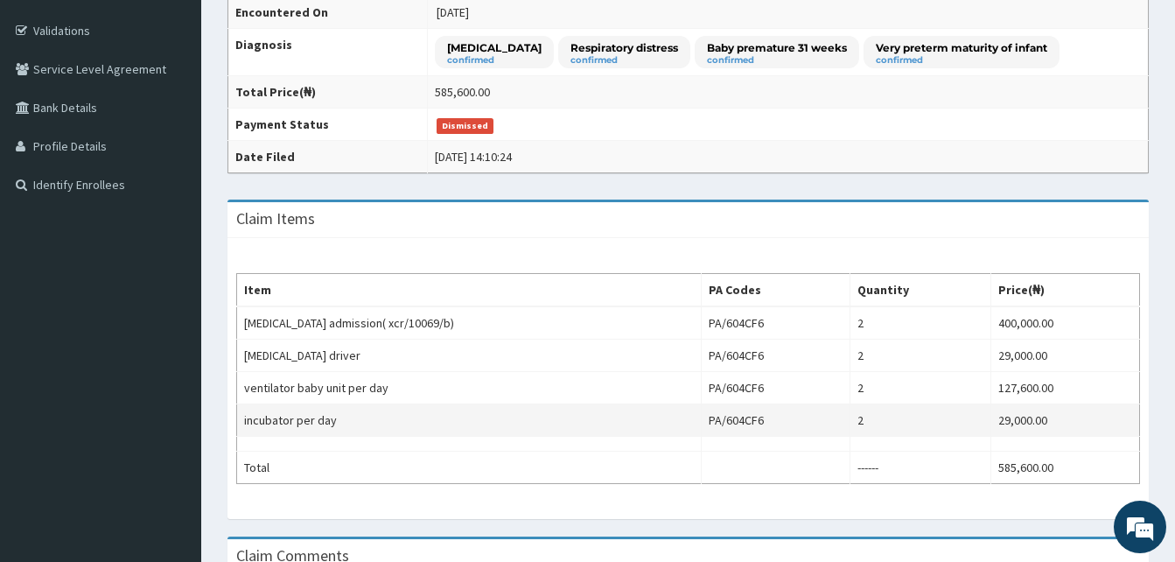
scroll to position [308, 0]
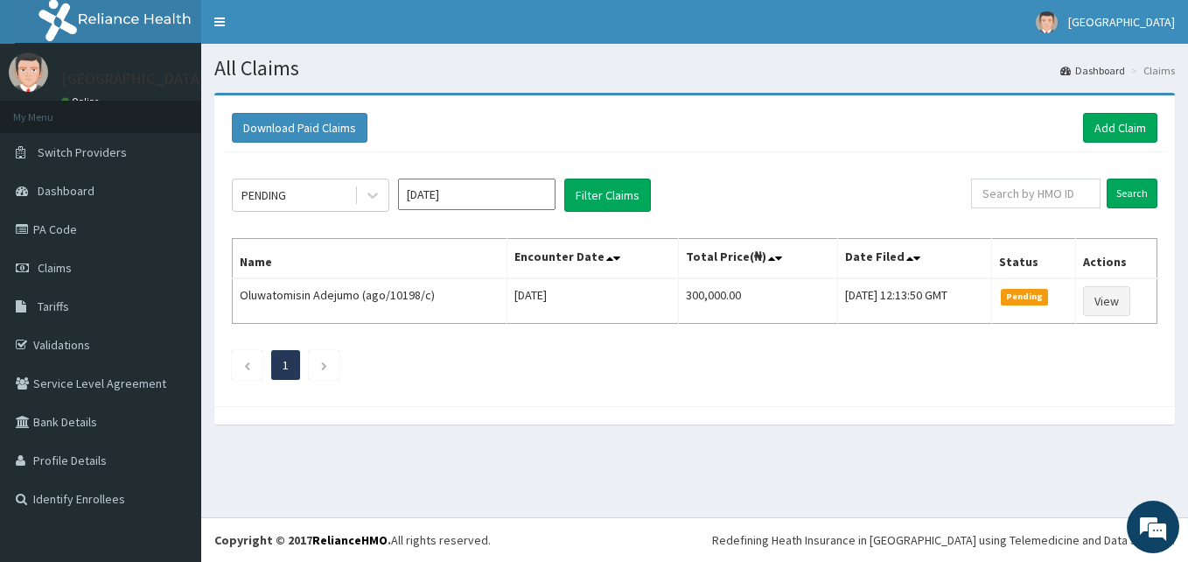
click at [554, 207] on input "[DATE]" at bounding box center [476, 193] width 157 height 31
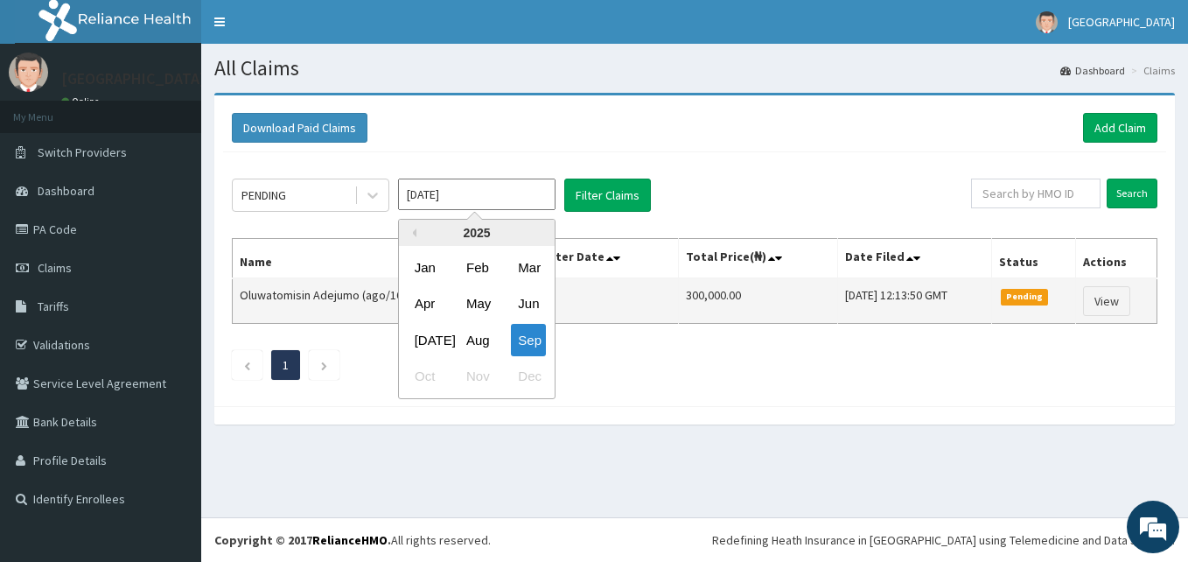
drag, startPoint x: 482, startPoint y: 338, endPoint x: 575, endPoint y: 304, distance: 98.8
click at [482, 338] on div "Aug" at bounding box center [476, 340] width 35 height 32
type input "[DATE]"
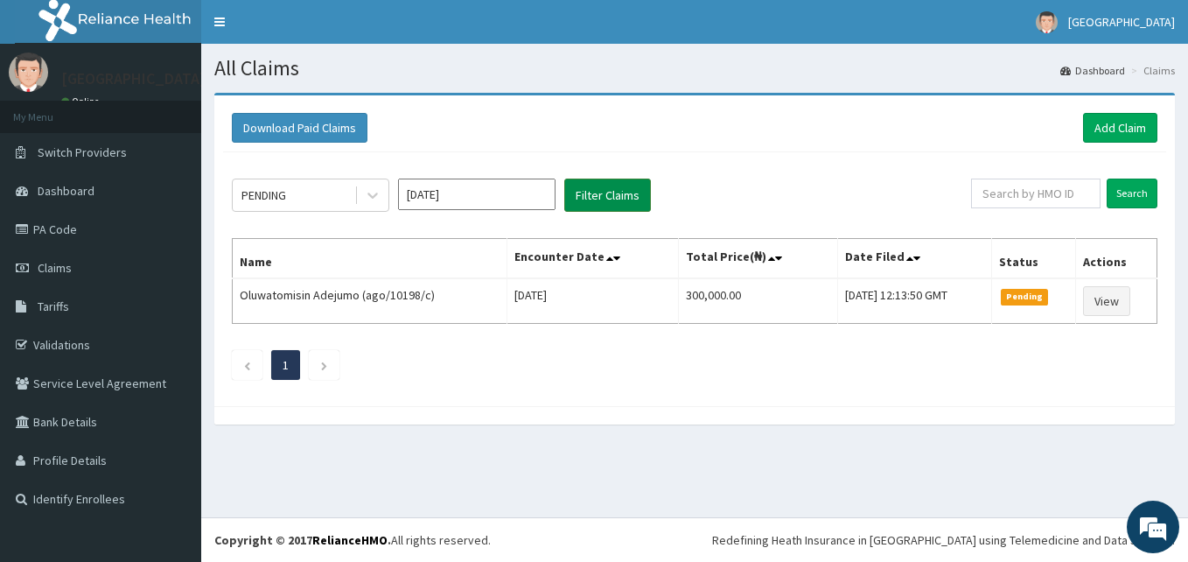
click at [634, 194] on button "Filter Claims" at bounding box center [607, 194] width 87 height 33
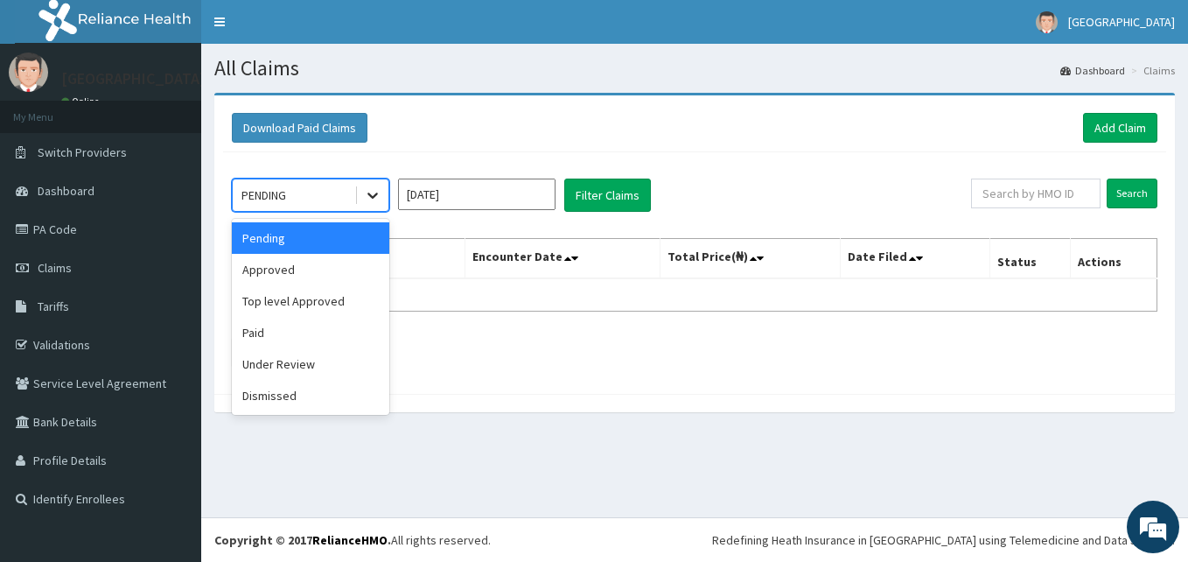
drag, startPoint x: 378, startPoint y: 206, endPoint x: 368, endPoint y: 289, distance: 83.7
click at [378, 206] on div at bounding box center [372, 194] width 31 height 31
click at [297, 385] on div "Dismissed" at bounding box center [310, 395] width 157 height 31
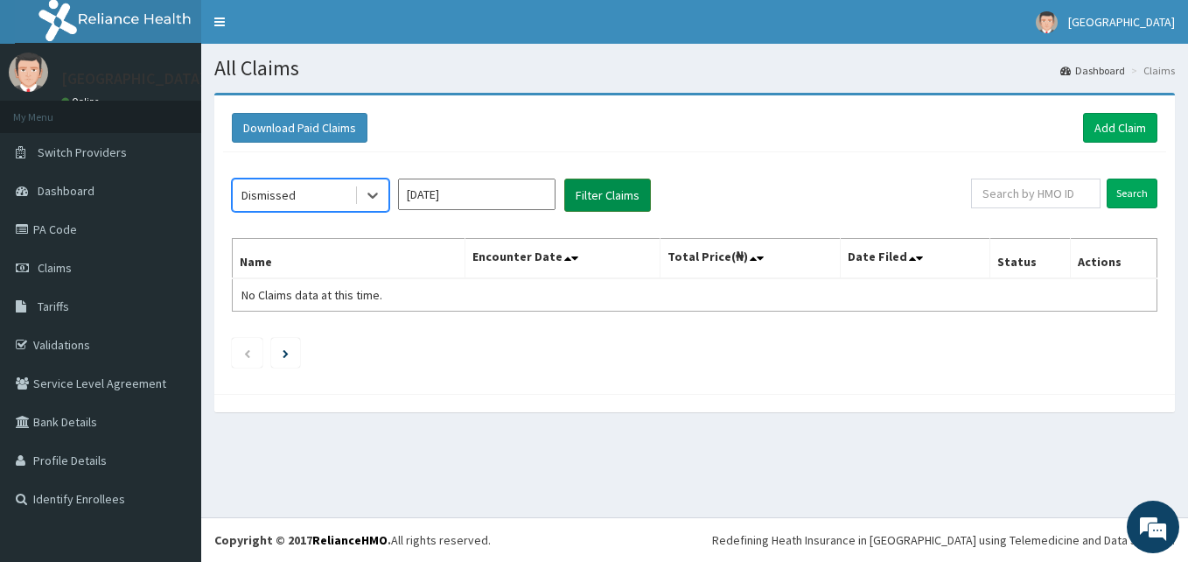
click at [625, 202] on button "Filter Claims" at bounding box center [607, 194] width 87 height 33
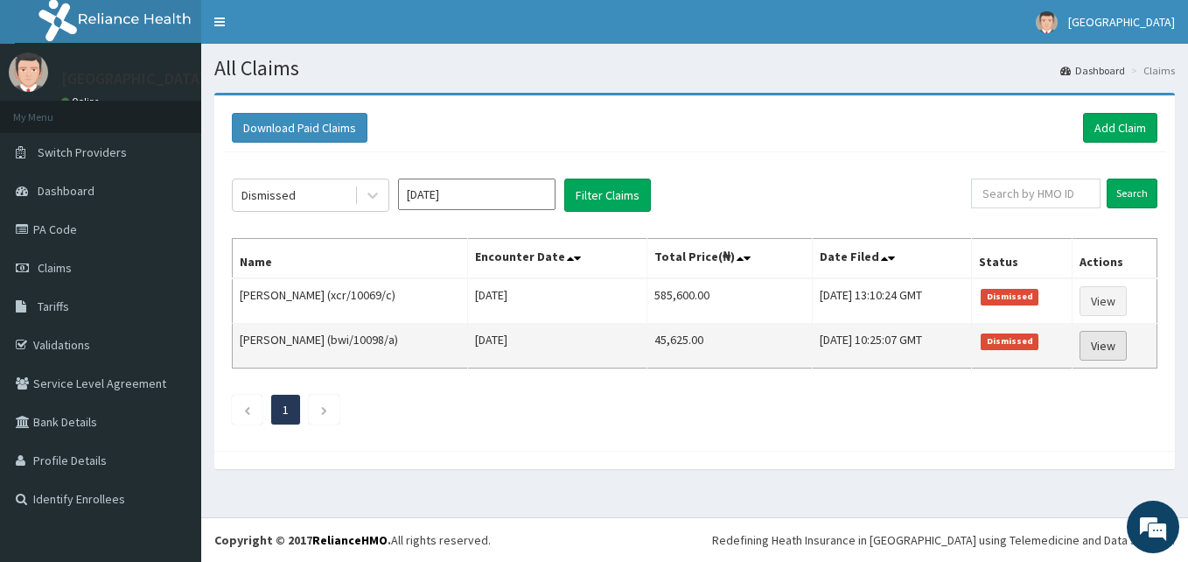
click at [1109, 342] on link "View" at bounding box center [1103, 346] width 47 height 30
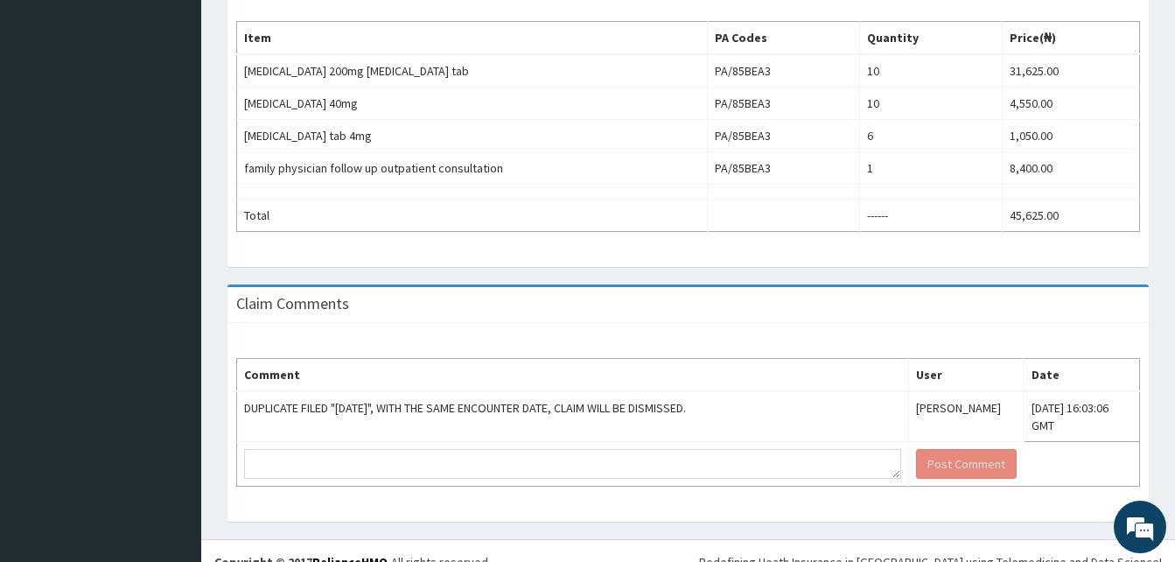
scroll to position [625, 0]
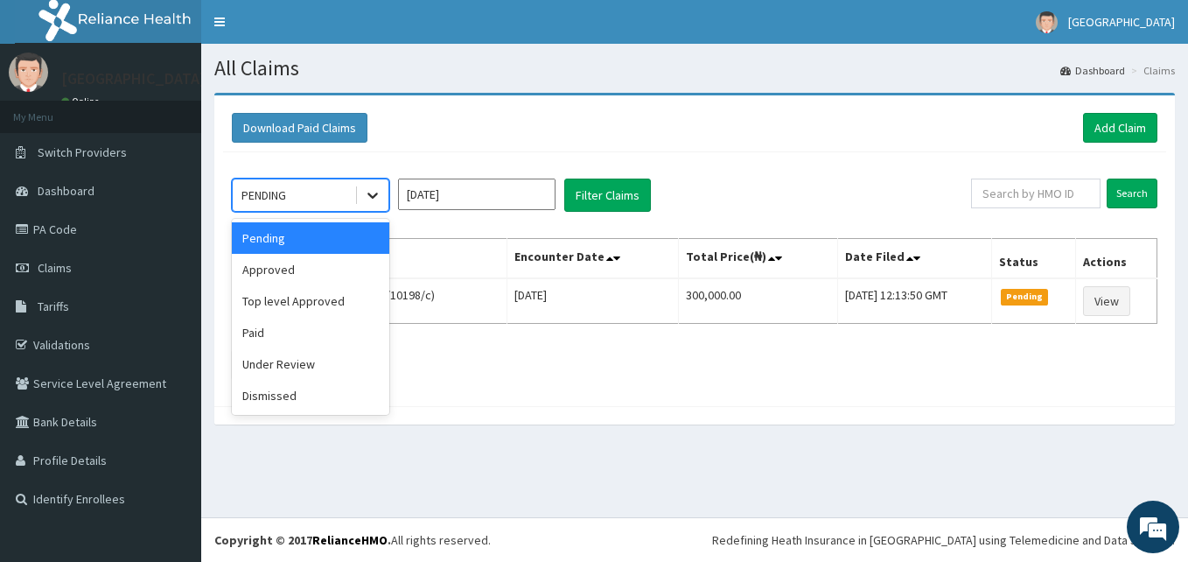
click at [357, 184] on div at bounding box center [372, 194] width 31 height 31
drag, startPoint x: 293, startPoint y: 331, endPoint x: 549, endPoint y: 262, distance: 265.3
click at [295, 329] on div "Paid" at bounding box center [310, 332] width 157 height 31
